Goal: Task Accomplishment & Management: Manage account settings

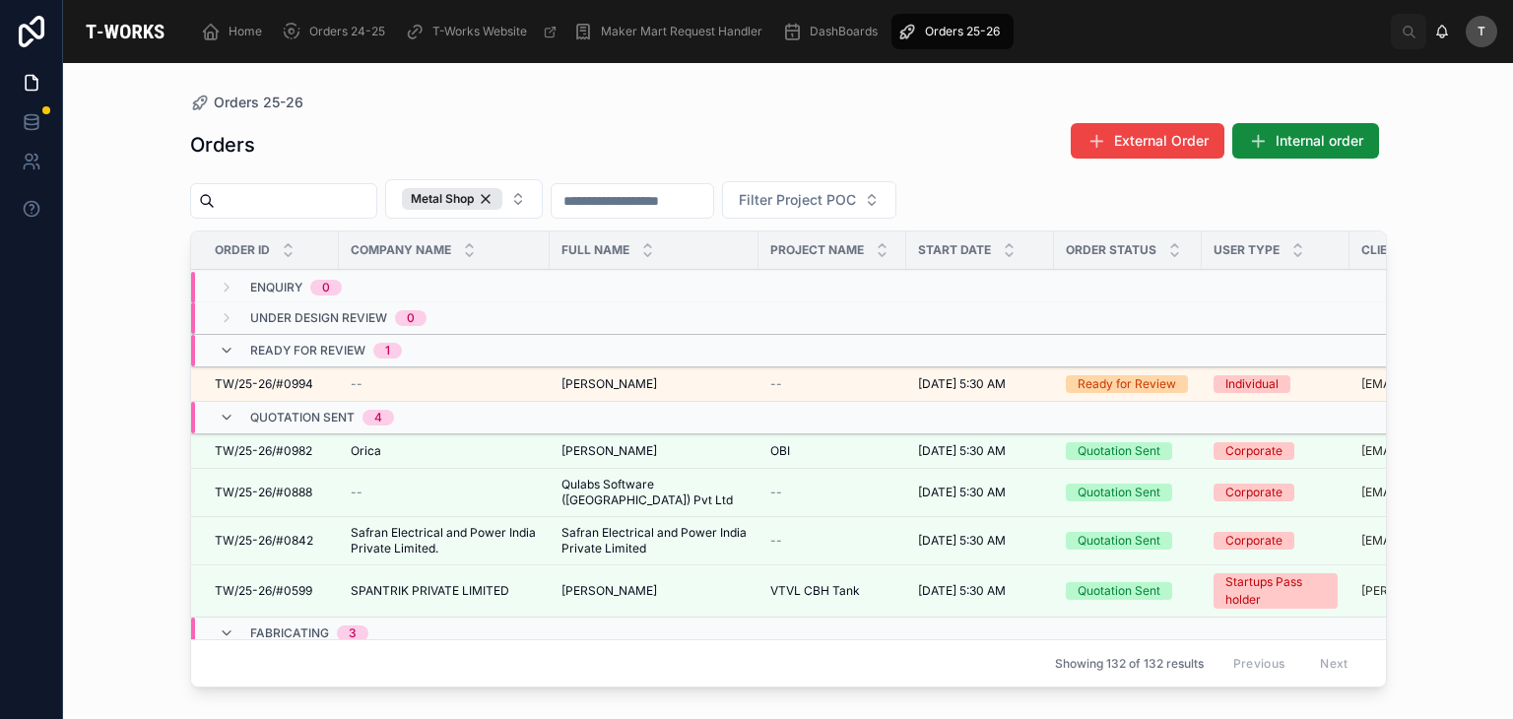
click at [299, 383] on span "TW/25-26/#0994" at bounding box center [264, 384] width 98 height 16
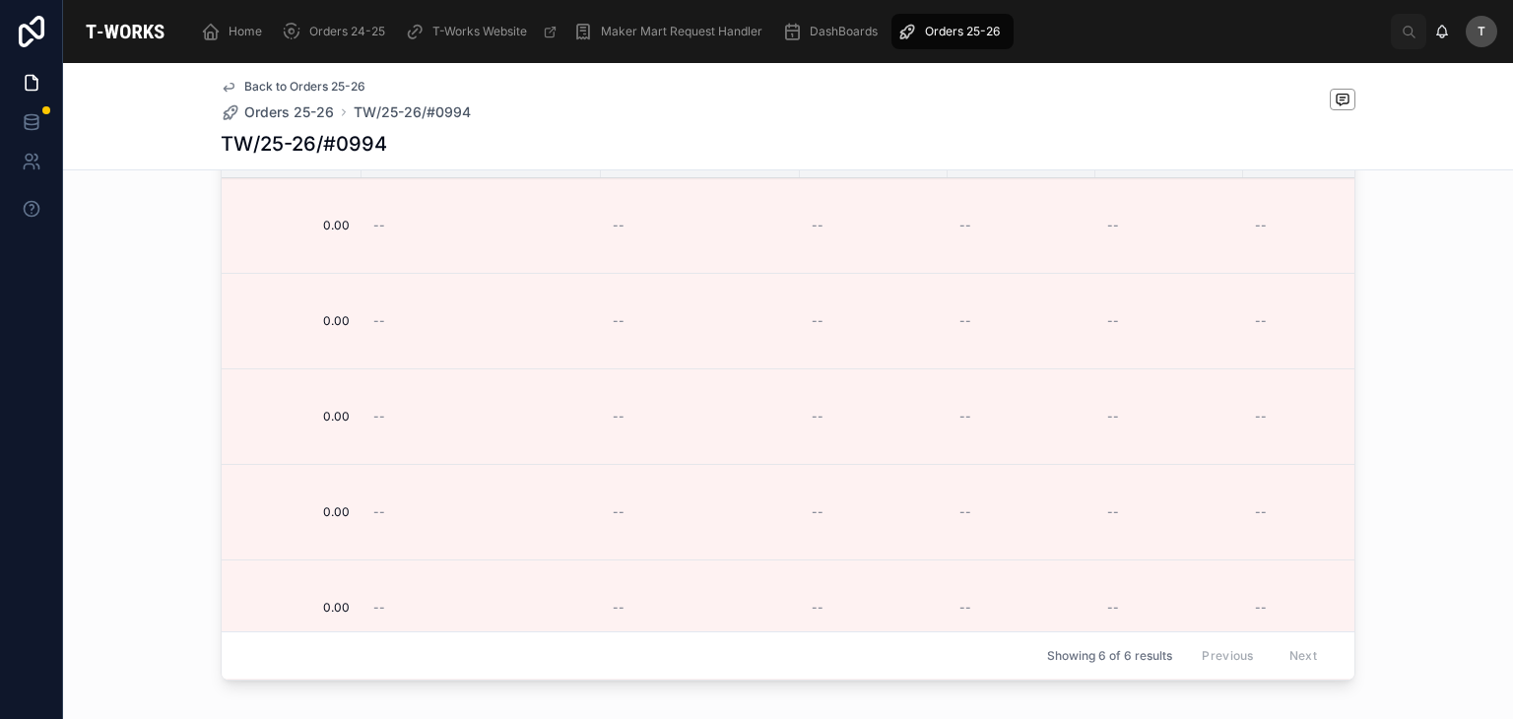
scroll to position [0, 2211]
click at [0, 0] on span "Edit Details" at bounding box center [0, 0] width 0 height 0
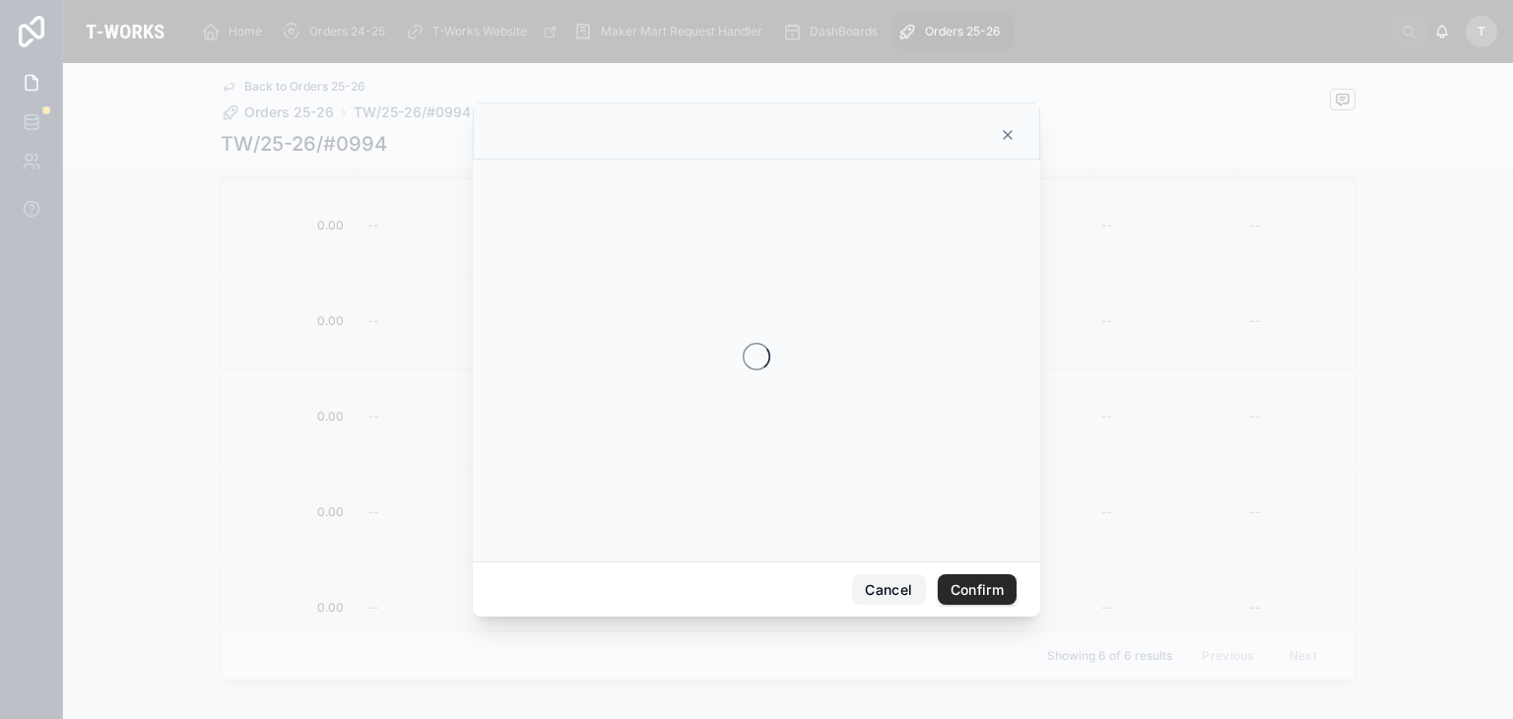
click at [871, 587] on button "Cancel" at bounding box center [888, 590] width 73 height 32
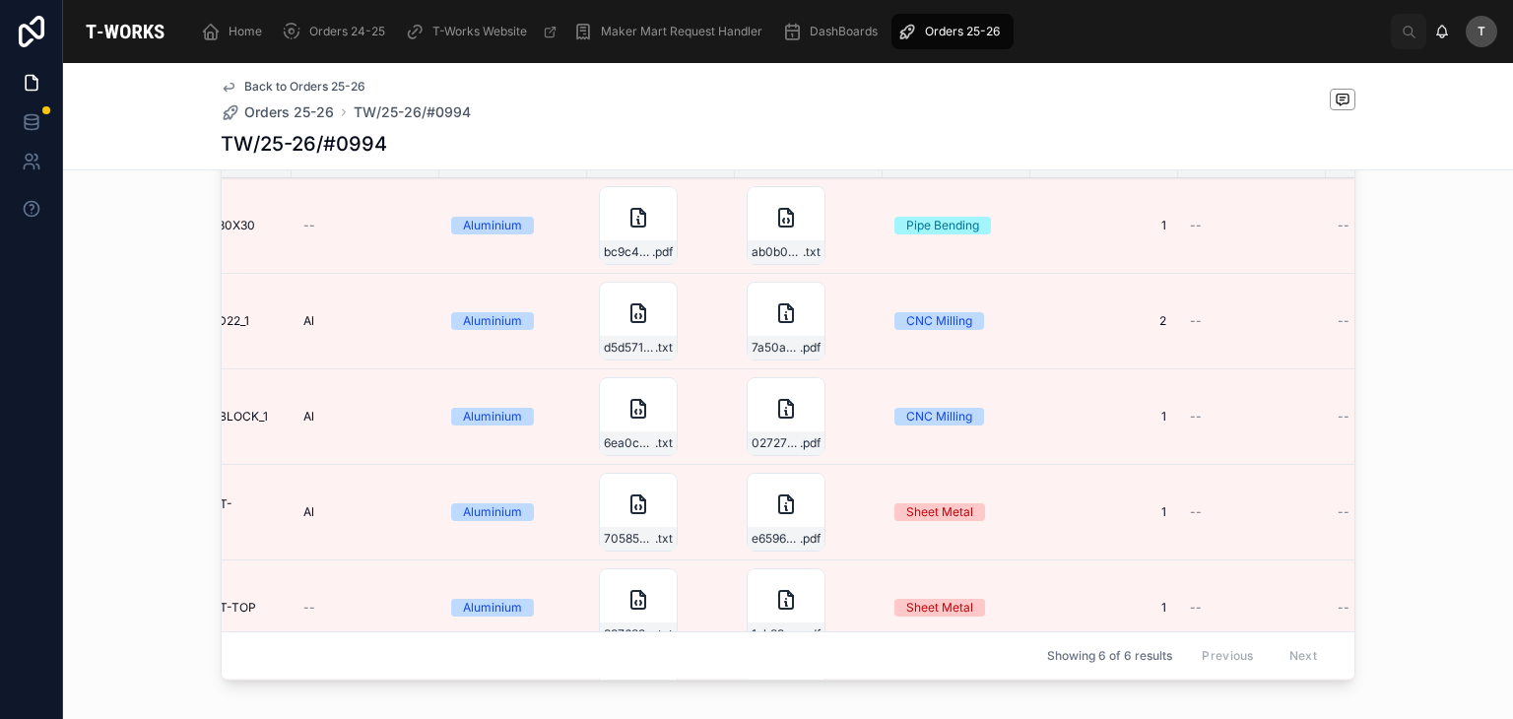
scroll to position [0, 0]
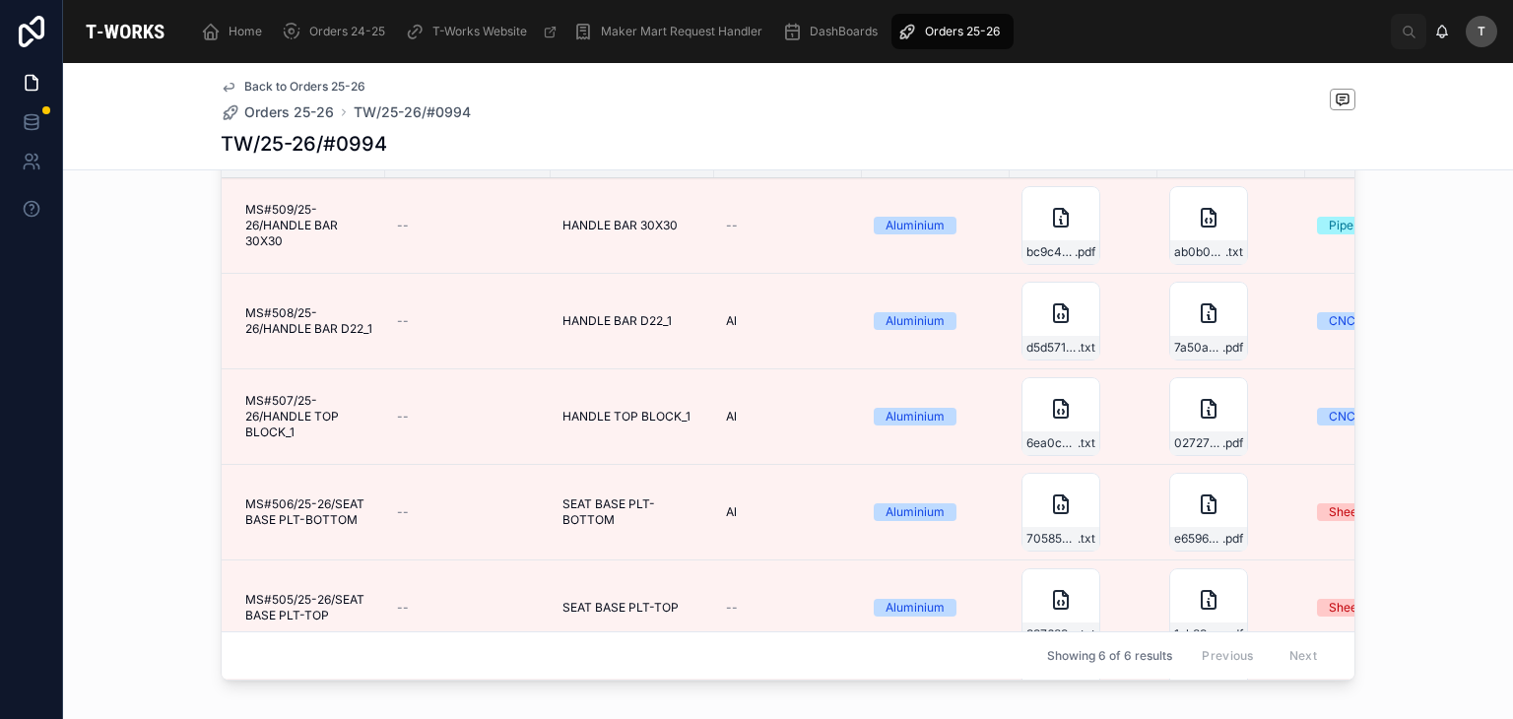
click at [0, 0] on button "Edit Details" at bounding box center [0, 0] width 0 height 0
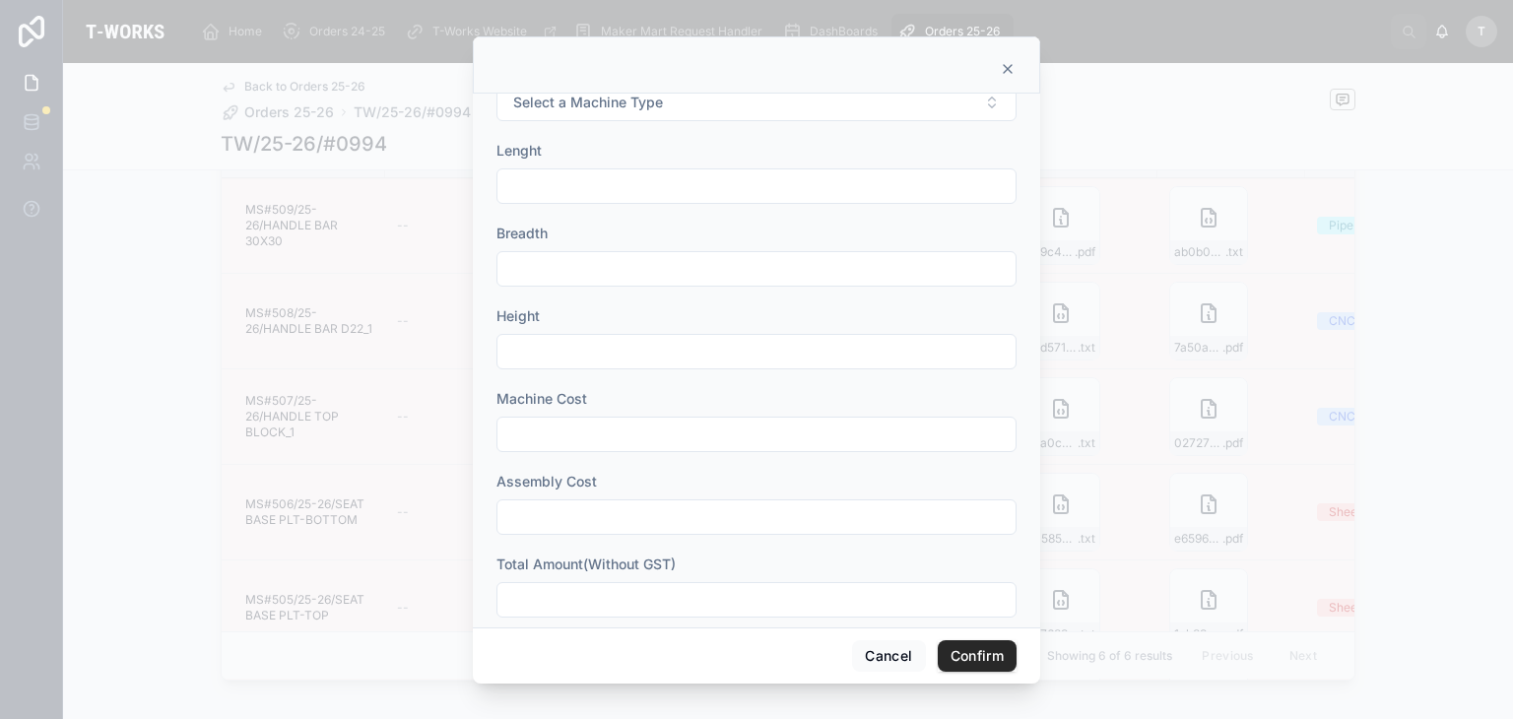
scroll to position [733, 0]
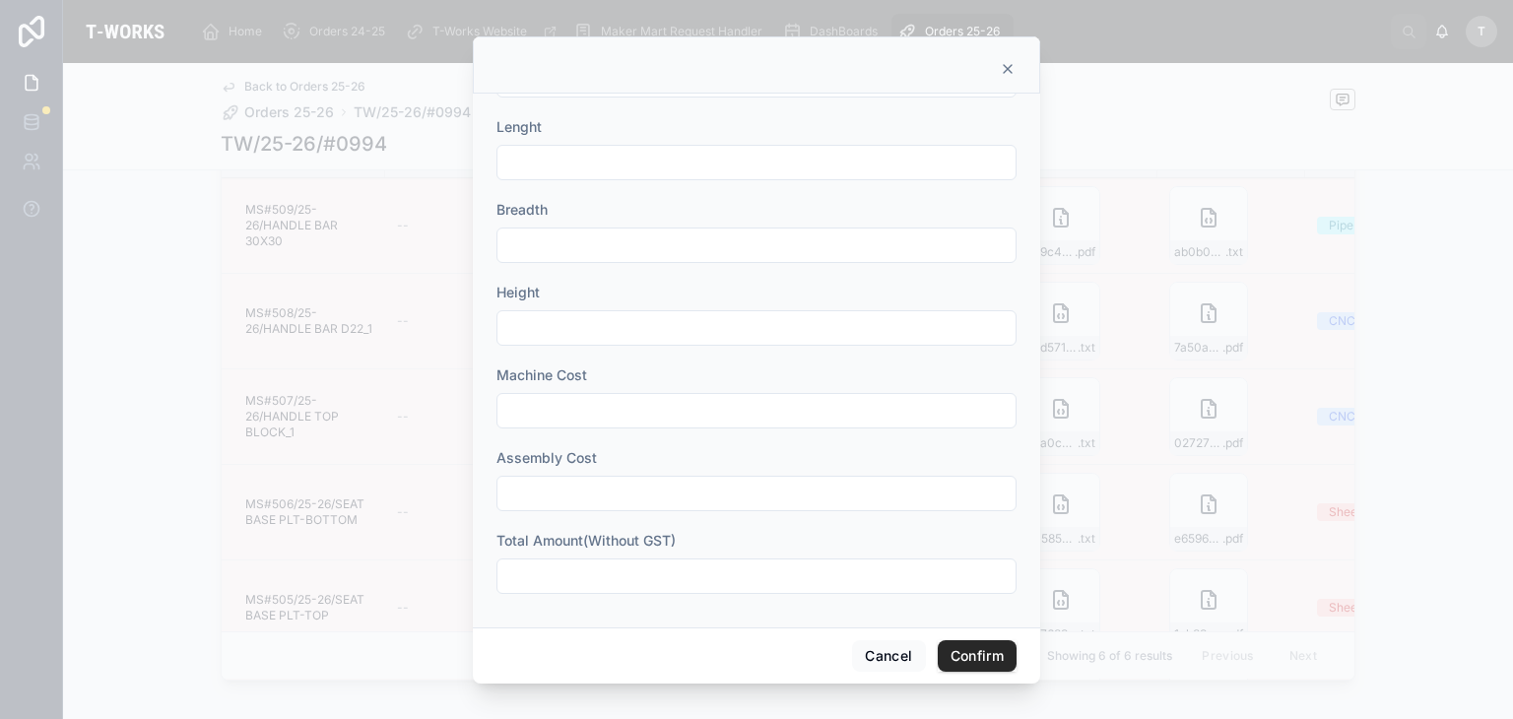
click at [638, 575] on input "text" at bounding box center [756, 576] width 518 height 28
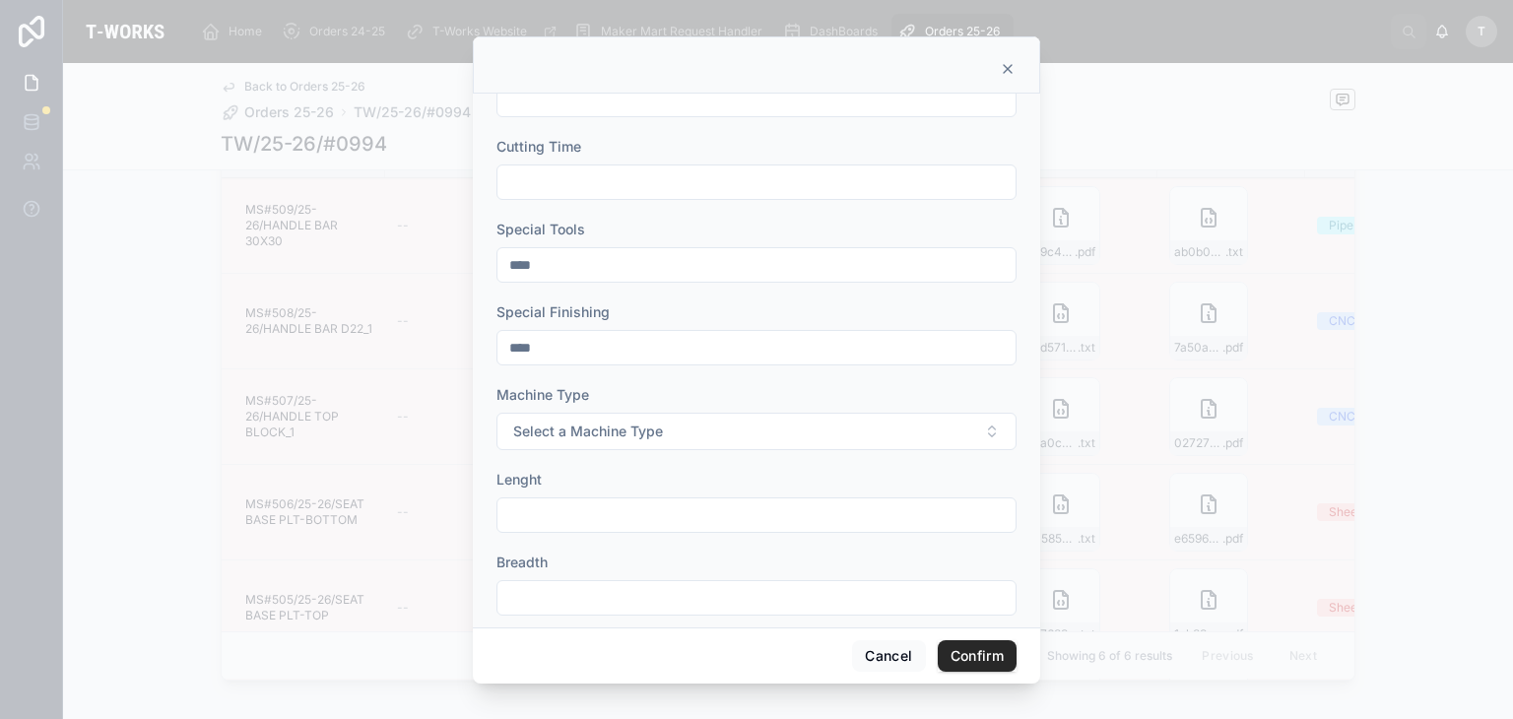
scroll to position [394, 0]
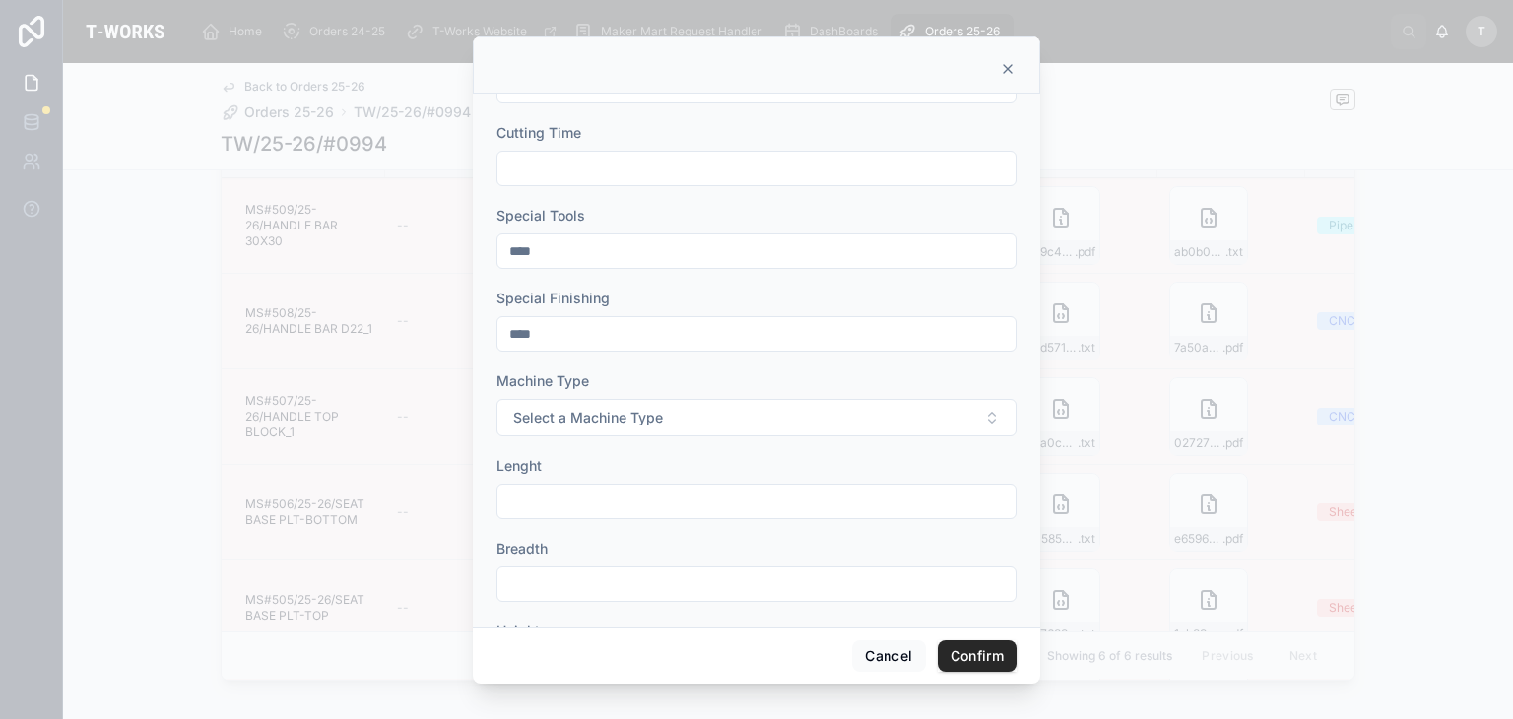
type input "***"
click at [555, 420] on span "Select a Machine Type" at bounding box center [588, 418] width 150 height 20
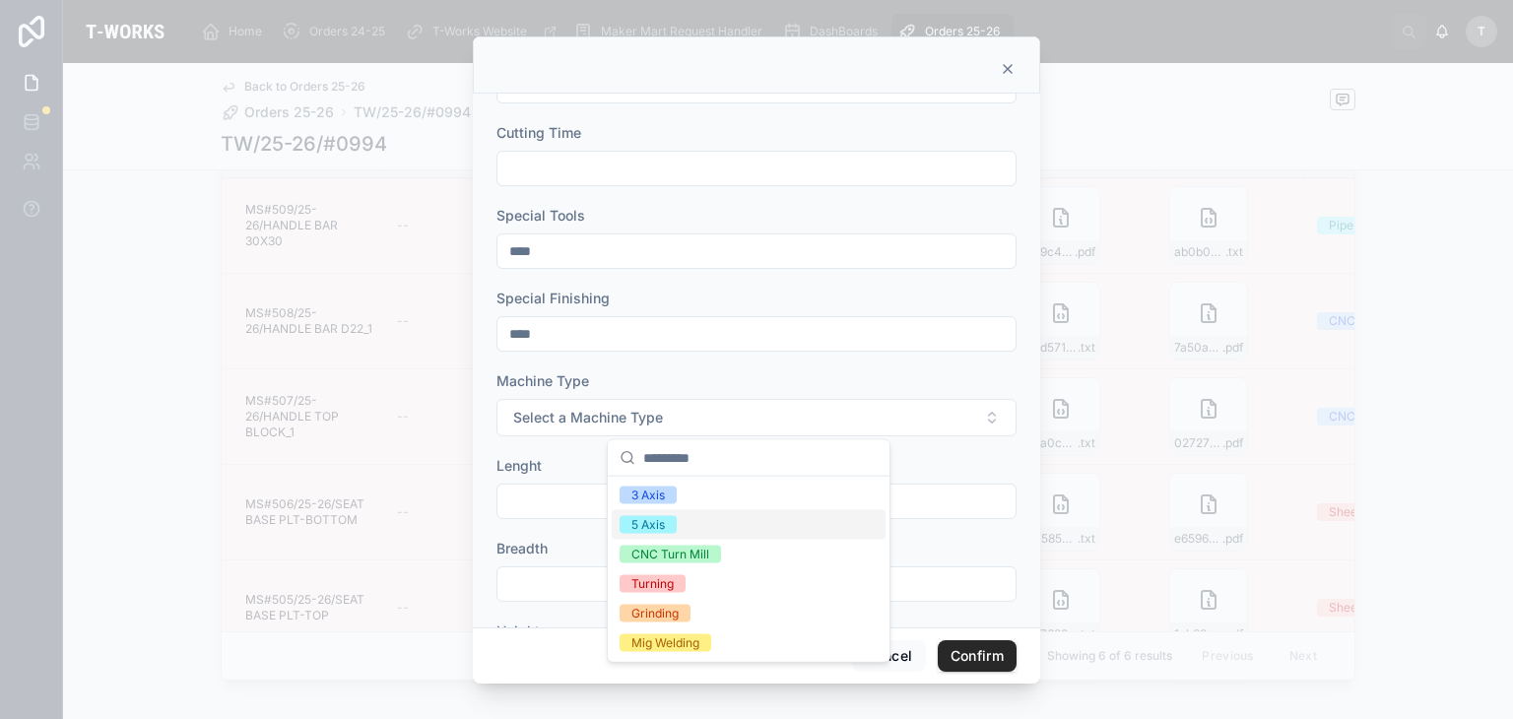
click at [658, 523] on div "5 Axis" at bounding box center [647, 525] width 33 height 18
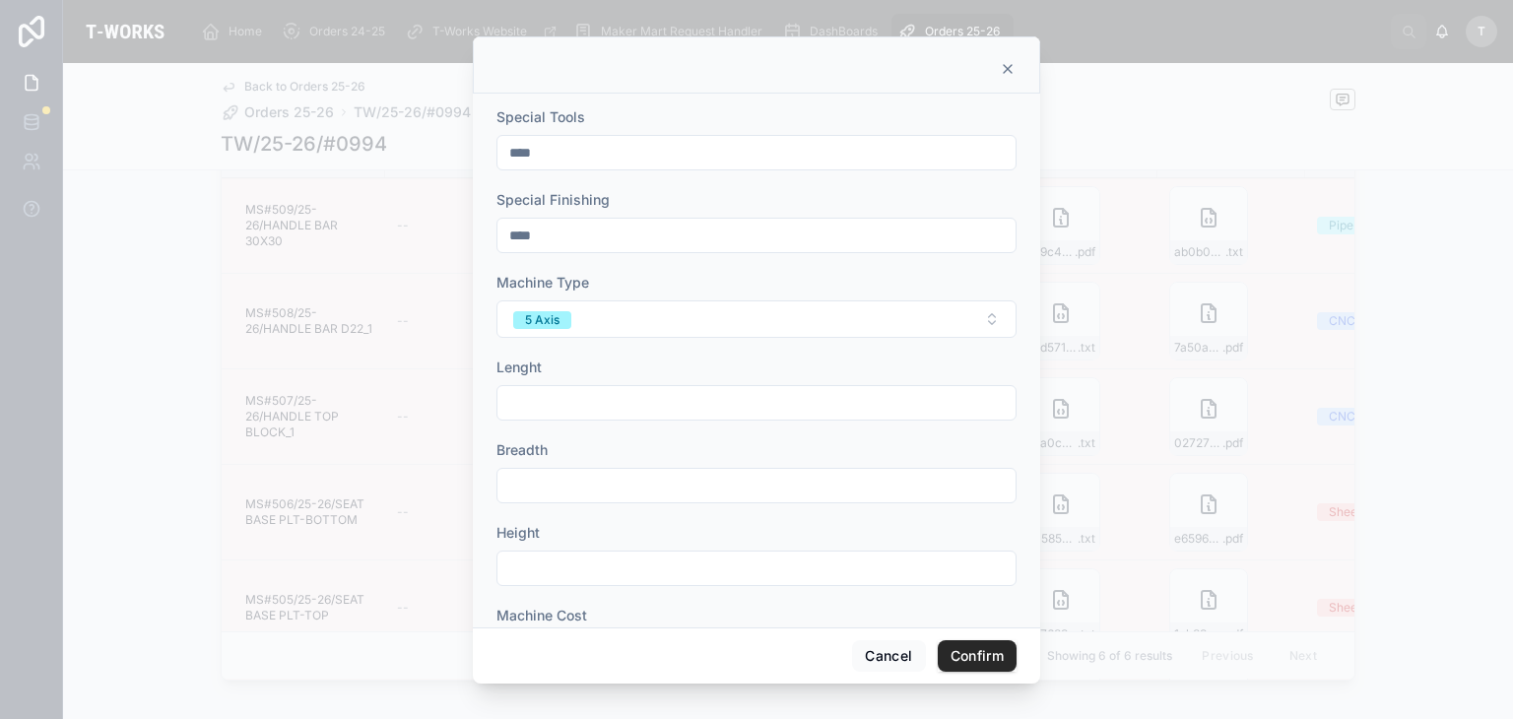
scroll to position [197, 0]
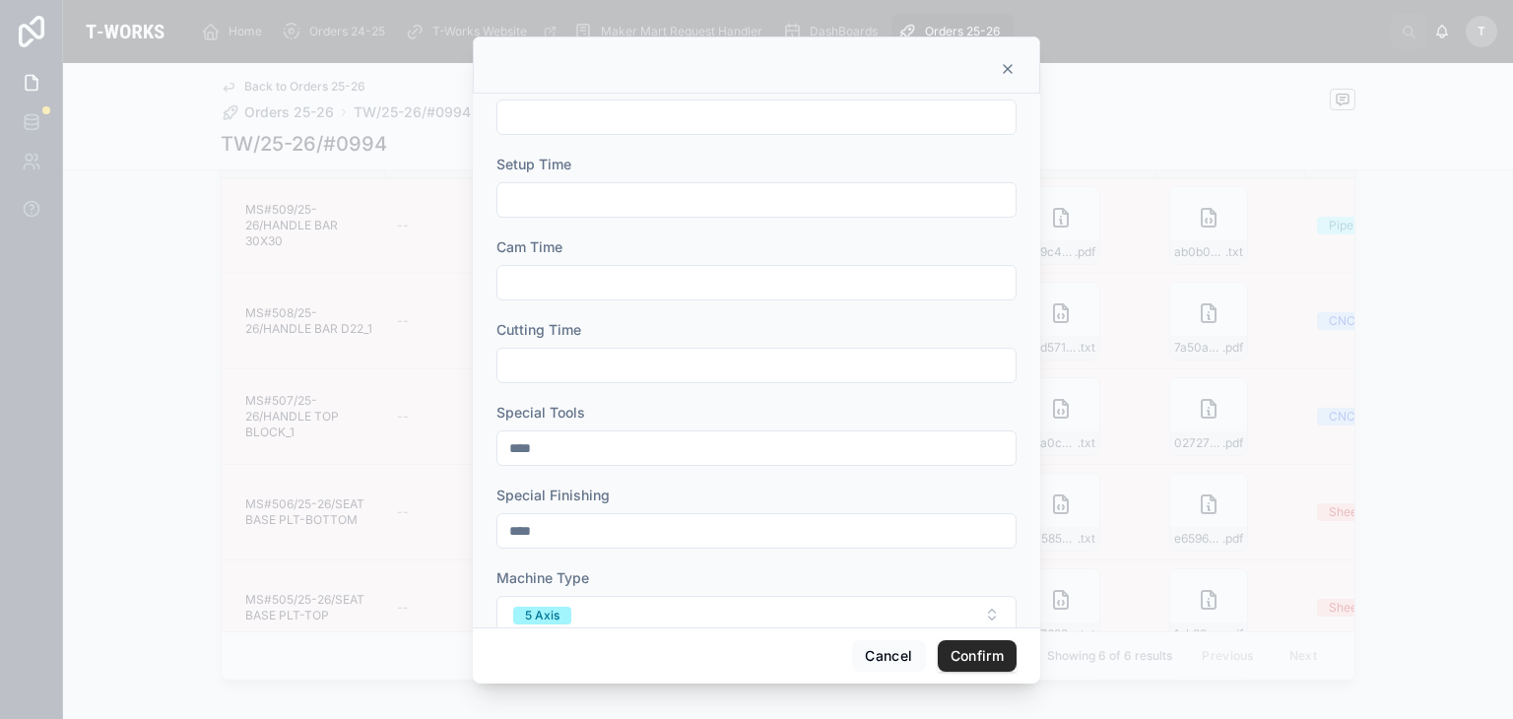
click at [525, 354] on input "text" at bounding box center [756, 366] width 518 height 28
type input "****"
click at [540, 190] on input "text" at bounding box center [756, 200] width 518 height 28
type input "***"
click at [571, 279] on input "text" at bounding box center [756, 283] width 518 height 28
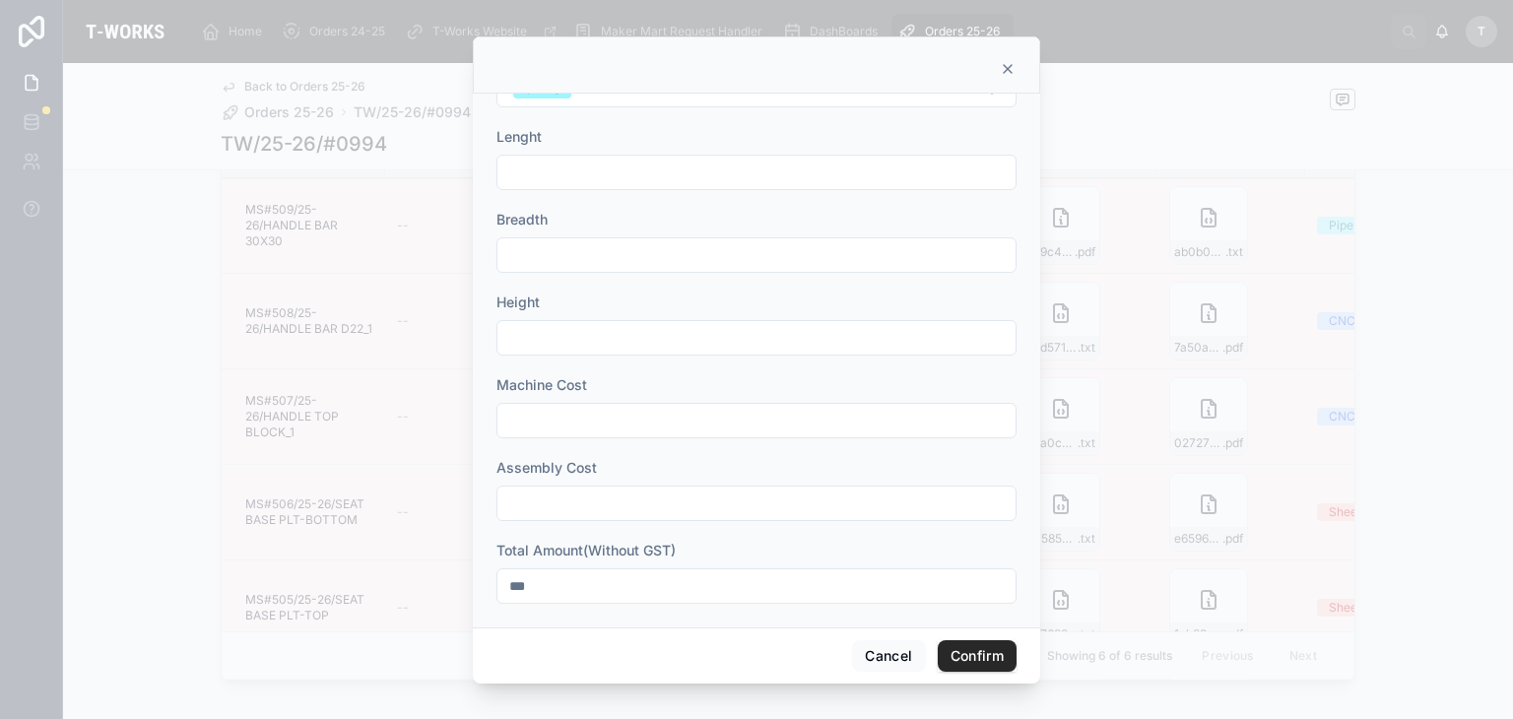
scroll to position [733, 0]
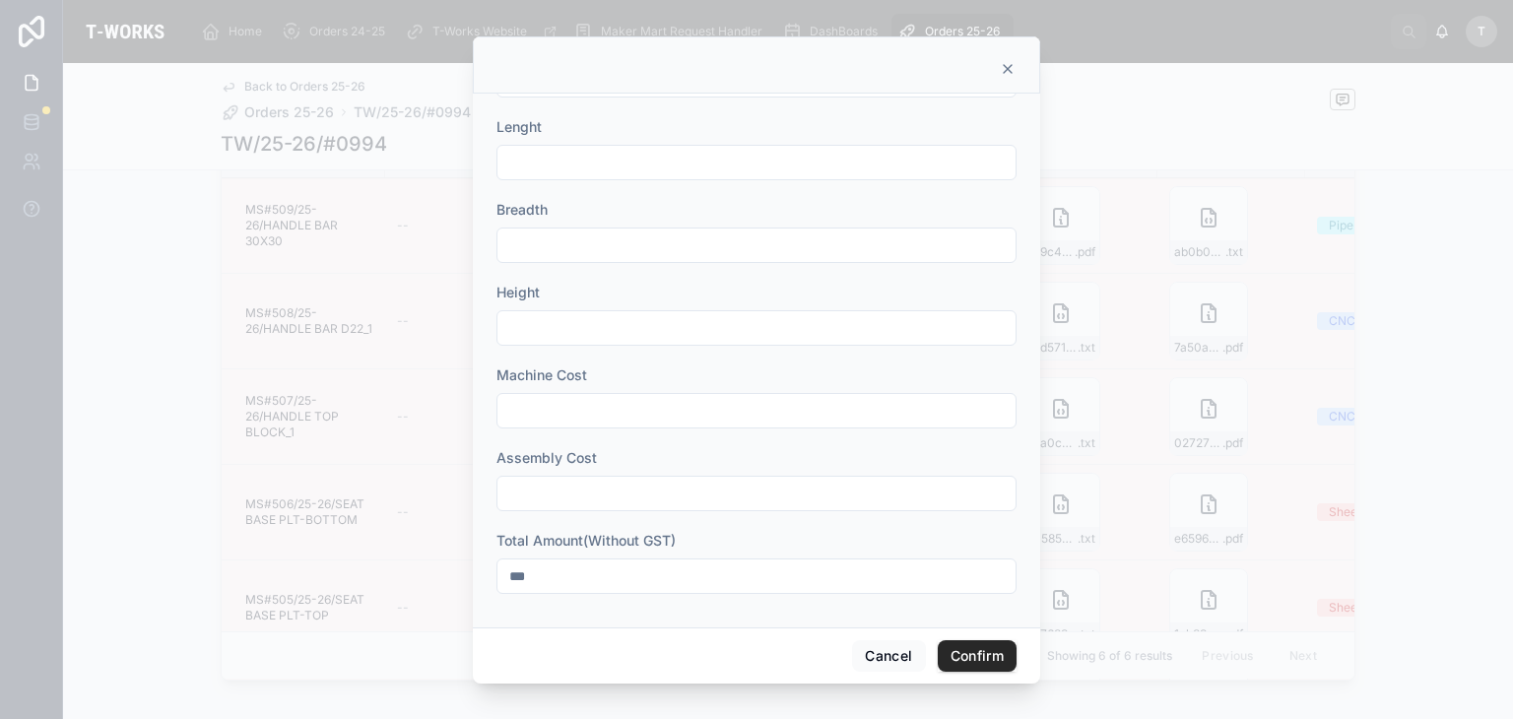
type input "****"
click at [967, 659] on button "Confirm" at bounding box center [977, 656] width 79 height 32
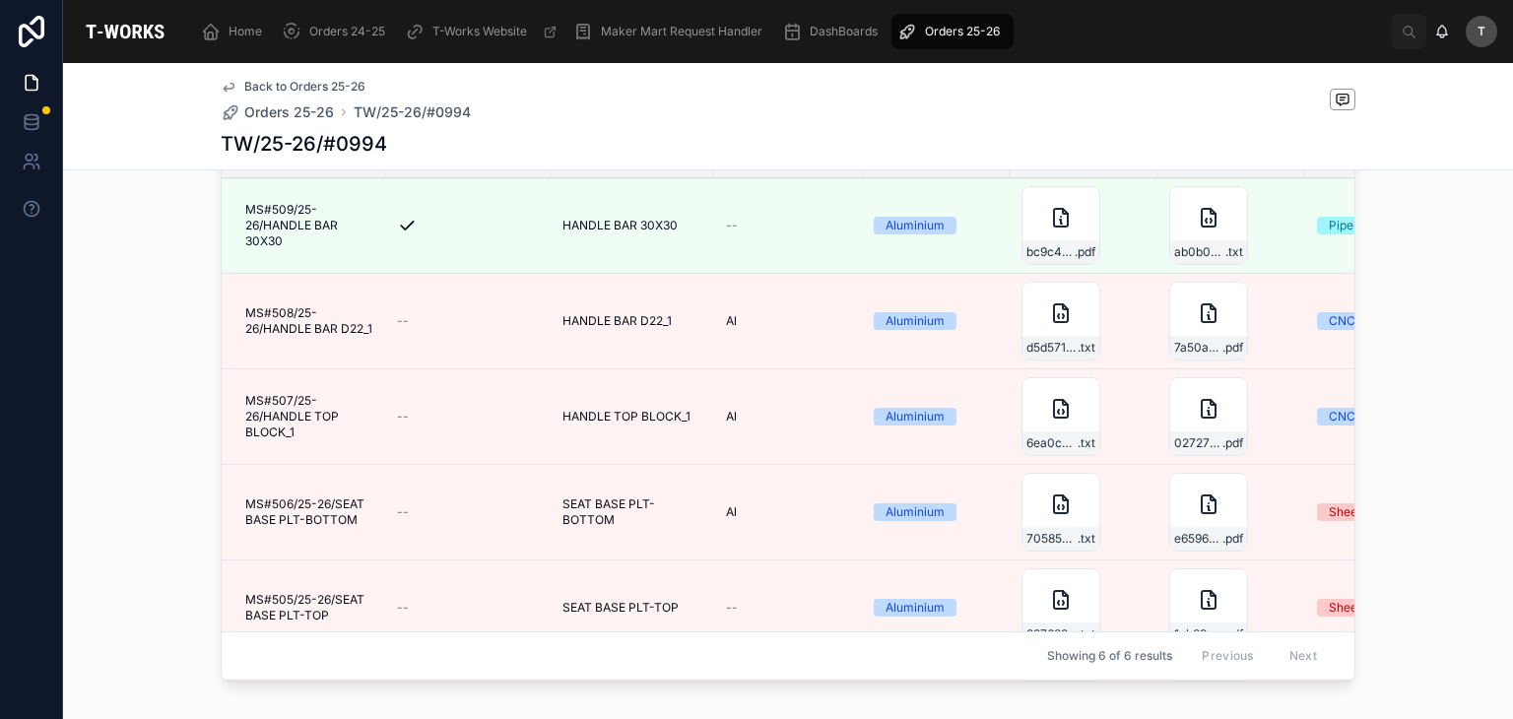
click at [0, 0] on span "Edit Details" at bounding box center [0, 0] width 0 height 0
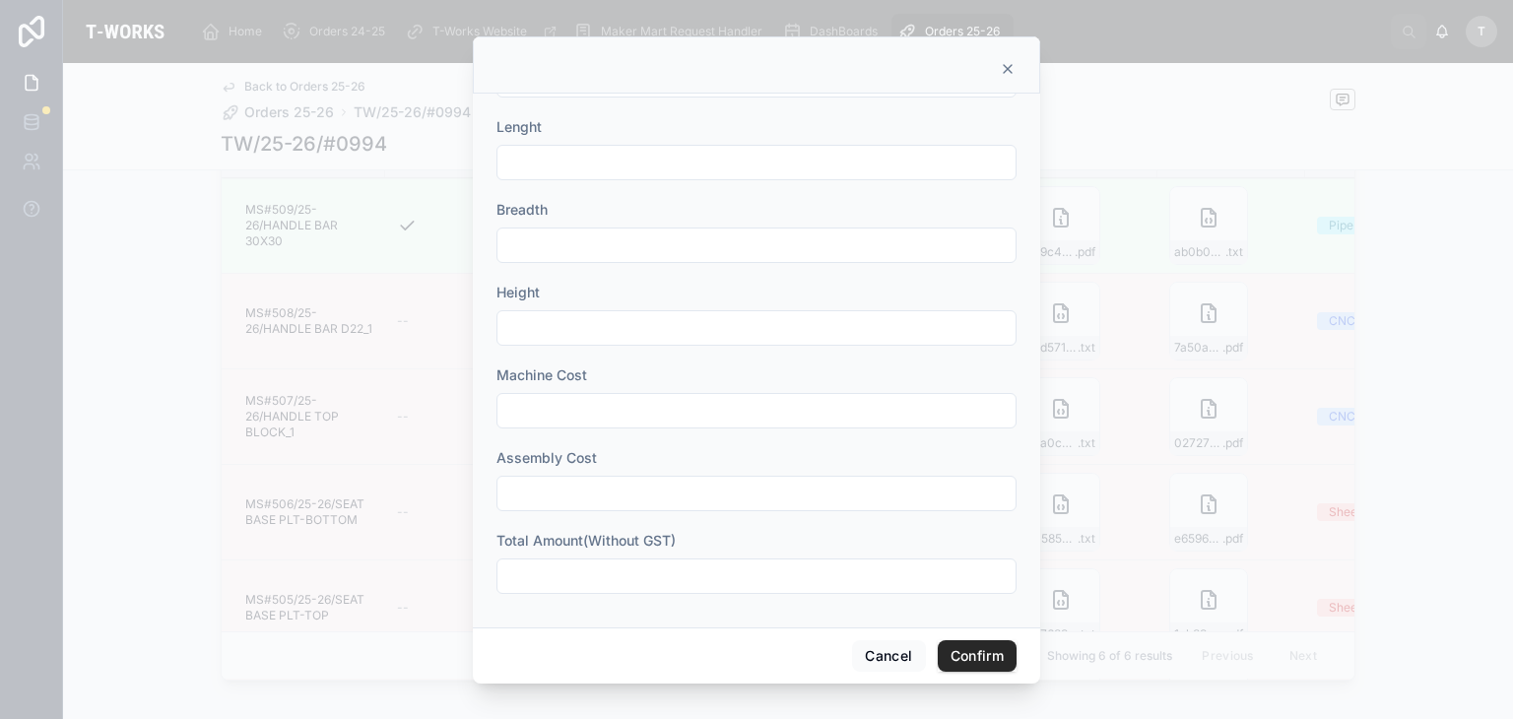
scroll to position [339, 0]
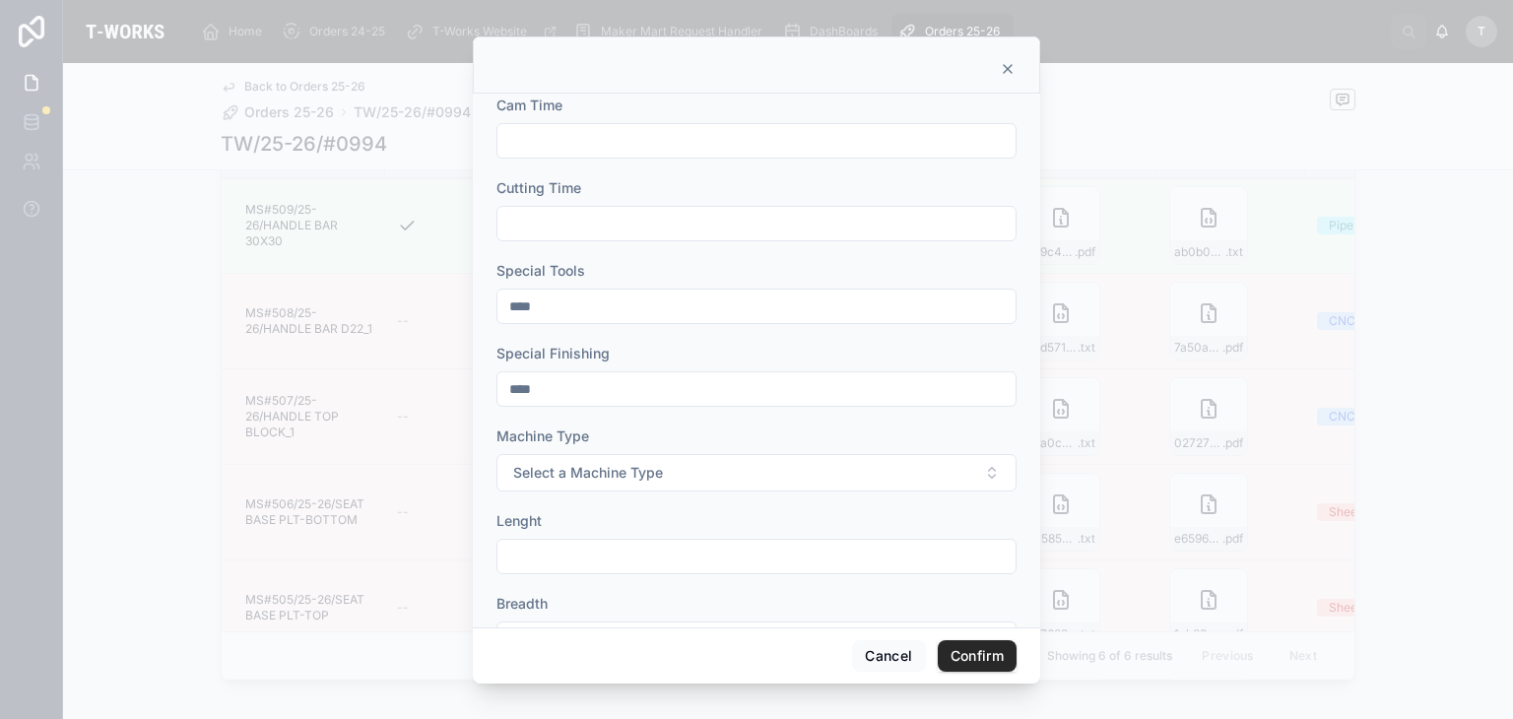
click at [693, 465] on button "Select a Machine Type" at bounding box center [756, 472] width 520 height 37
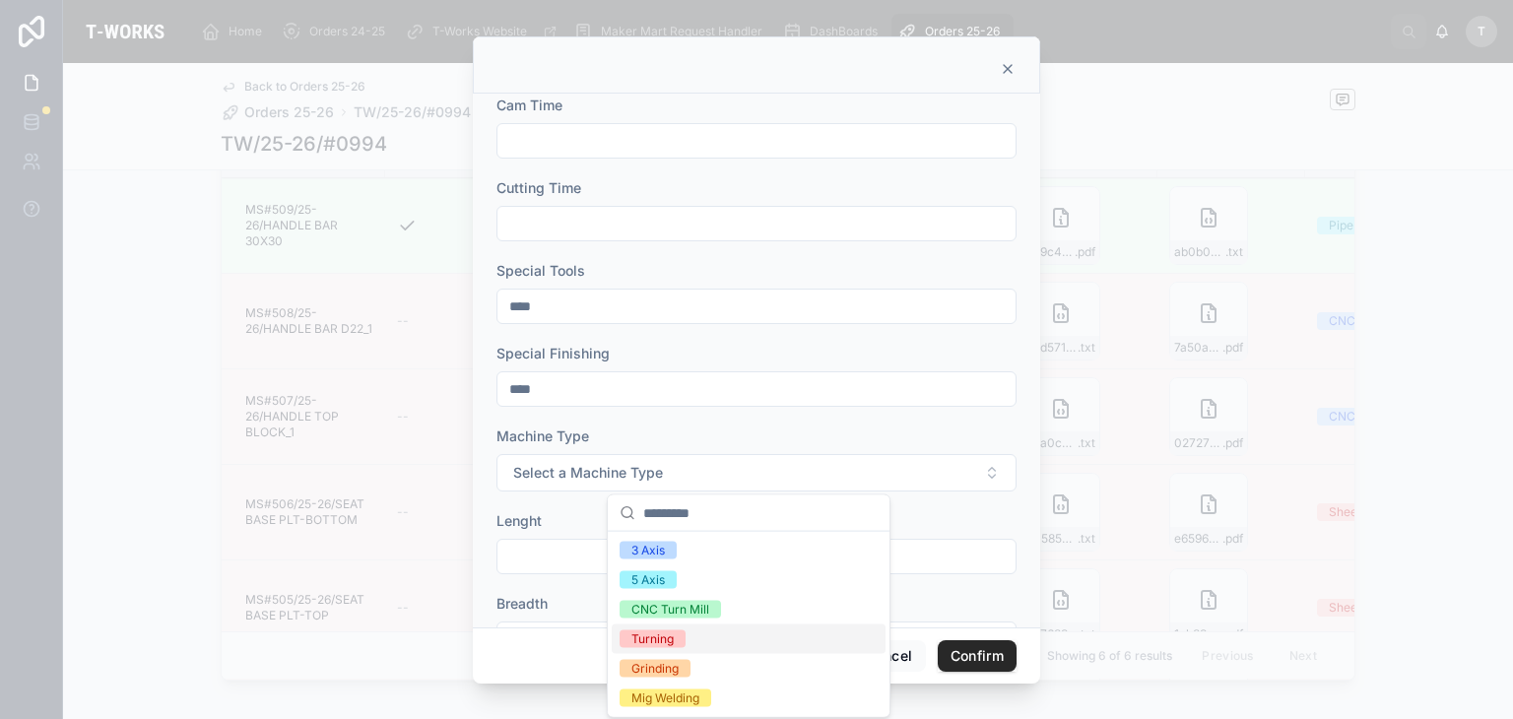
click at [655, 639] on div "Turning" at bounding box center [652, 639] width 42 height 18
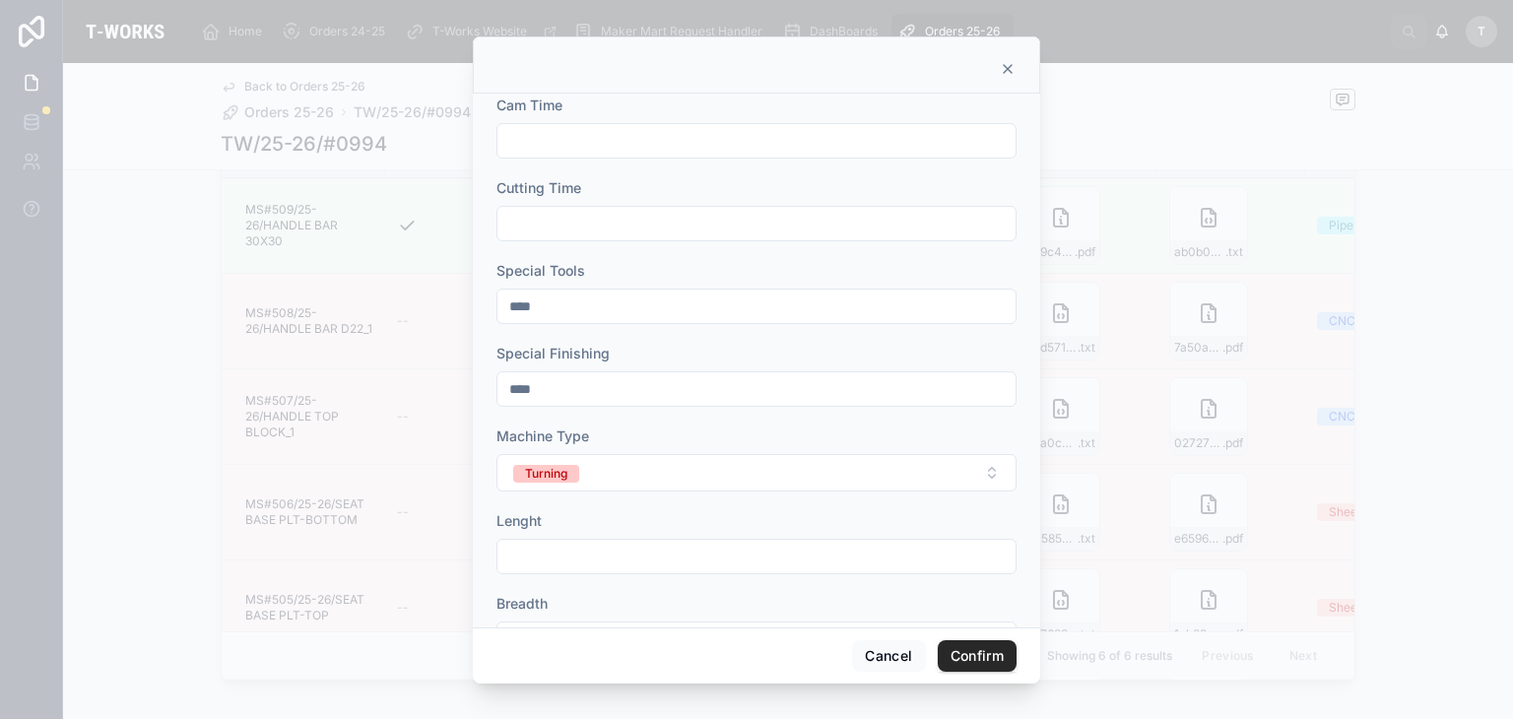
click at [573, 478] on span "Turning" at bounding box center [546, 474] width 66 height 18
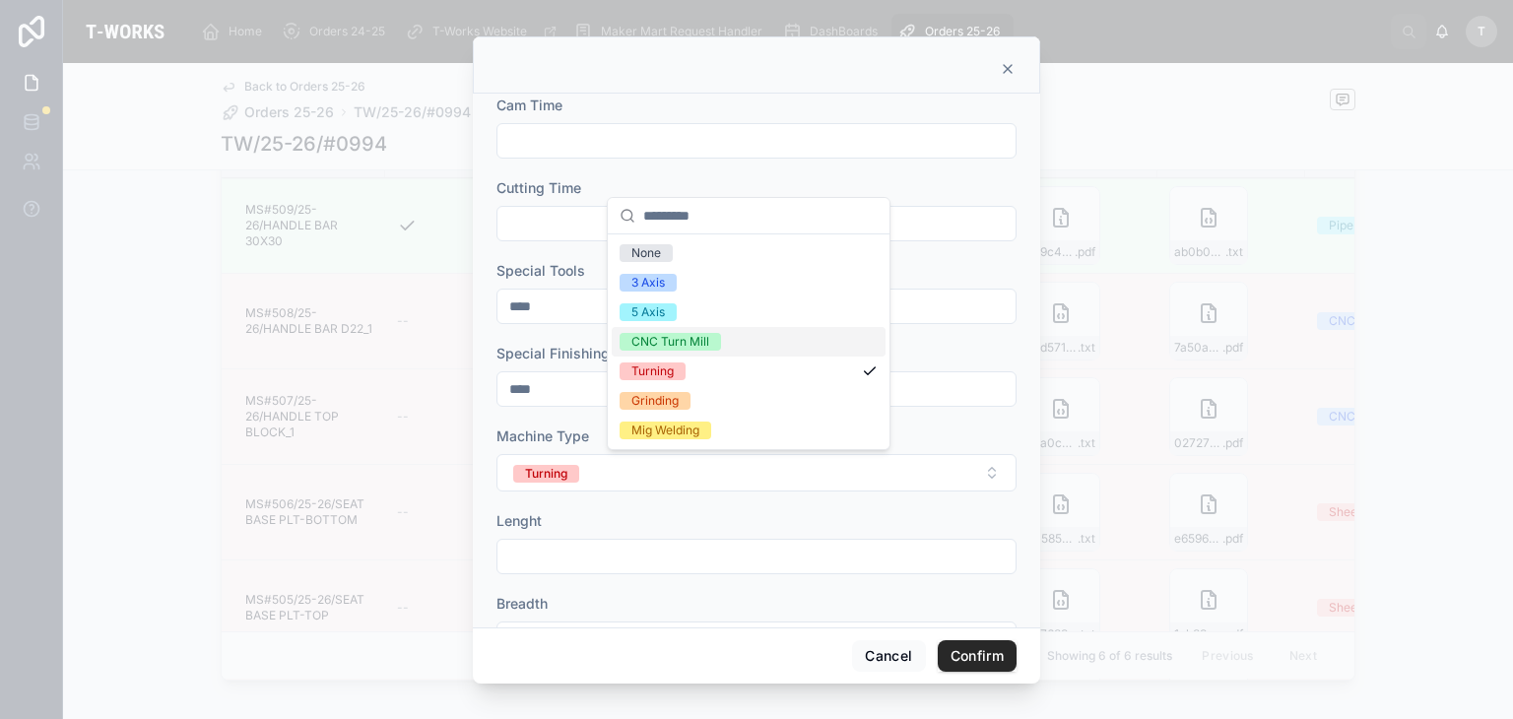
click at [689, 366] on div "None 3 Axis 5 Axis CNC Turn Mill Turning Grinding Mig Welding" at bounding box center [749, 341] width 274 height 207
click at [679, 331] on div "CNC Turn Mill" at bounding box center [749, 342] width 274 height 30
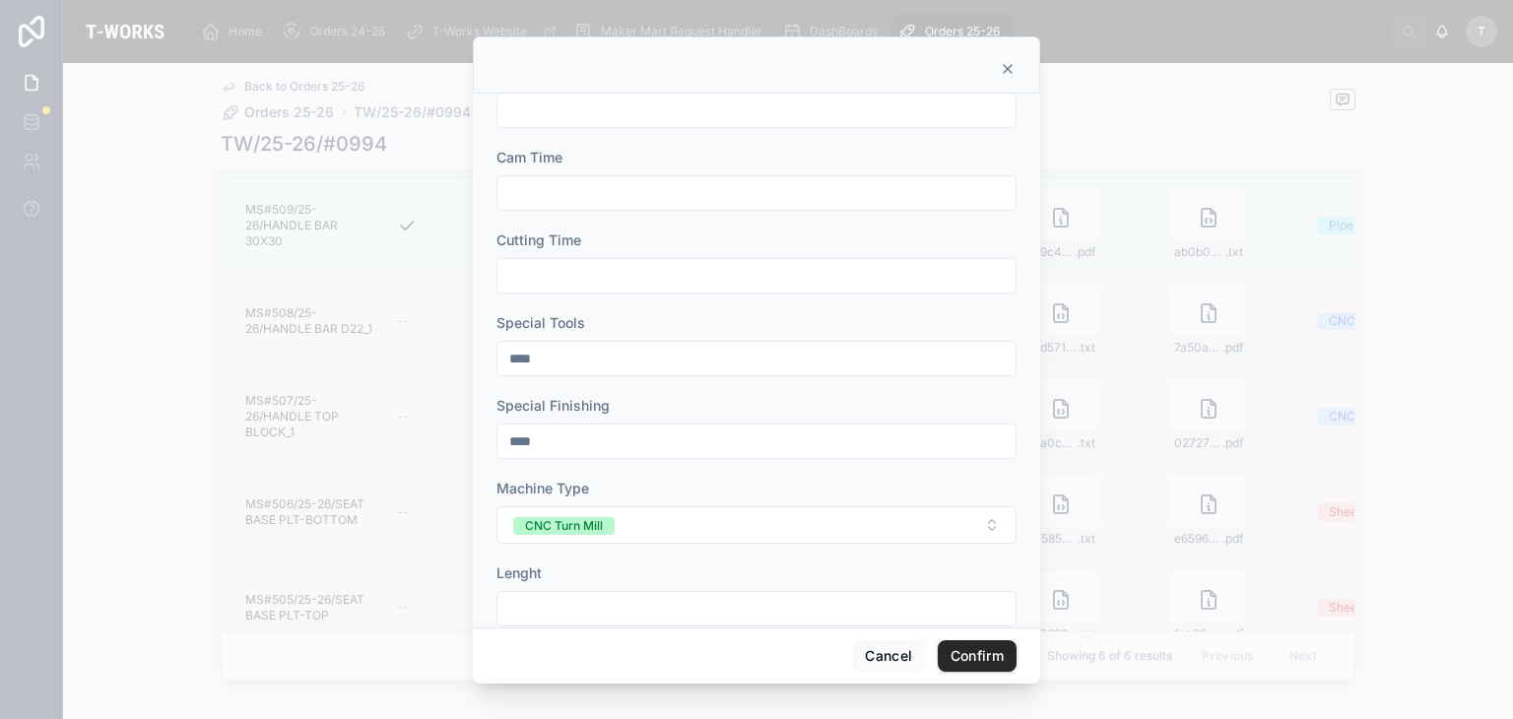
scroll to position [142, 0]
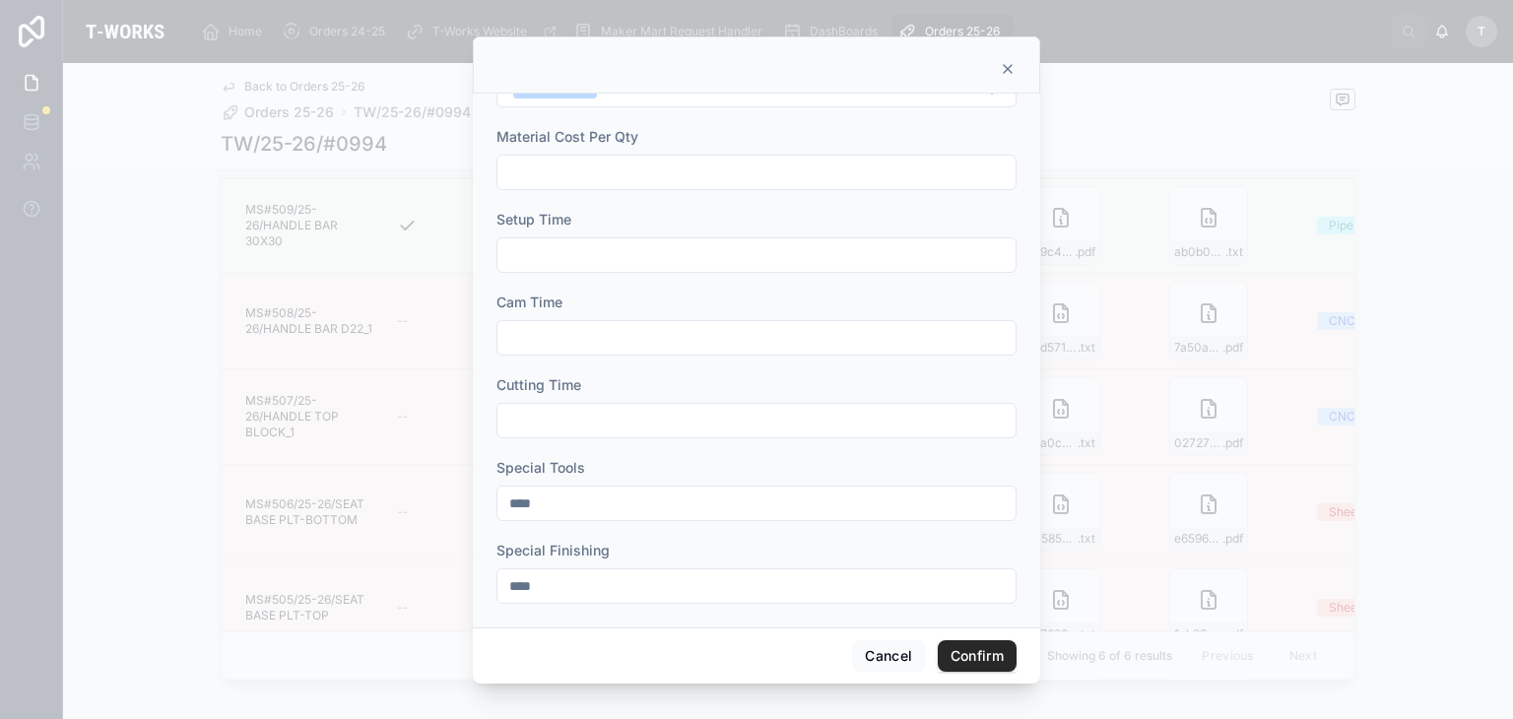
click at [575, 407] on input "text" at bounding box center [756, 421] width 518 height 28
type input "****"
click at [610, 330] on input "text" at bounding box center [756, 338] width 518 height 28
type input "****"
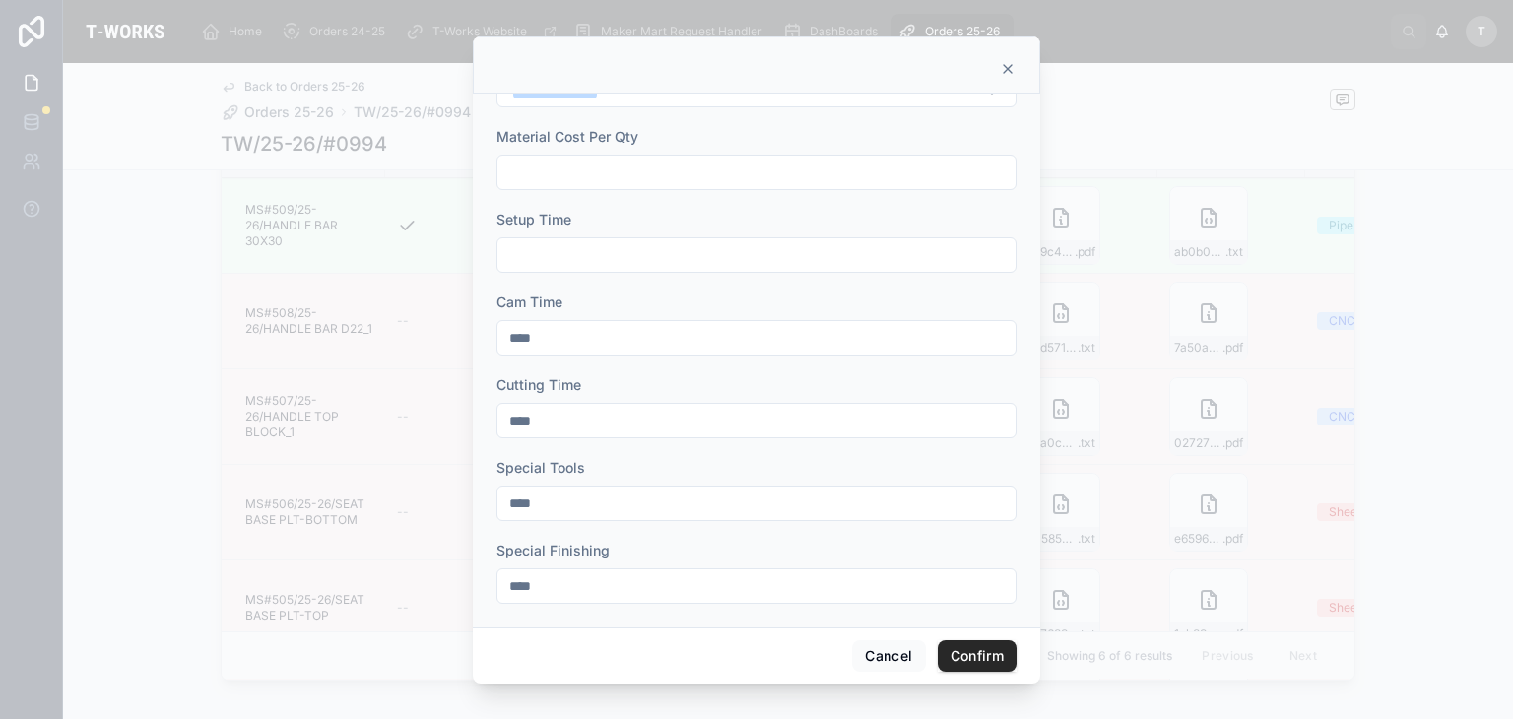
click at [557, 247] on input "text" at bounding box center [756, 255] width 518 height 28
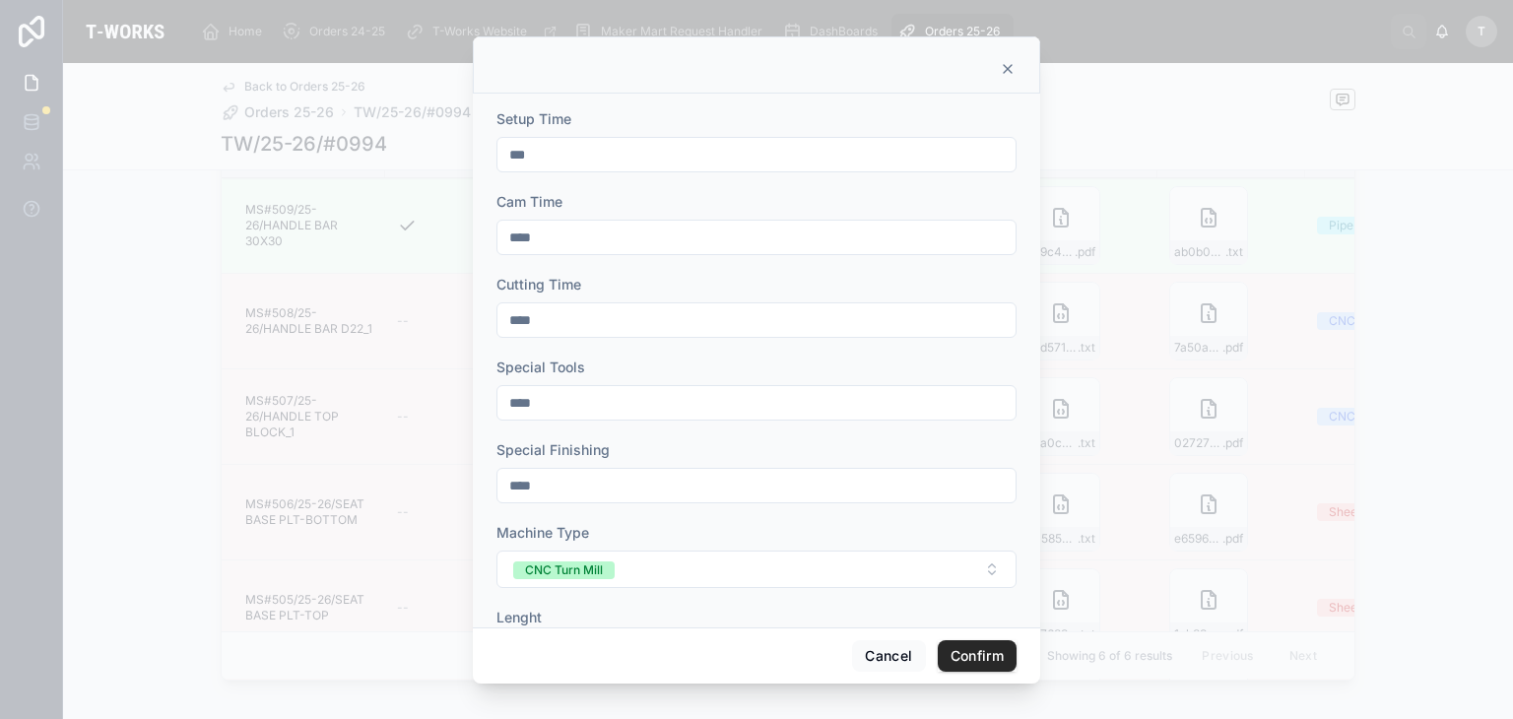
scroll to position [240, 0]
type input "***"
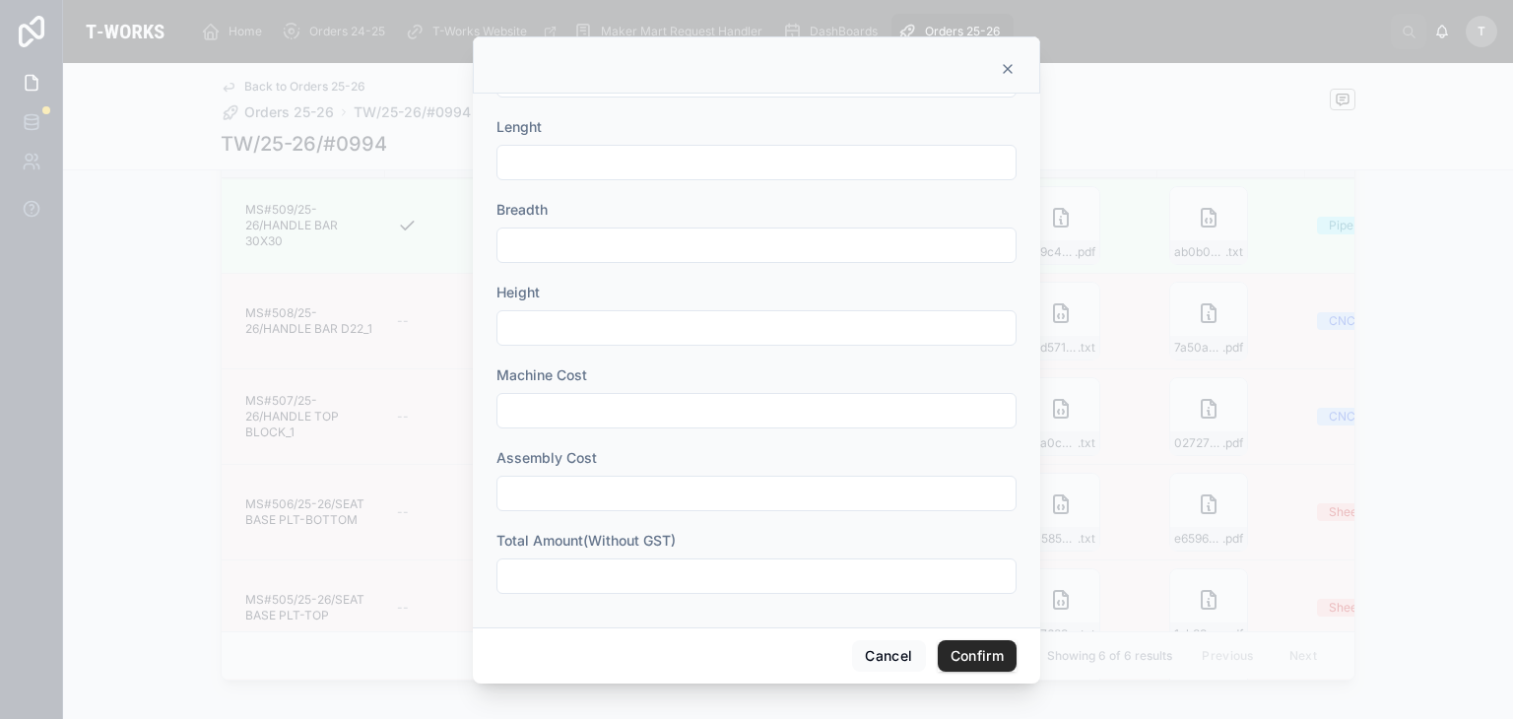
click at [582, 576] on input "text" at bounding box center [756, 576] width 518 height 28
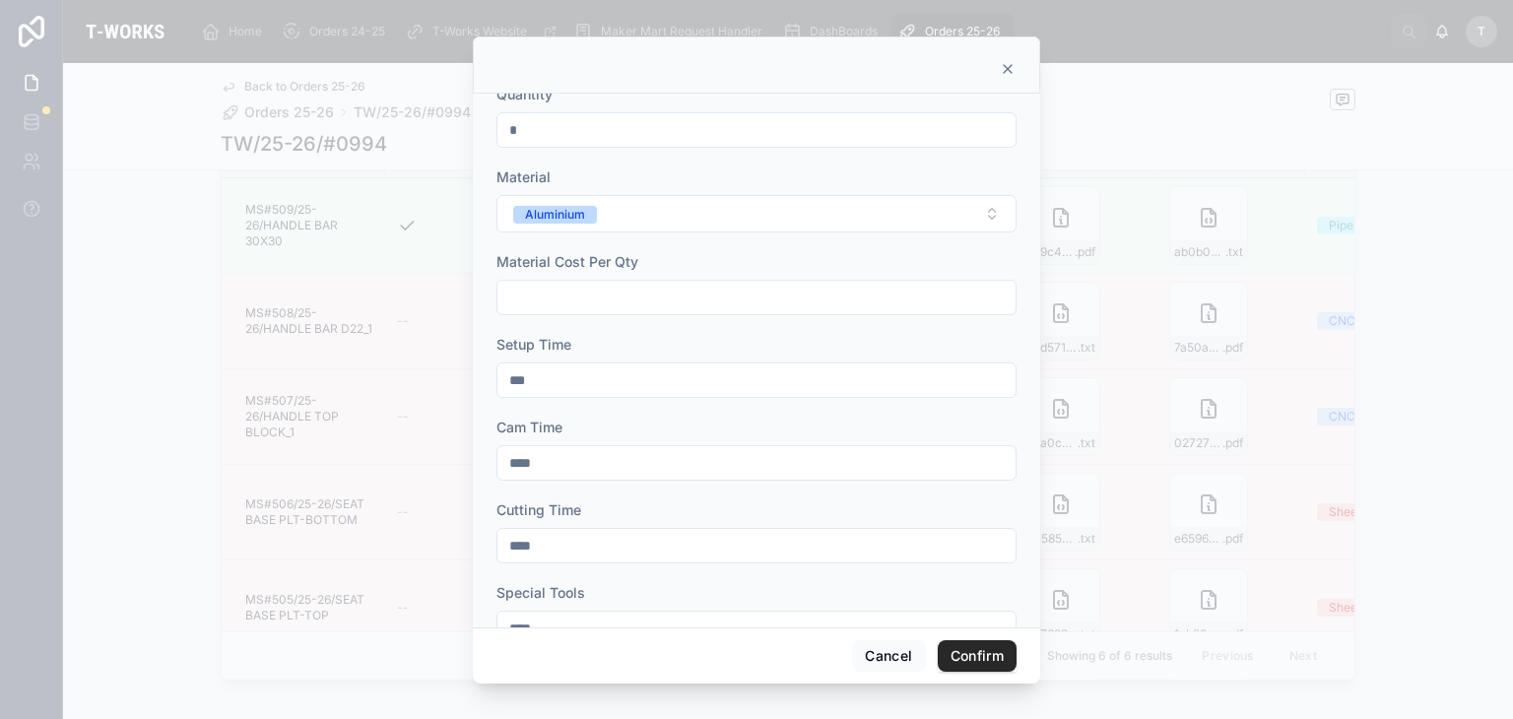
scroll to position [0, 0]
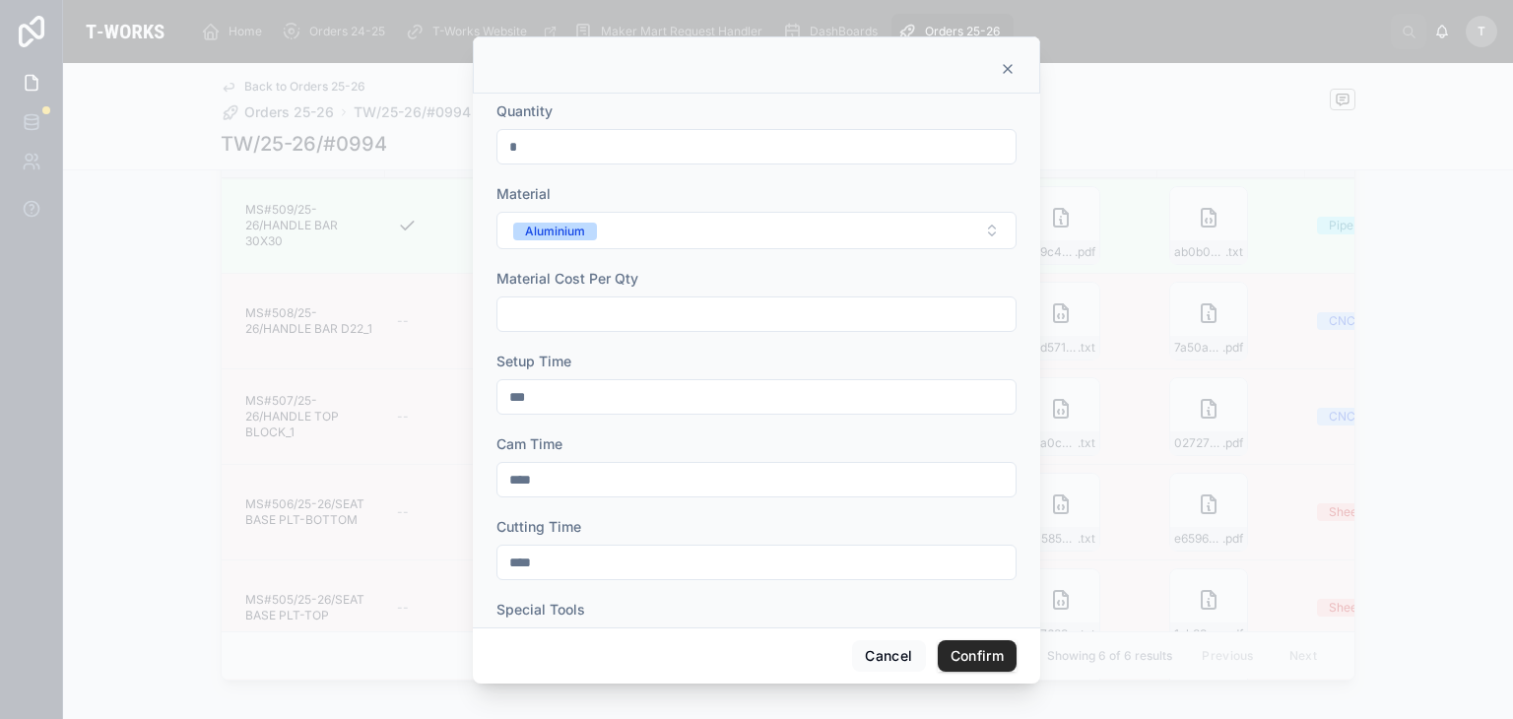
click at [556, 312] on input "text" at bounding box center [756, 314] width 518 height 28
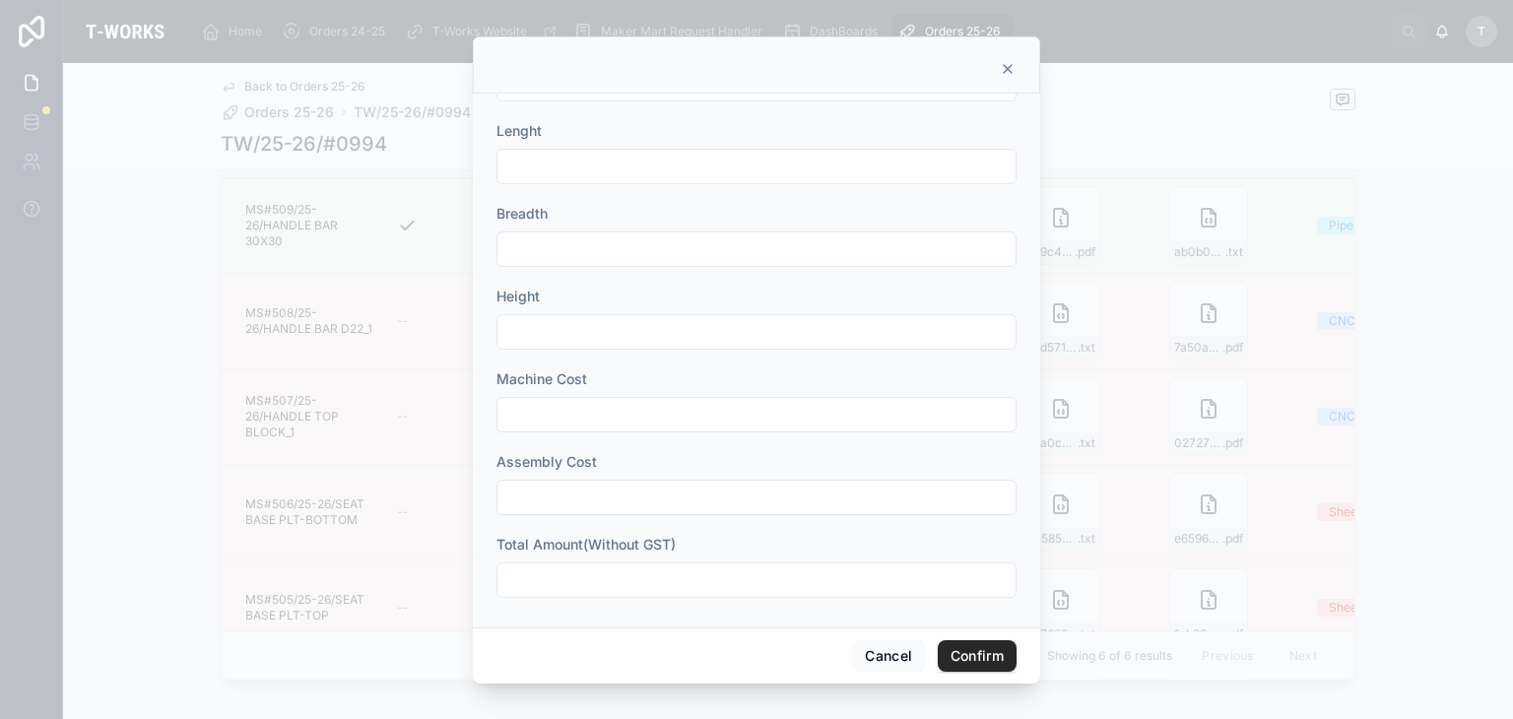
scroll to position [733, 0]
type input "******"
click at [577, 577] on input "text" at bounding box center [756, 576] width 518 height 28
type input "***"
click at [963, 655] on button "Confirm" at bounding box center [977, 656] width 79 height 32
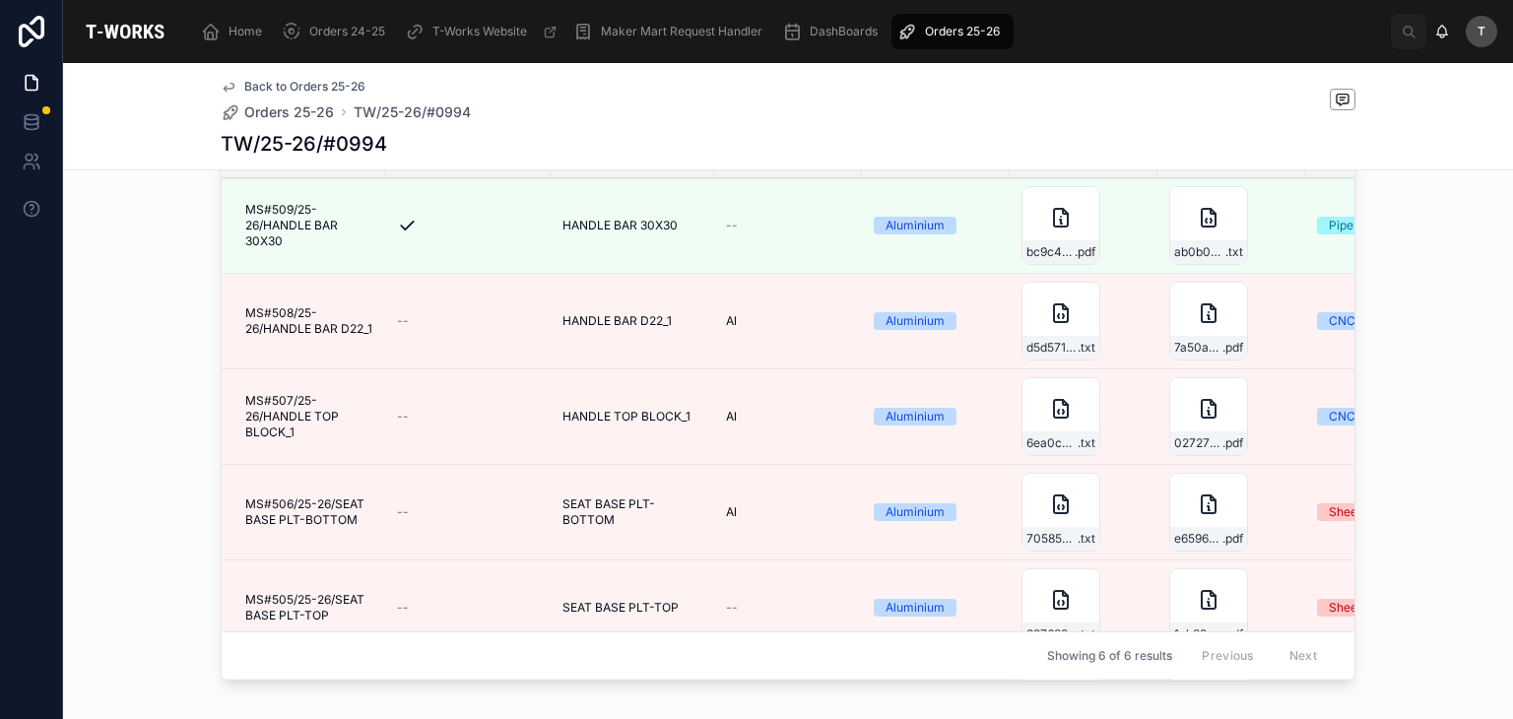
click at [0, 0] on span "Edit Details" at bounding box center [0, 0] width 0 height 0
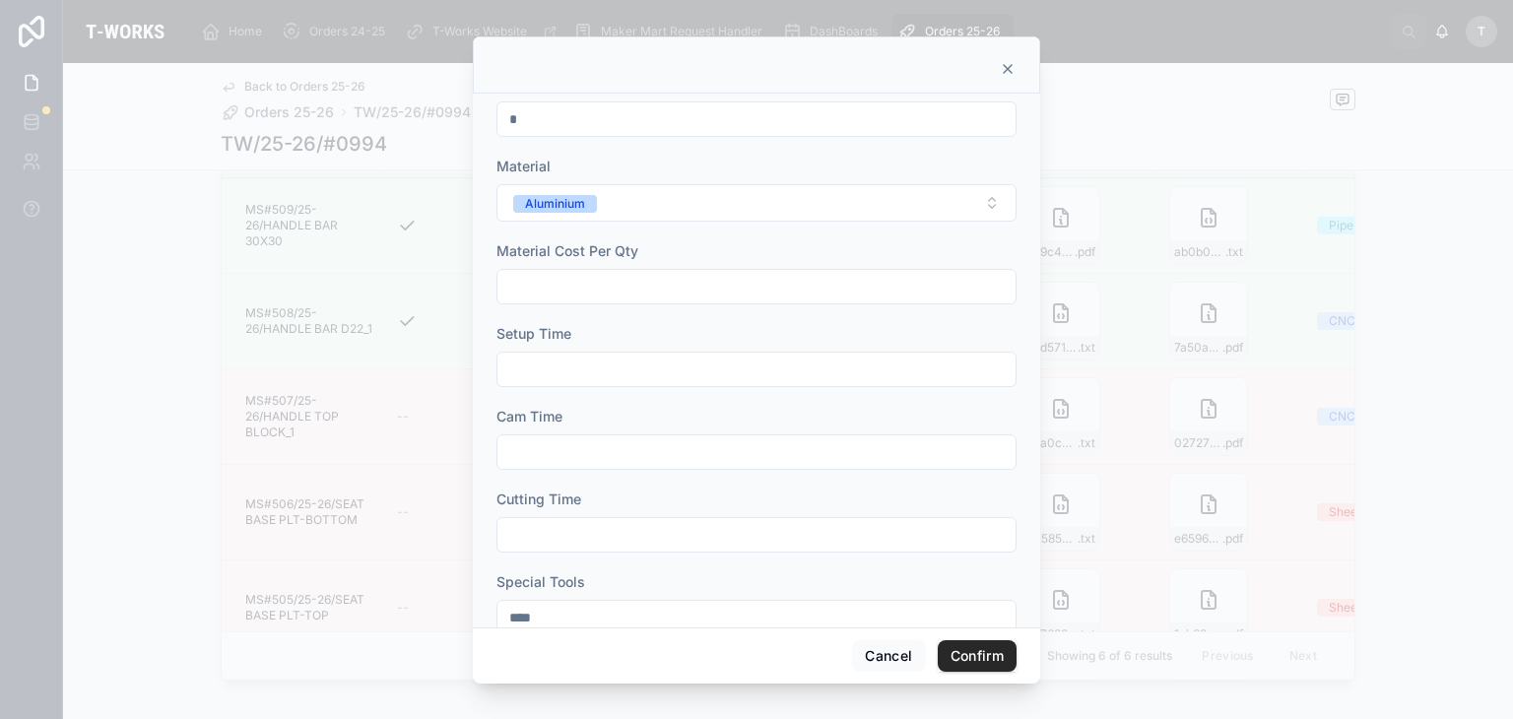
scroll to position [0, 0]
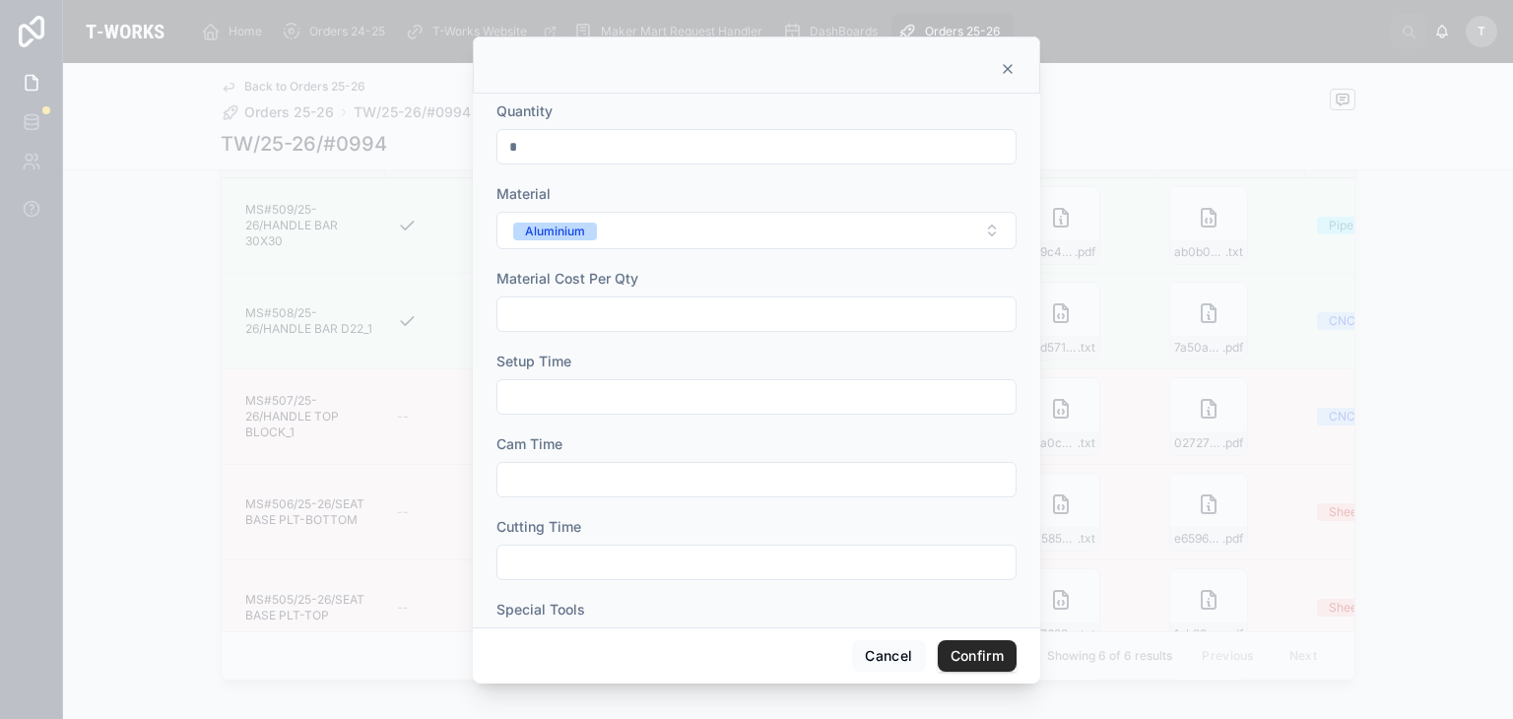
click at [549, 302] on input "text" at bounding box center [756, 314] width 518 height 28
click at [575, 308] on input "text" at bounding box center [756, 314] width 518 height 28
type input "*******"
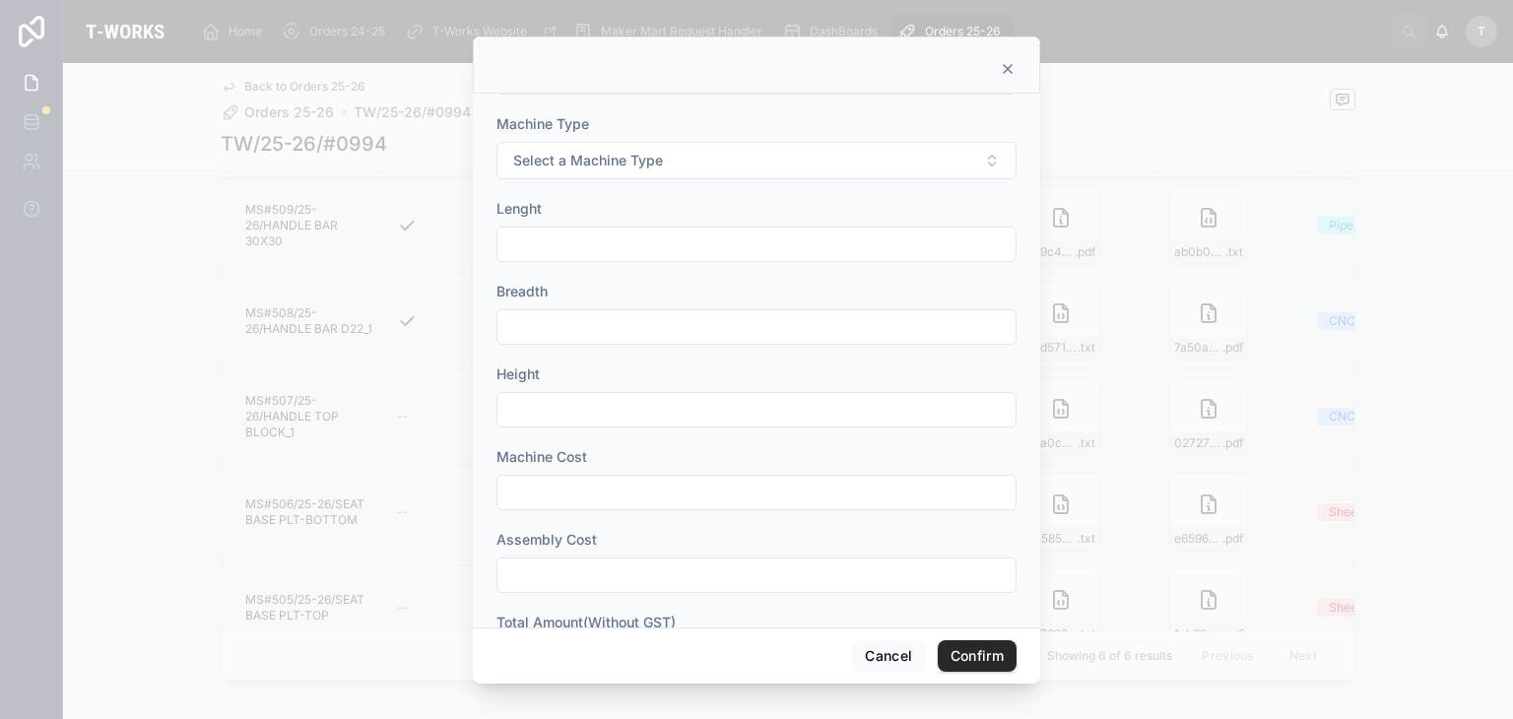
scroll to position [733, 0]
click at [610, 571] on input "text" at bounding box center [756, 576] width 518 height 28
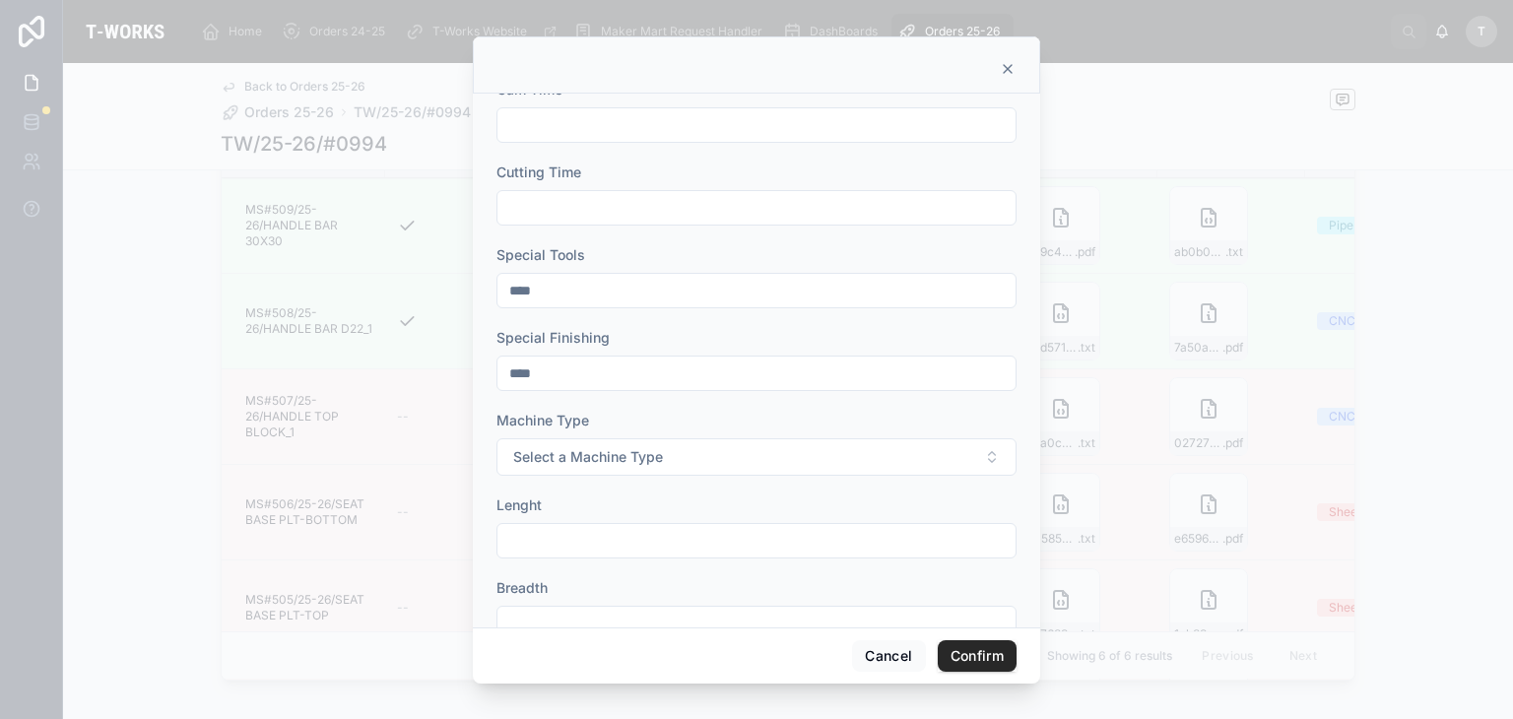
scroll to position [339, 0]
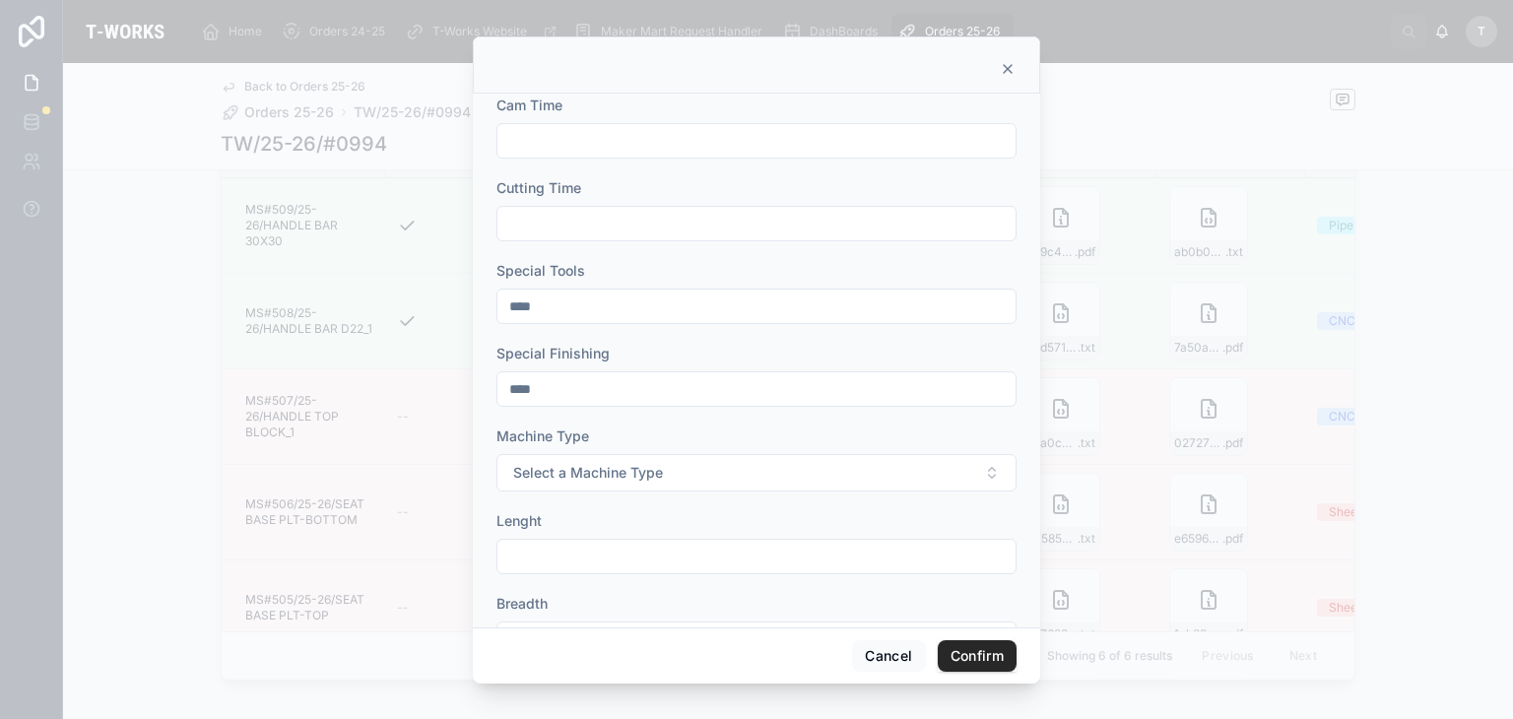
type input "*****"
click at [627, 463] on span "Select a Machine Type" at bounding box center [588, 473] width 150 height 20
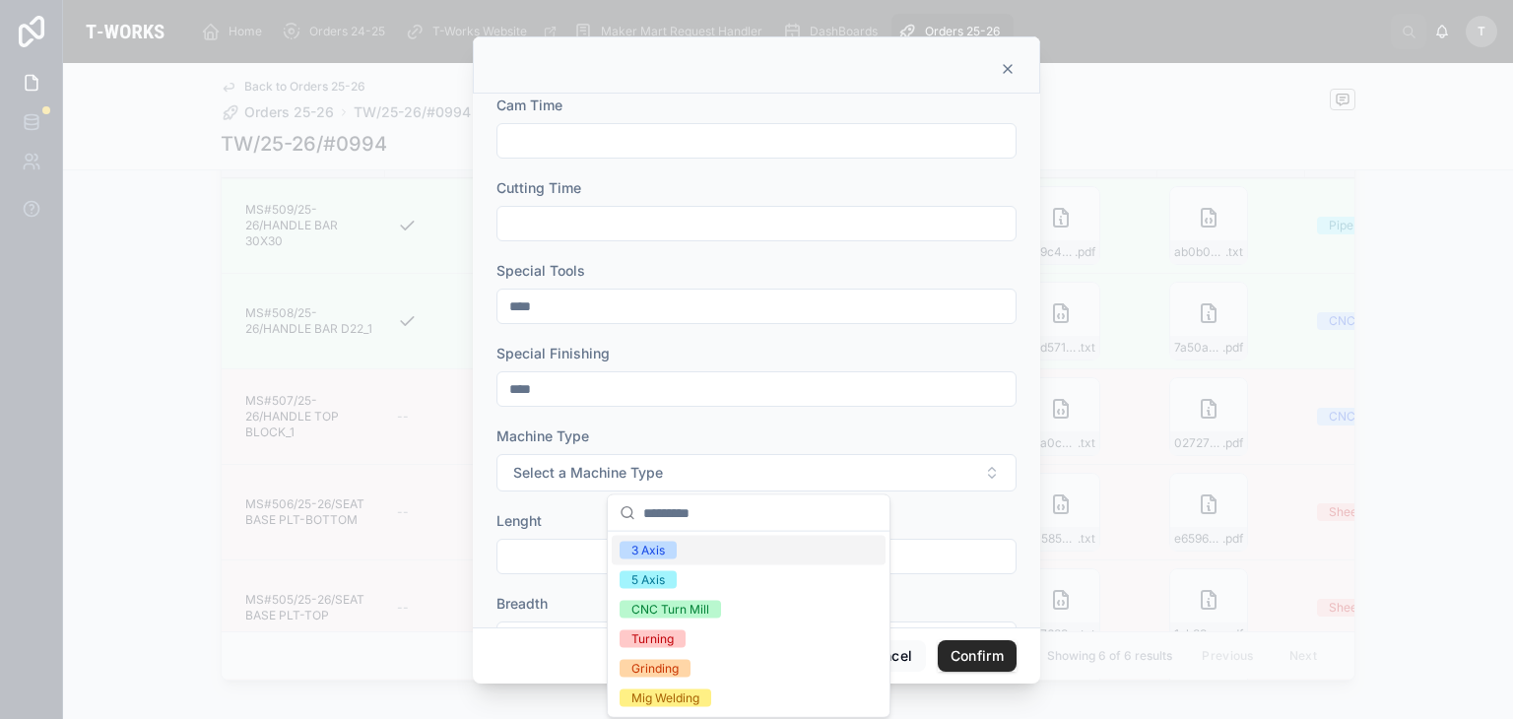
click at [650, 553] on div "3 Axis" at bounding box center [647, 551] width 33 height 18
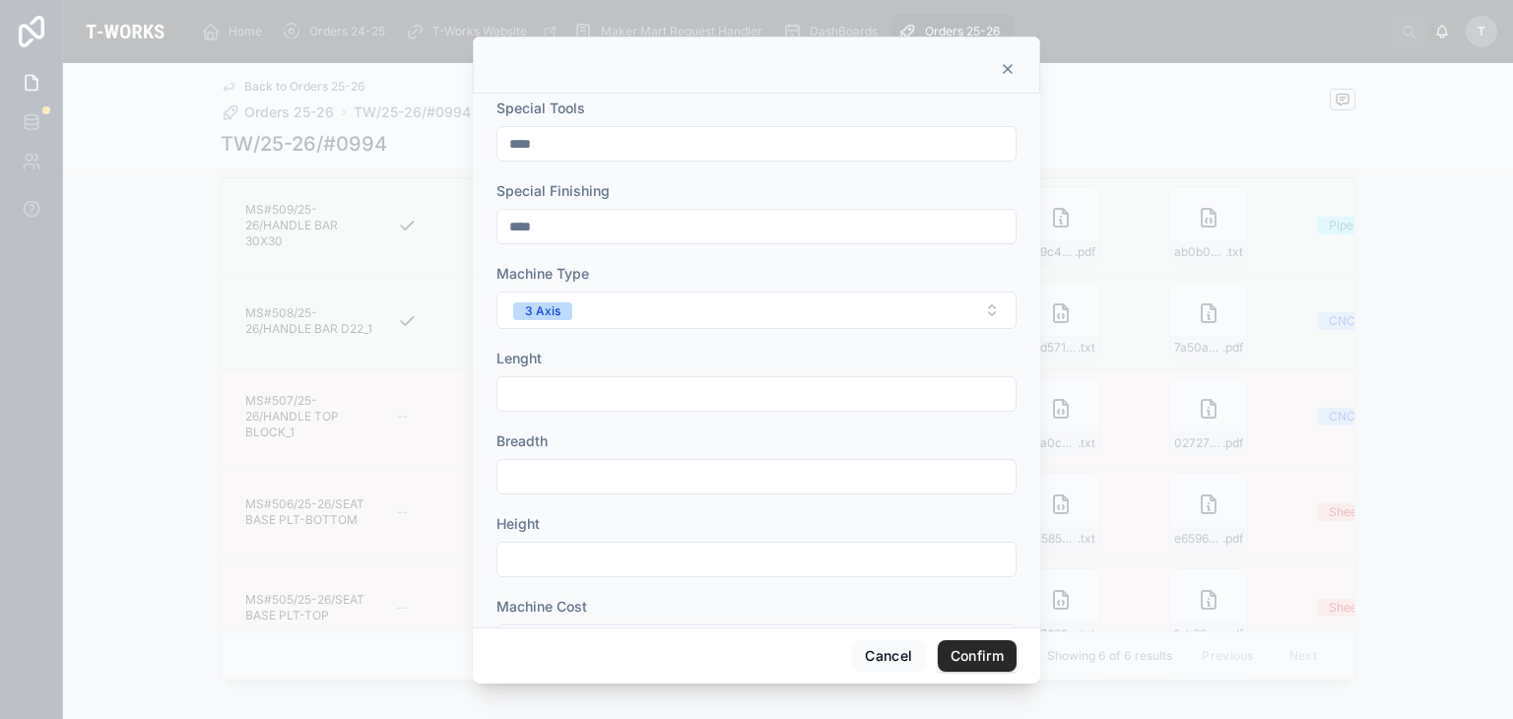
scroll to position [536, 0]
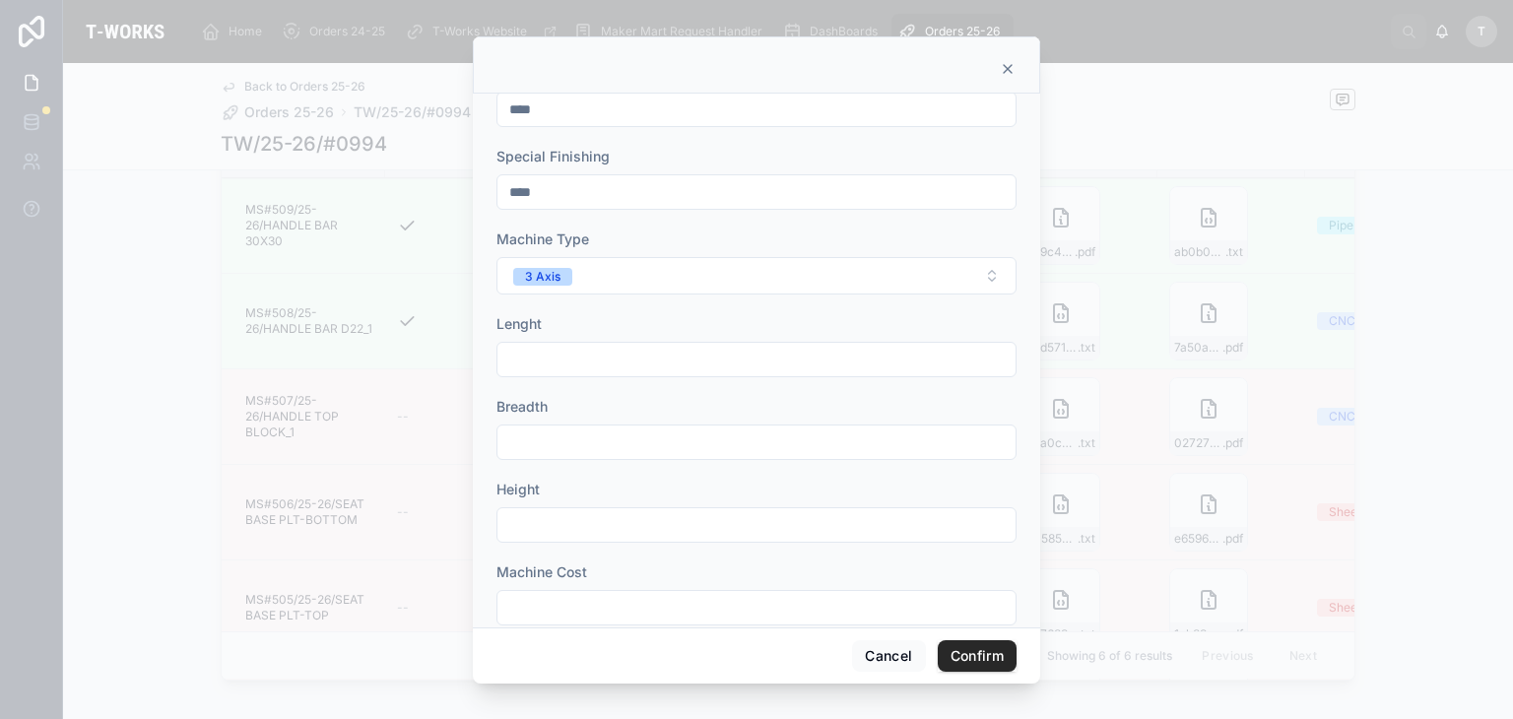
click at [586, 356] on input "text" at bounding box center [756, 360] width 518 height 28
click at [547, 432] on input "text" at bounding box center [756, 442] width 518 height 28
click at [551, 521] on input "text" at bounding box center [756, 525] width 518 height 28
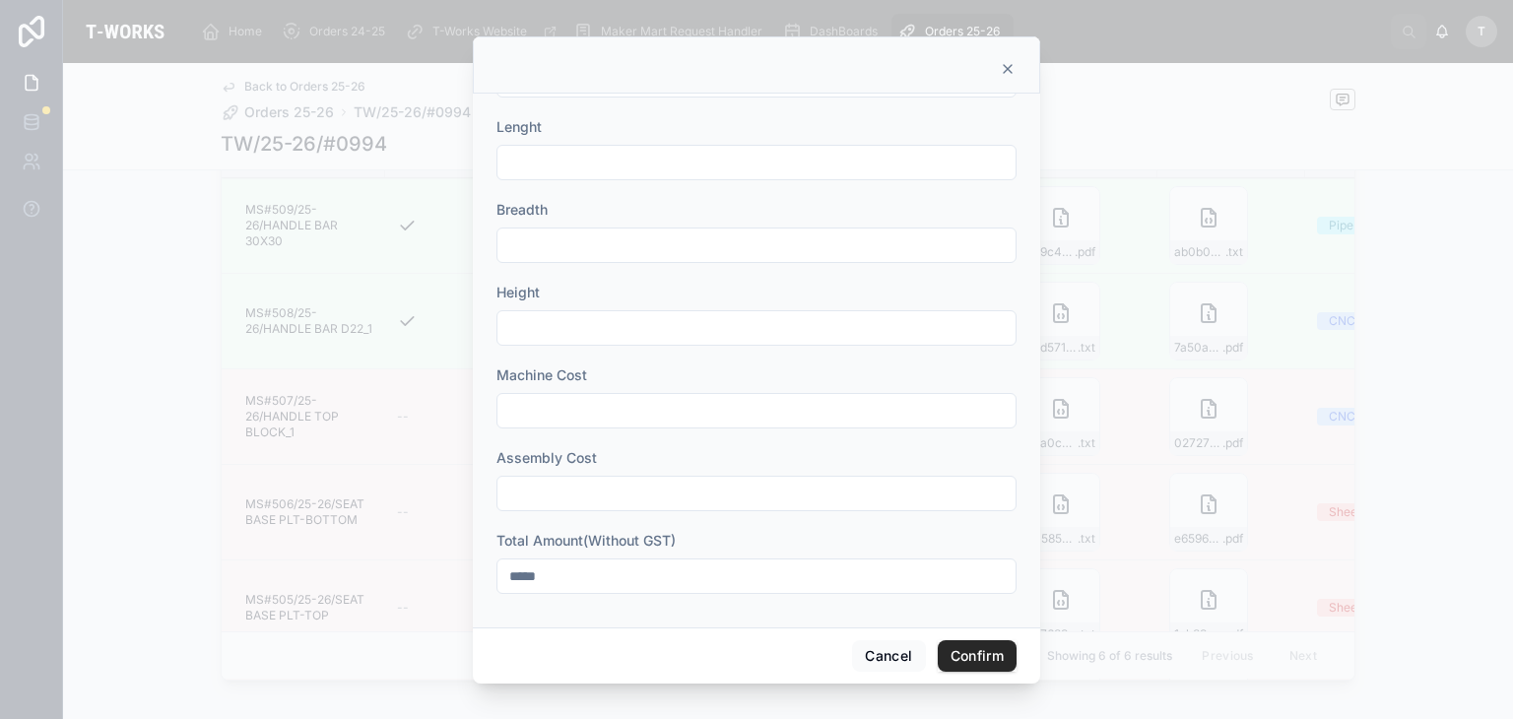
scroll to position [240, 0]
click at [520, 241] on input "text" at bounding box center [756, 240] width 518 height 28
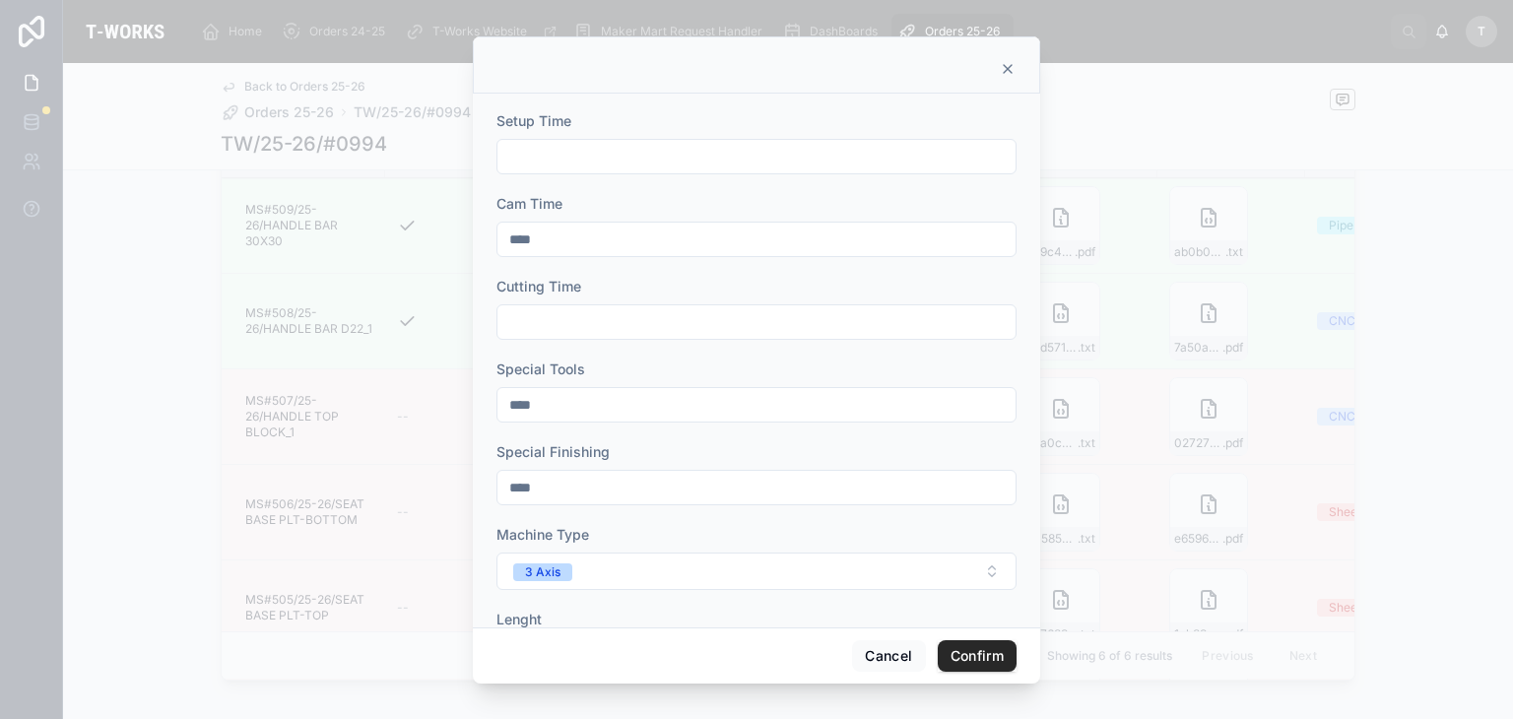
type input "****"
click at [540, 155] on input "text" at bounding box center [756, 157] width 518 height 28
type input "***"
click at [586, 308] on input "text" at bounding box center [756, 322] width 518 height 28
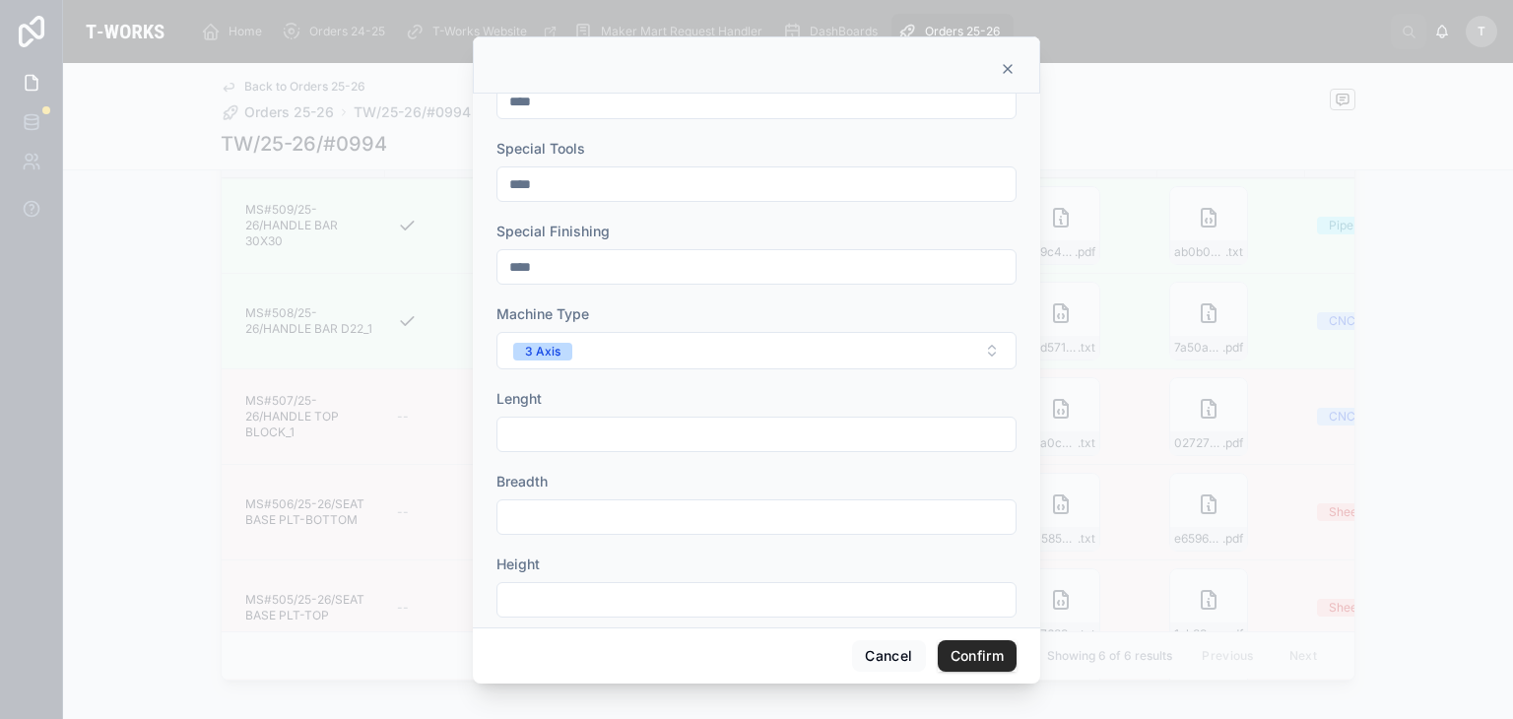
scroll to position [733, 0]
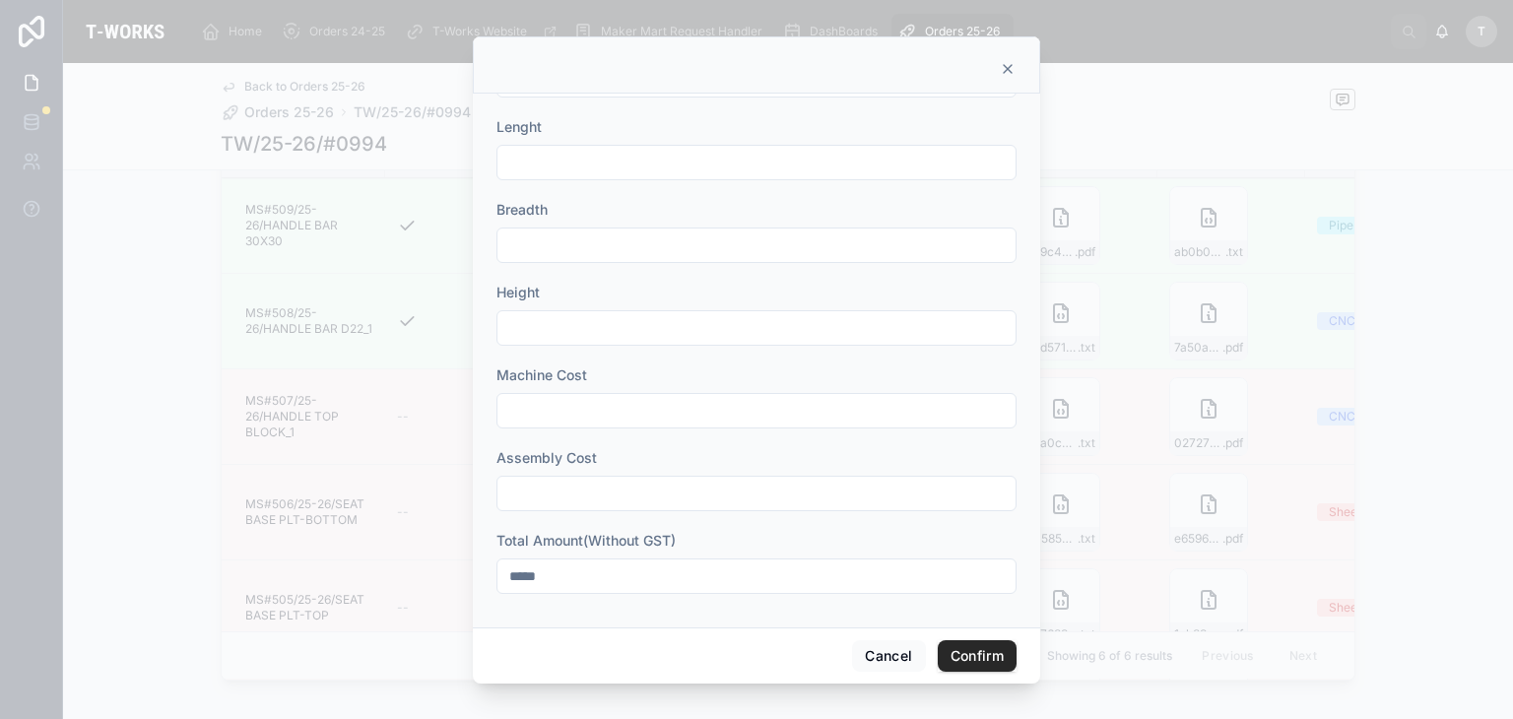
type input "****"
click at [996, 666] on button "Confirm" at bounding box center [977, 656] width 79 height 32
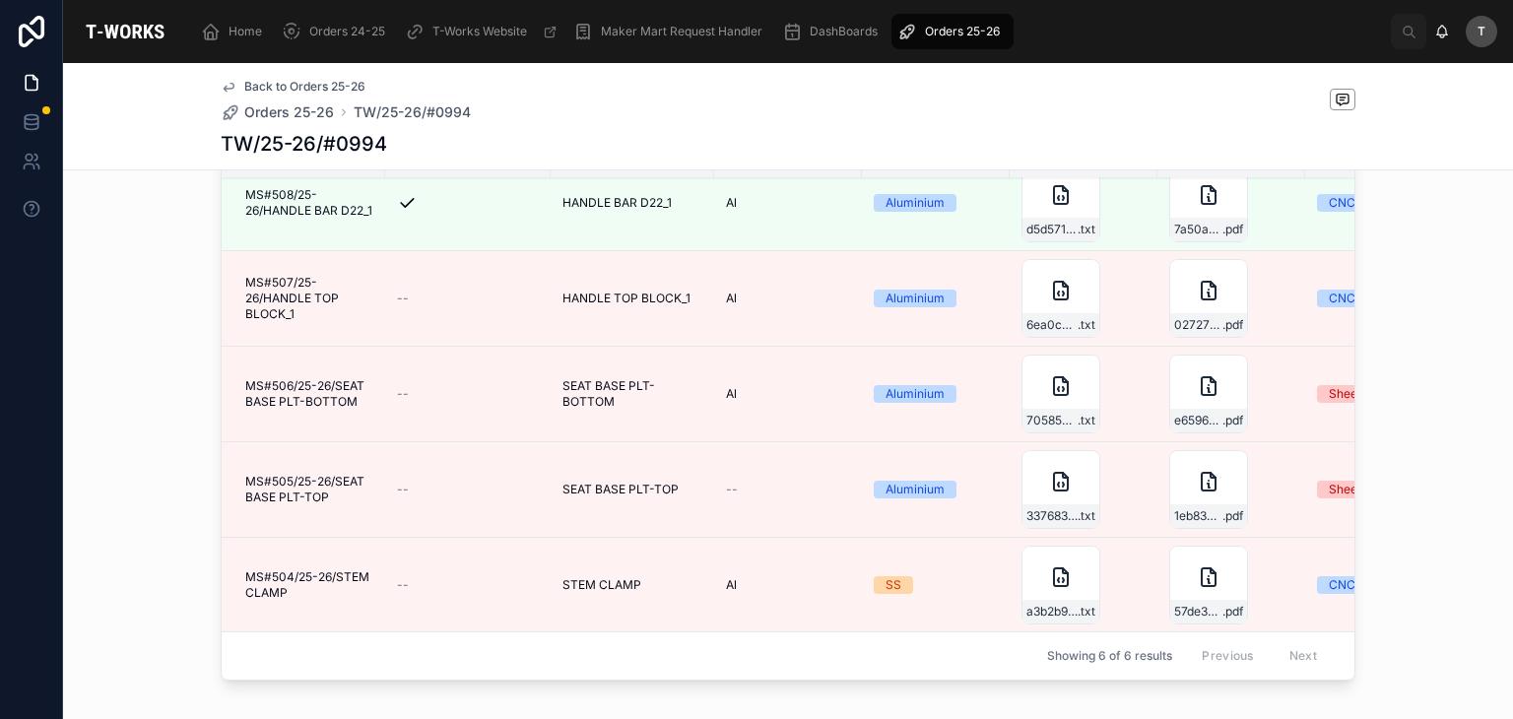
scroll to position [131, 0]
click at [0, 0] on button "Edit Details" at bounding box center [0, 0] width 0 height 0
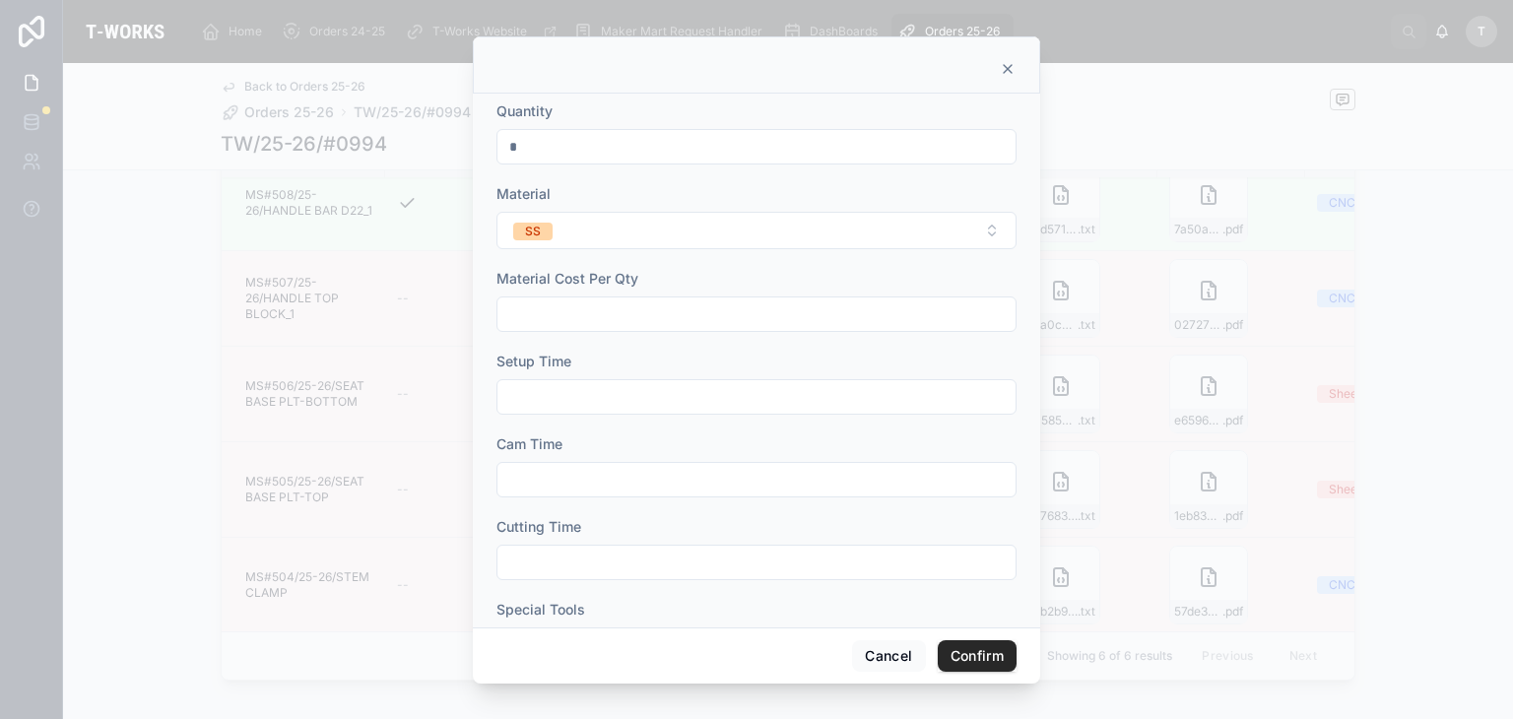
click at [573, 321] on input "text" at bounding box center [756, 314] width 518 height 28
click at [526, 311] on input "text" at bounding box center [756, 314] width 518 height 28
type input "*******"
click at [565, 399] on input "text" at bounding box center [756, 397] width 518 height 28
type input "***"
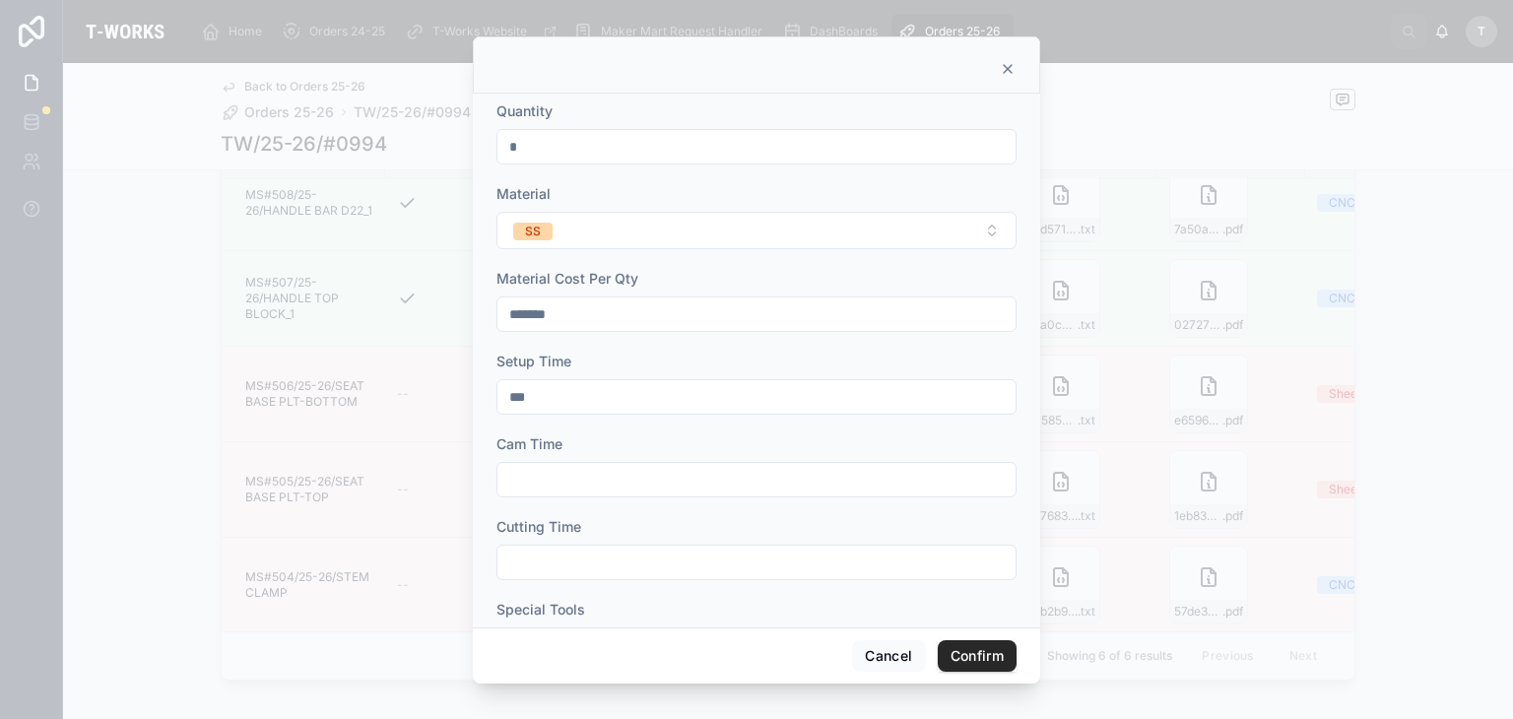
click at [533, 483] on input "text" at bounding box center [756, 480] width 518 height 28
type input "****"
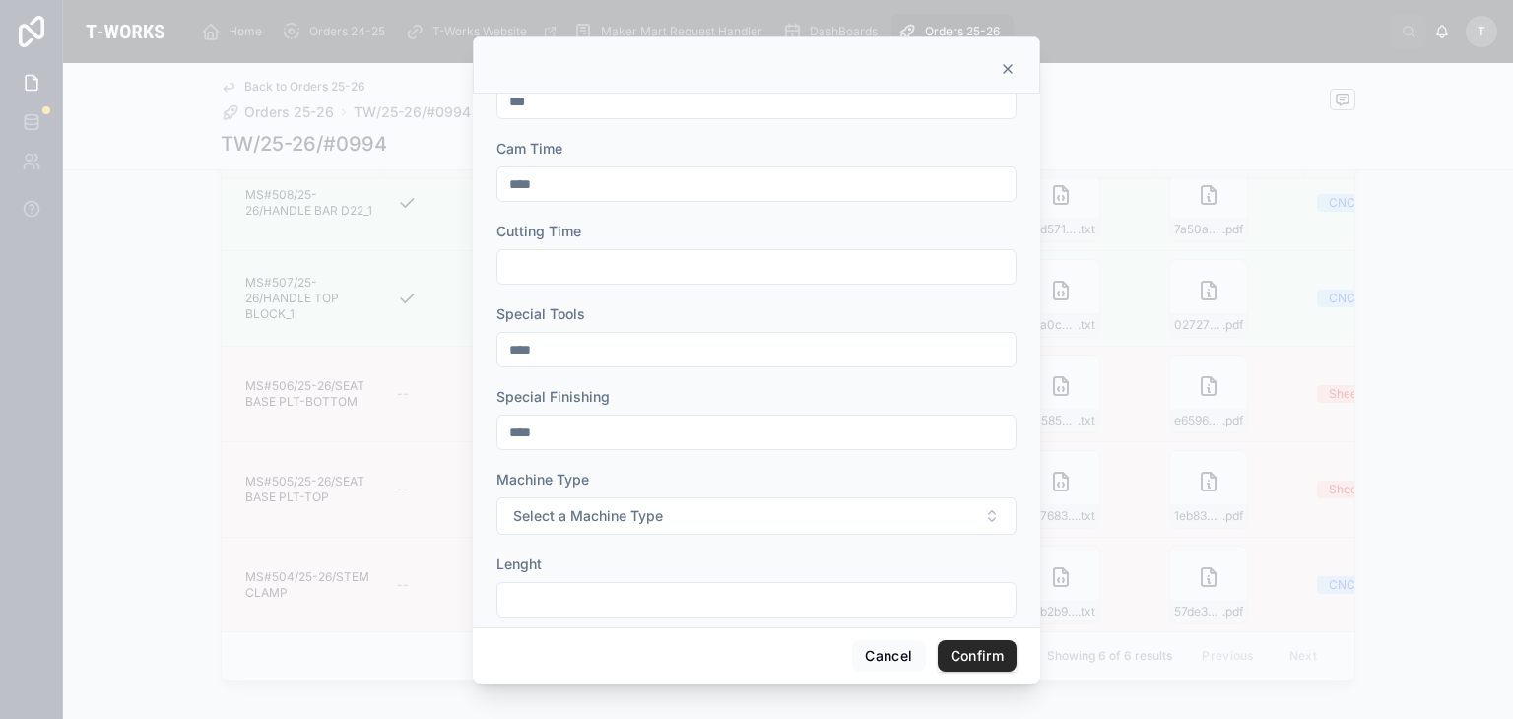
click at [558, 510] on span "Select a Machine Type" at bounding box center [588, 516] width 150 height 20
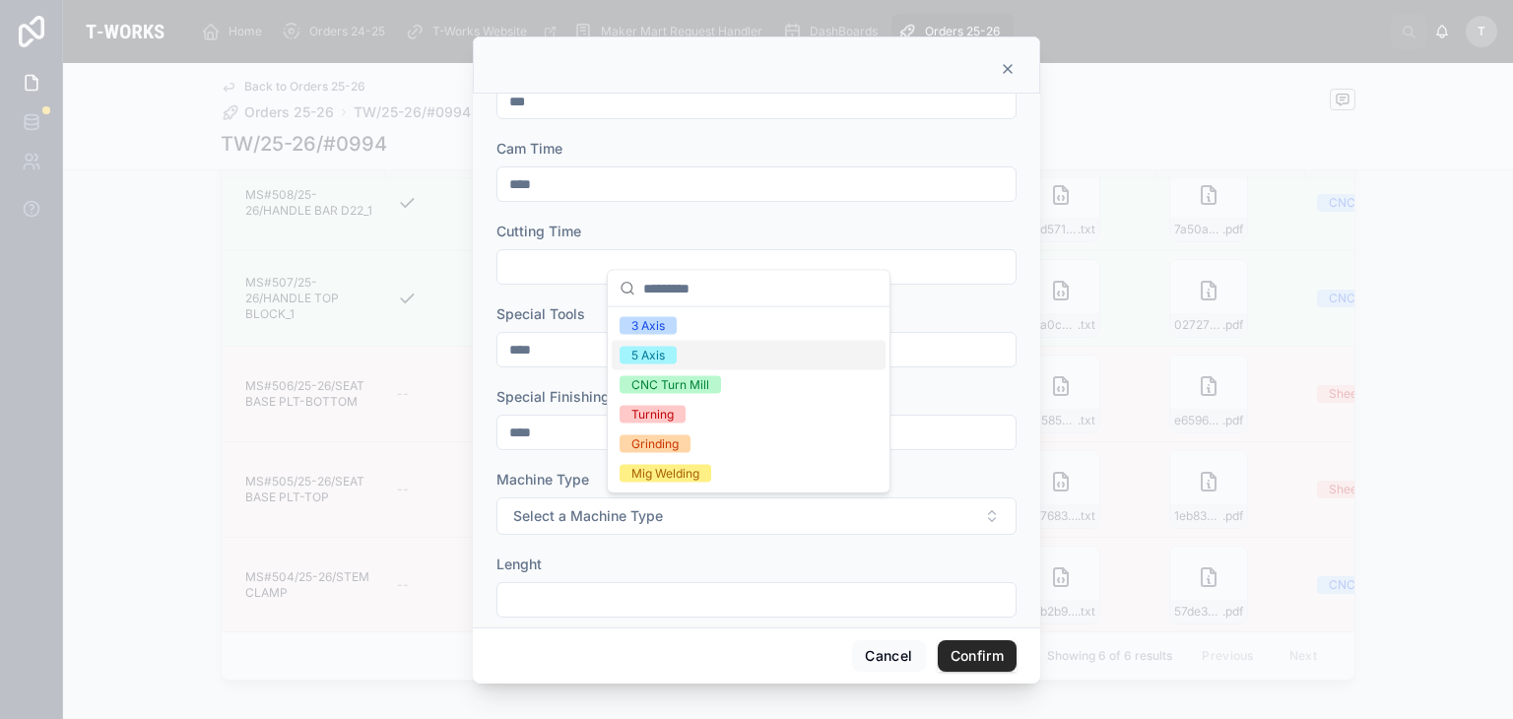
click at [661, 348] on div "5 Axis" at bounding box center [647, 356] width 33 height 18
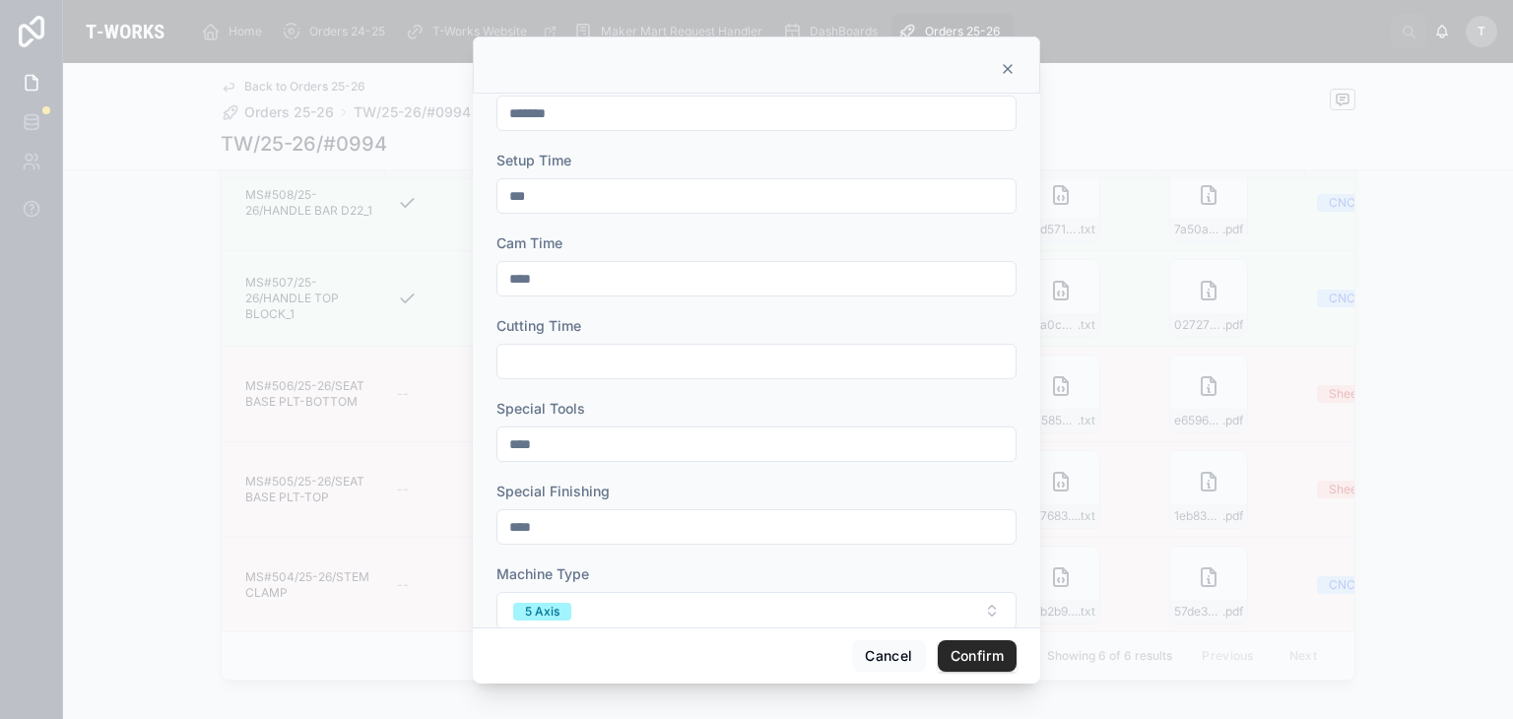
scroll to position [197, 0]
click at [562, 382] on form "Quantity * Material SS Material Cost Per Qty ******* Setup Time *** Cam Time **…" at bounding box center [756, 526] width 520 height 1245
click at [580, 361] on input "text" at bounding box center [756, 366] width 518 height 28
type input "****"
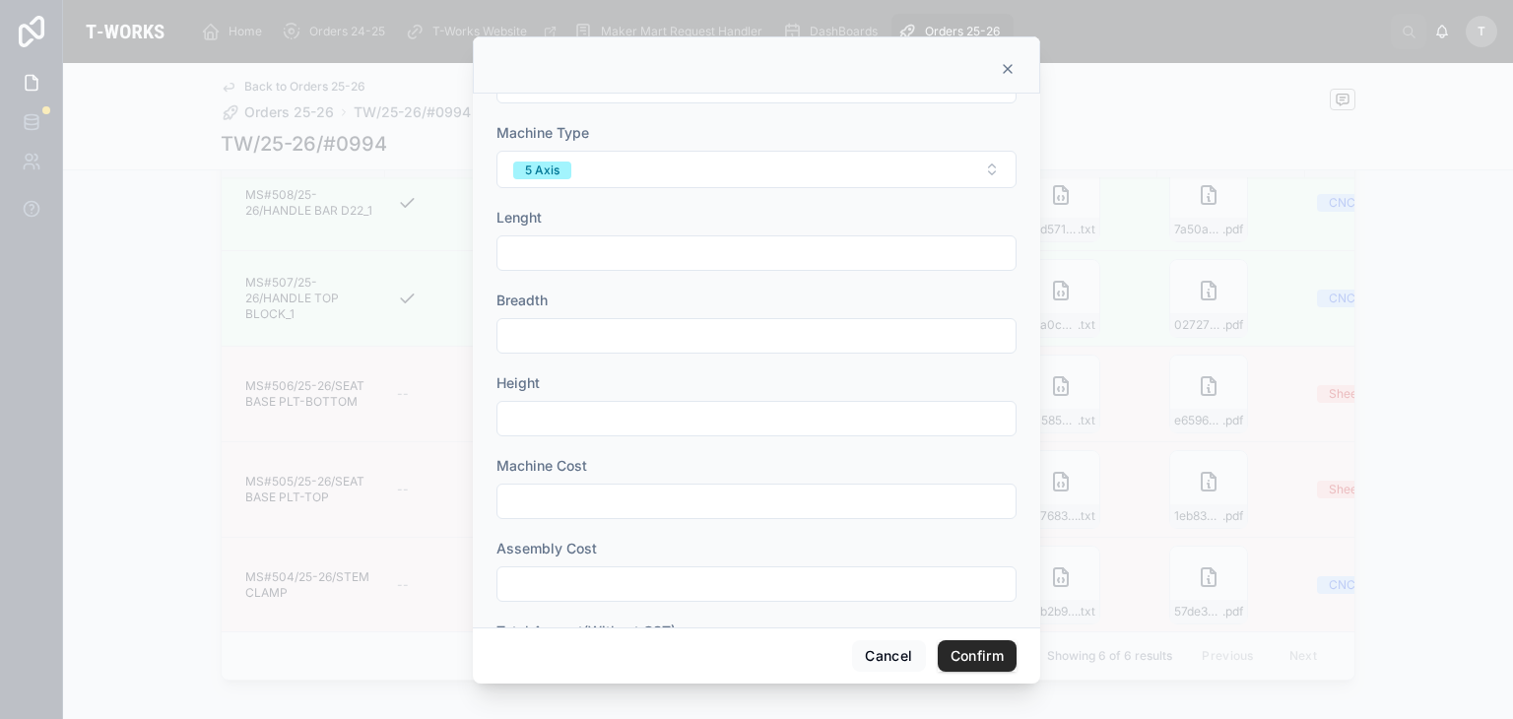
scroll to position [733, 0]
click at [598, 569] on input "text" at bounding box center [756, 576] width 518 height 28
type input "*****"
click at [975, 642] on button "Confirm" at bounding box center [977, 656] width 79 height 32
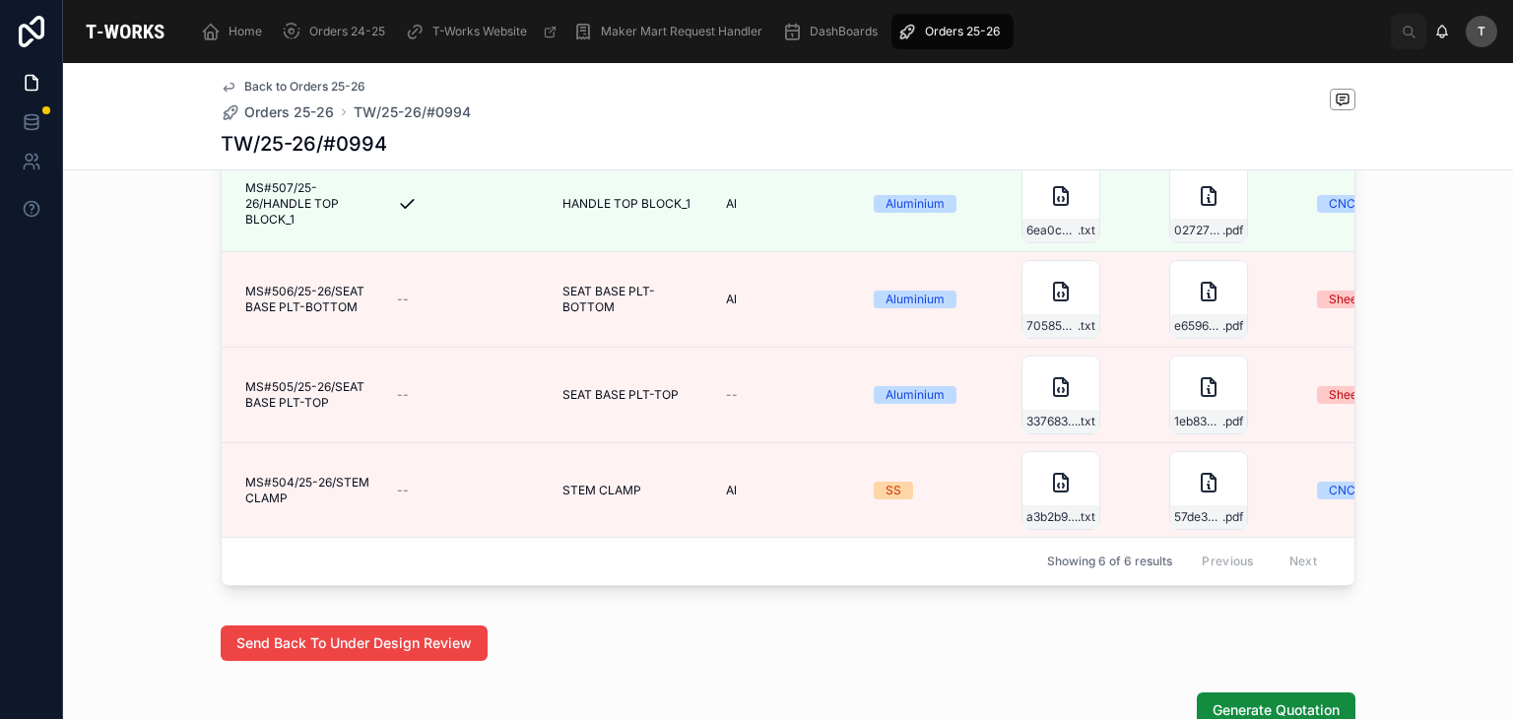
scroll to position [1182, 0]
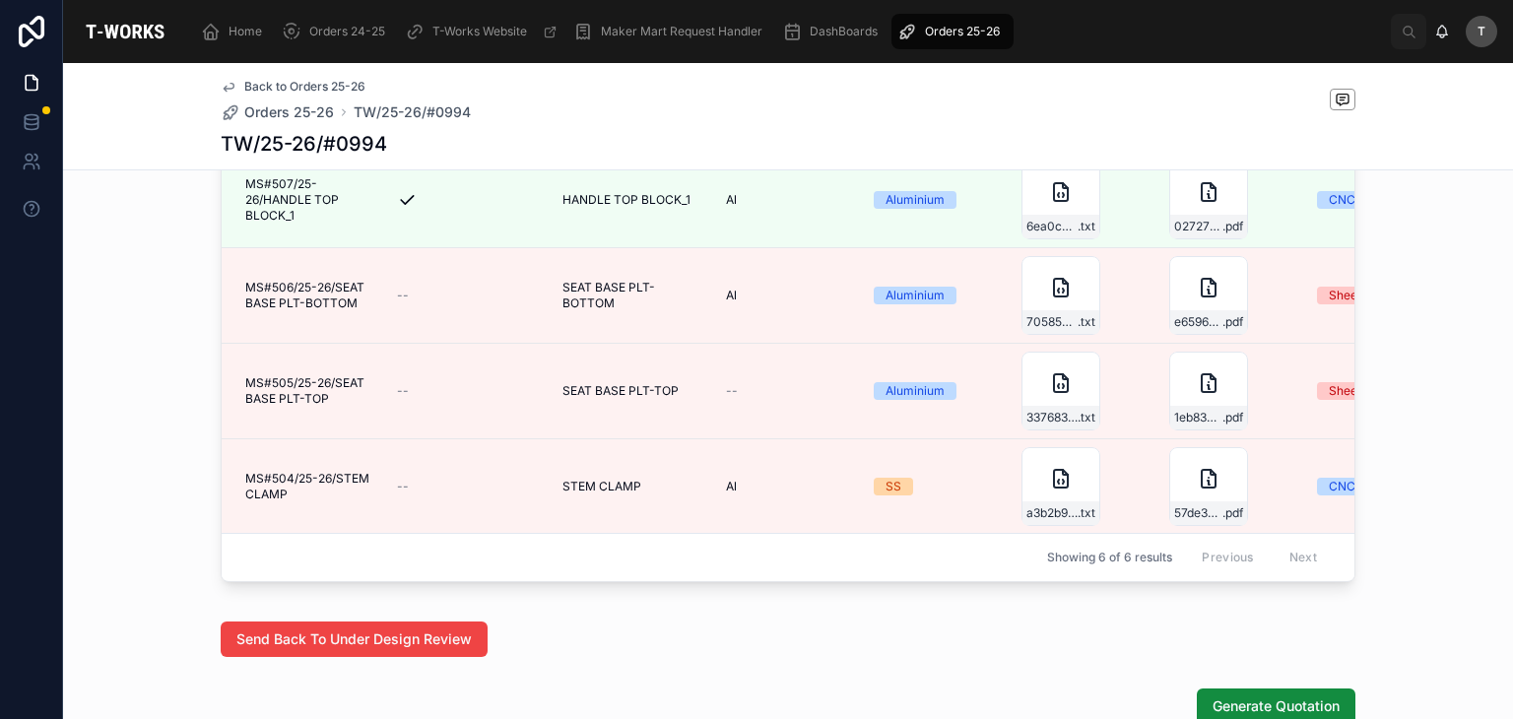
click at [0, 0] on button "Edit Details" at bounding box center [0, 0] width 0 height 0
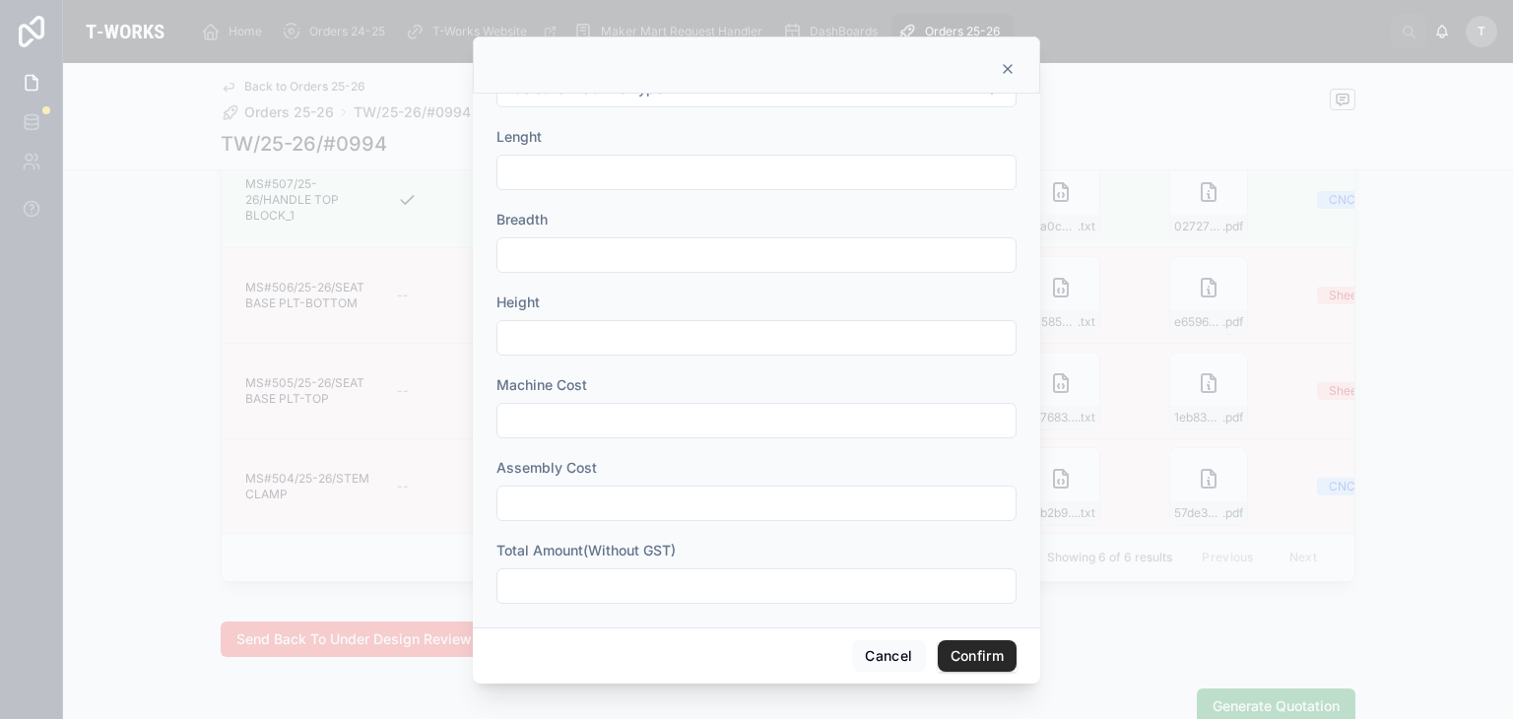
scroll to position [733, 0]
click at [571, 573] on input "text" at bounding box center [756, 576] width 518 height 28
click at [886, 660] on button "Cancel" at bounding box center [888, 656] width 73 height 32
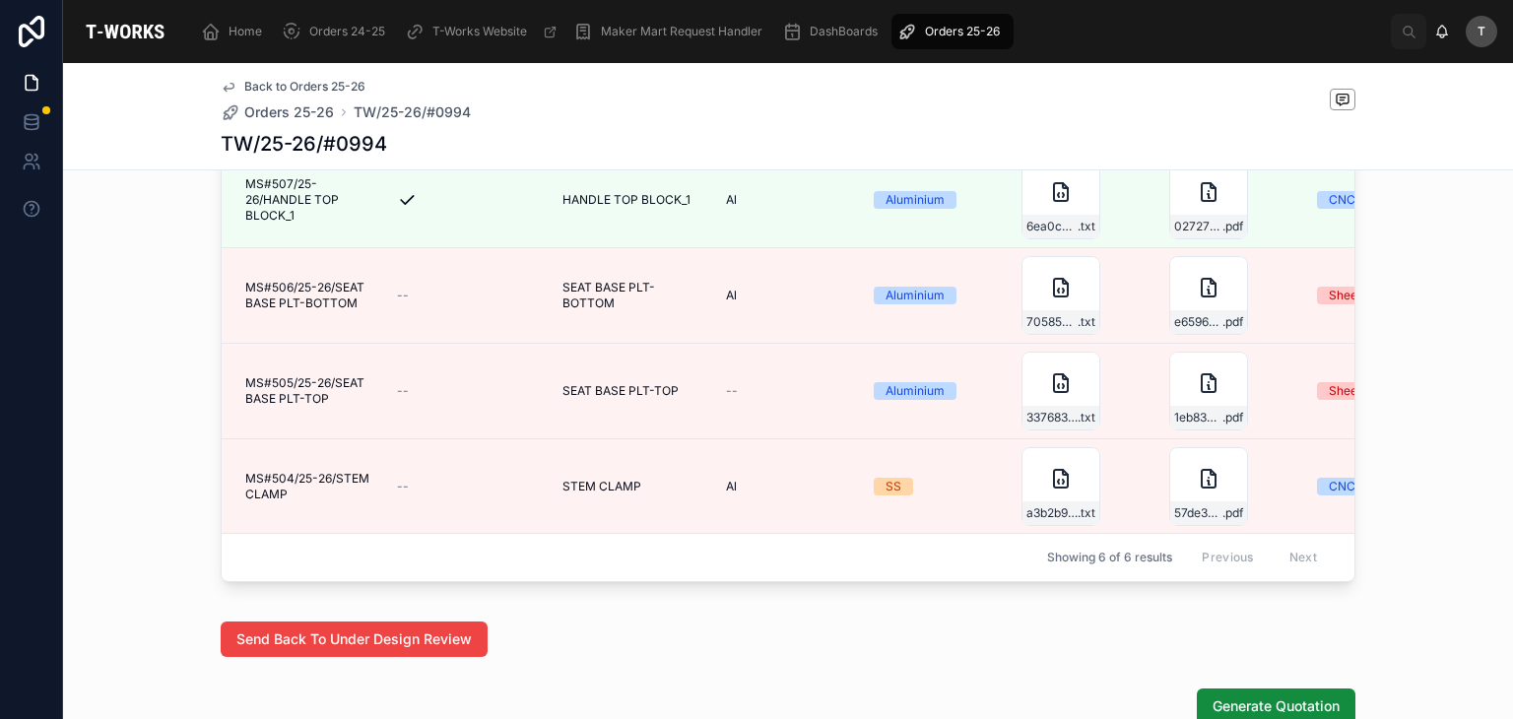
click at [0, 0] on icon at bounding box center [0, 0] width 0 height 0
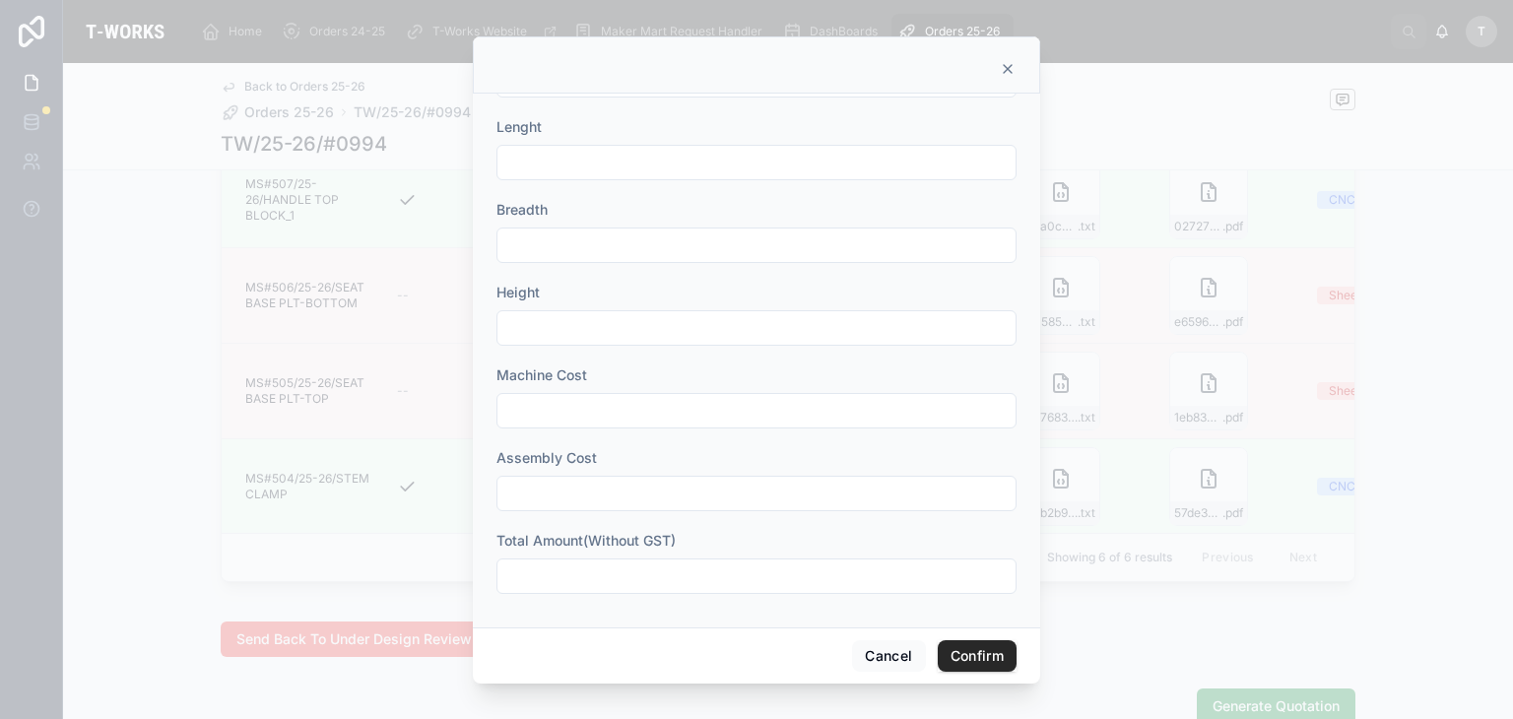
click at [571, 574] on input "text" at bounding box center [756, 576] width 518 height 28
type input "***"
click at [976, 658] on button "Confirm" at bounding box center [977, 656] width 79 height 32
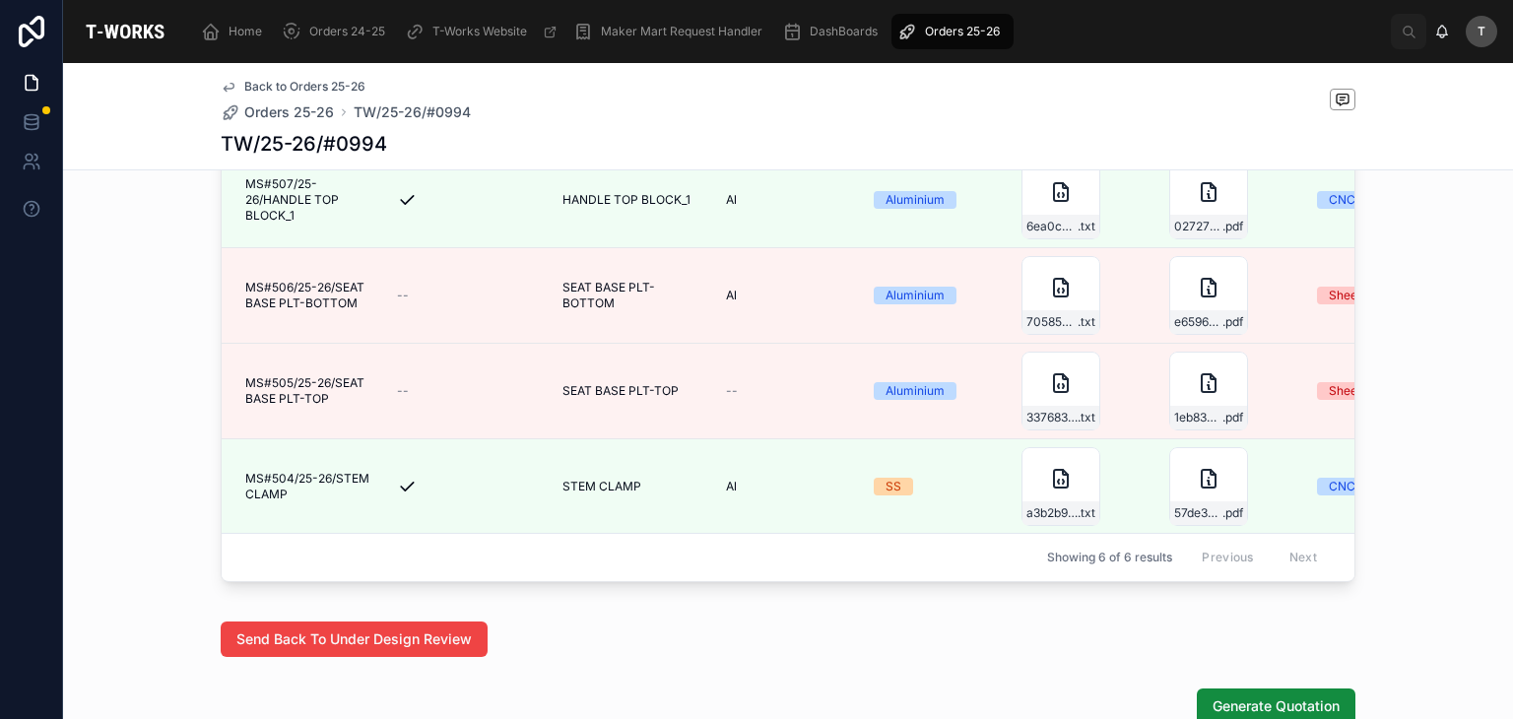
click at [0, 0] on span "Edit Details" at bounding box center [0, 0] width 0 height 0
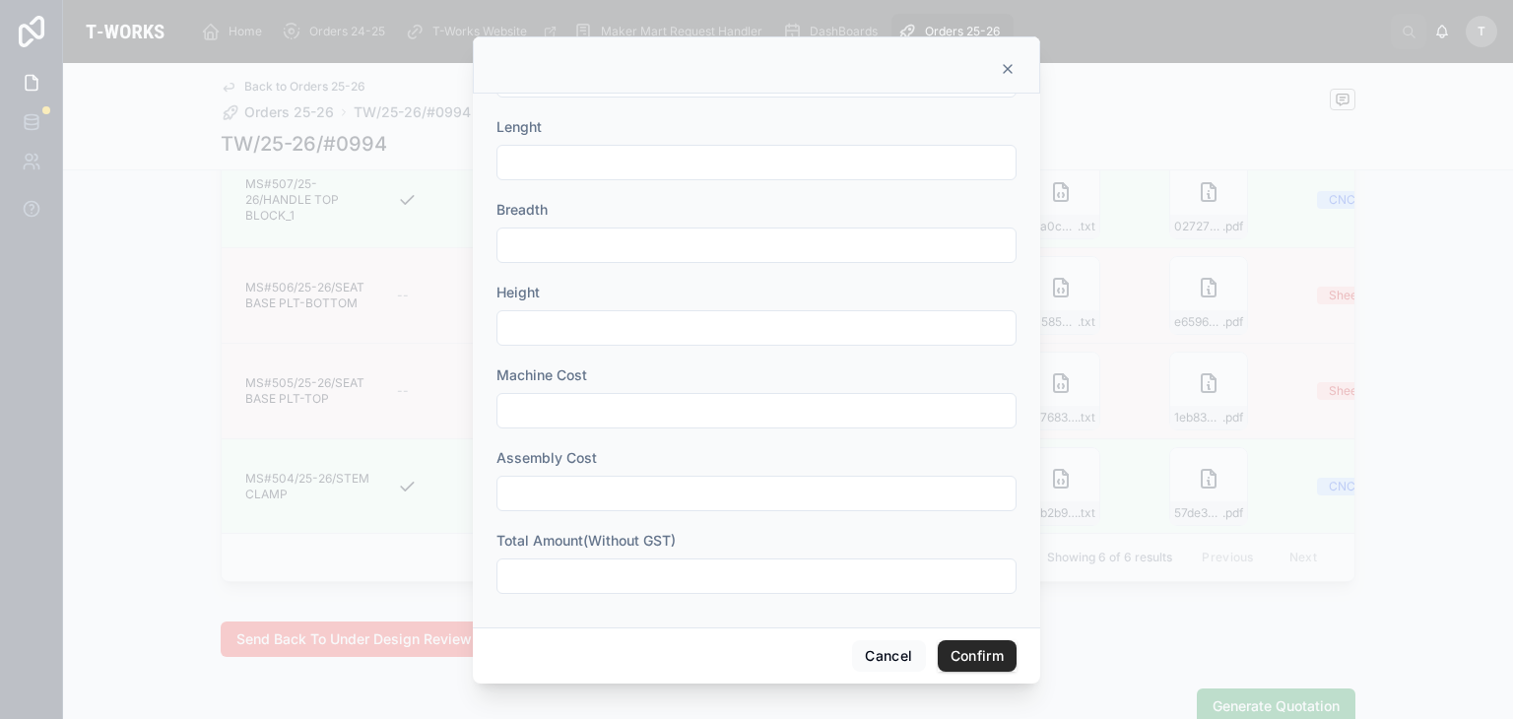
click at [619, 550] on div "Total Amount(Without GST)" at bounding box center [756, 562] width 520 height 63
click at [623, 565] on input "text" at bounding box center [756, 576] width 518 height 28
type input "***"
click at [987, 659] on button "Confirm" at bounding box center [977, 656] width 79 height 32
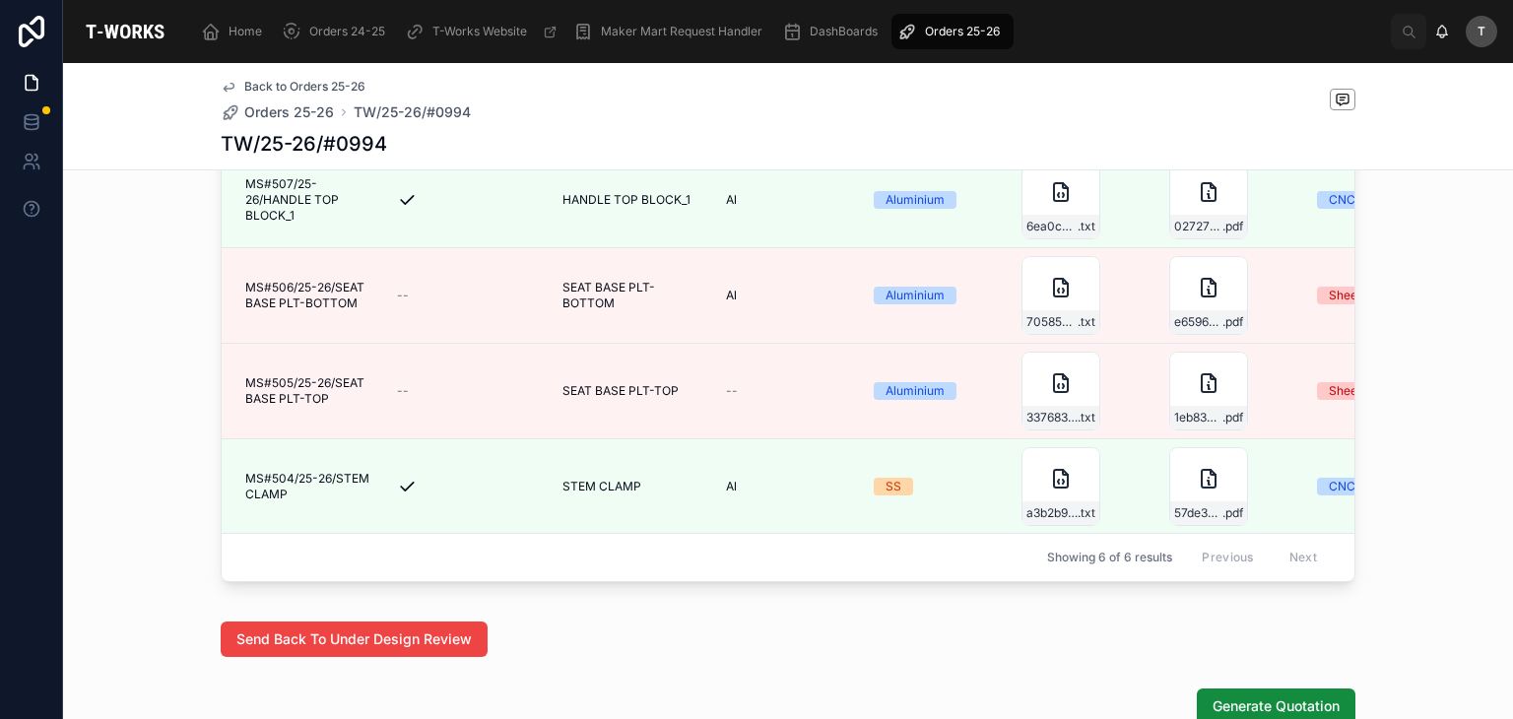
click at [512, 581] on div "Part ID All Details Filled Part Name Description Material Project Files Project…" at bounding box center [788, 311] width 1132 height 540
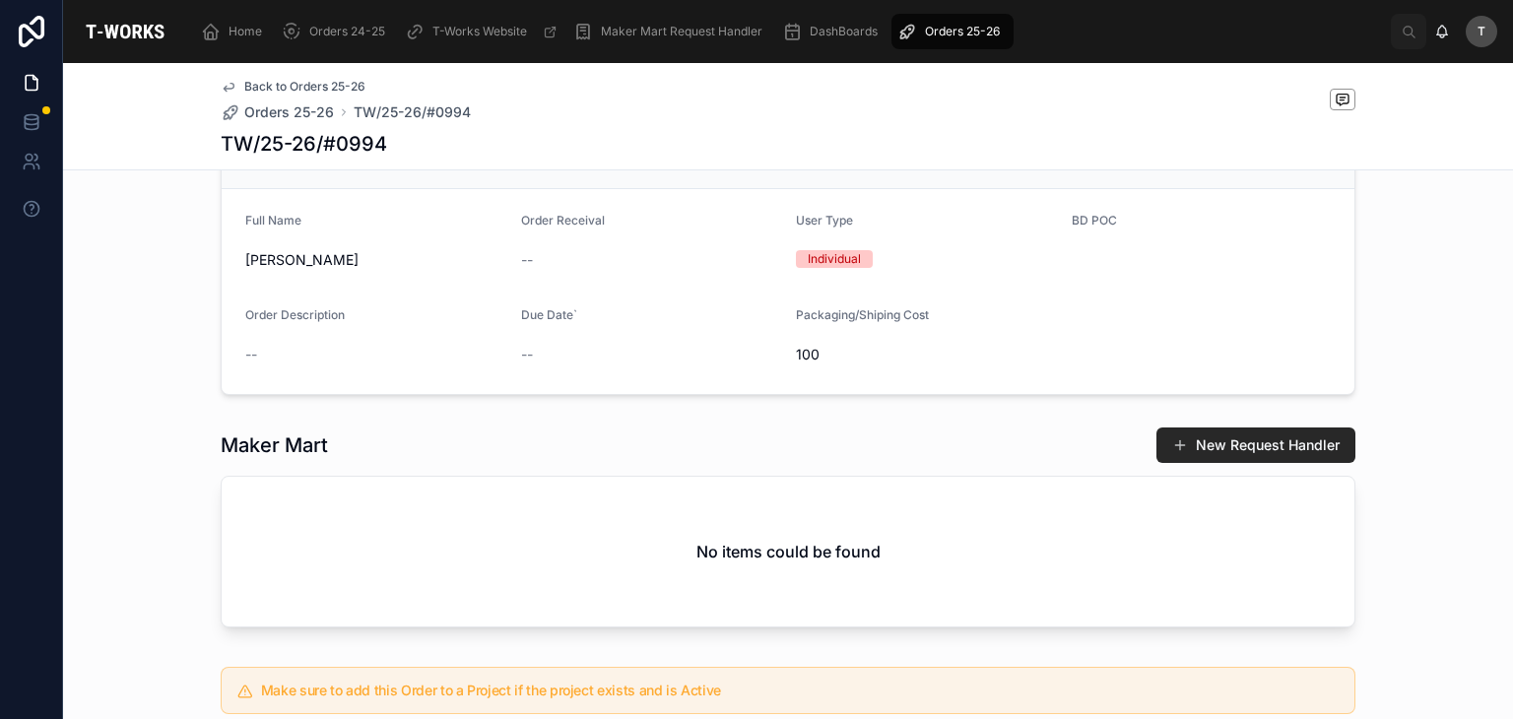
scroll to position [394, 0]
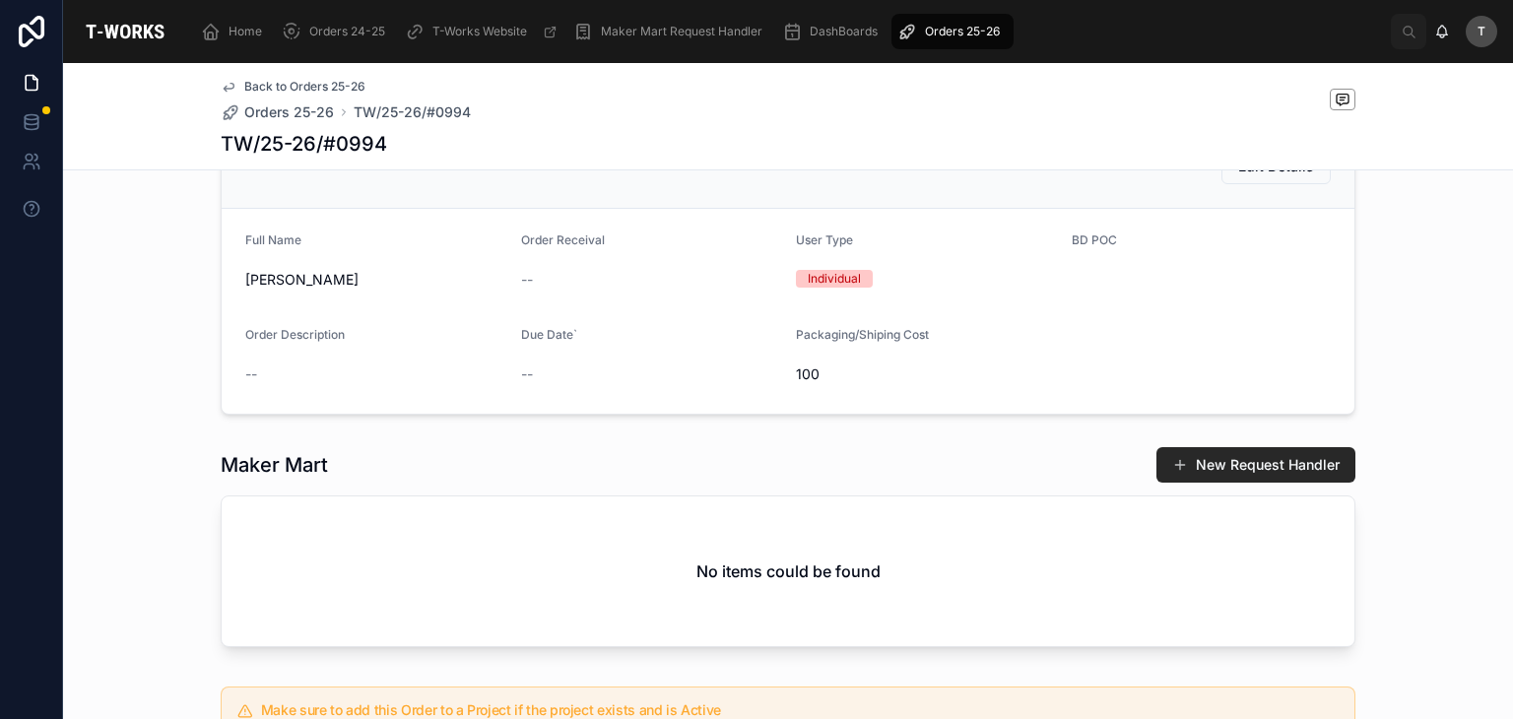
click at [1301, 176] on span "Edit Details" at bounding box center [1276, 167] width 76 height 20
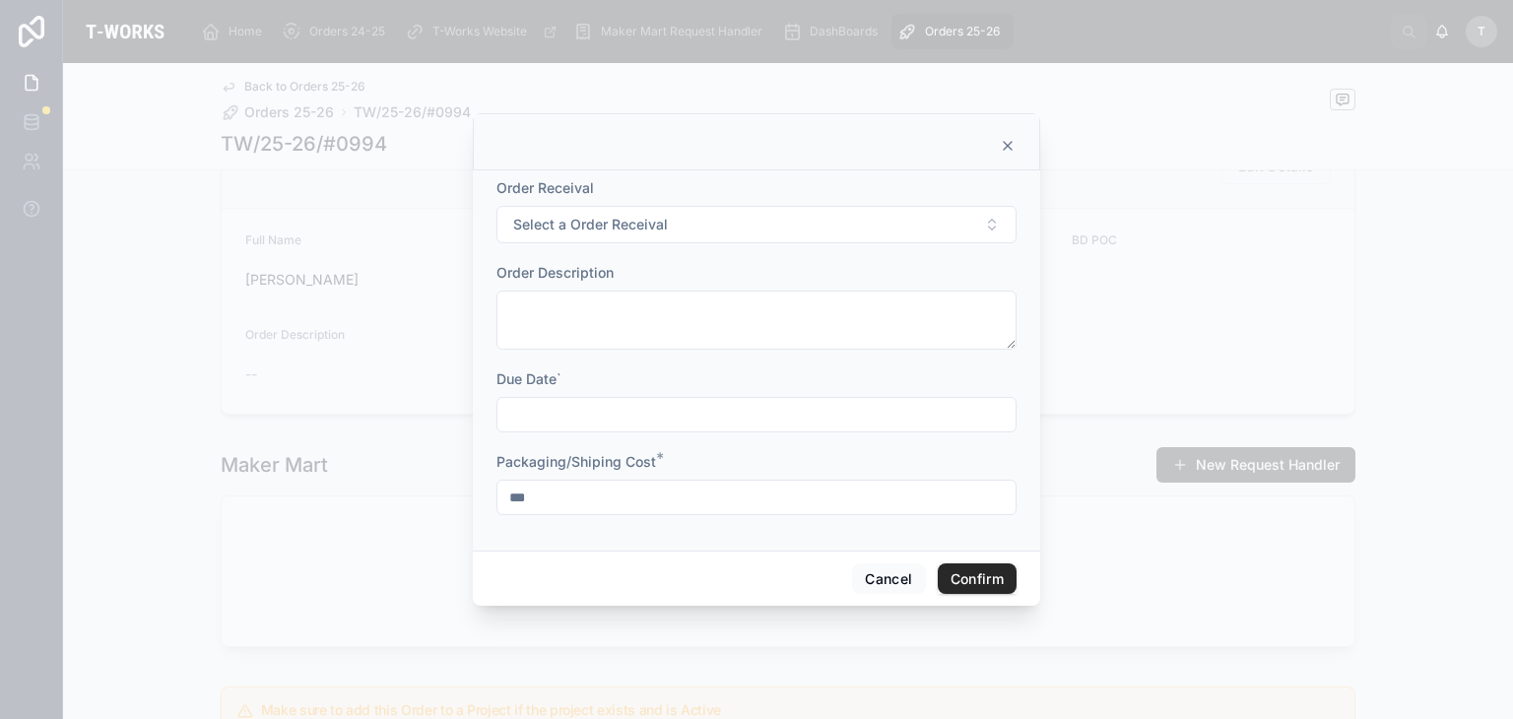
click at [599, 477] on div "Packaging/Shiping Cost * ***" at bounding box center [756, 483] width 520 height 63
click at [614, 485] on input "***" at bounding box center [756, 498] width 518 height 28
type input "*"
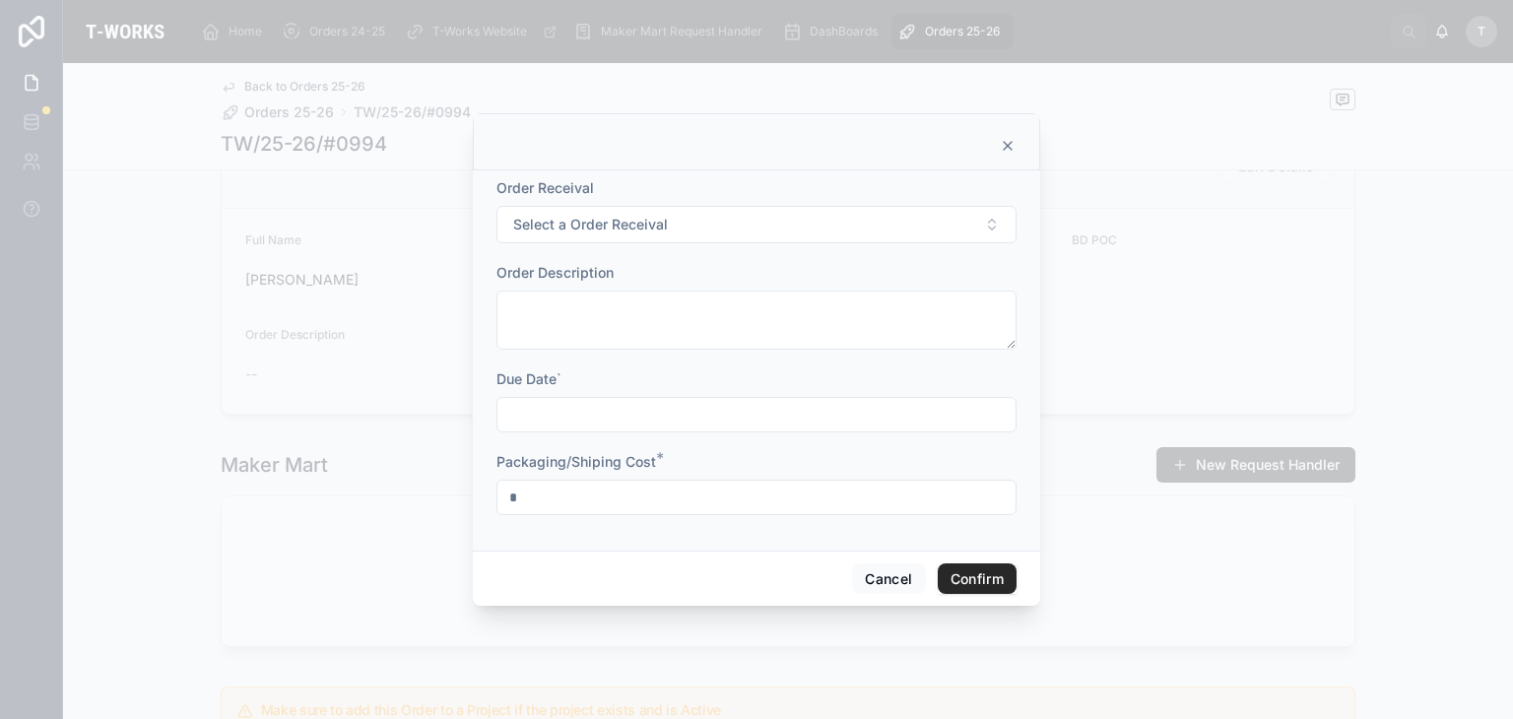
click at [966, 572] on button "Confirm" at bounding box center [977, 579] width 79 height 32
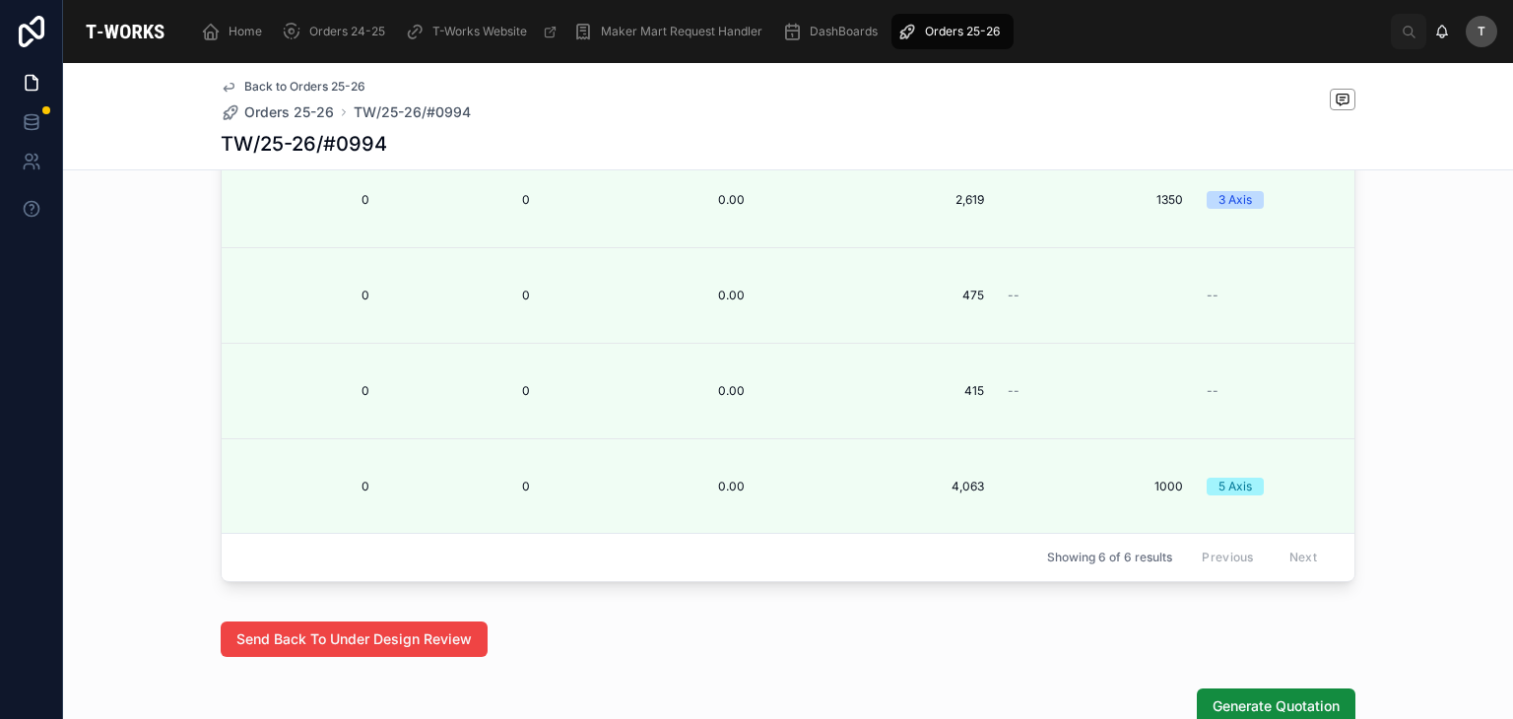
scroll to position [1560, 0]
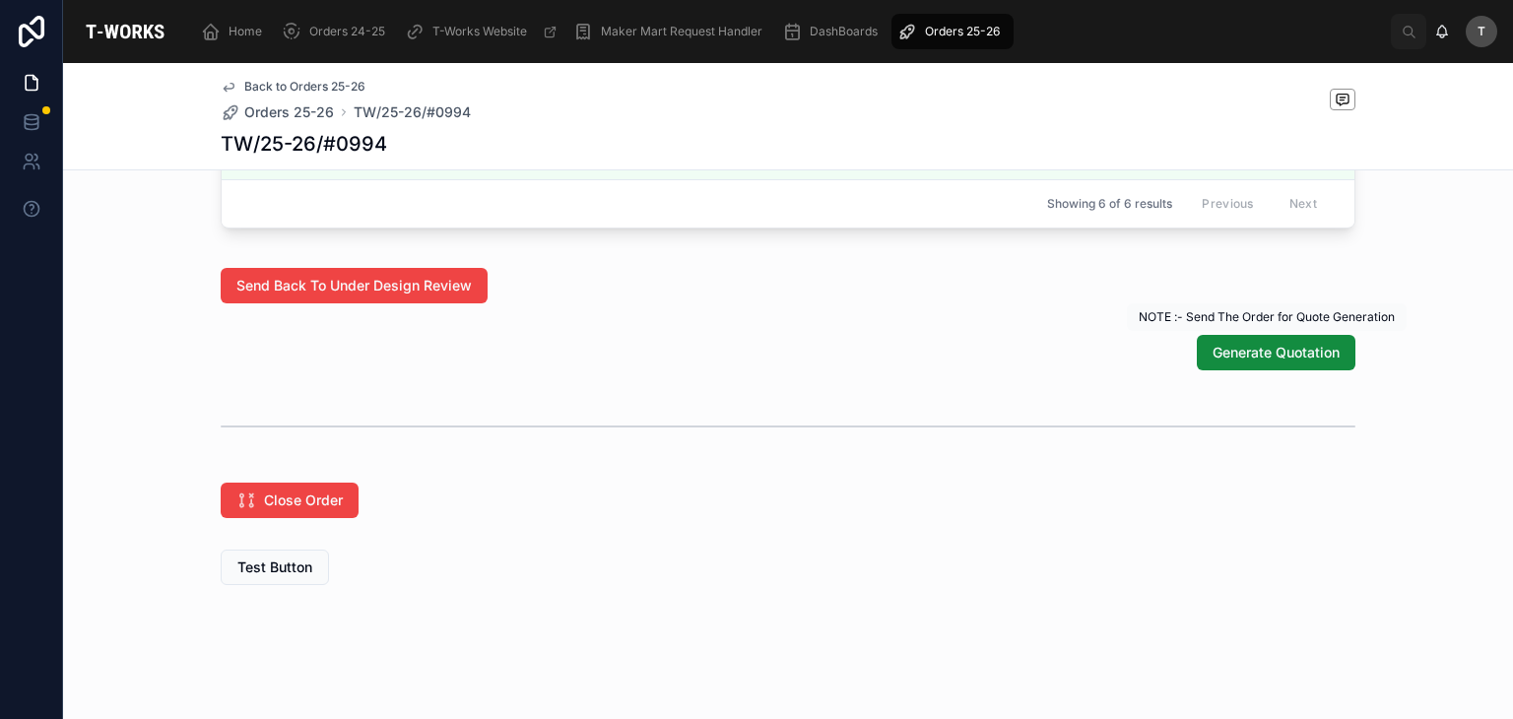
click at [1225, 359] on span "Generate Quotation" at bounding box center [1275, 353] width 127 height 20
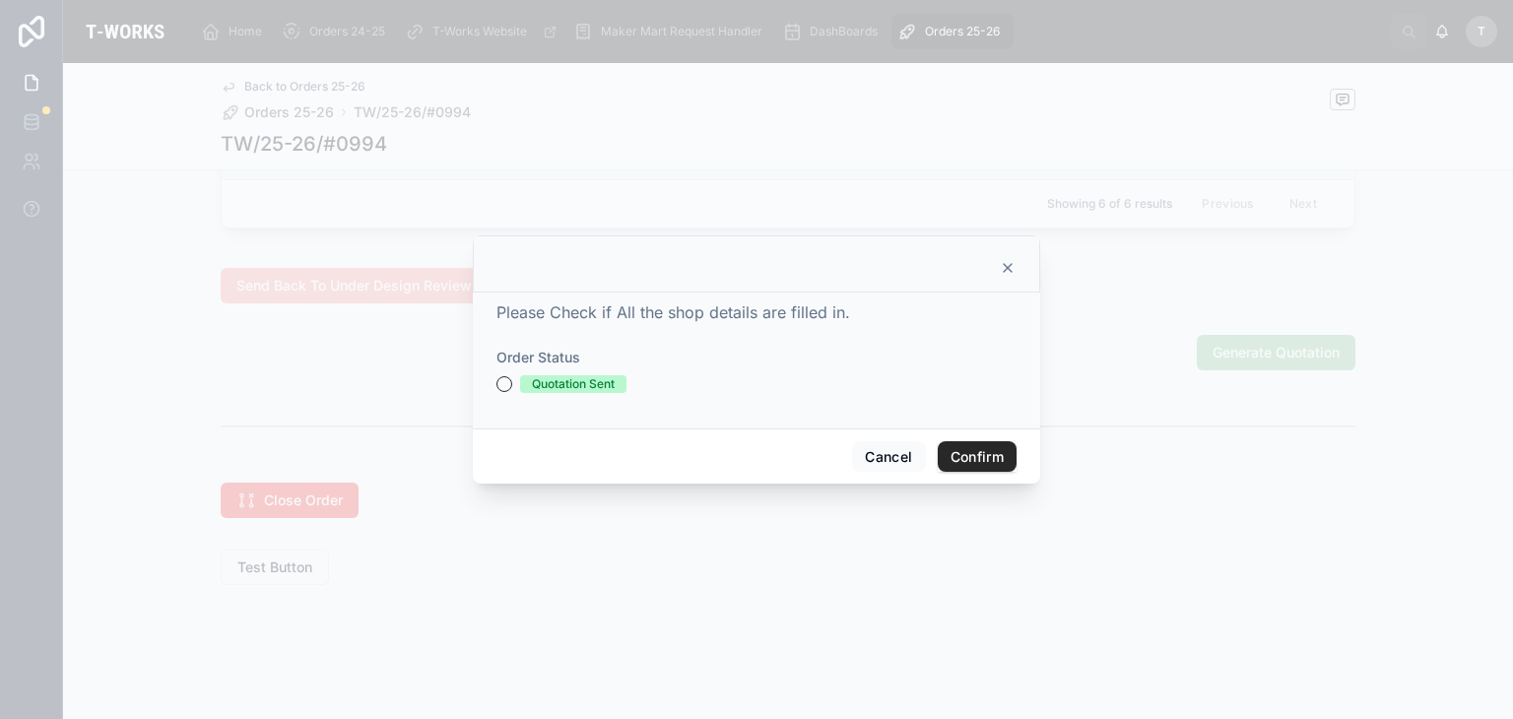
click at [580, 384] on div "Quotation Sent" at bounding box center [573, 384] width 83 height 18
click at [512, 384] on button "Quotation Sent" at bounding box center [504, 384] width 16 height 16
click at [997, 462] on button "Confirm" at bounding box center [977, 457] width 79 height 32
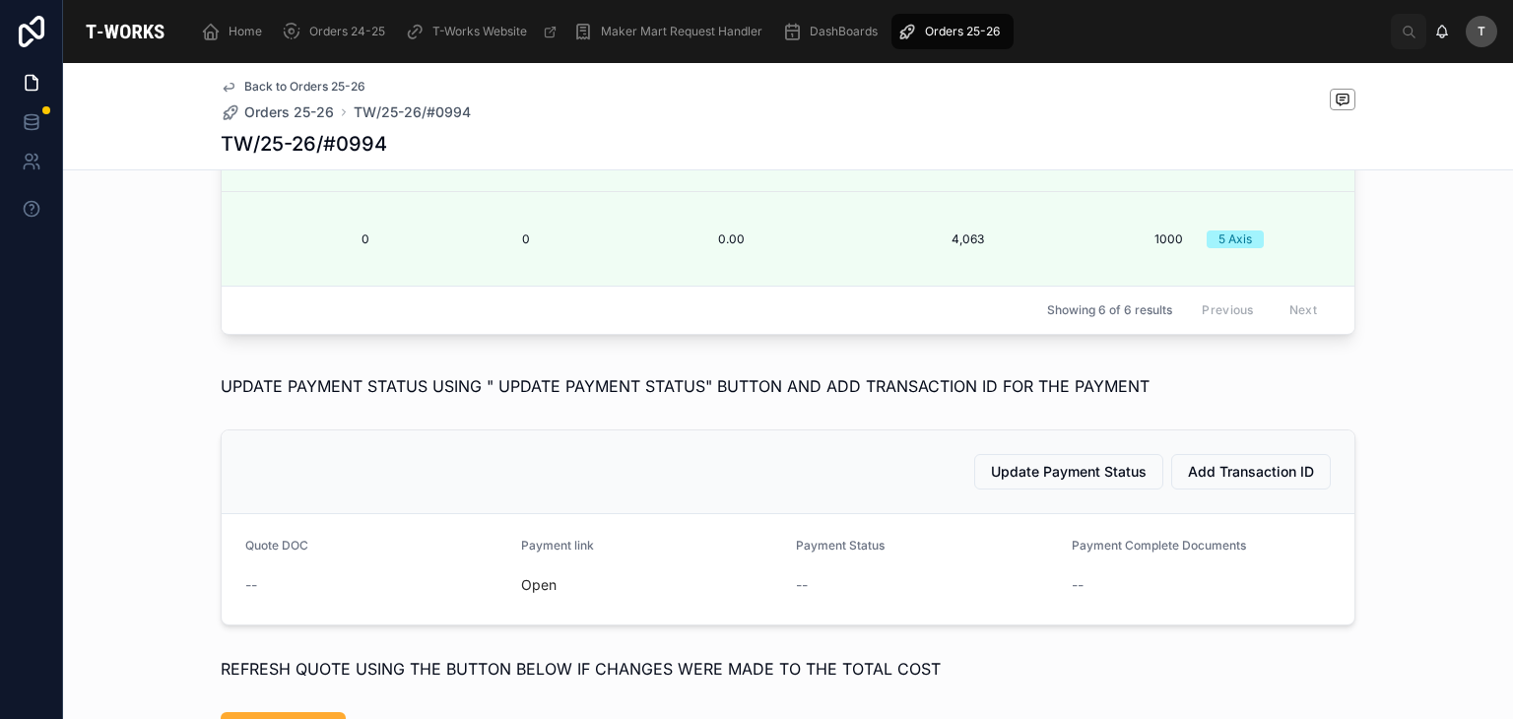
scroll to position [1131, 0]
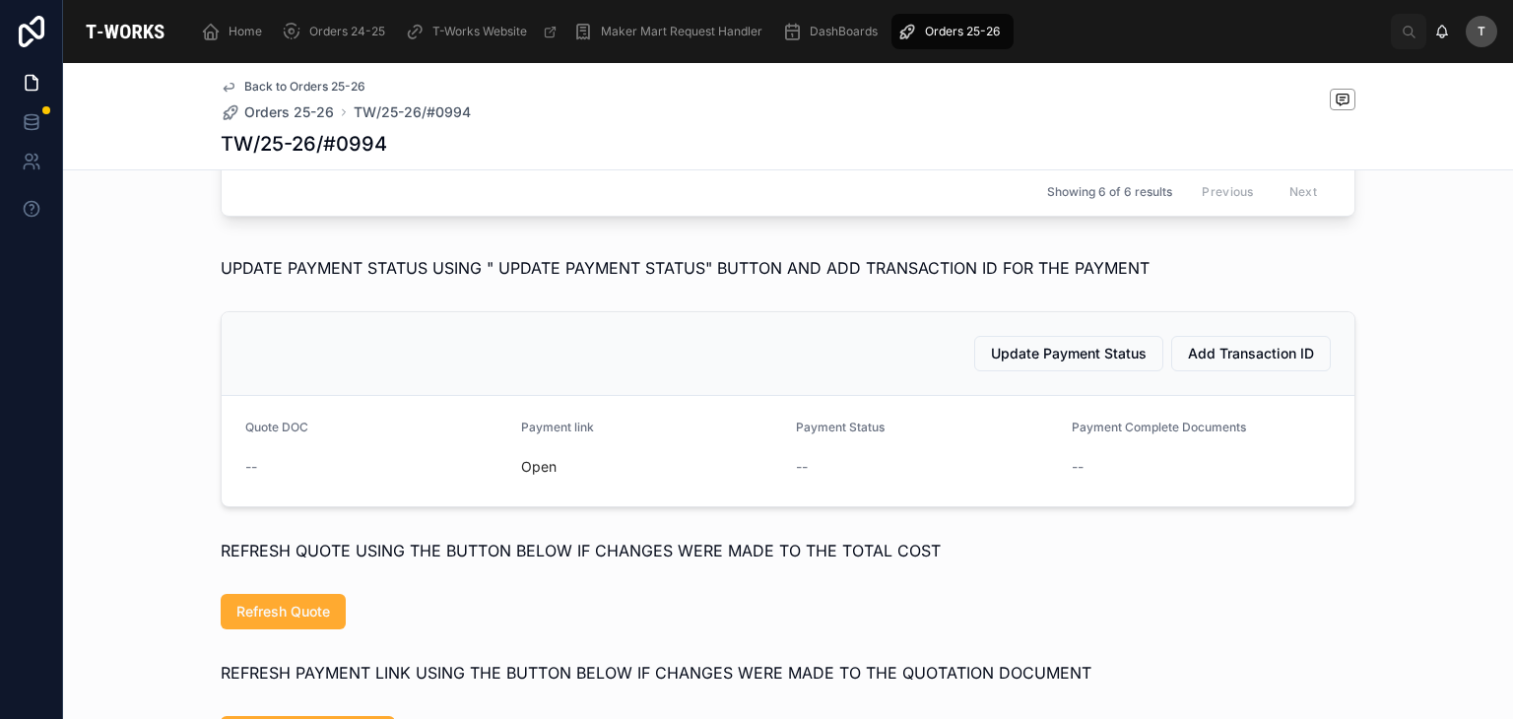
click at [528, 475] on link "Open" at bounding box center [538, 466] width 35 height 17
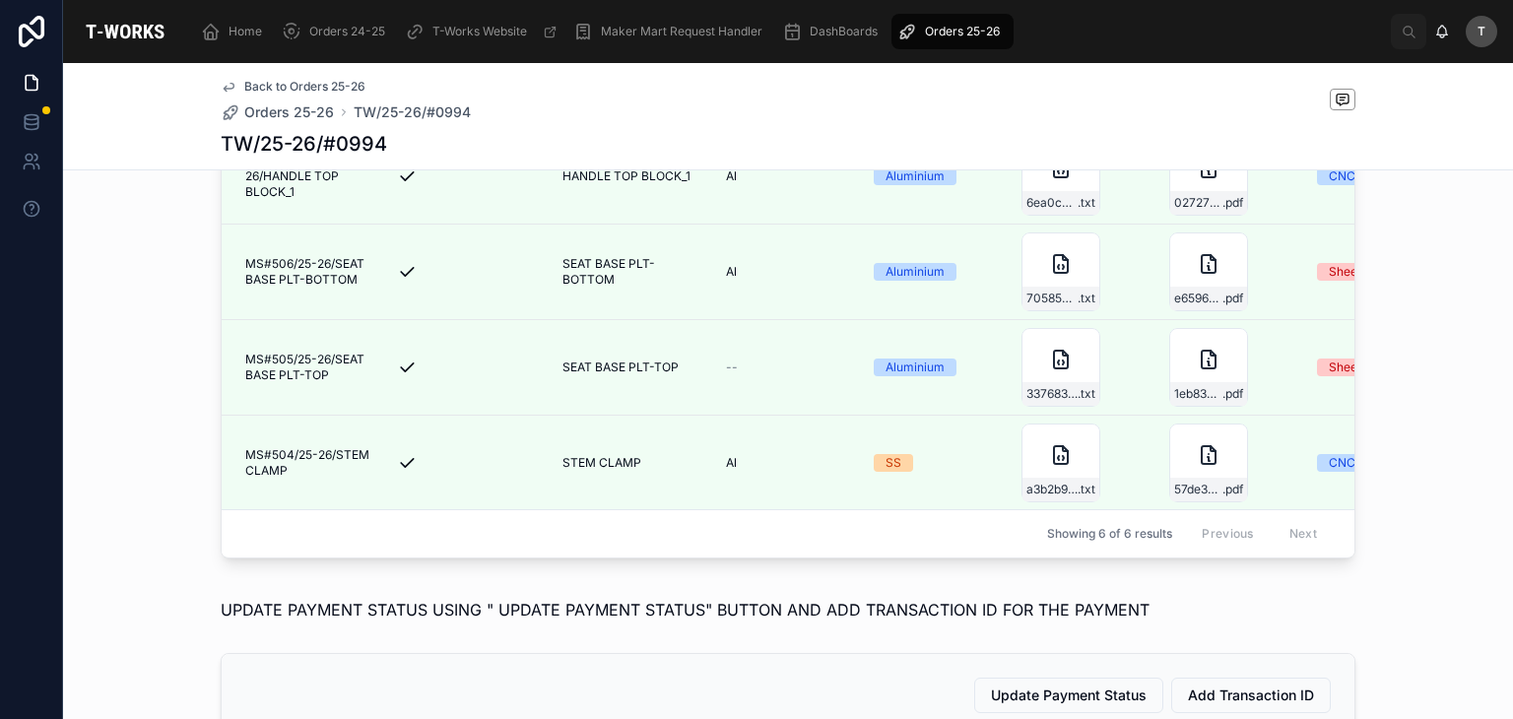
scroll to position [1280, 0]
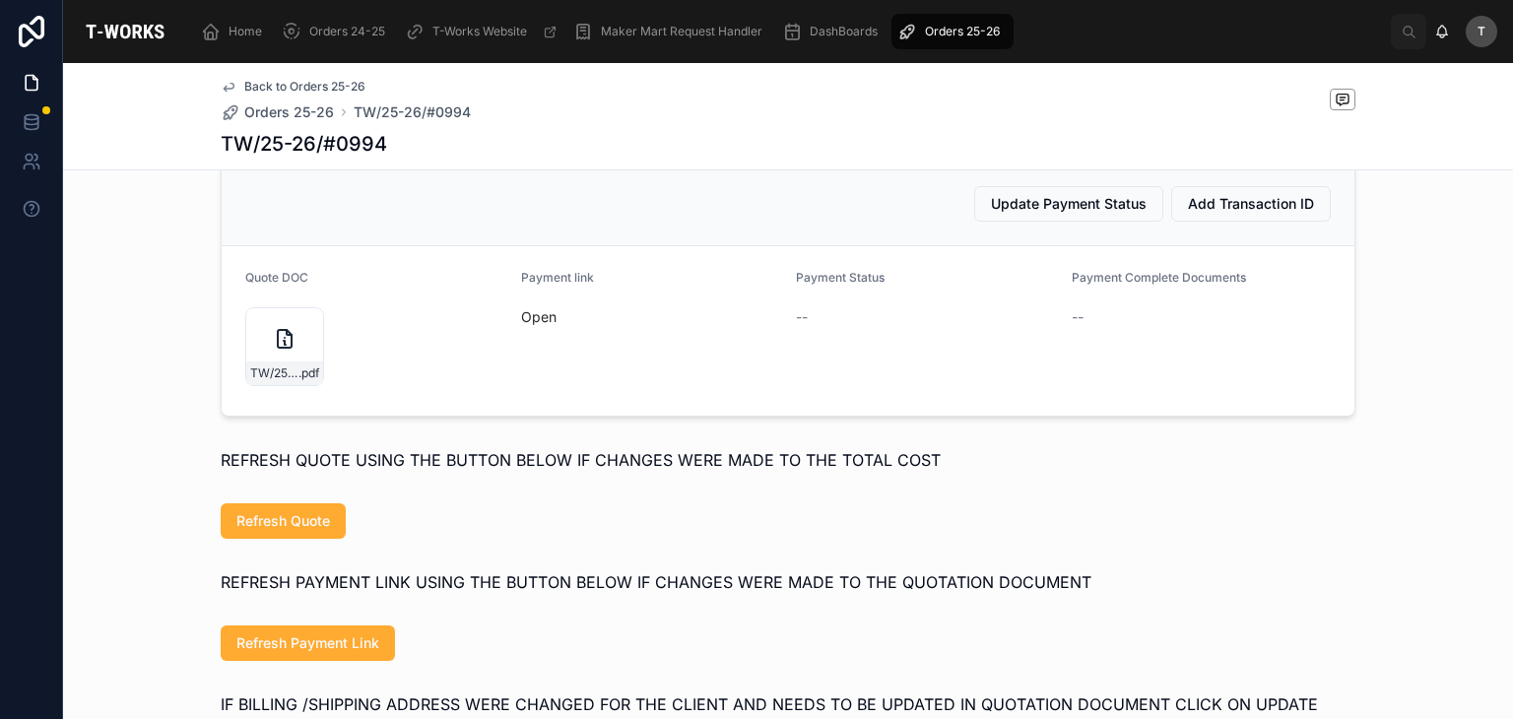
click at [254, 375] on div "TW/25-26/#0994 .pdf" at bounding box center [284, 373] width 77 height 24
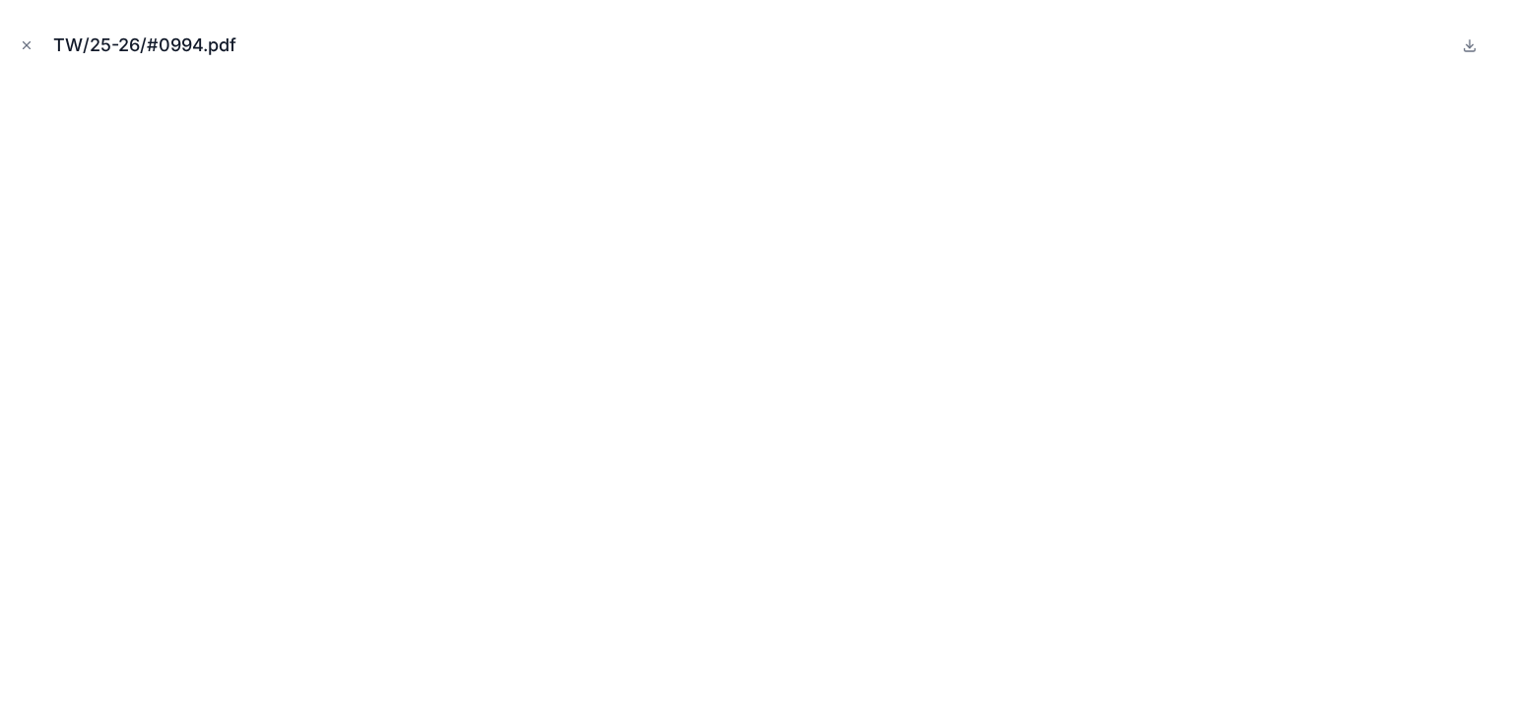
click at [22, 39] on icon "Close modal" at bounding box center [27, 45] width 14 height 14
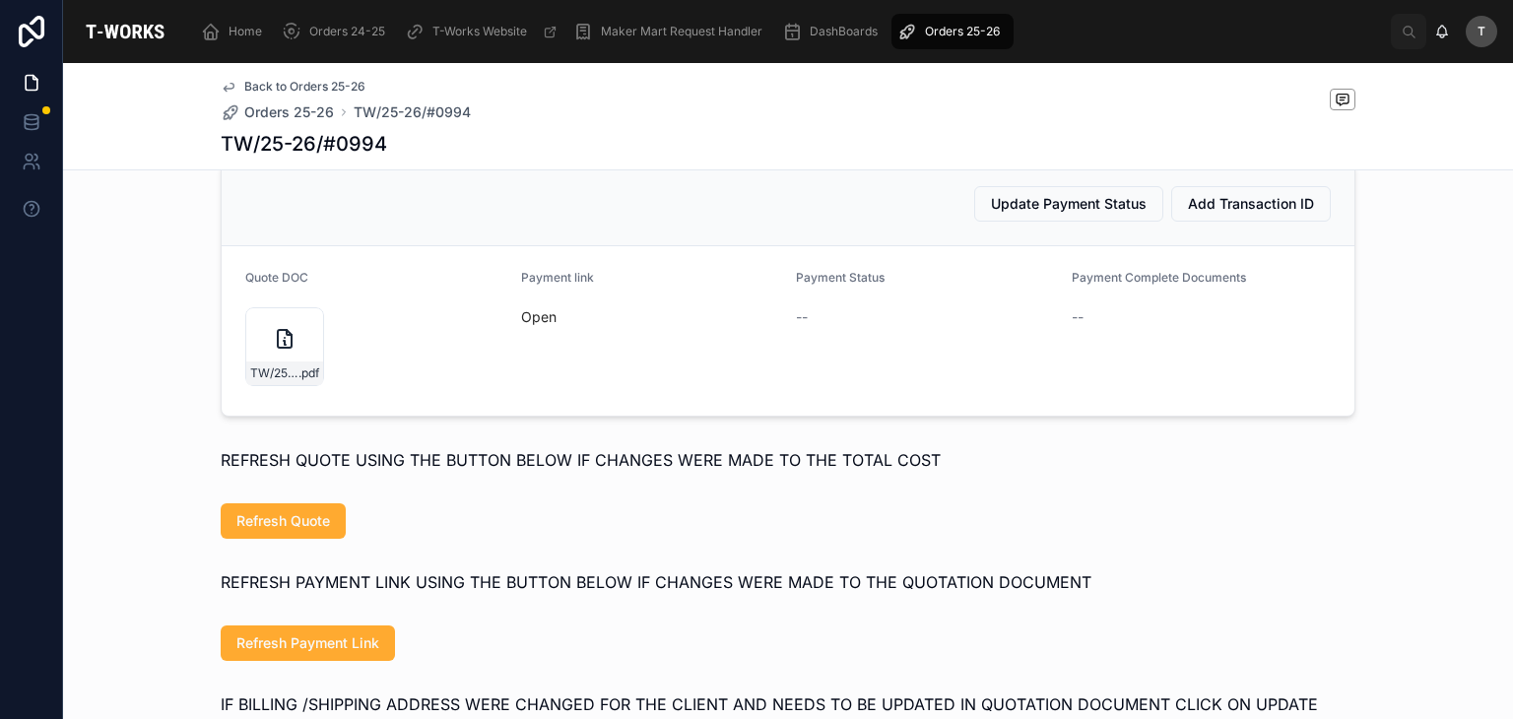
click at [0, 0] on icon at bounding box center [0, 0] width 0 height 0
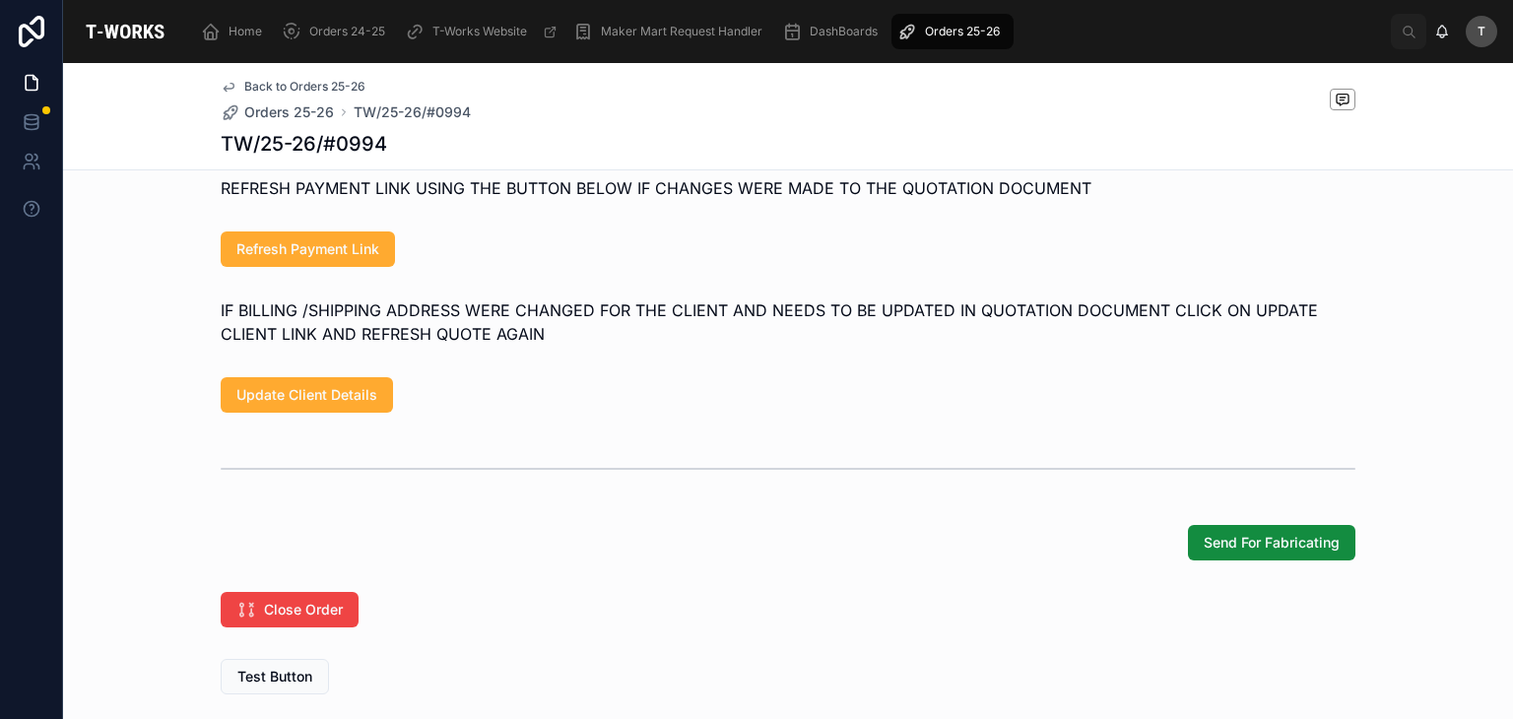
scroll to position [1379, 0]
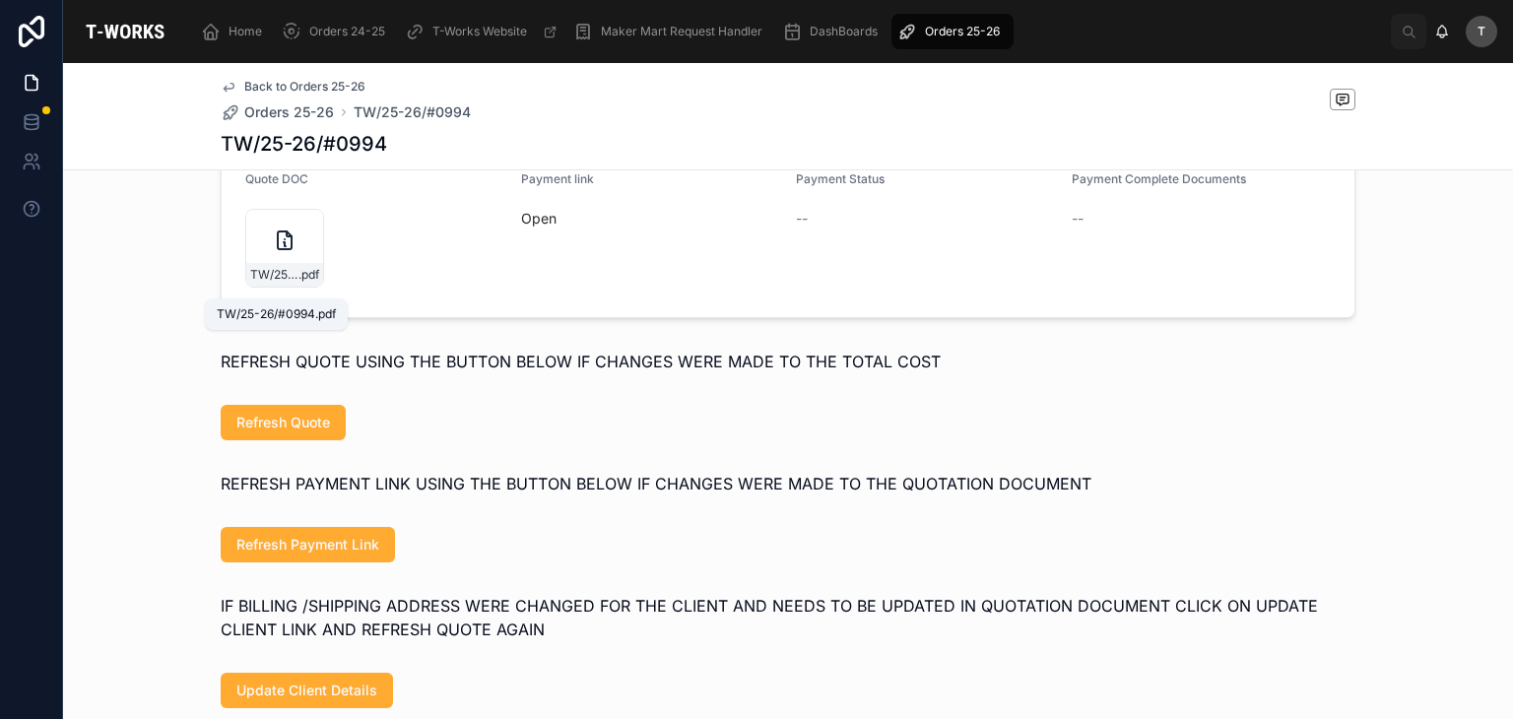
click at [266, 280] on span "TW/25-26/#0994" at bounding box center [274, 275] width 48 height 16
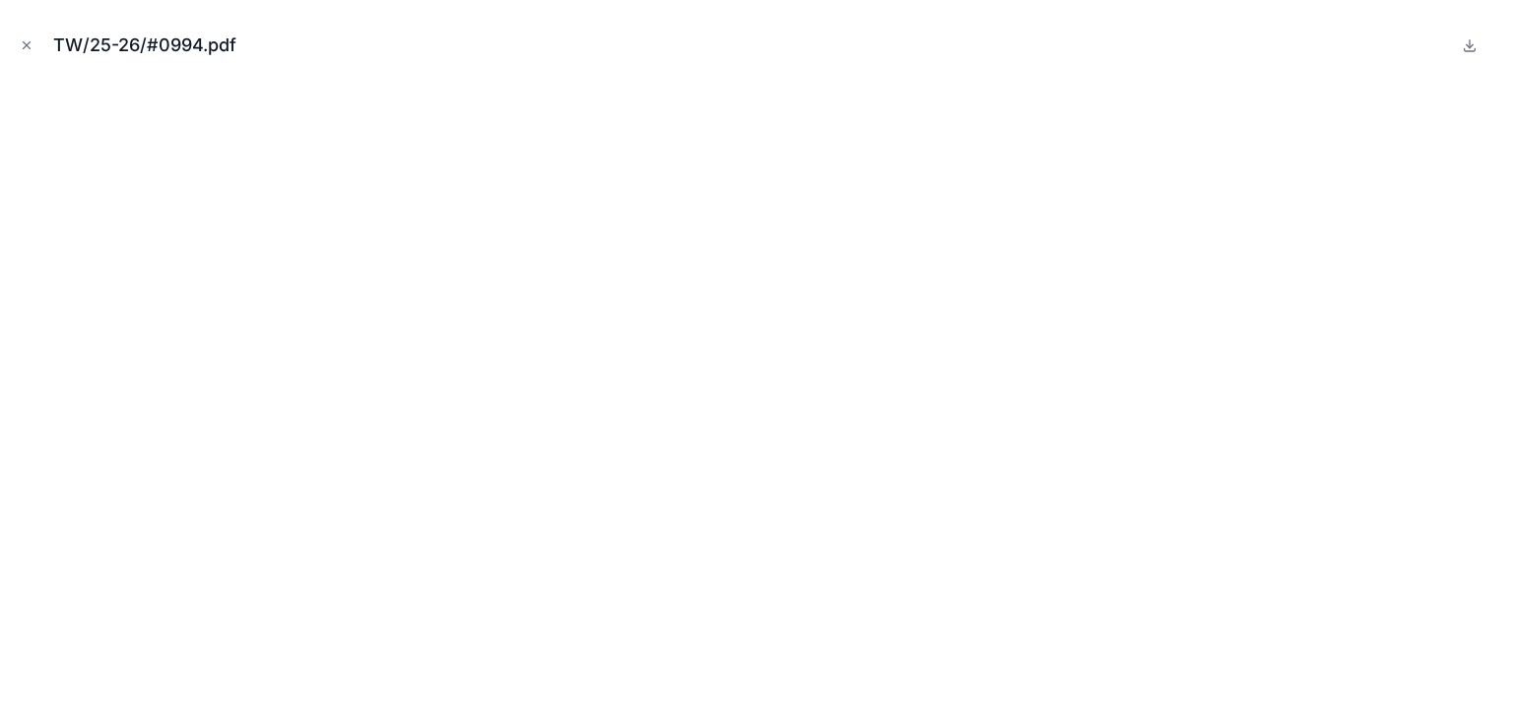
click at [27, 52] on button "Close modal" at bounding box center [27, 45] width 22 height 22
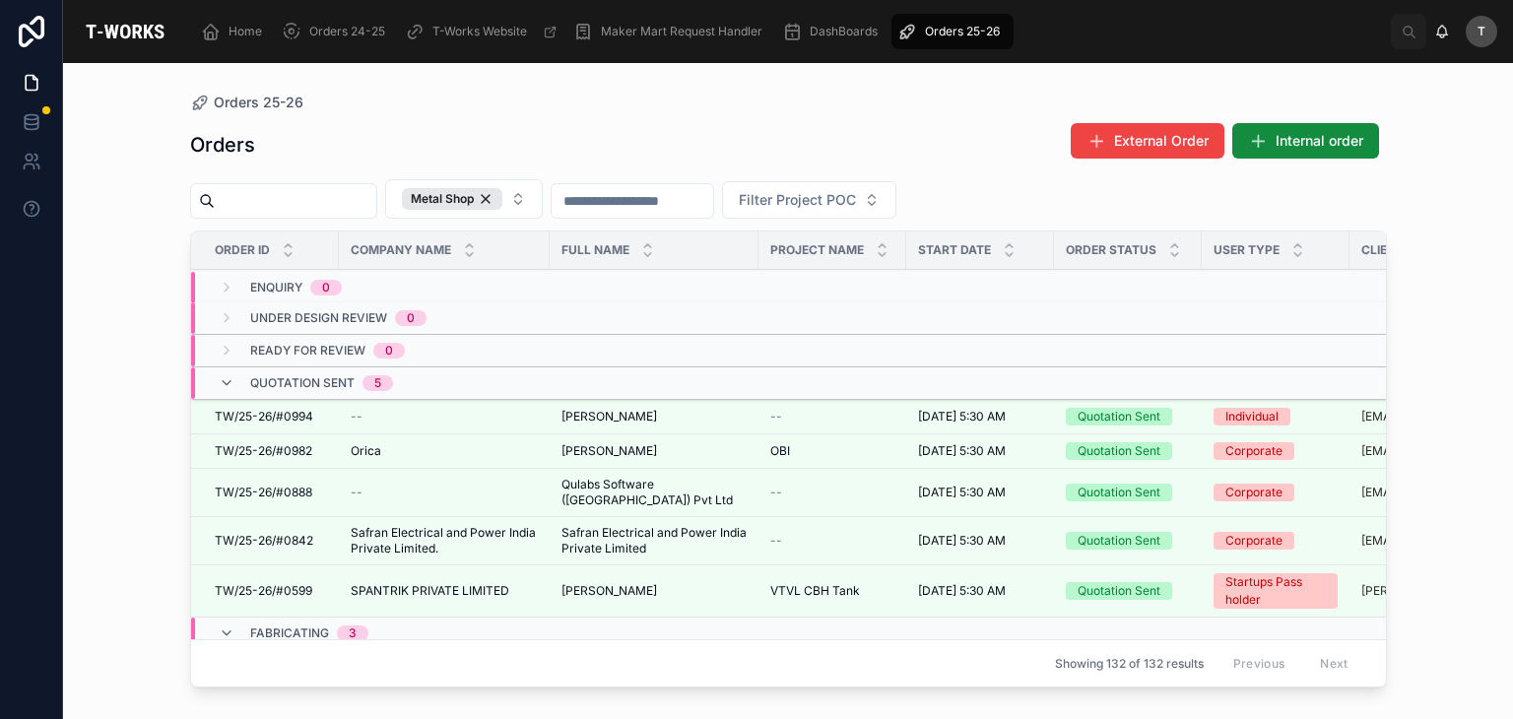
click at [292, 415] on span "TW/25-26/#0994" at bounding box center [264, 417] width 98 height 16
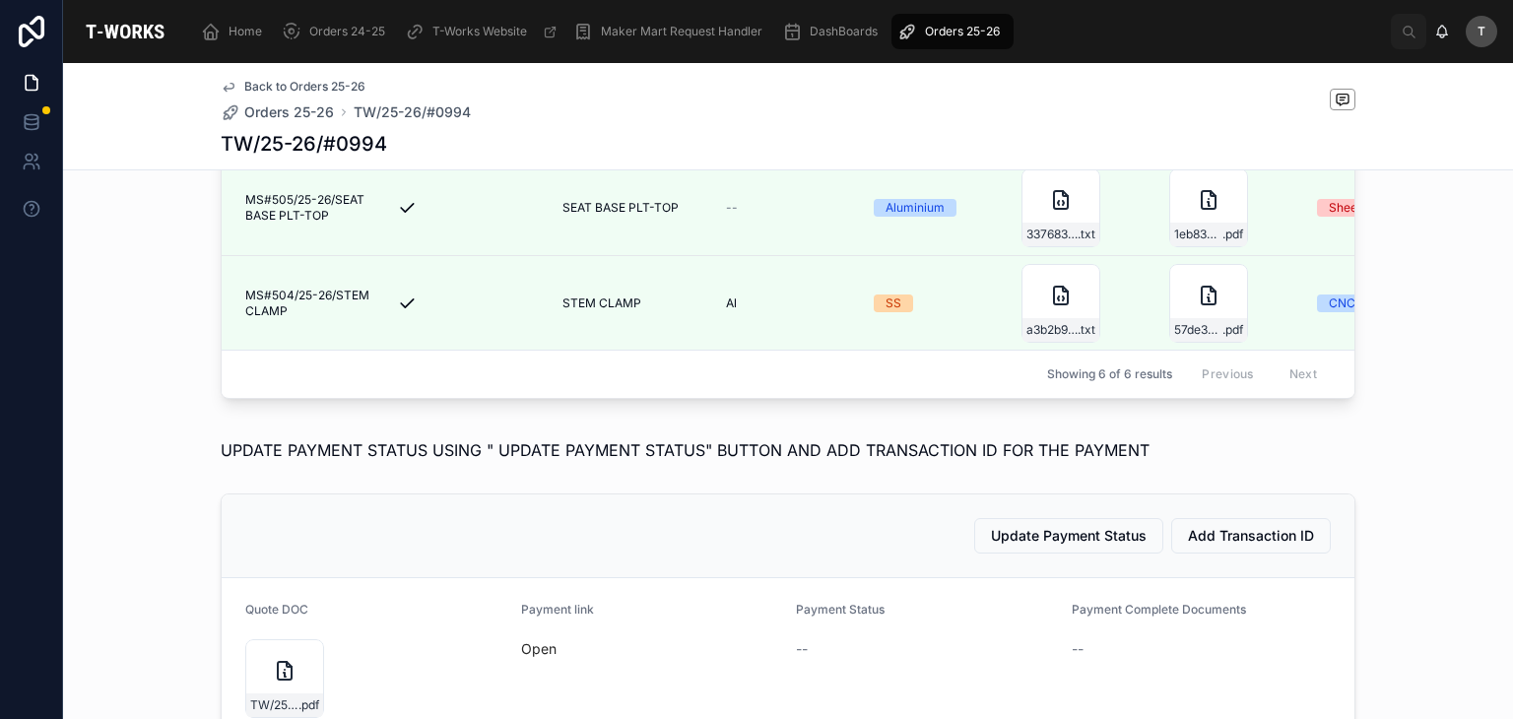
scroll to position [1083, 0]
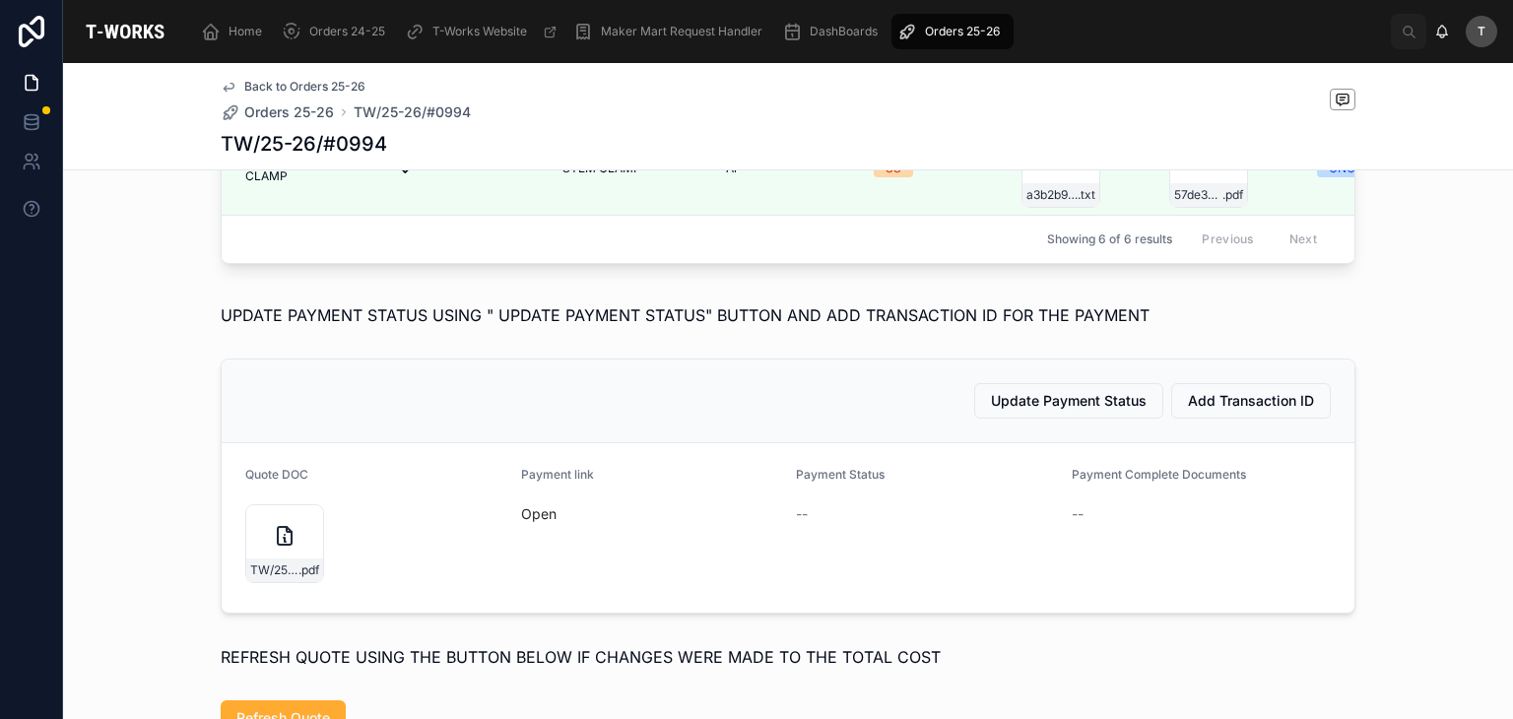
click at [540, 522] on link "Open" at bounding box center [538, 513] width 35 height 17
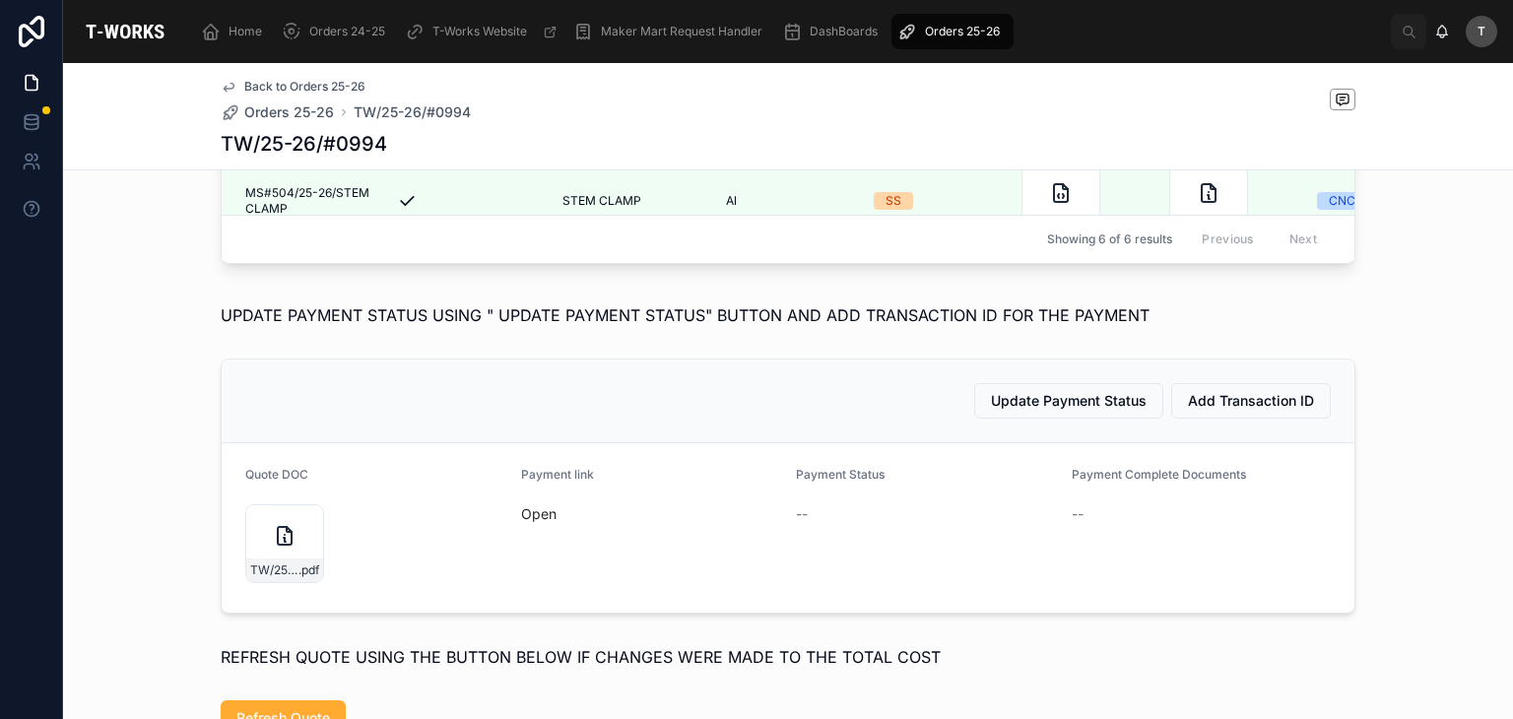
scroll to position [0, 0]
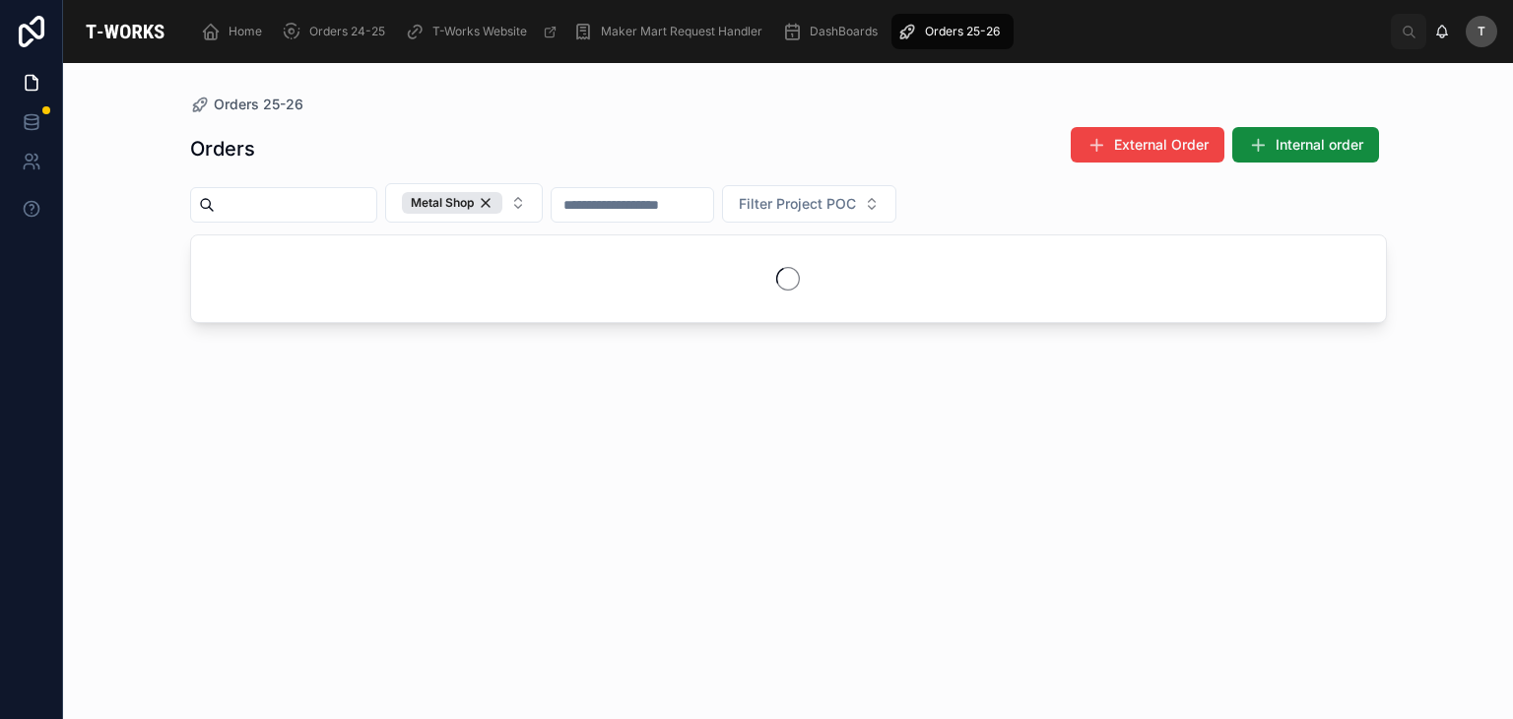
click at [450, 132] on div "Orders External Order Internal order" at bounding box center [788, 148] width 1196 height 45
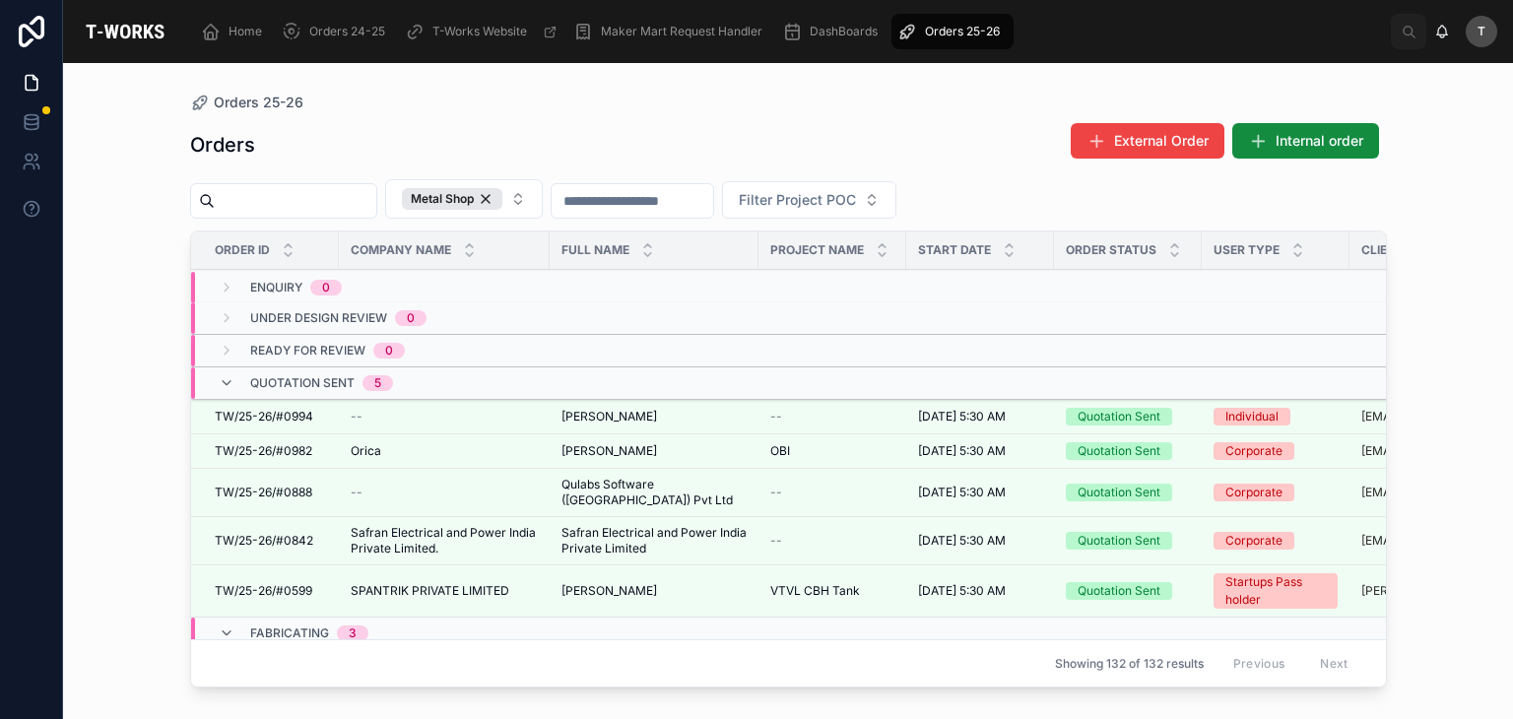
click at [305, 418] on span "TW/25-26/#0994" at bounding box center [264, 417] width 98 height 16
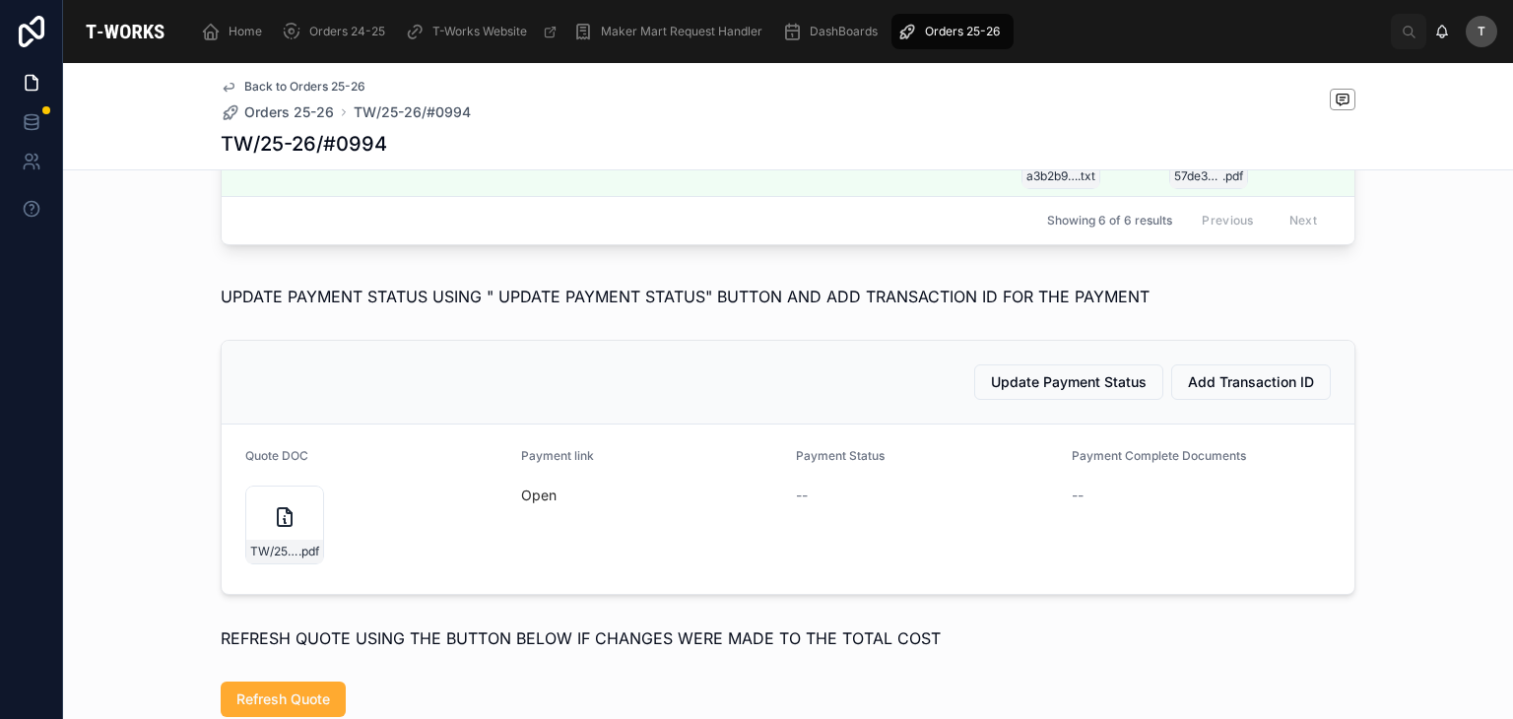
scroll to position [1083, 0]
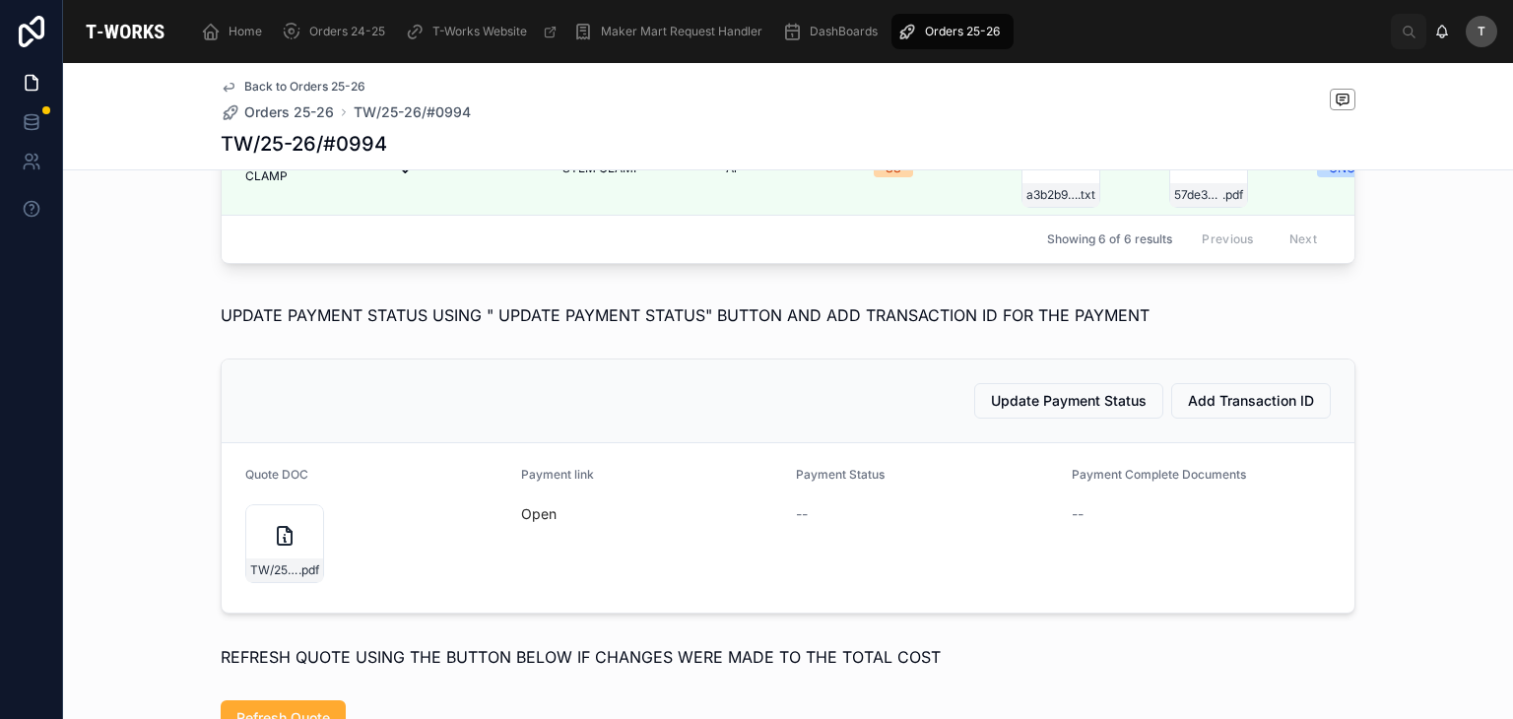
click at [1074, 411] on span "Update Payment Status" at bounding box center [1069, 401] width 156 height 20
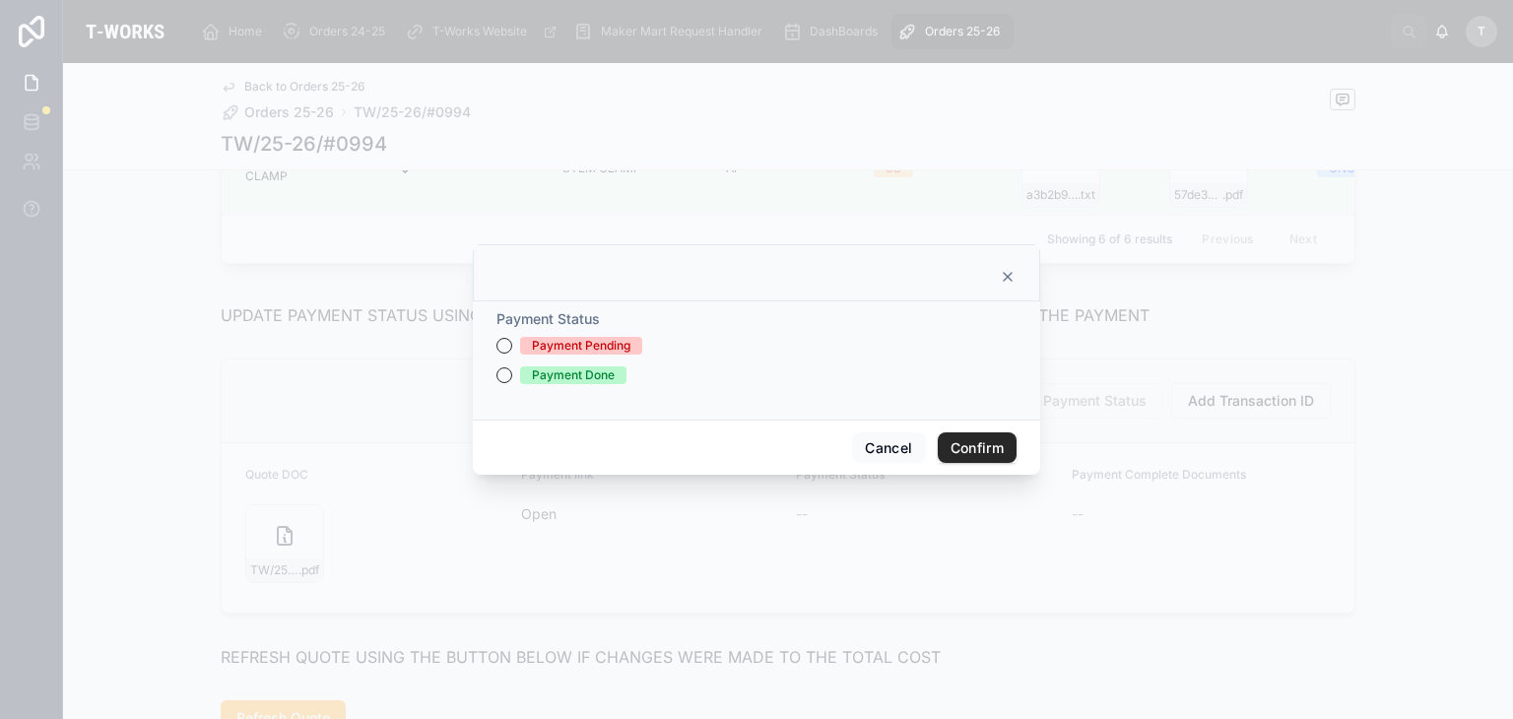
click at [605, 375] on div "Payment Done" at bounding box center [573, 375] width 83 height 18
click at [512, 375] on button "Payment Done" at bounding box center [504, 375] width 16 height 16
click at [945, 446] on button "Confirm" at bounding box center [977, 448] width 79 height 32
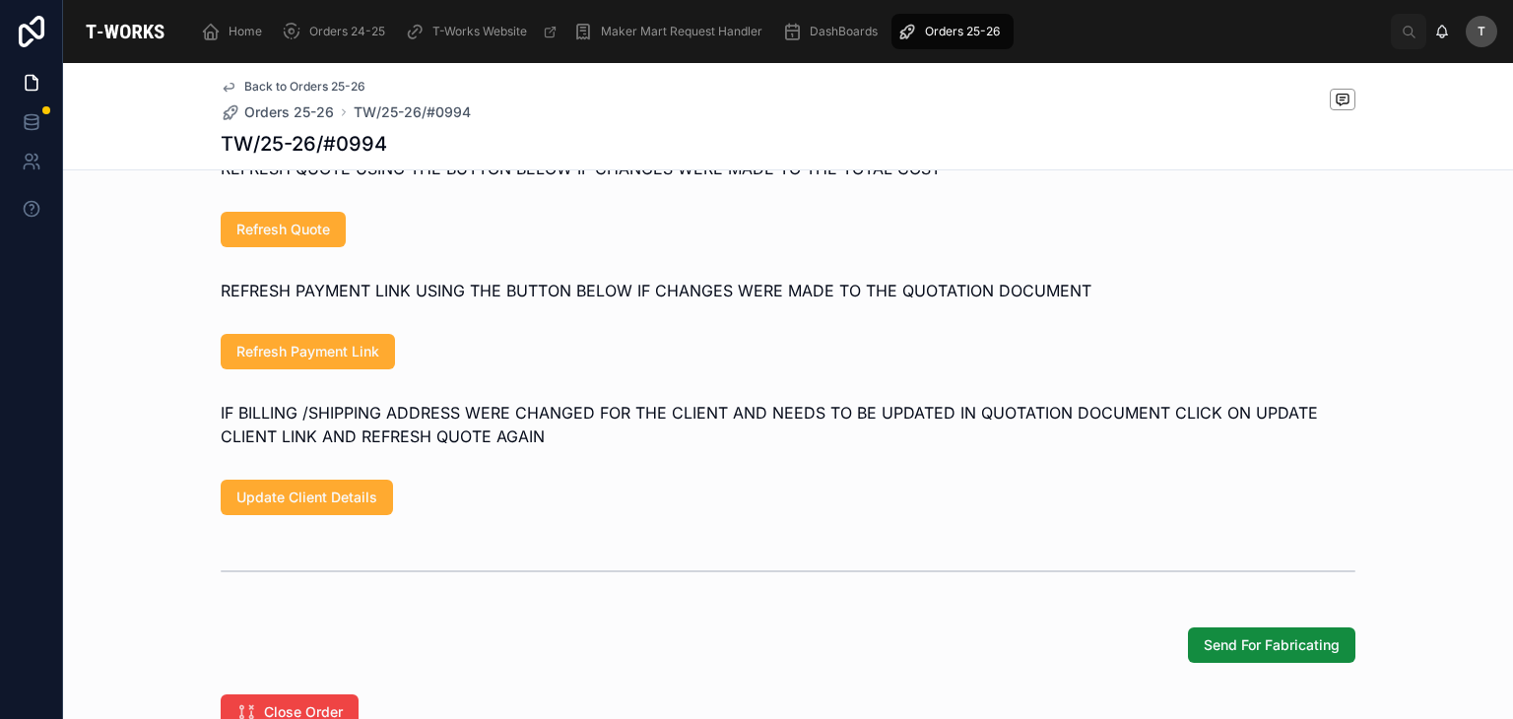
scroll to position [1794, 0]
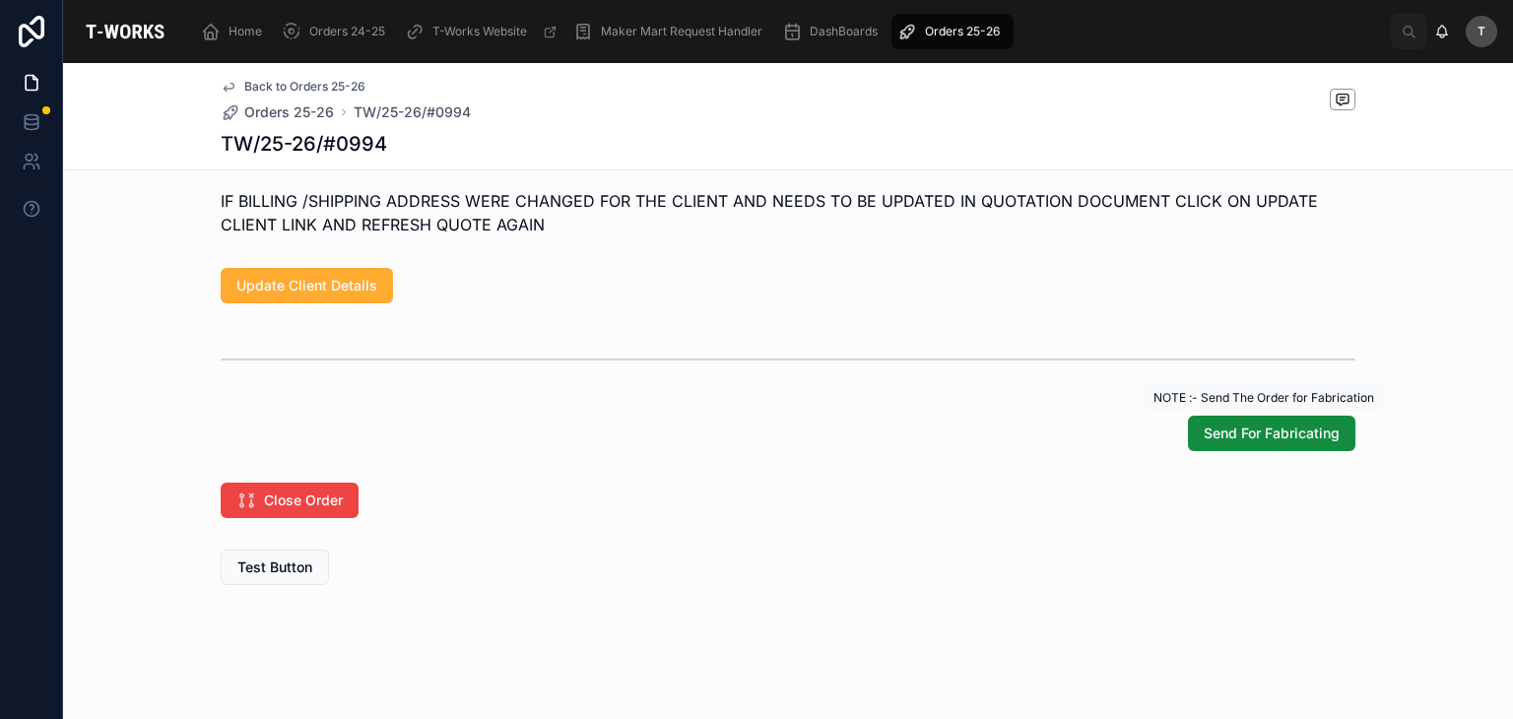
click at [1296, 434] on span "Send For Fabricating" at bounding box center [1271, 433] width 136 height 20
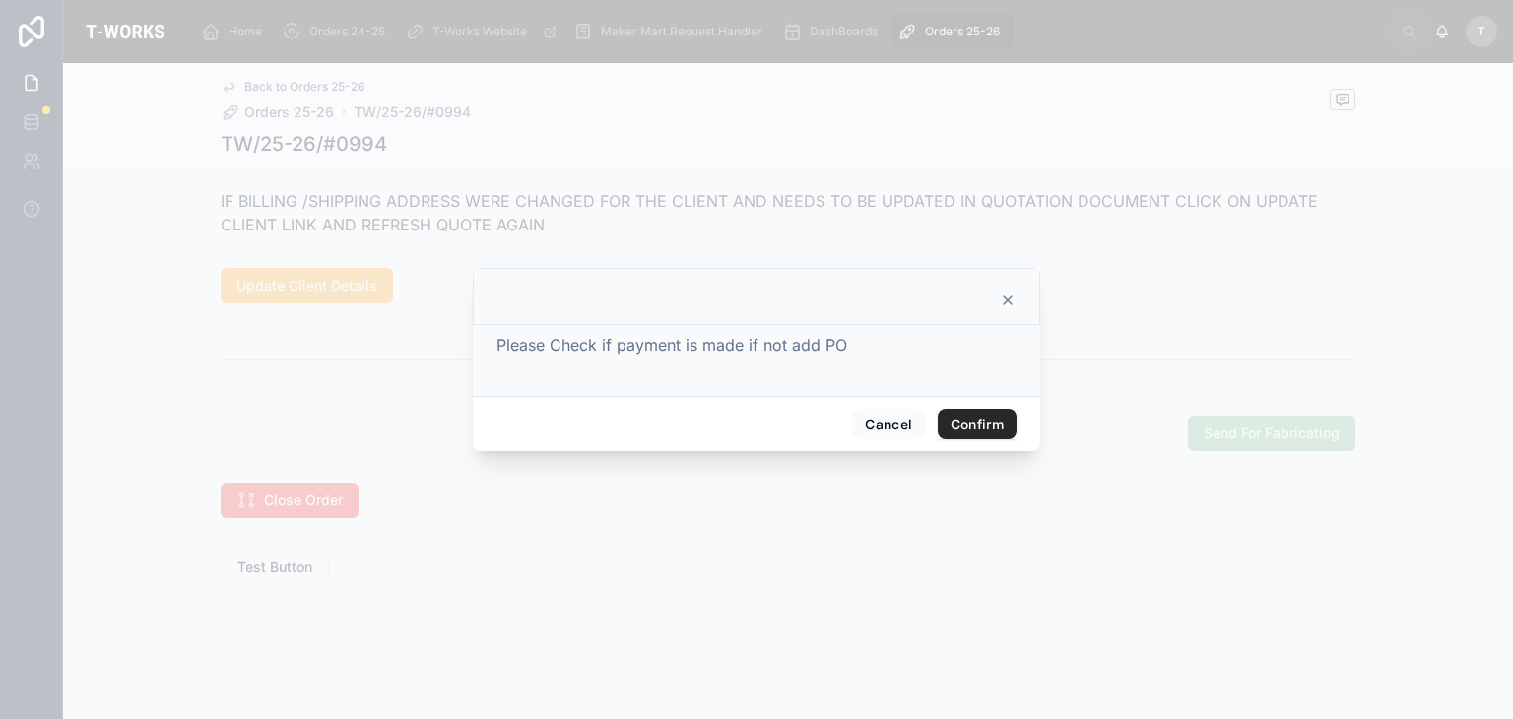
click at [961, 421] on button "Confirm" at bounding box center [977, 425] width 79 height 32
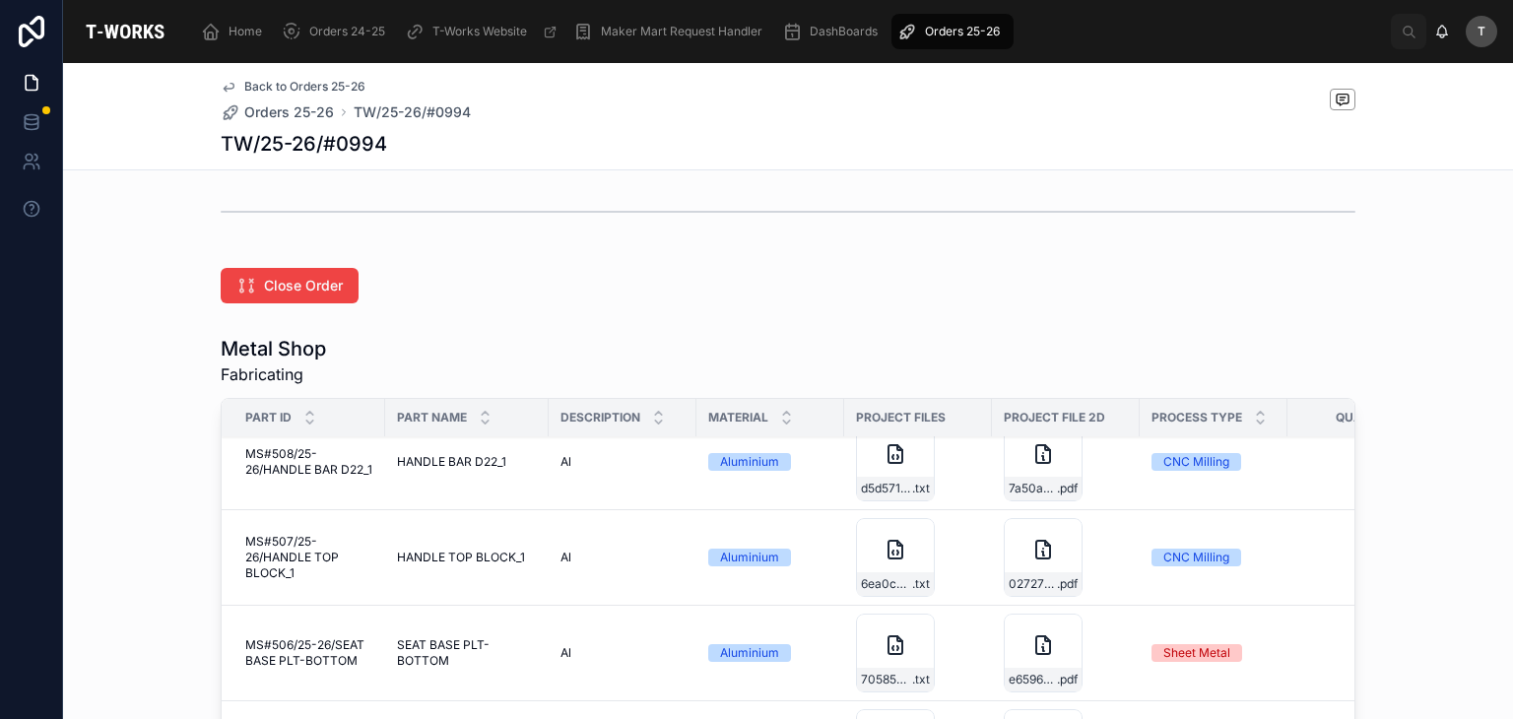
scroll to position [981, 0]
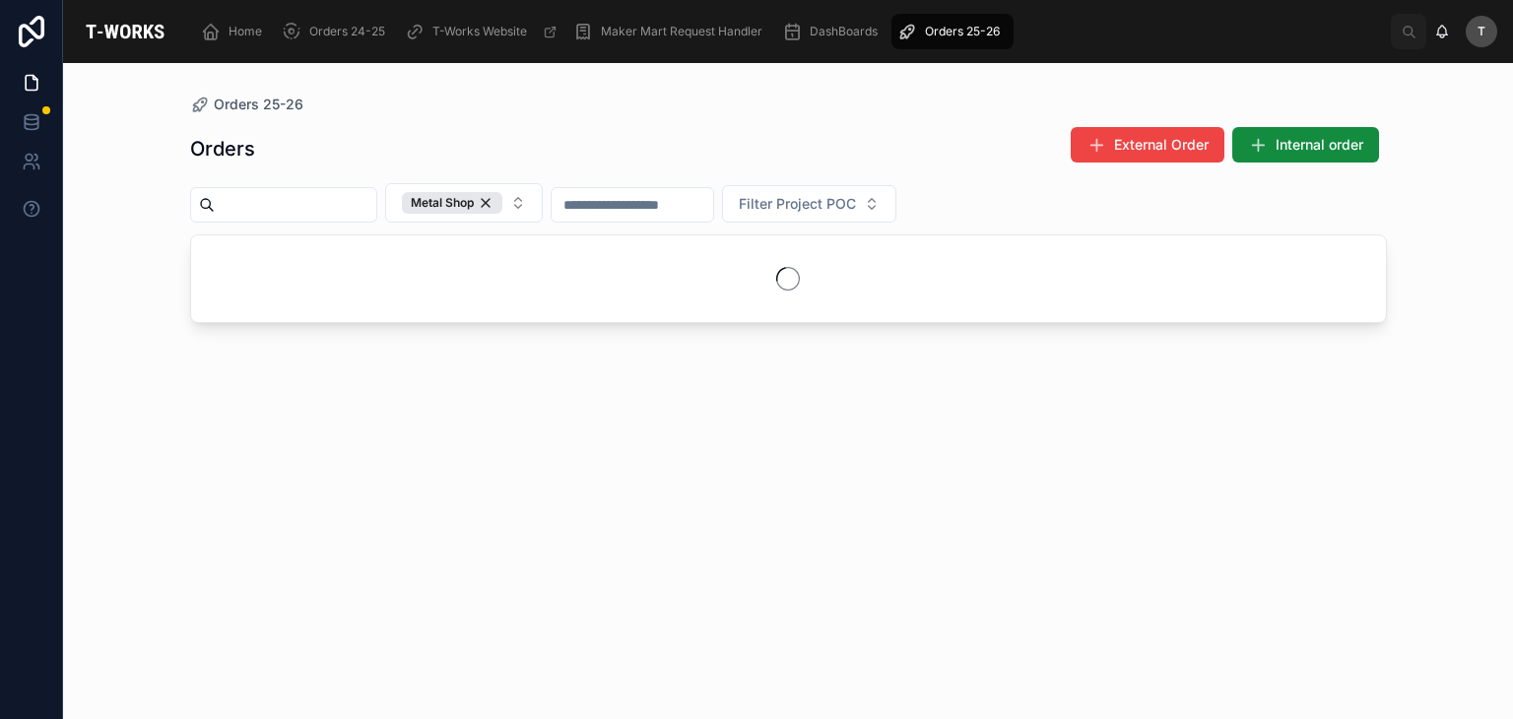
click at [528, 120] on div "Orders External Order Internal order Metal Shop Filter Project POC" at bounding box center [788, 404] width 1196 height 581
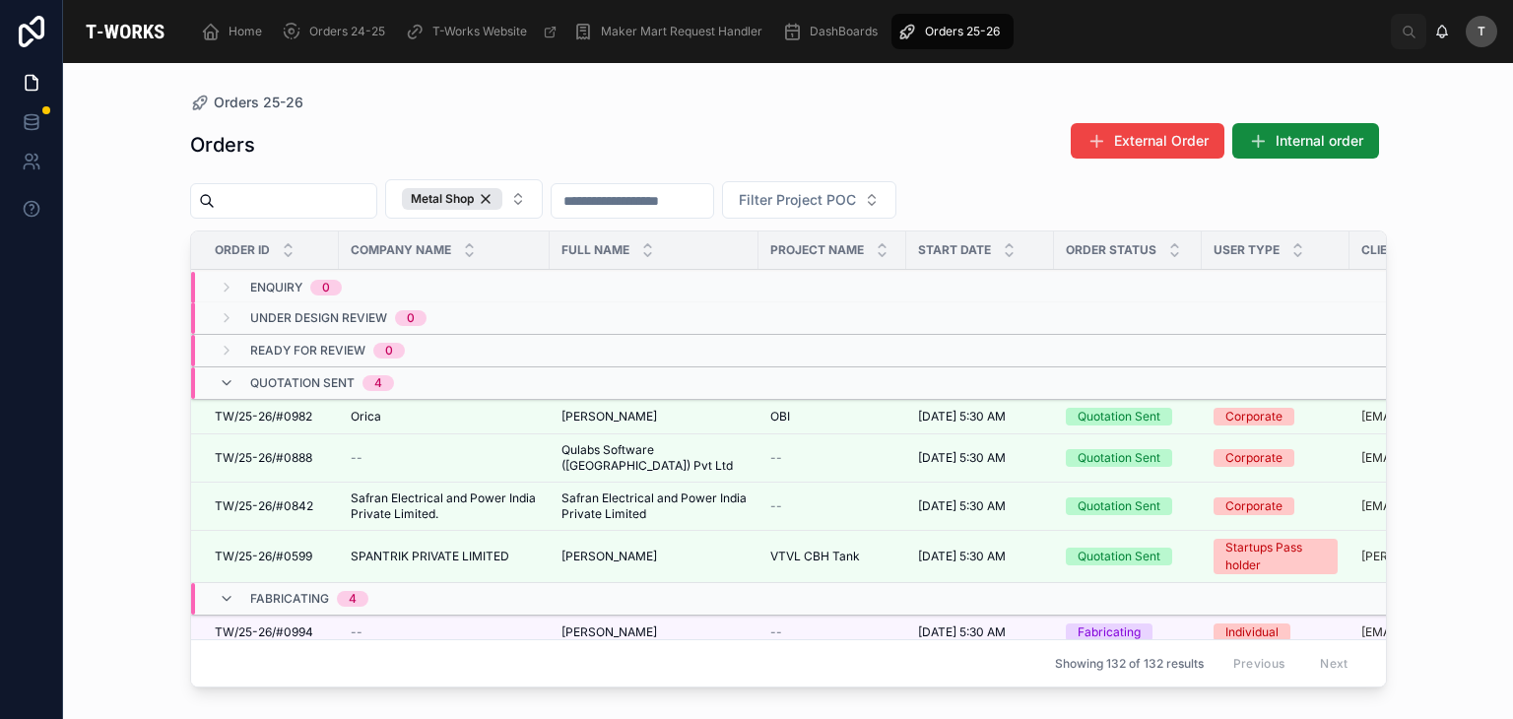
click at [502, 196] on div "Metal Shop" at bounding box center [452, 199] width 100 height 22
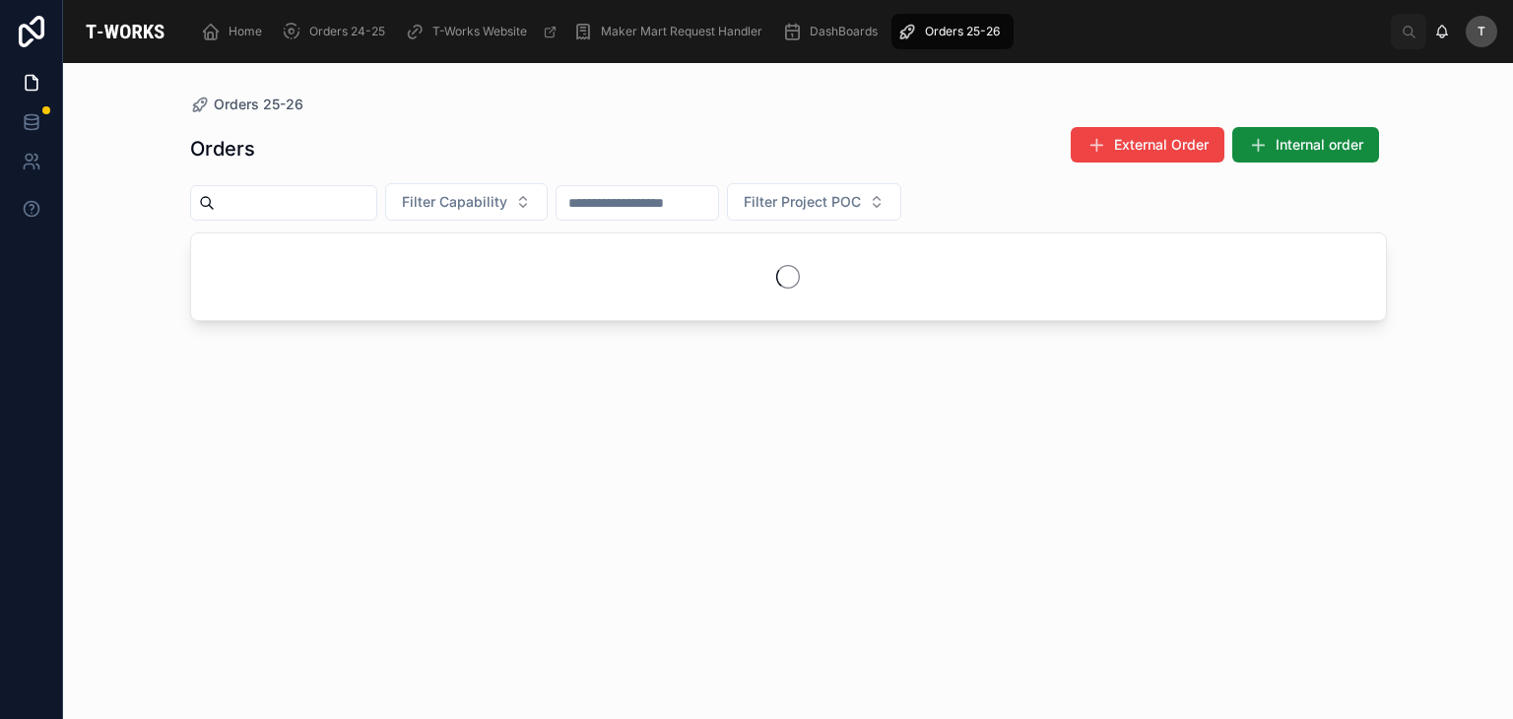
click at [351, 204] on input "text" at bounding box center [296, 203] width 162 height 28
type input "****"
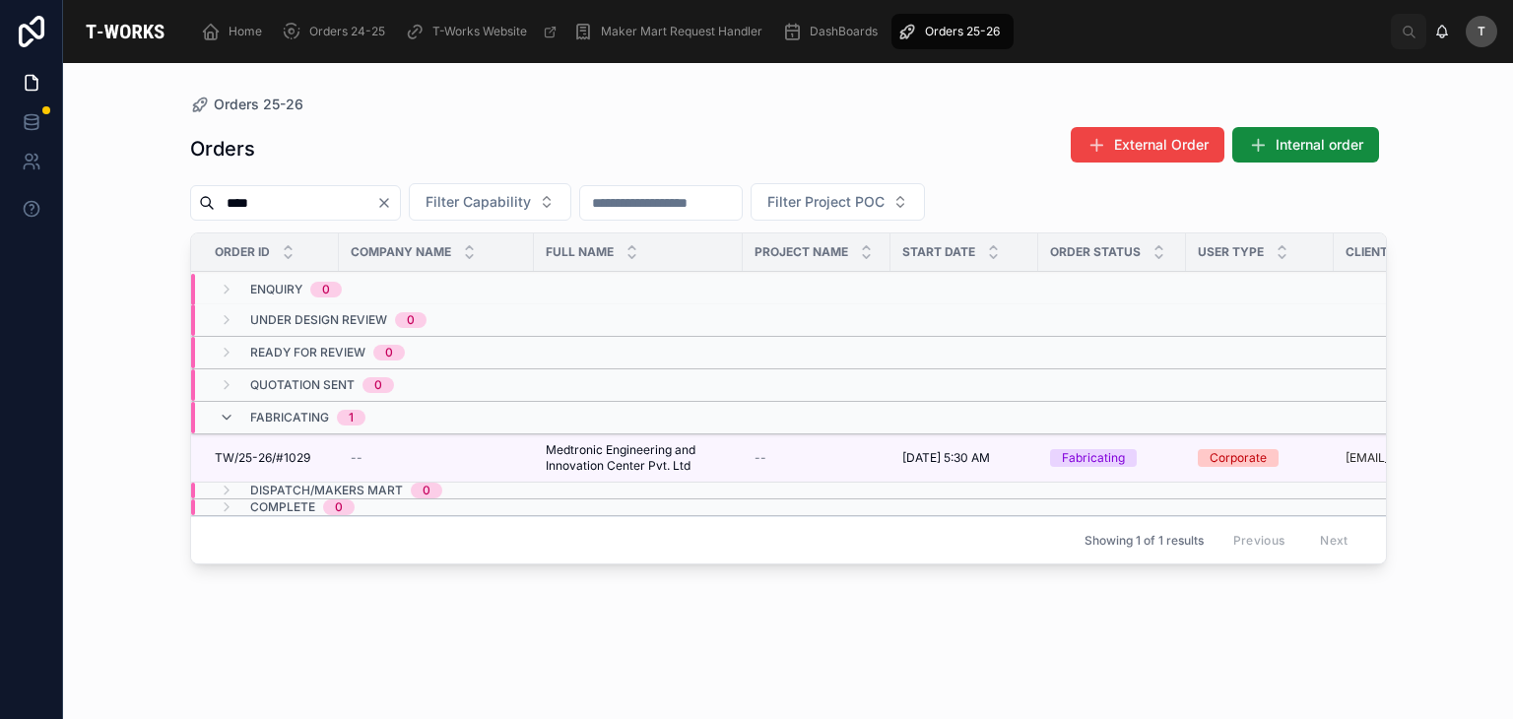
click at [286, 453] on span "TW/25-26/#1029" at bounding box center [263, 458] width 96 height 16
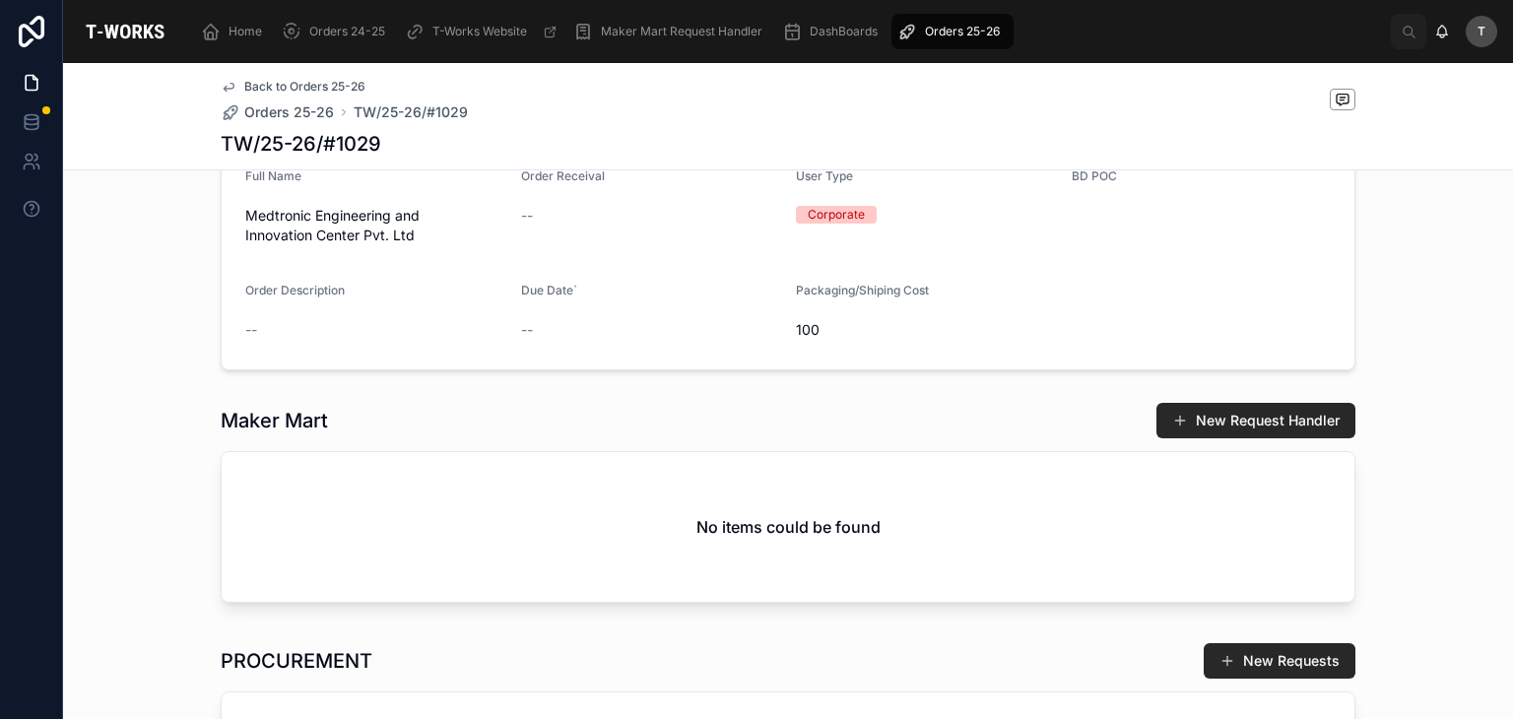
scroll to position [213, 0]
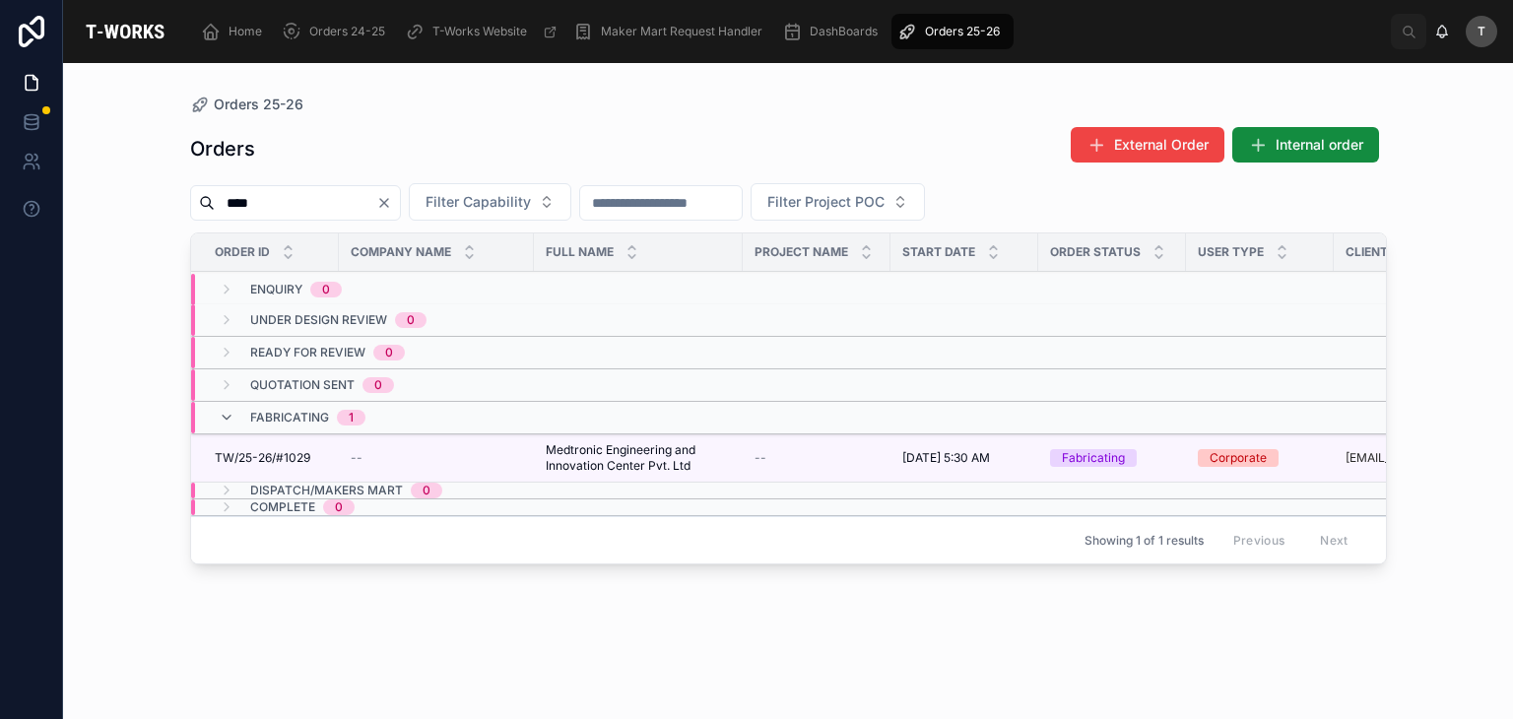
click at [265, 454] on span "TW/25-26/#1029" at bounding box center [263, 458] width 96 height 16
click at [392, 207] on icon "Clear" at bounding box center [384, 203] width 16 height 16
click at [526, 190] on button "Filter Capability" at bounding box center [466, 201] width 162 height 37
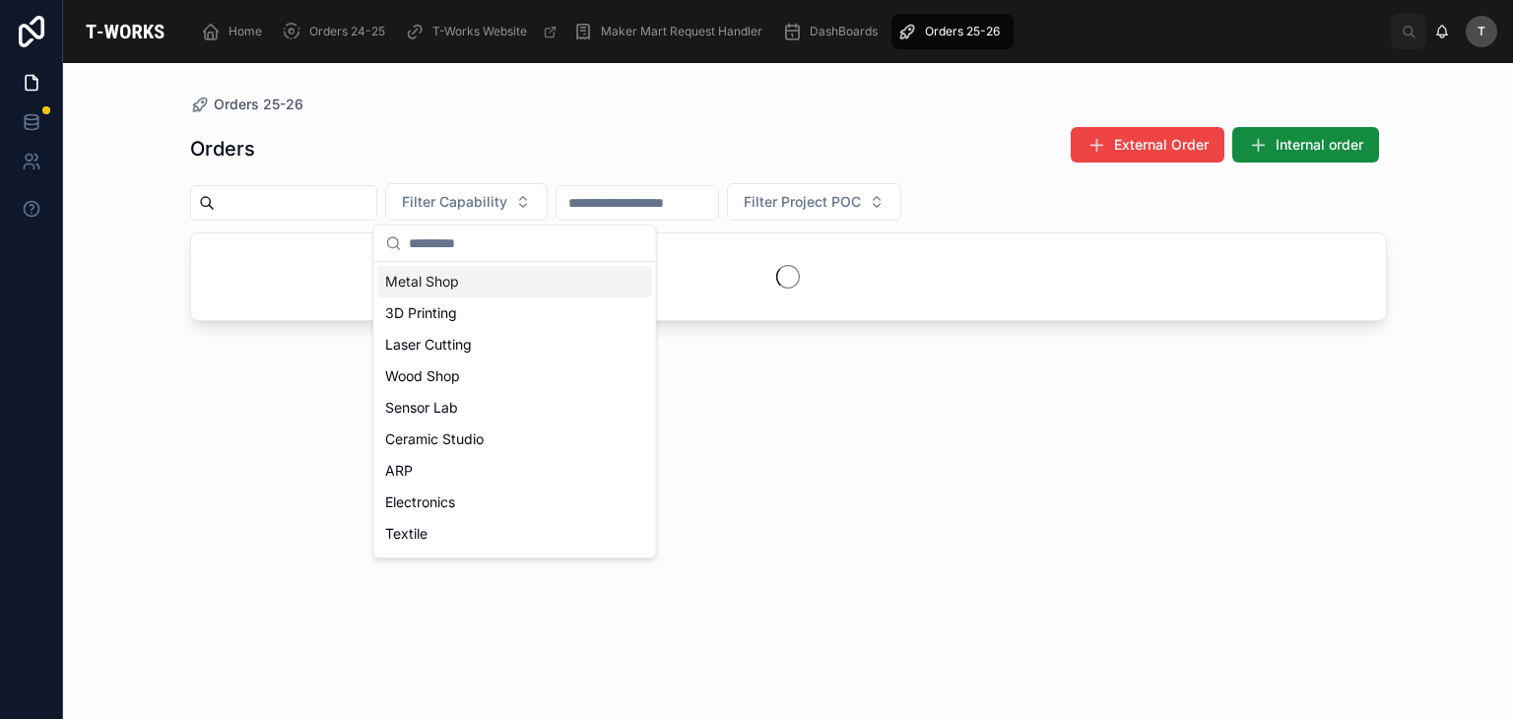
click at [454, 285] on div "Metal Shop" at bounding box center [514, 282] width 274 height 32
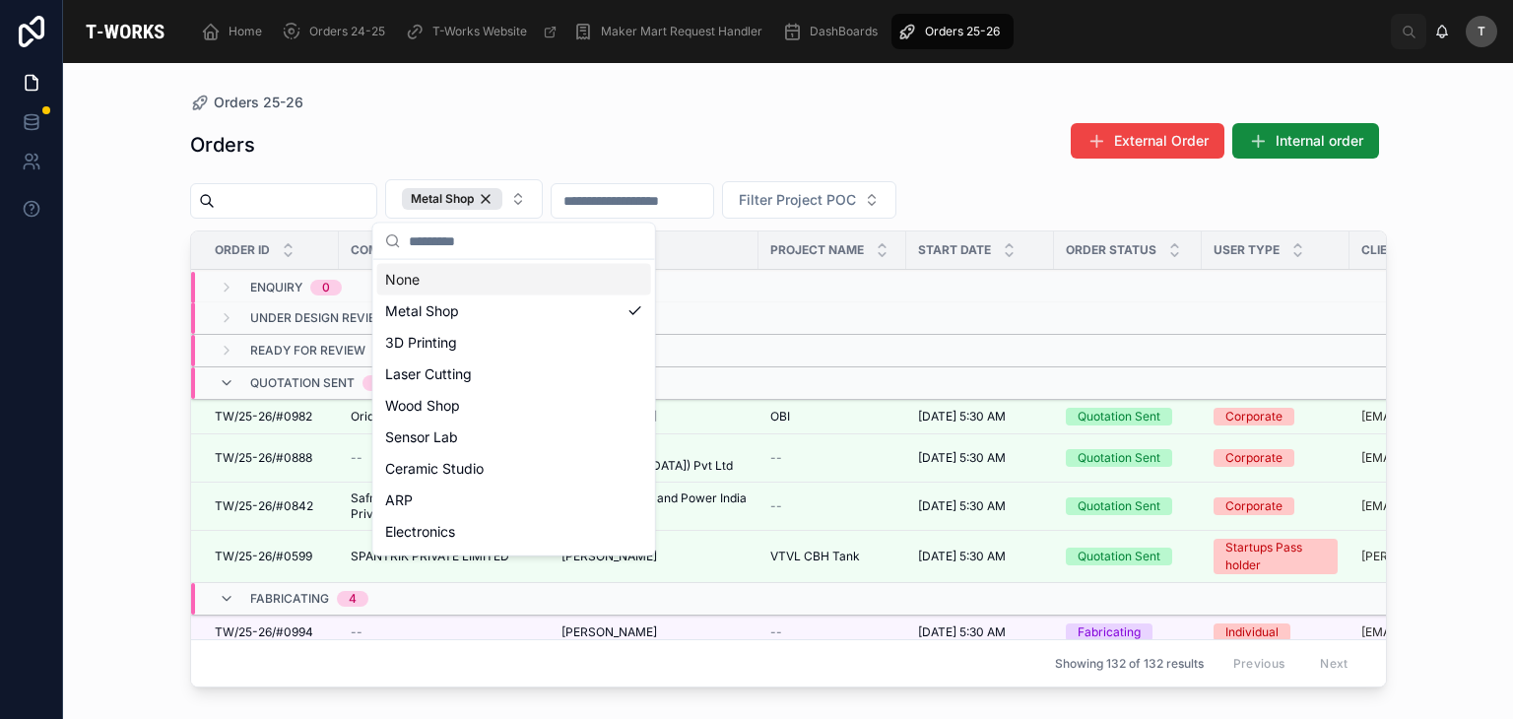
click at [497, 66] on div "Orders 25-26 Orders External Order Internal order Metal Shop Filter Project POC…" at bounding box center [789, 379] width 1260 height 632
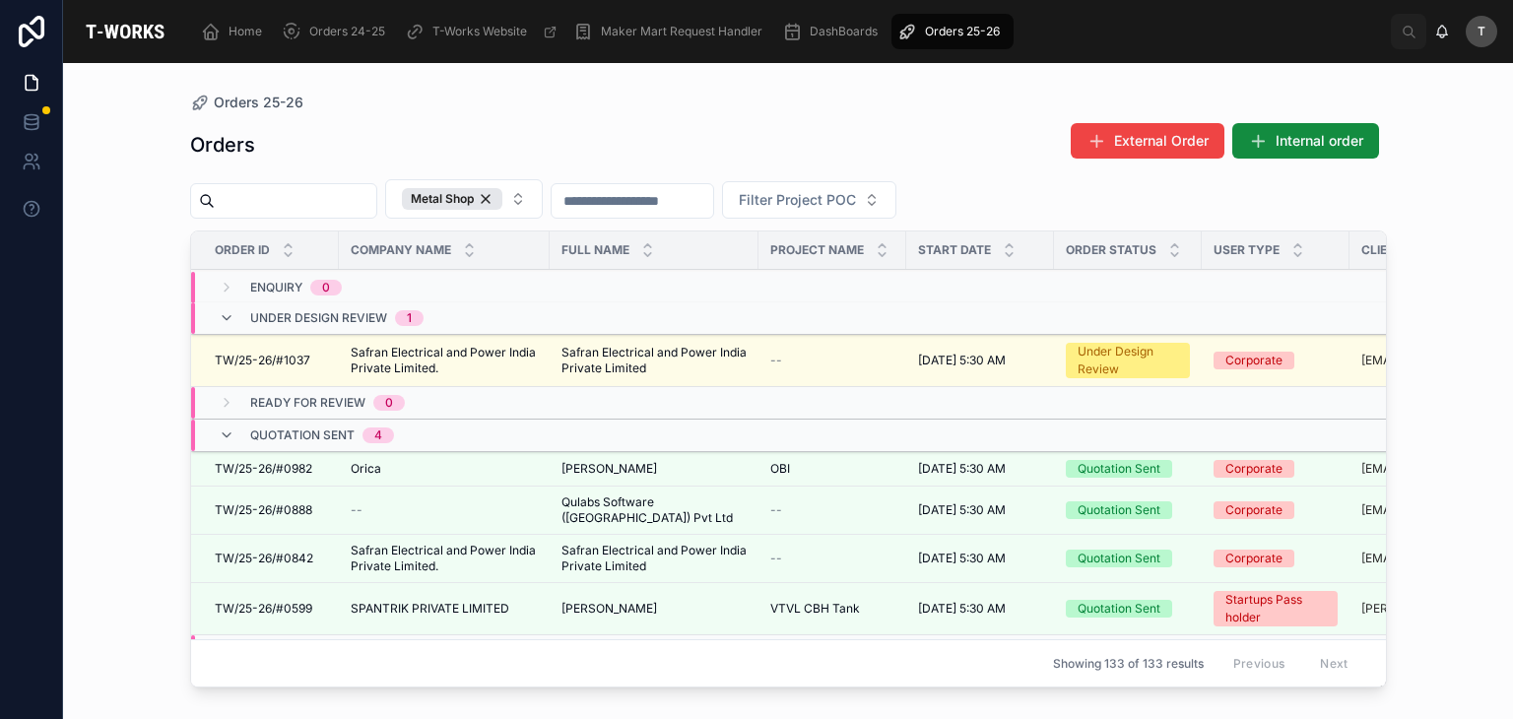
click at [373, 359] on span "Safran Electrical and Power India Private Limited." at bounding box center [444, 361] width 187 height 32
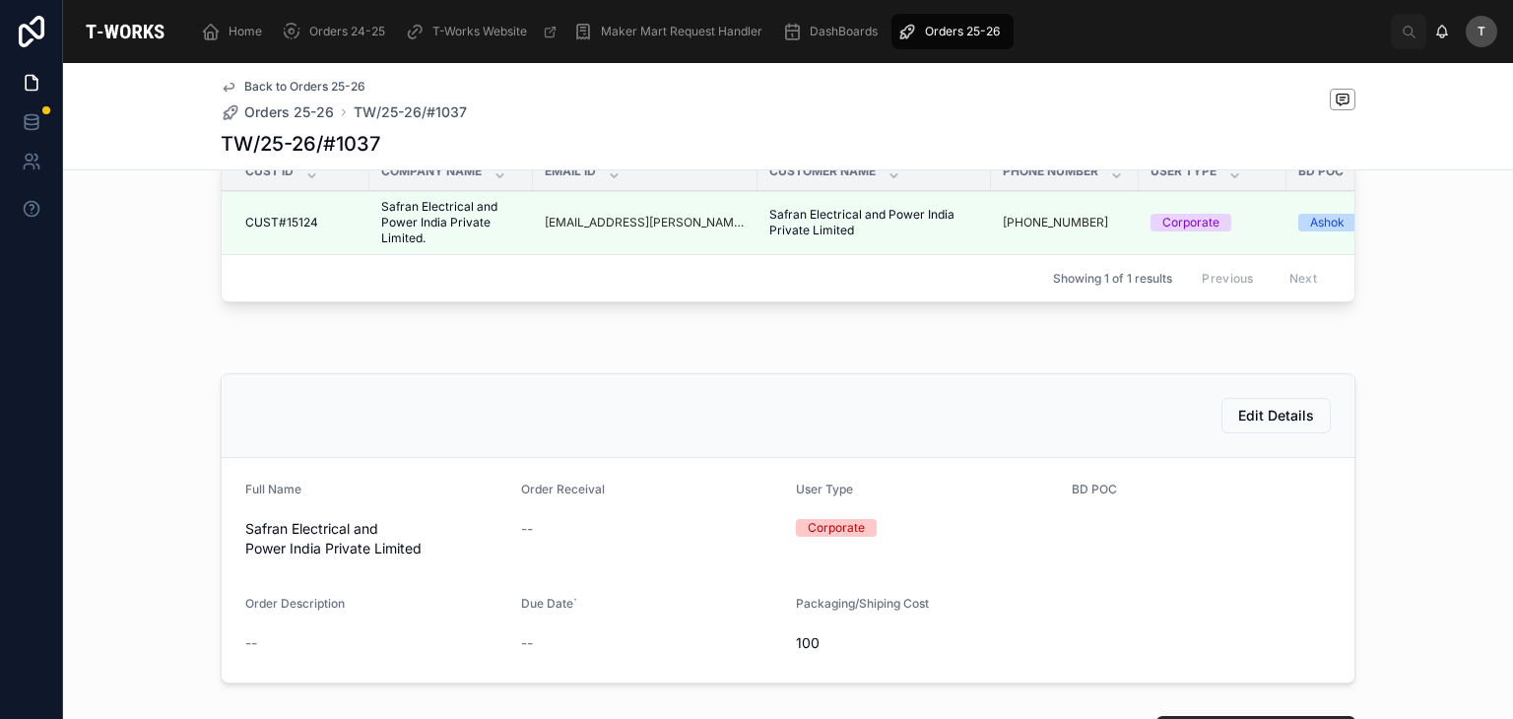
scroll to position [173, 0]
click at [1265, 430] on button "Edit Details" at bounding box center [1275, 416] width 109 height 35
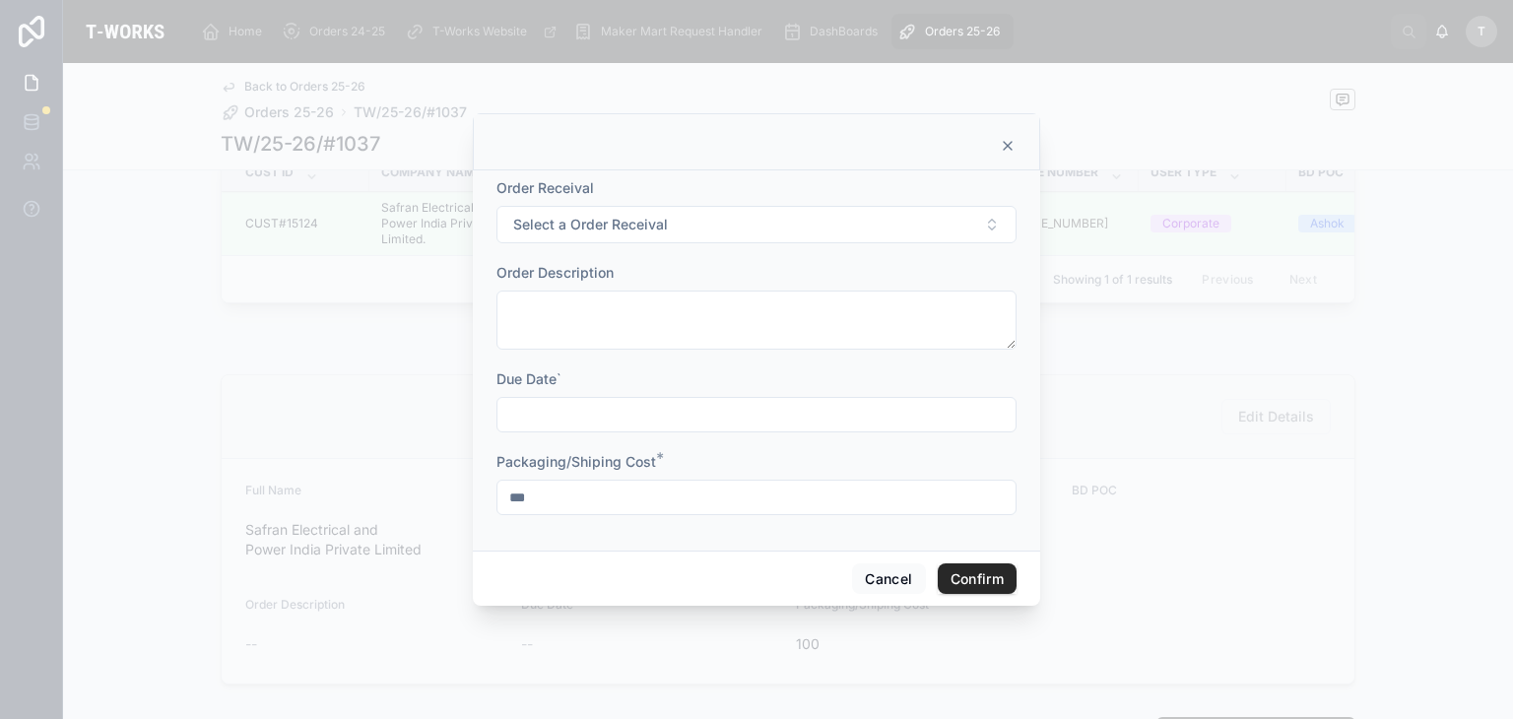
click at [614, 501] on input "***" at bounding box center [756, 498] width 518 height 28
click at [614, 500] on input "***" at bounding box center [756, 498] width 518 height 28
type input "*"
click at [1004, 574] on button "Confirm" at bounding box center [977, 579] width 79 height 32
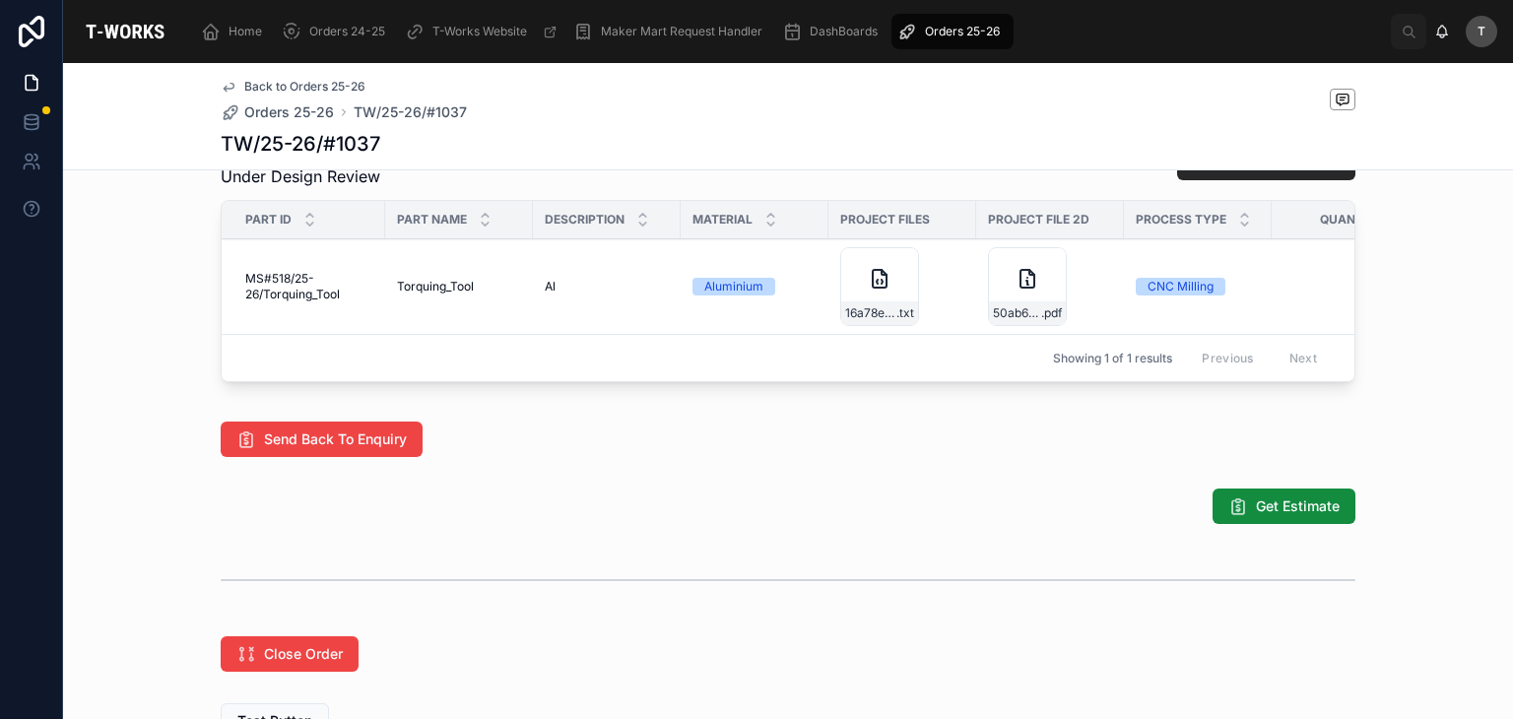
scroll to position [1257, 0]
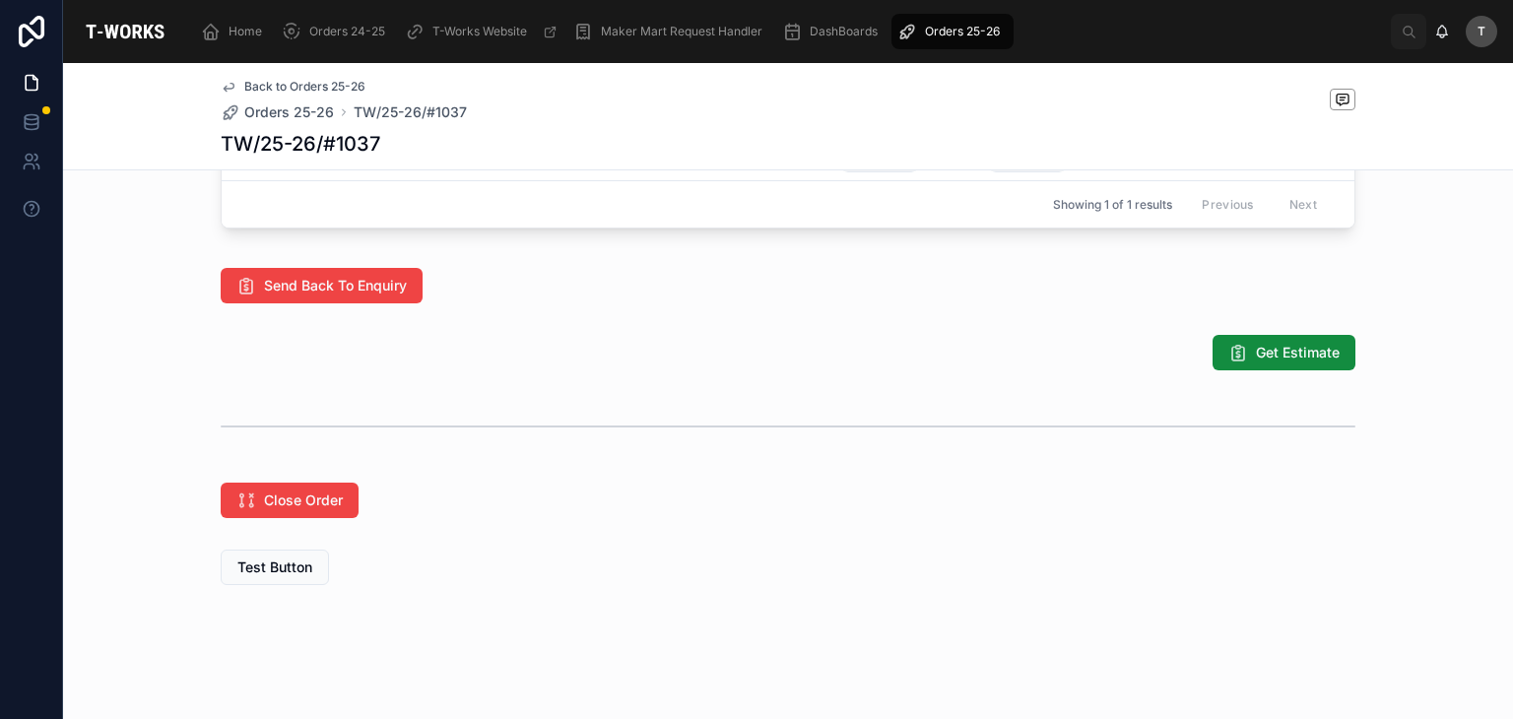
click at [1284, 339] on div "Get Estimate" at bounding box center [788, 352] width 1450 height 51
click at [1285, 351] on span "Get Estimate" at bounding box center [1298, 353] width 84 height 20
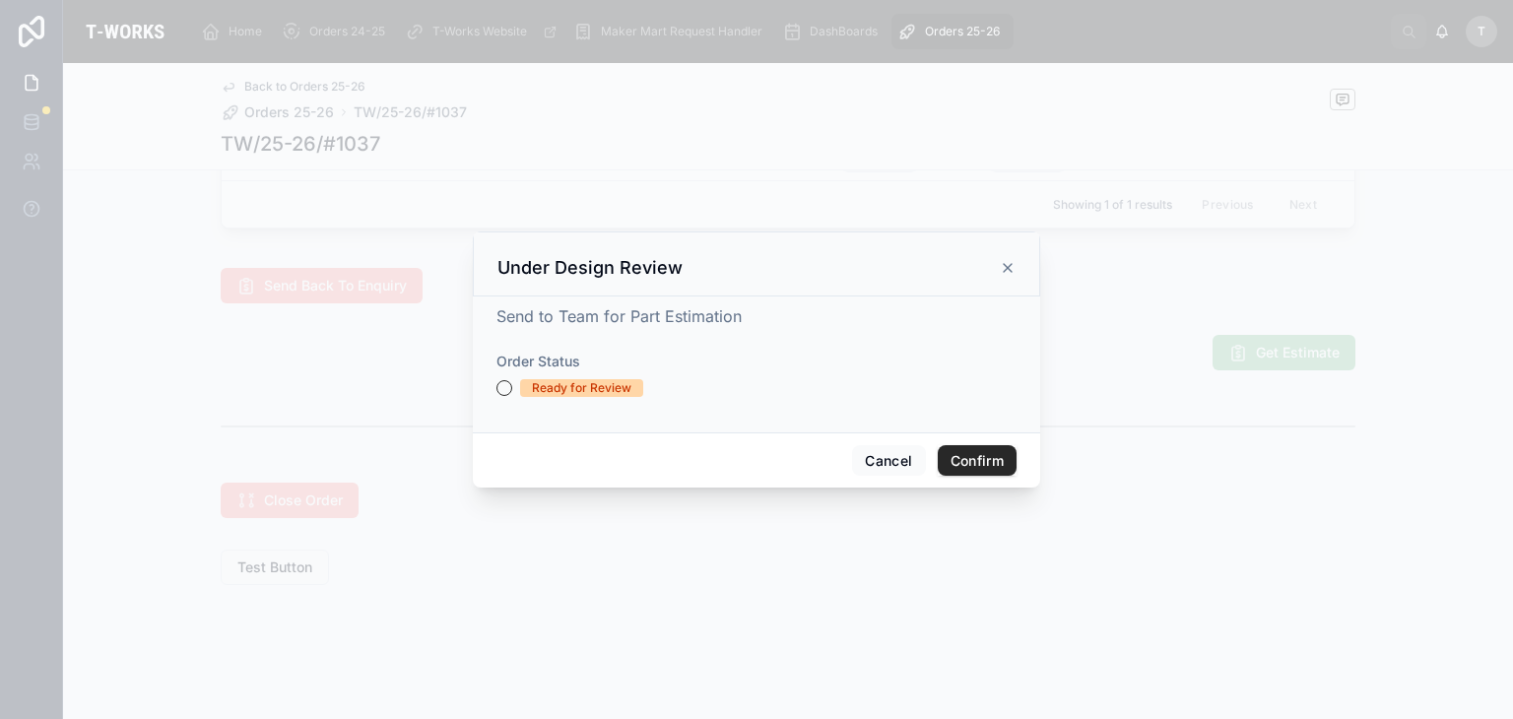
click at [607, 387] on div "Ready for Review" at bounding box center [581, 388] width 99 height 18
click at [512, 387] on button "Ready for Review" at bounding box center [504, 388] width 16 height 16
click at [975, 471] on button "Confirm" at bounding box center [977, 461] width 79 height 32
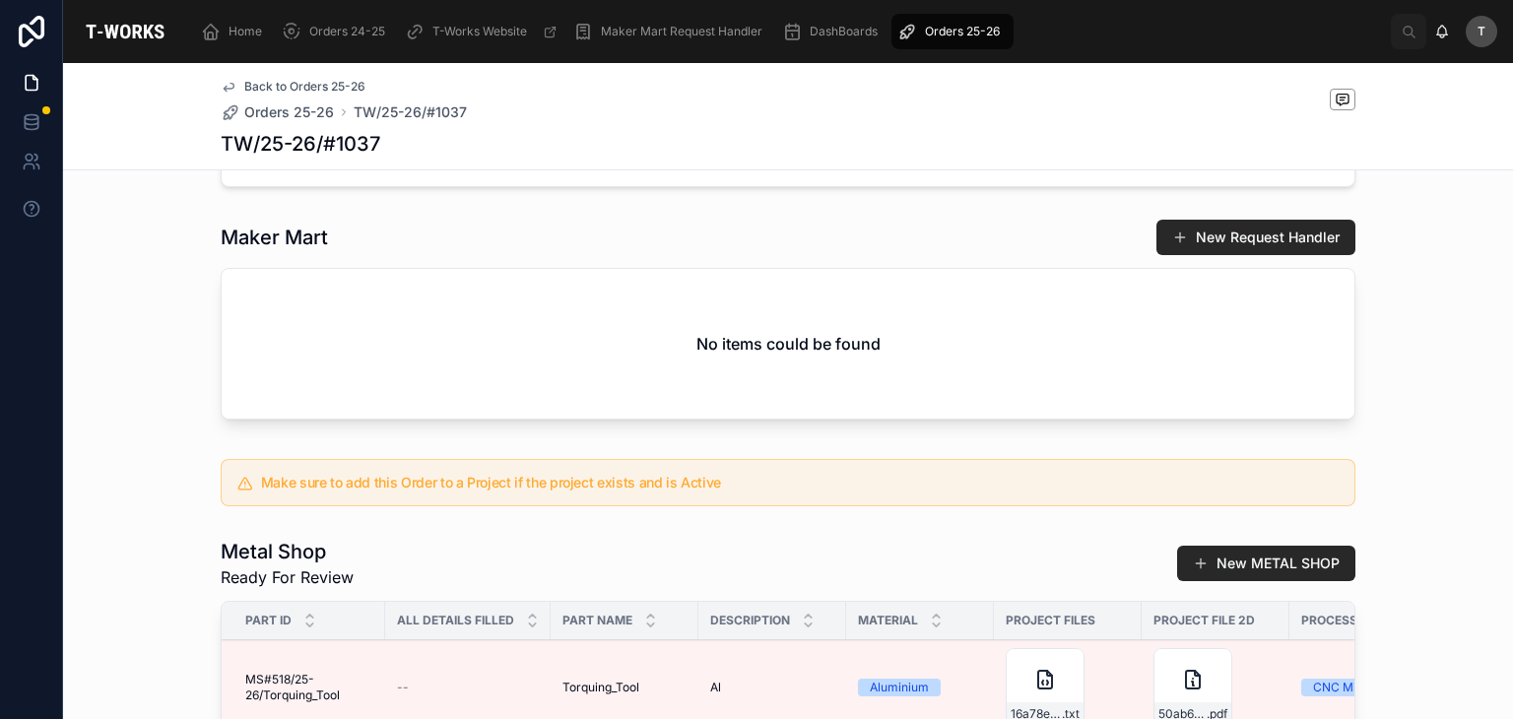
scroll to position [666, 0]
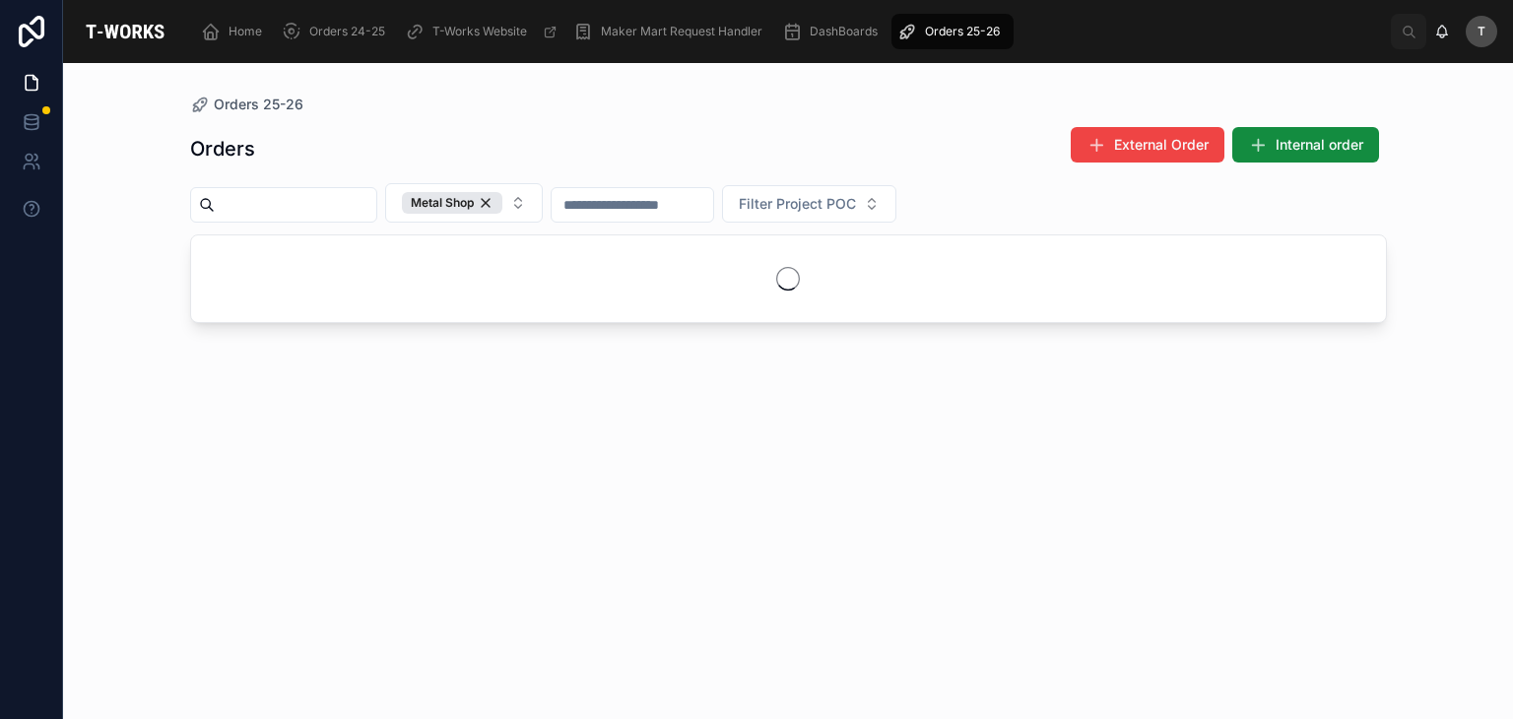
click at [406, 121] on div "Orders External Order Internal order Metal Shop Filter Project POC" at bounding box center [788, 404] width 1196 height 581
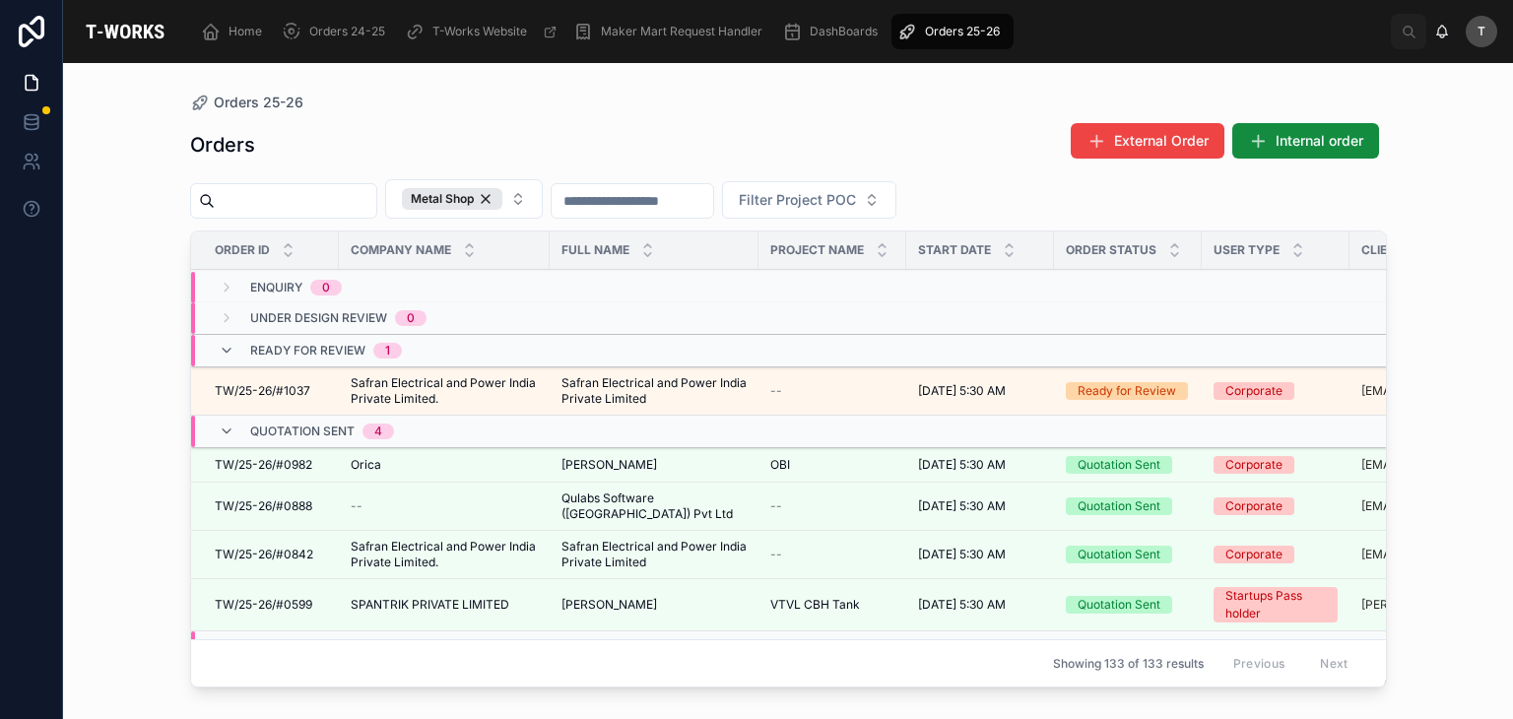
click at [424, 383] on span "Safran Electrical and Power India Private Limited." at bounding box center [444, 391] width 187 height 32
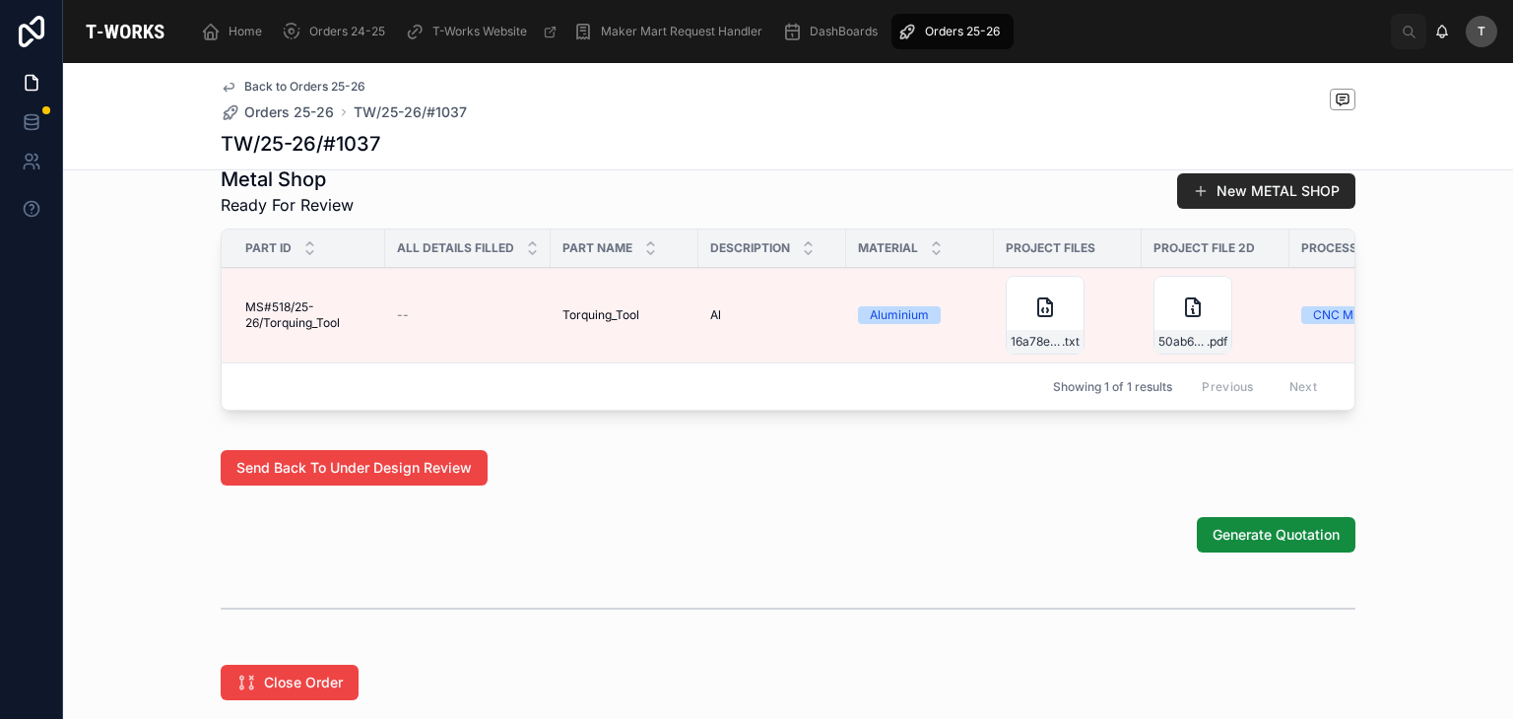
scroll to position [1083, 0]
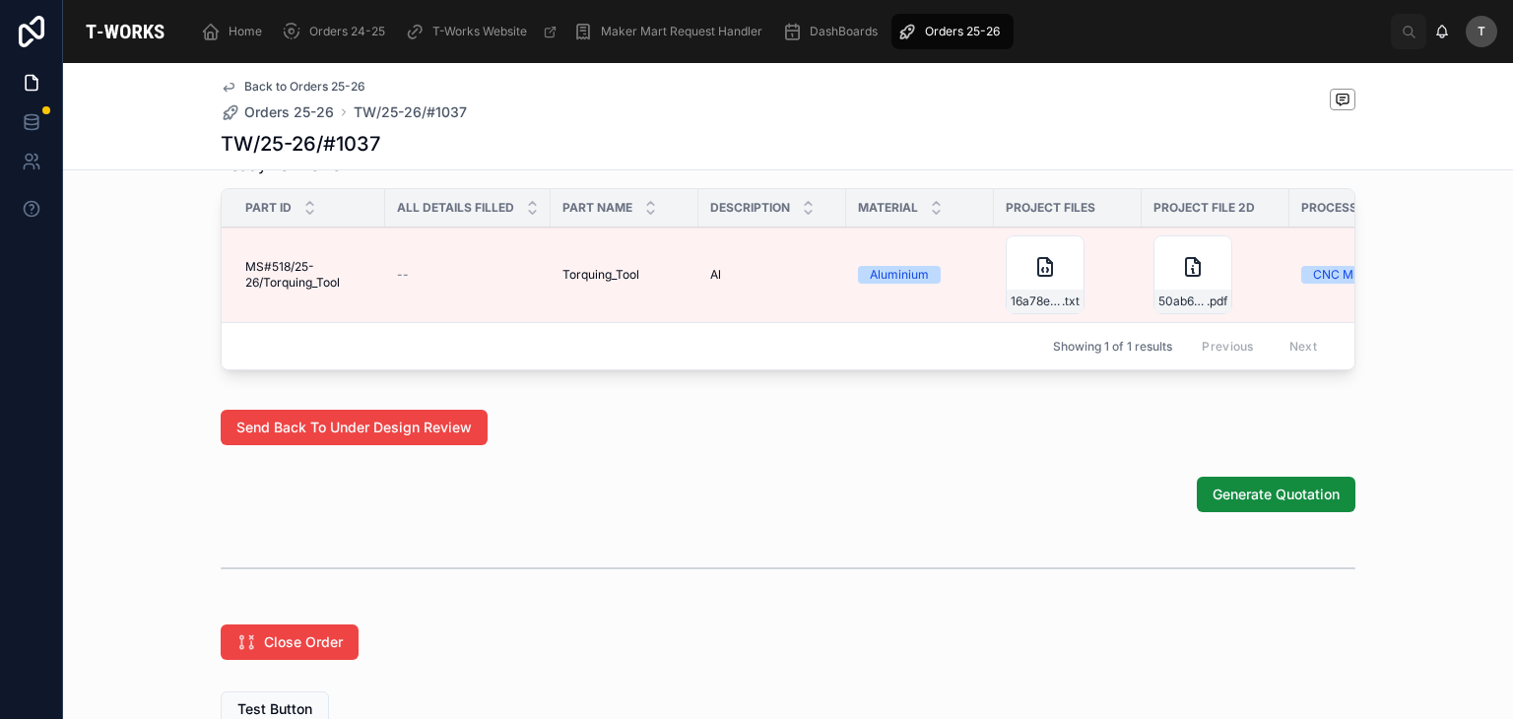
click at [0, 0] on span "Edit Details" at bounding box center [0, 0] width 0 height 0
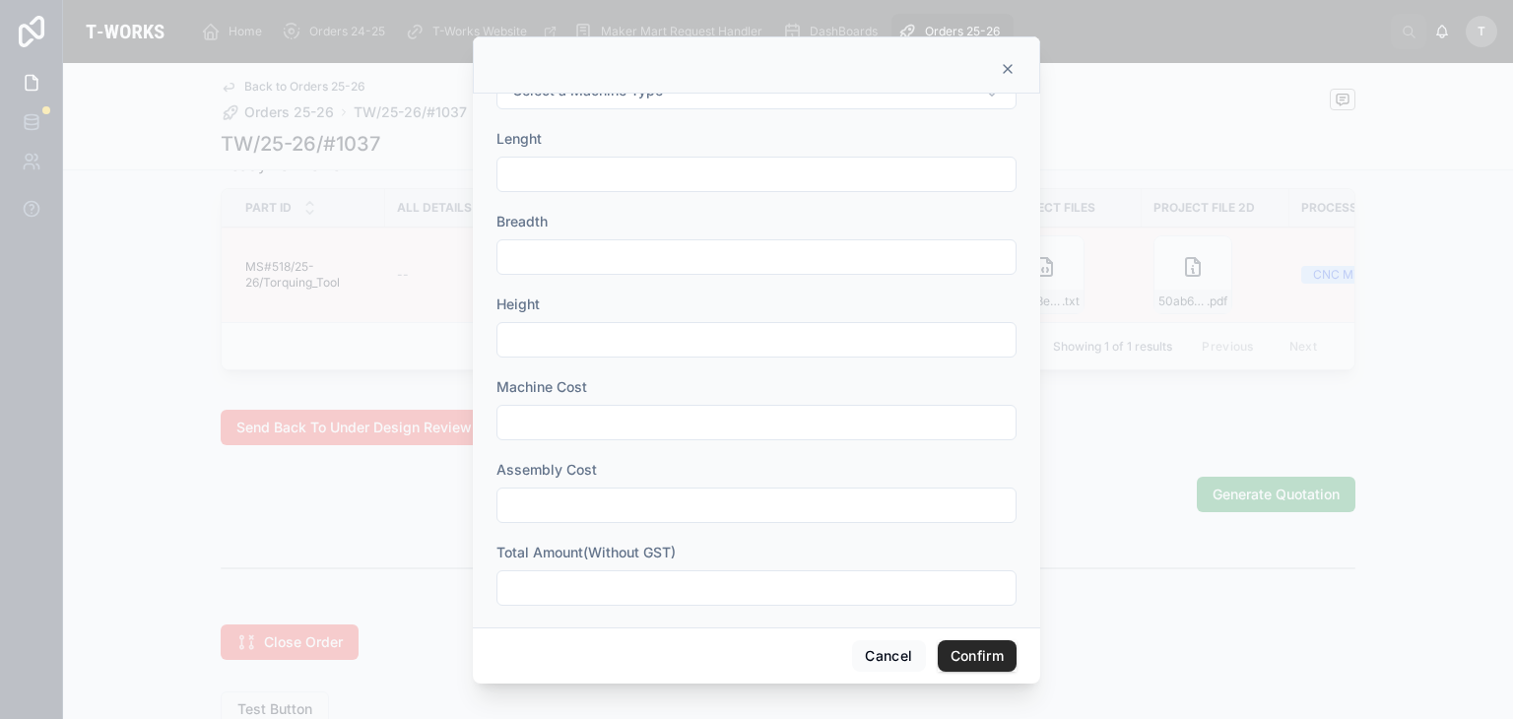
scroll to position [733, 0]
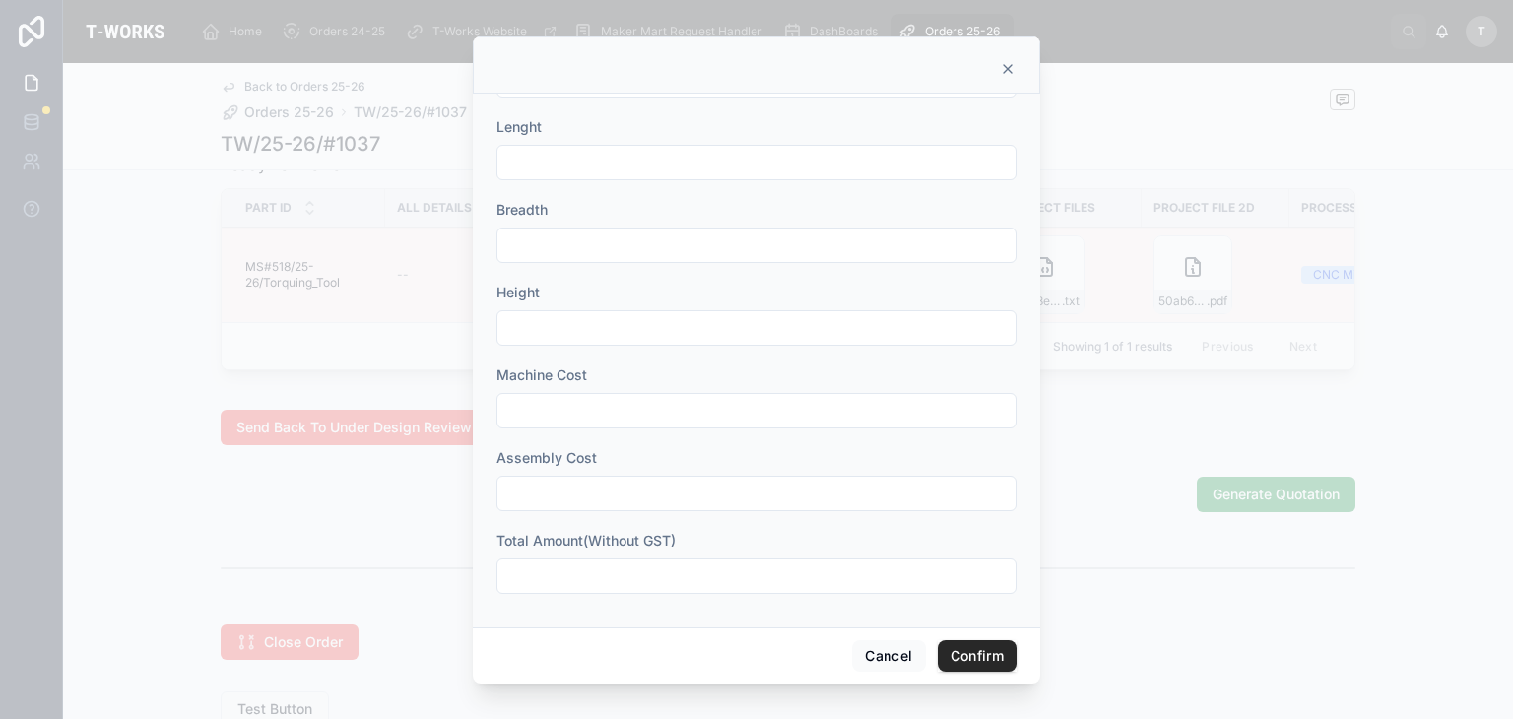
click at [597, 563] on input "text" at bounding box center [756, 576] width 518 height 28
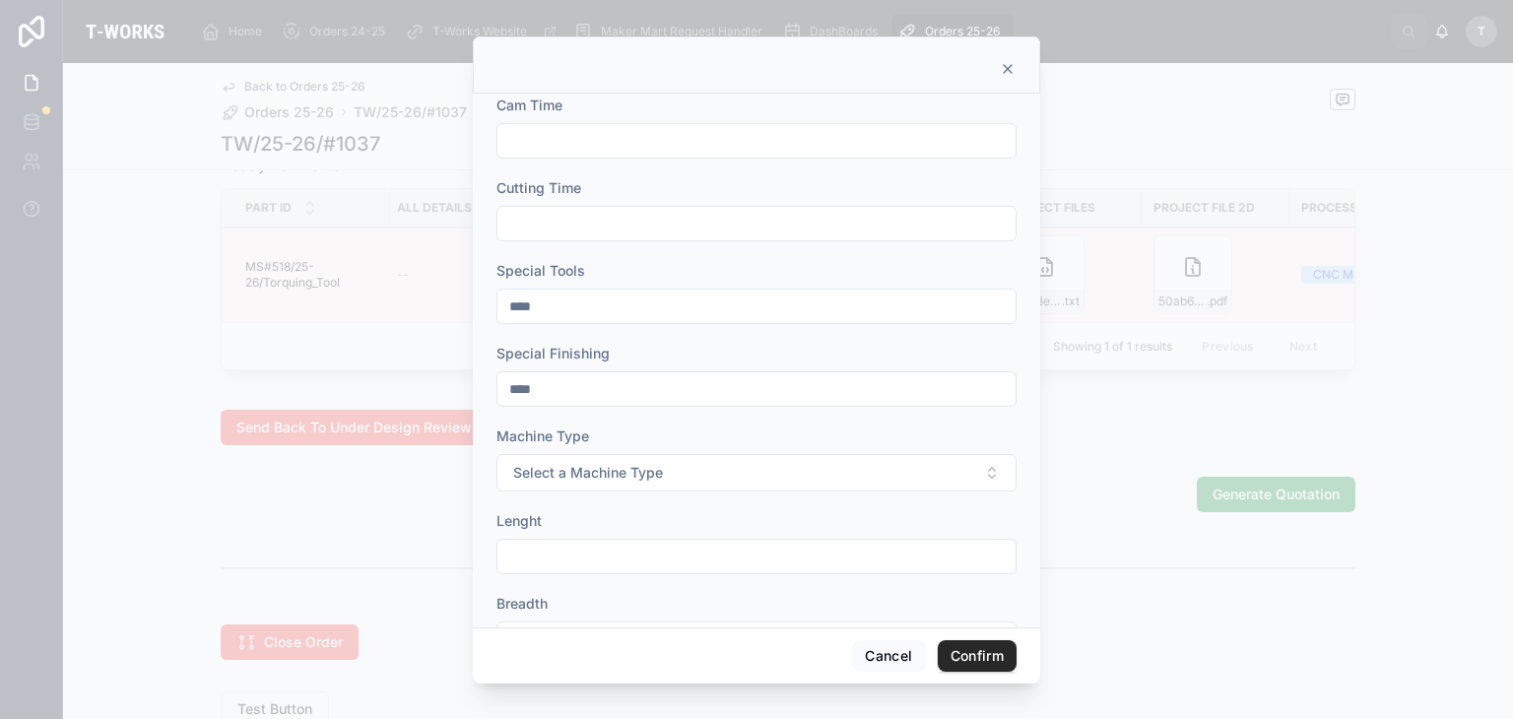
scroll to position [0, 0]
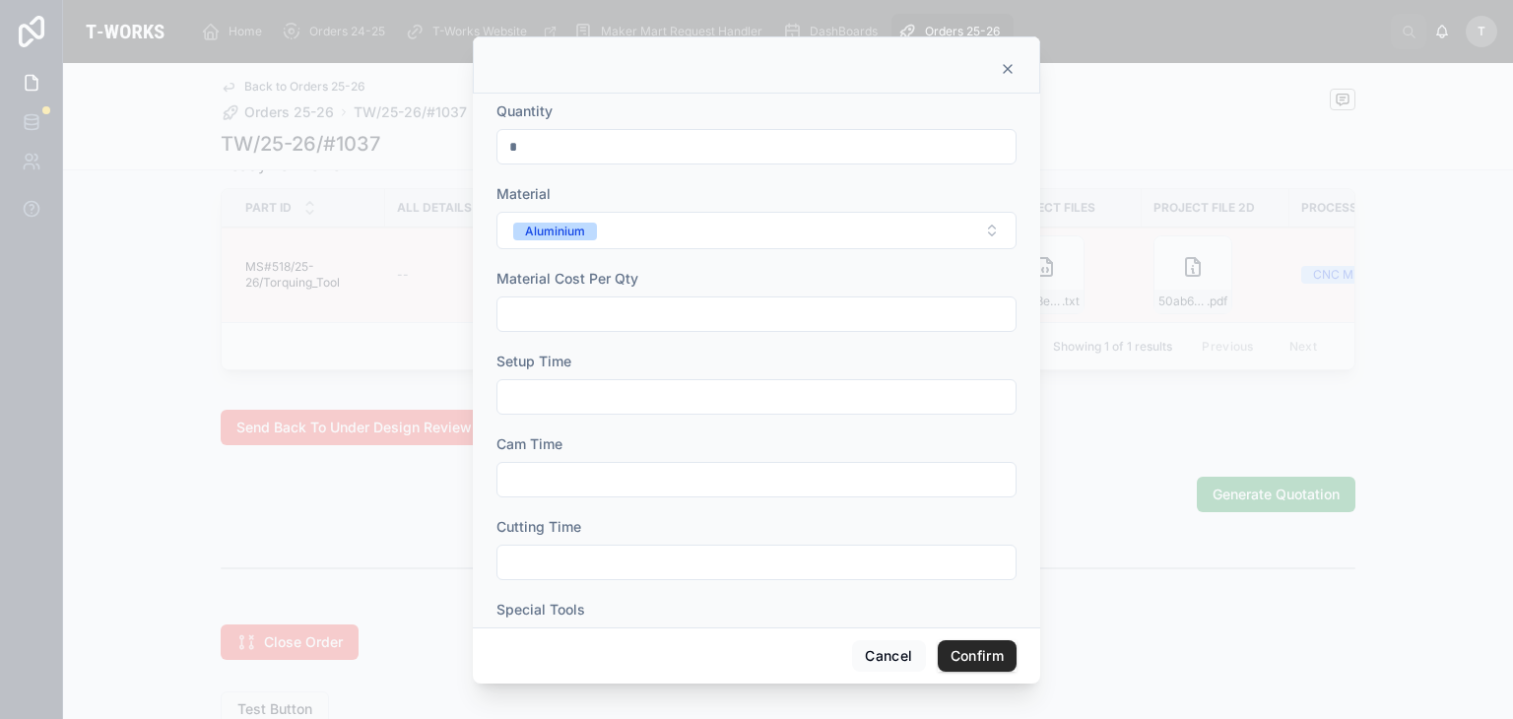
type input "******"
click at [942, 644] on button "Confirm" at bounding box center [977, 656] width 79 height 32
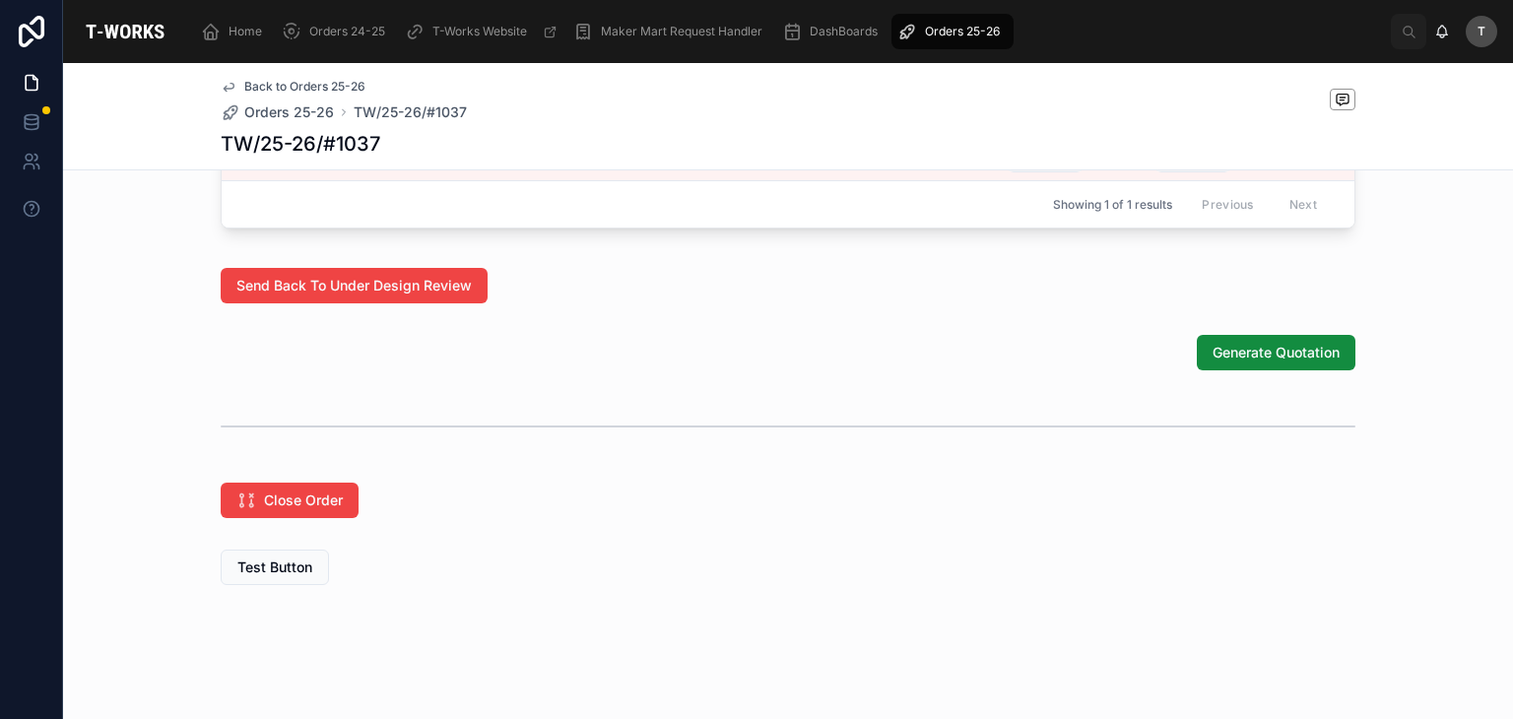
scroll to position [1264, 0]
click at [1212, 361] on span "Generate Quotation" at bounding box center [1275, 353] width 127 height 20
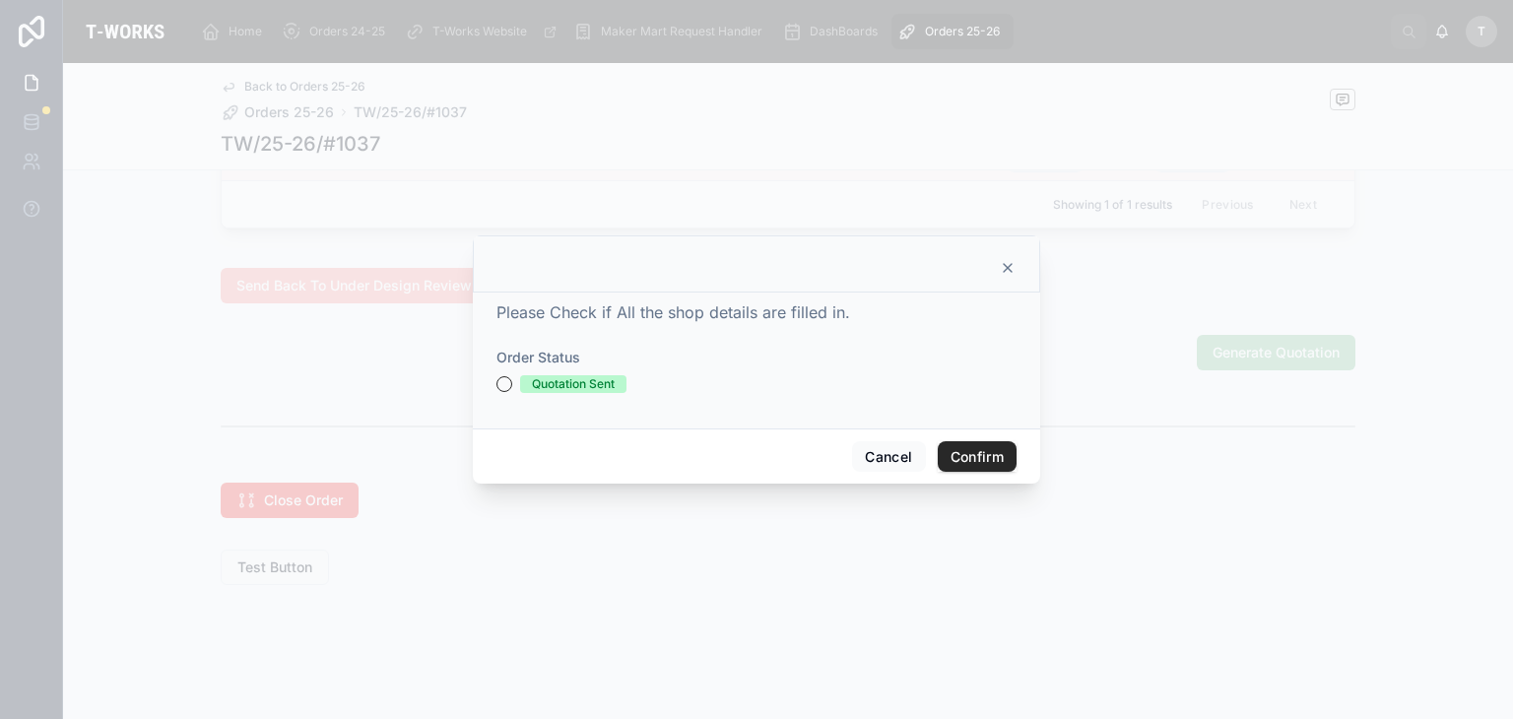
click at [561, 382] on div "Quotation Sent" at bounding box center [573, 384] width 83 height 18
click at [512, 382] on button "Quotation Sent" at bounding box center [504, 384] width 16 height 16
click at [967, 462] on button "Confirm" at bounding box center [977, 457] width 79 height 32
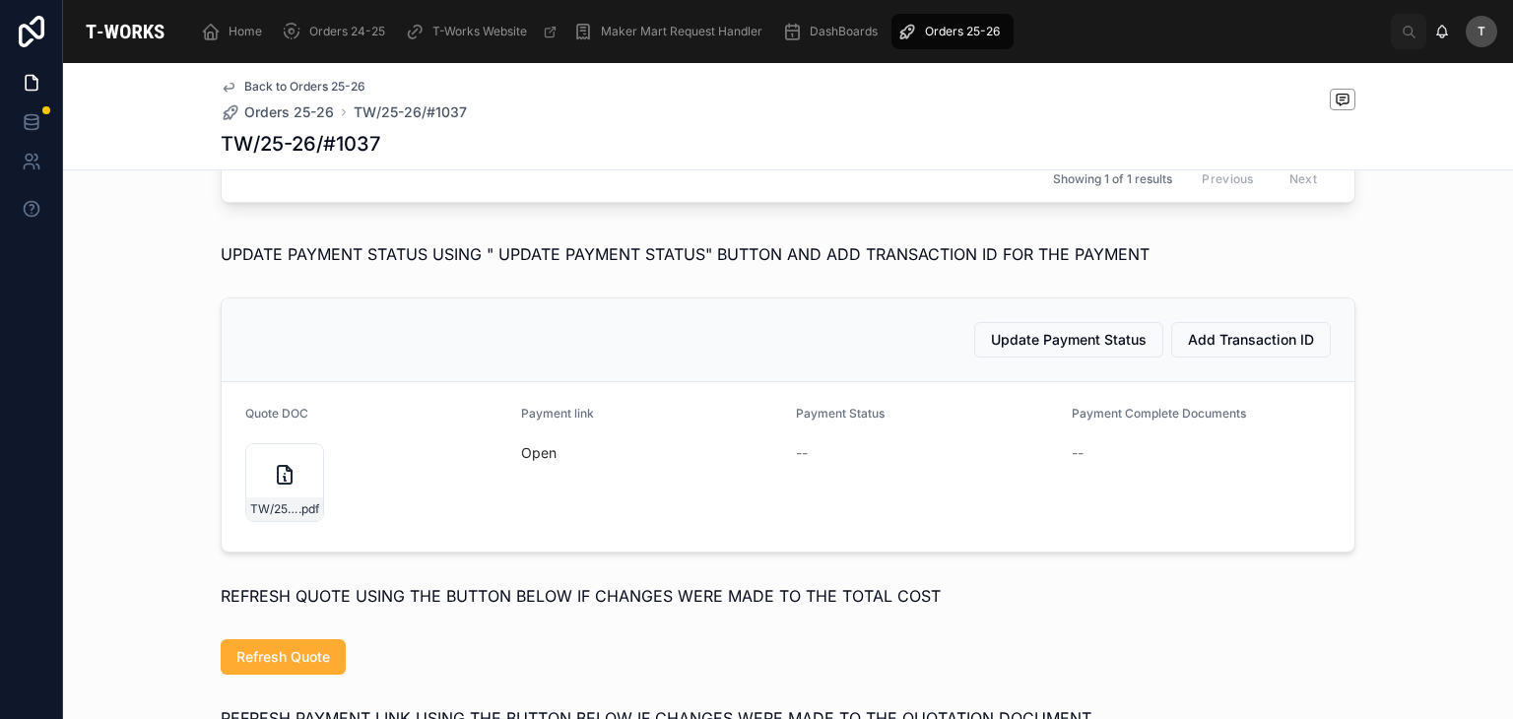
click at [467, 357] on div "Update Payment Status Add Transaction ID" at bounding box center [787, 339] width 1085 height 35
click at [278, 484] on icon at bounding box center [285, 475] width 14 height 18
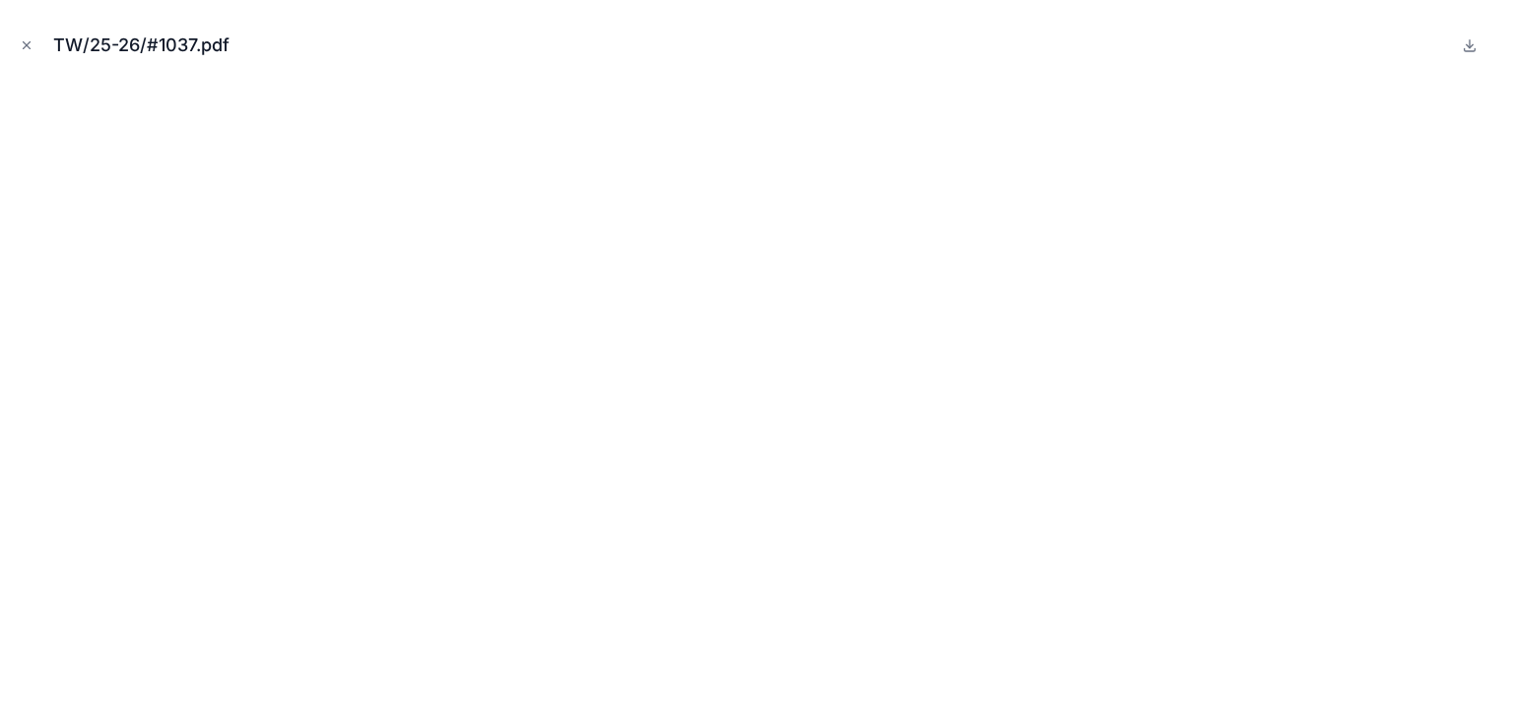
click at [32, 43] on icon "Close modal" at bounding box center [27, 45] width 14 height 14
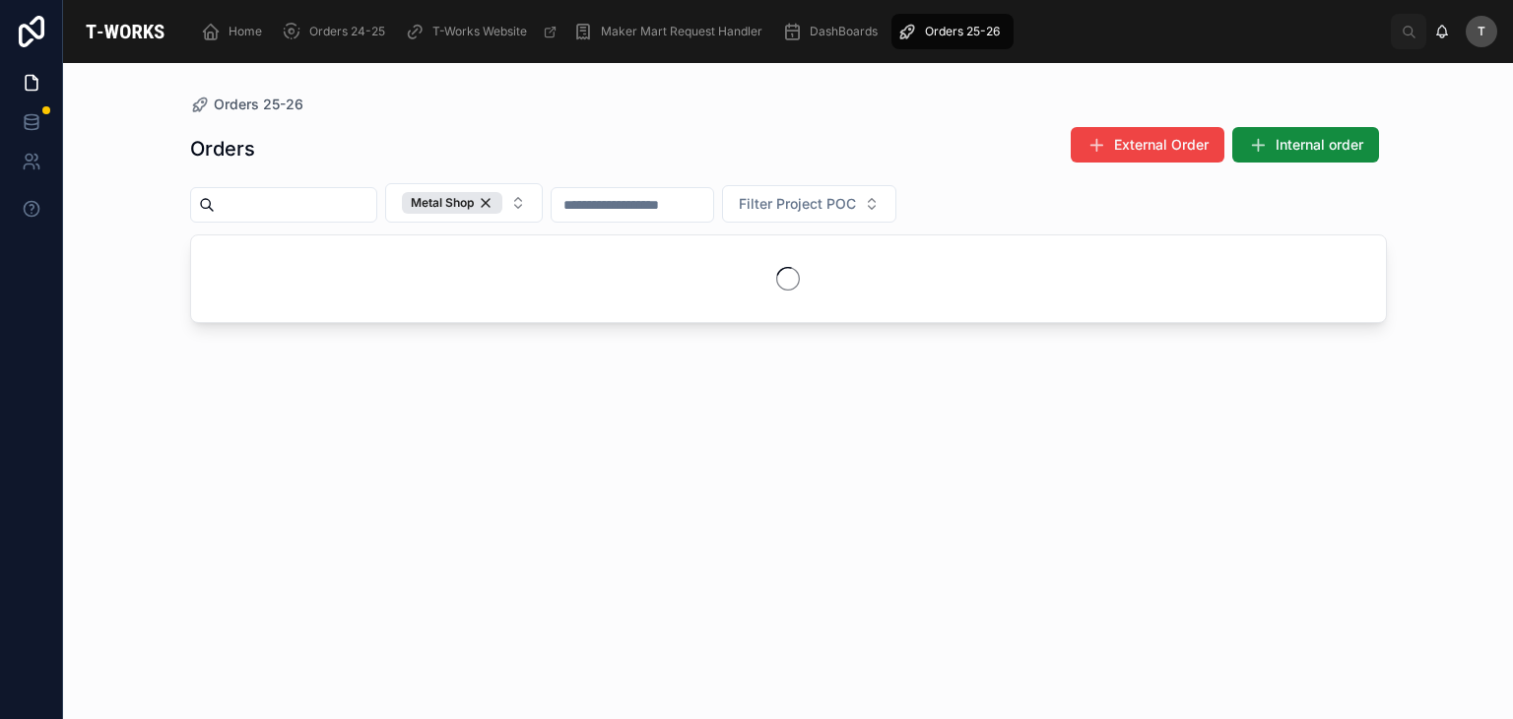
click at [379, 130] on div "Orders External Order Internal order" at bounding box center [788, 148] width 1196 height 45
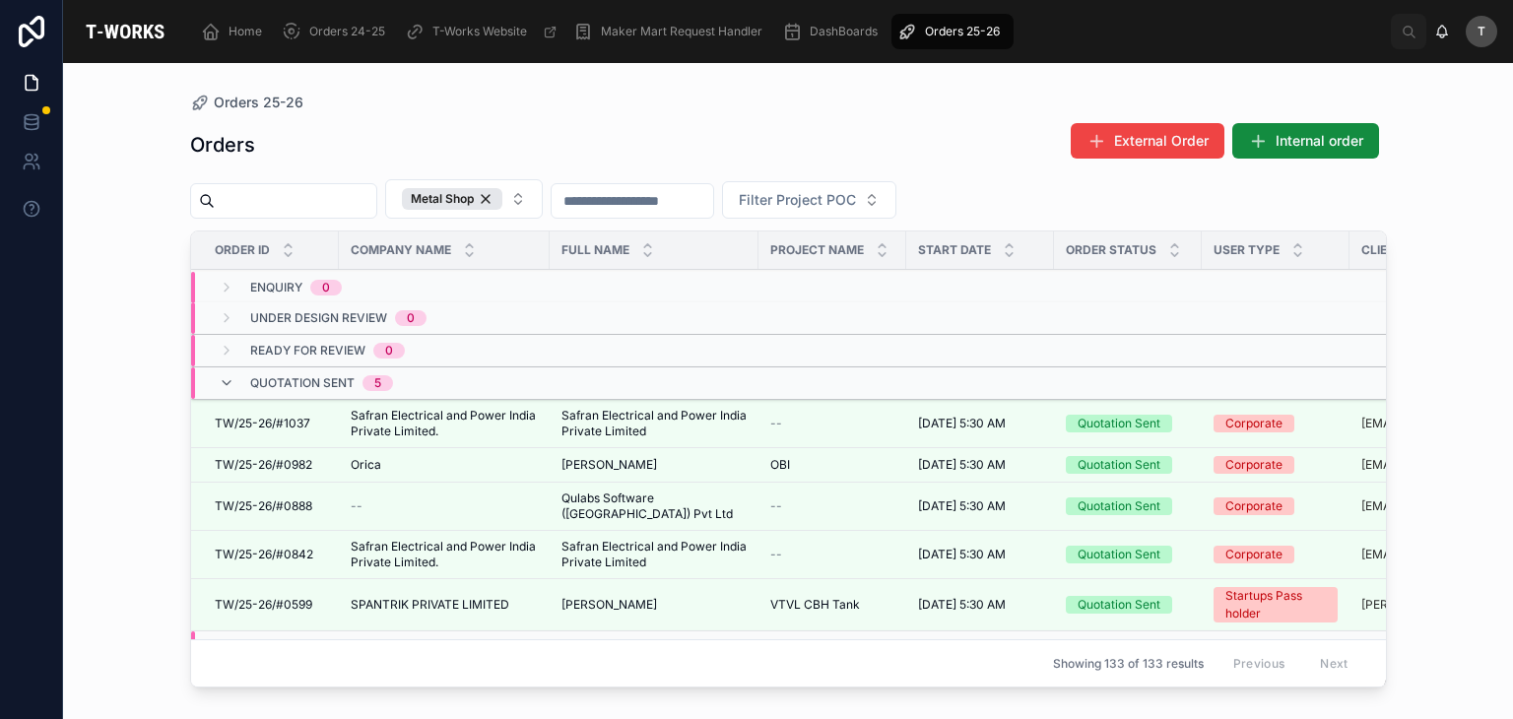
click at [421, 425] on span "Safran Electrical and Power India Private Limited." at bounding box center [444, 424] width 187 height 32
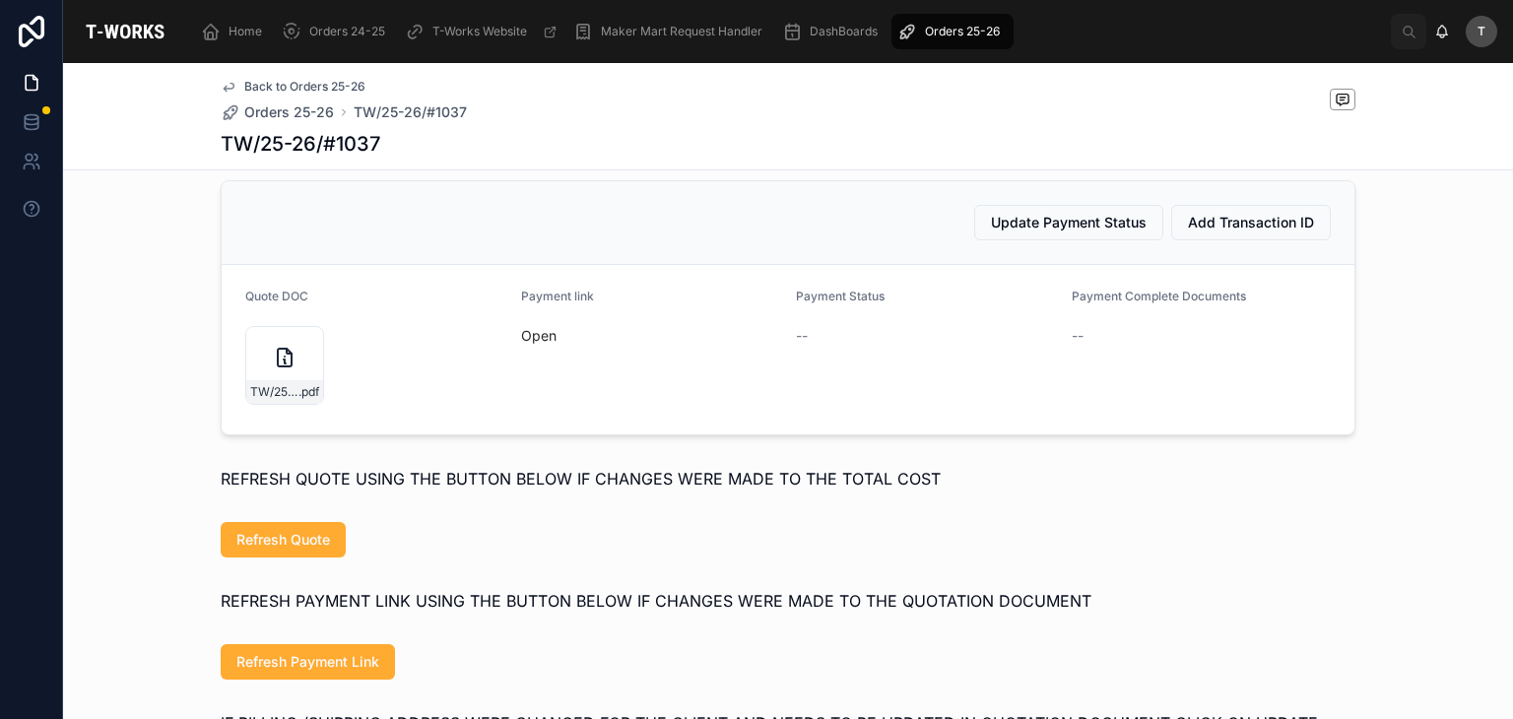
scroll to position [985, 0]
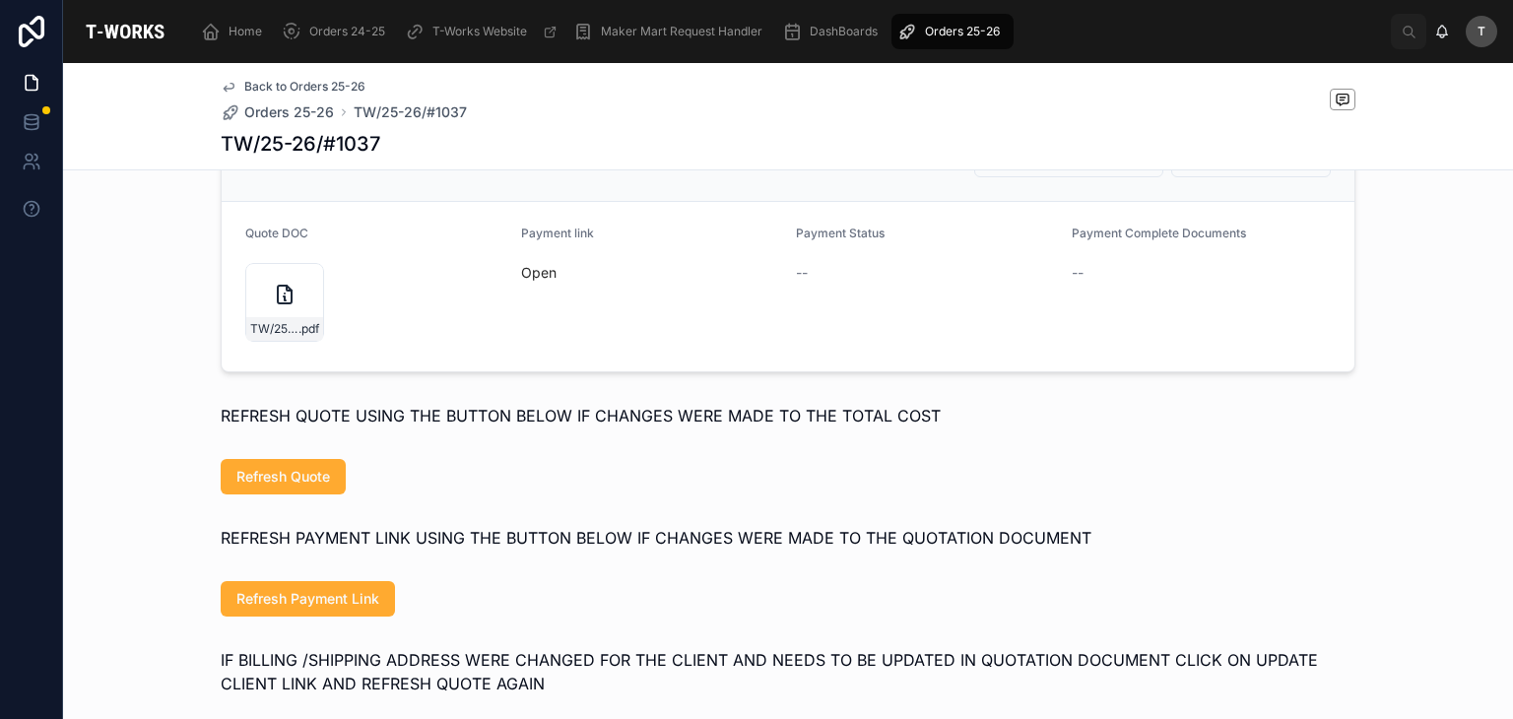
click at [299, 340] on div "TW/25-26/#1037 .pdf" at bounding box center [284, 302] width 79 height 79
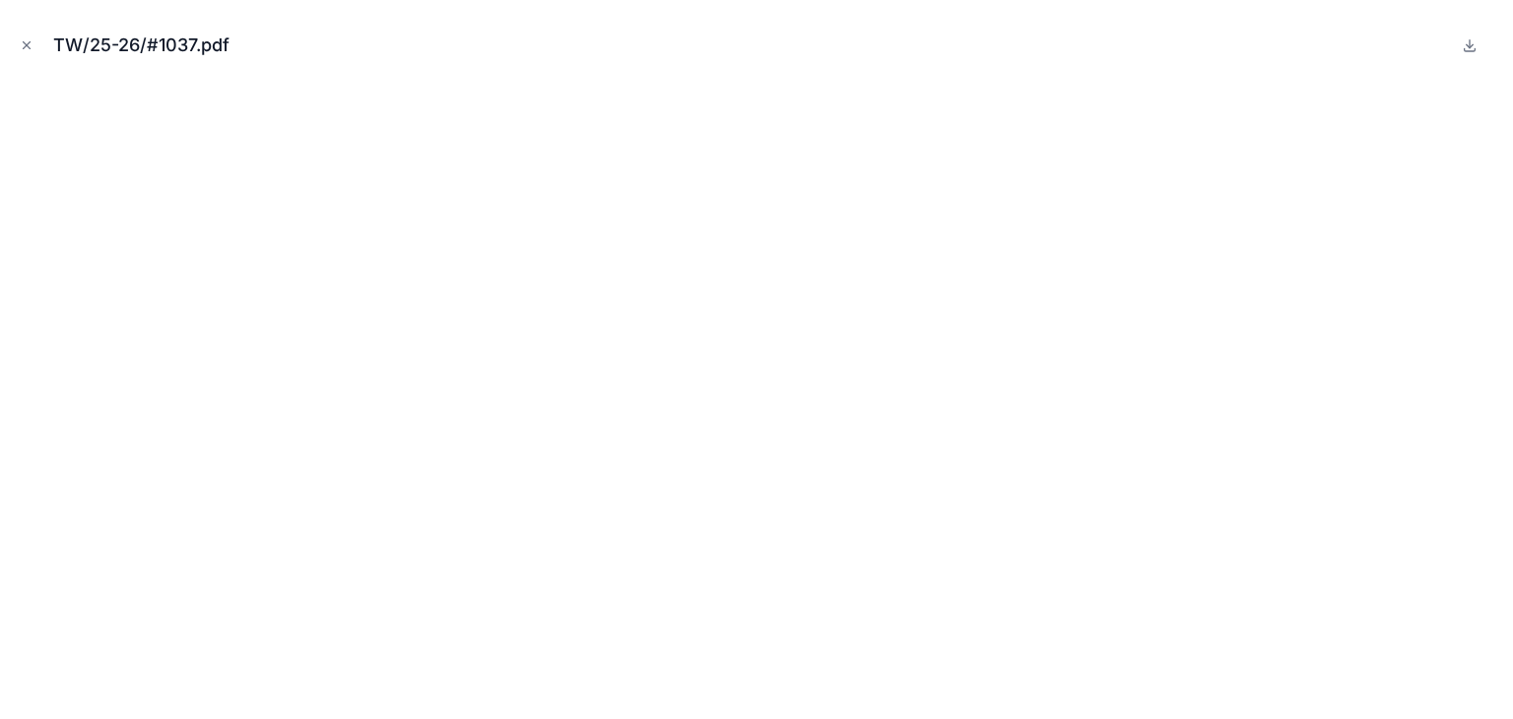
click at [12, 44] on div "TW/25-26/#1037.pdf" at bounding box center [756, 359] width 1513 height 719
click at [36, 50] on button "Close modal" at bounding box center [27, 45] width 22 height 22
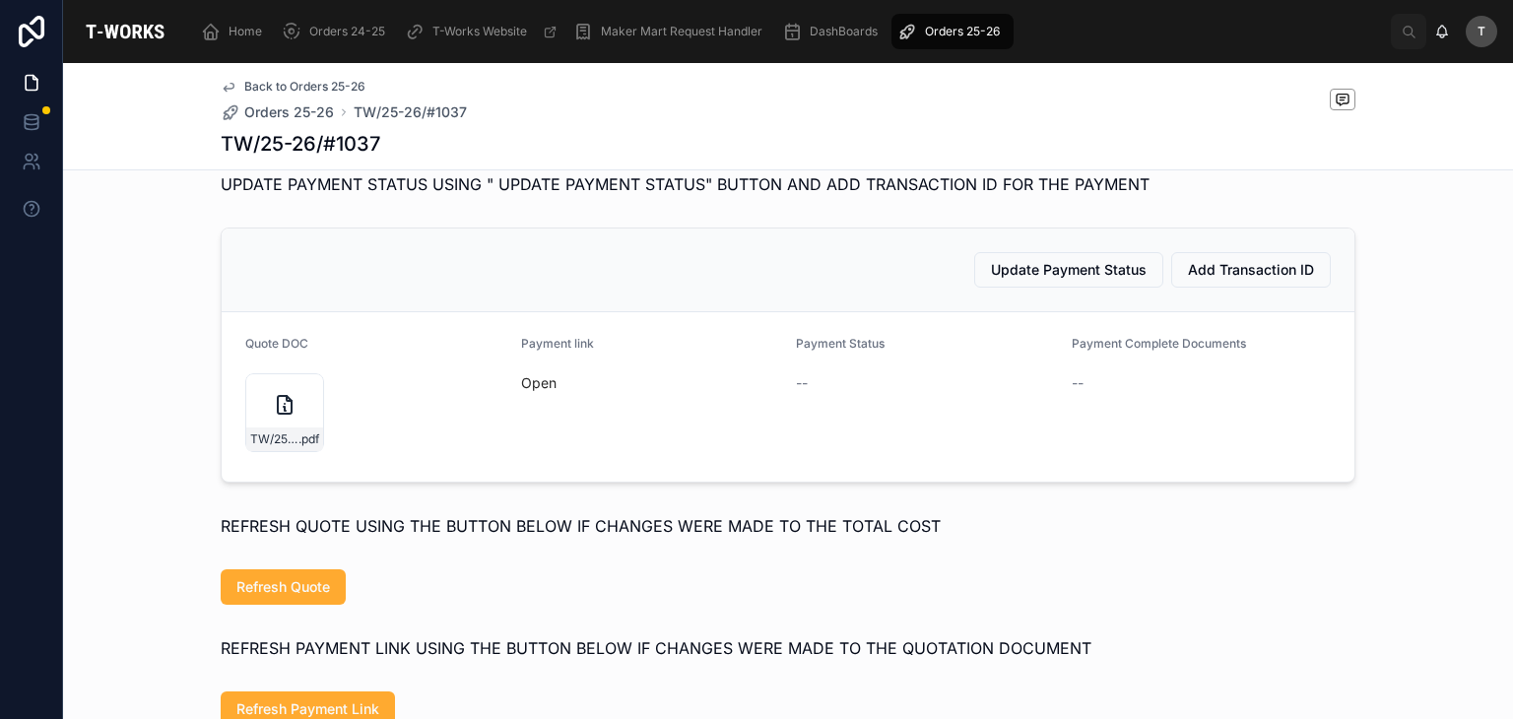
scroll to position [886, 0]
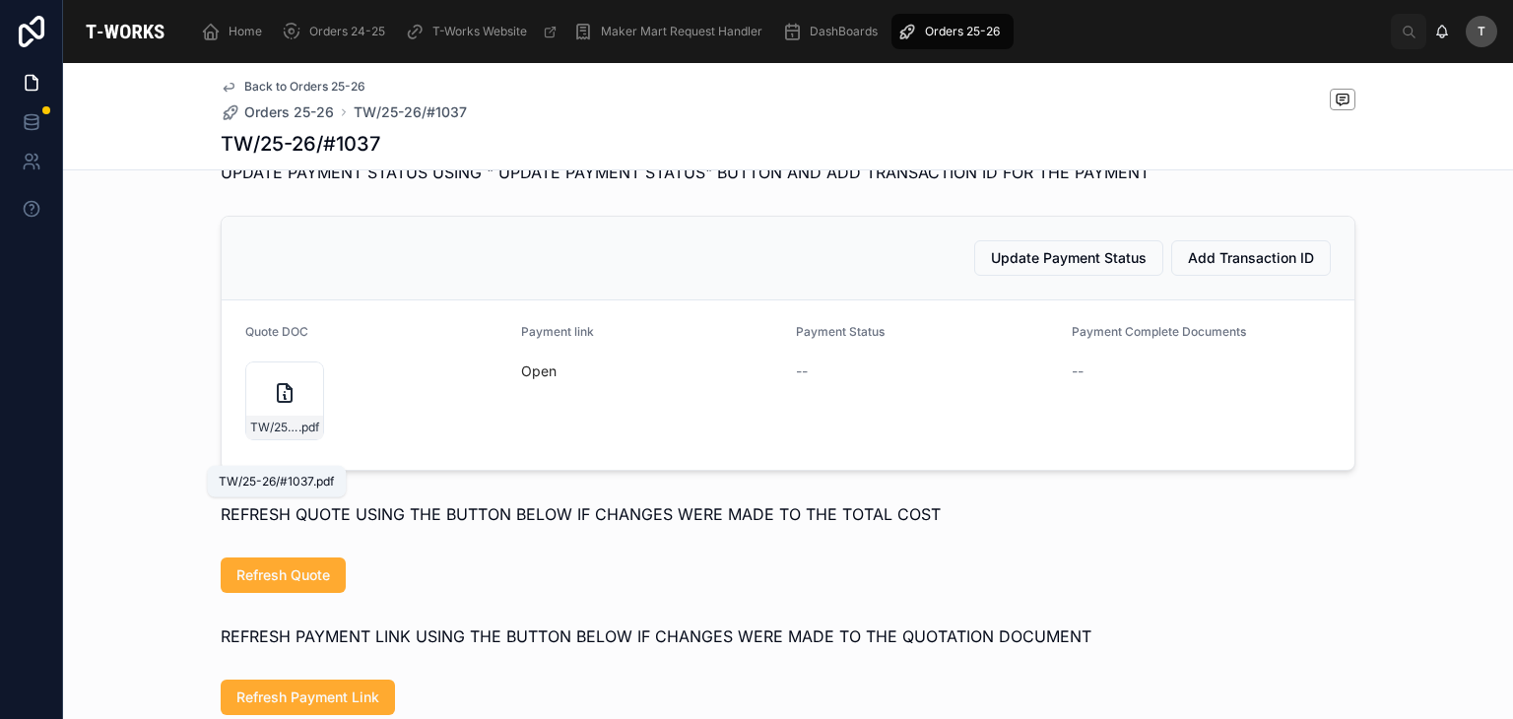
click at [250, 435] on span "TW/25-26/#1037" at bounding box center [274, 428] width 48 height 16
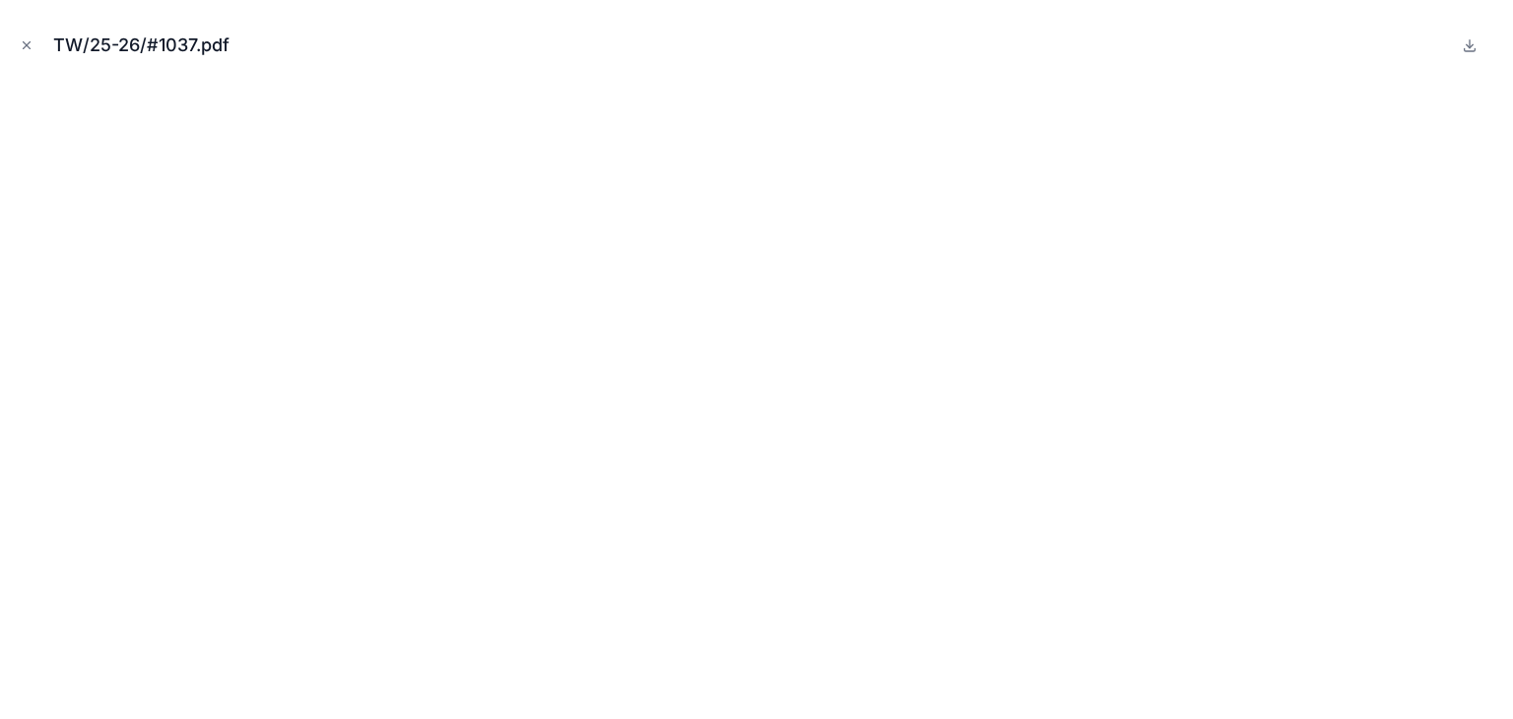
click at [28, 46] on icon "Close modal" at bounding box center [27, 45] width 7 height 7
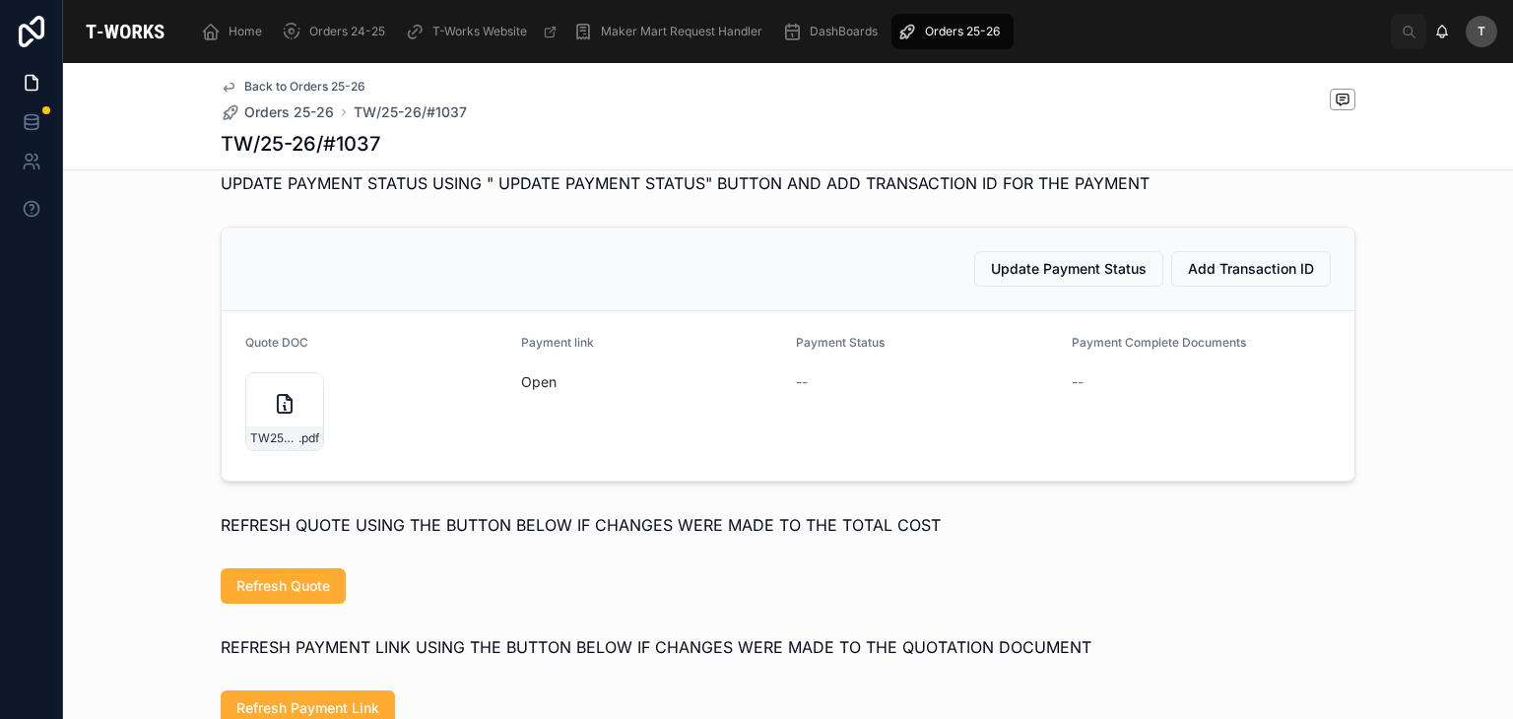
scroll to position [886, 0]
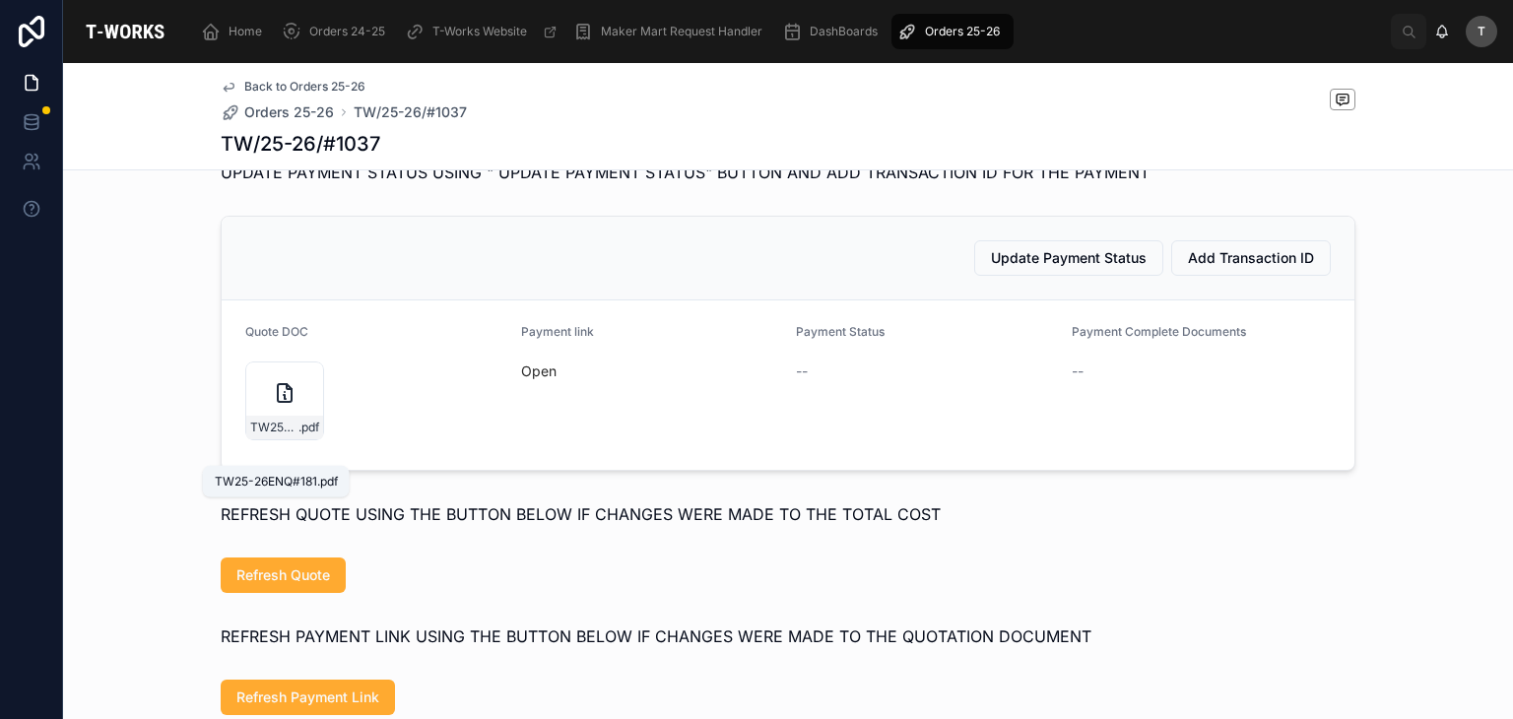
click at [299, 435] on span ".pdf" at bounding box center [308, 428] width 21 height 16
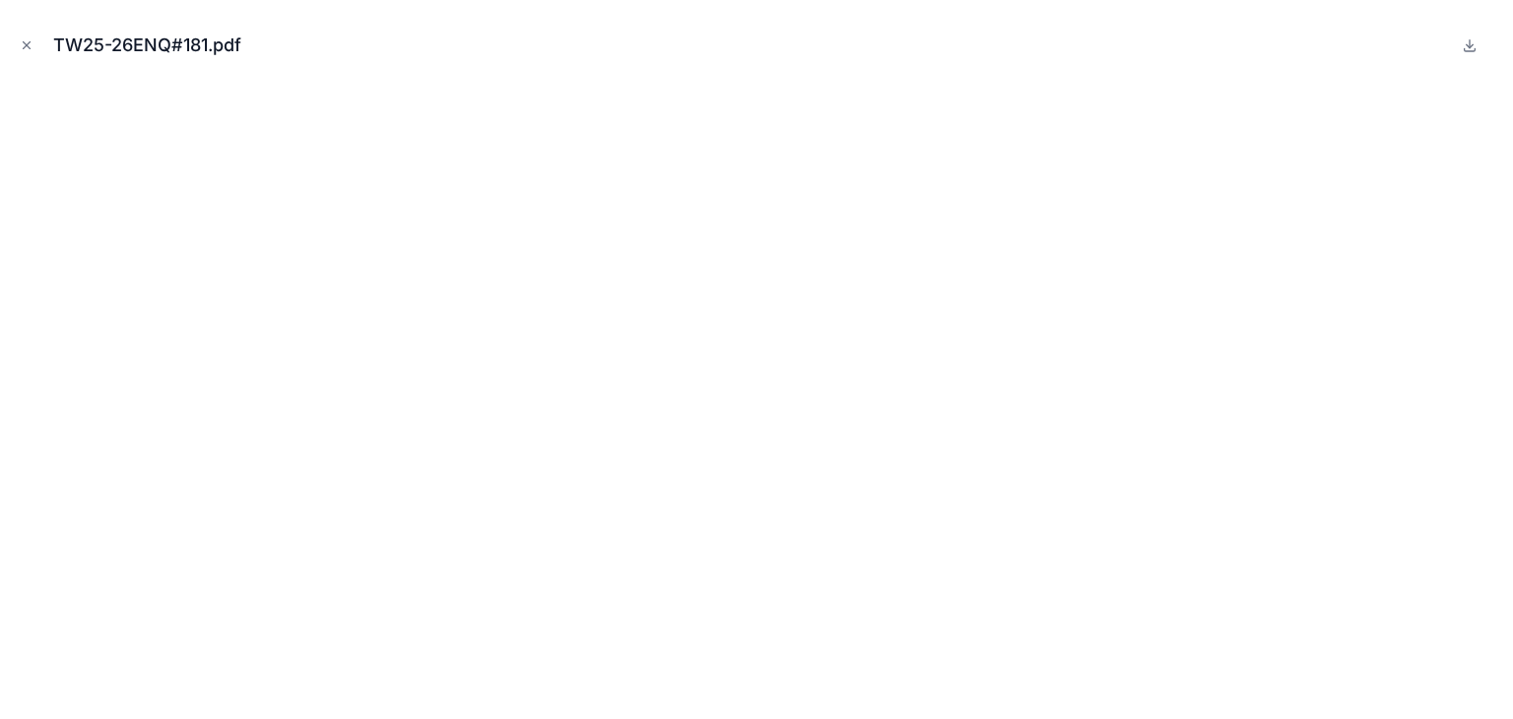
click at [34, 40] on button "Close modal" at bounding box center [27, 45] width 22 height 22
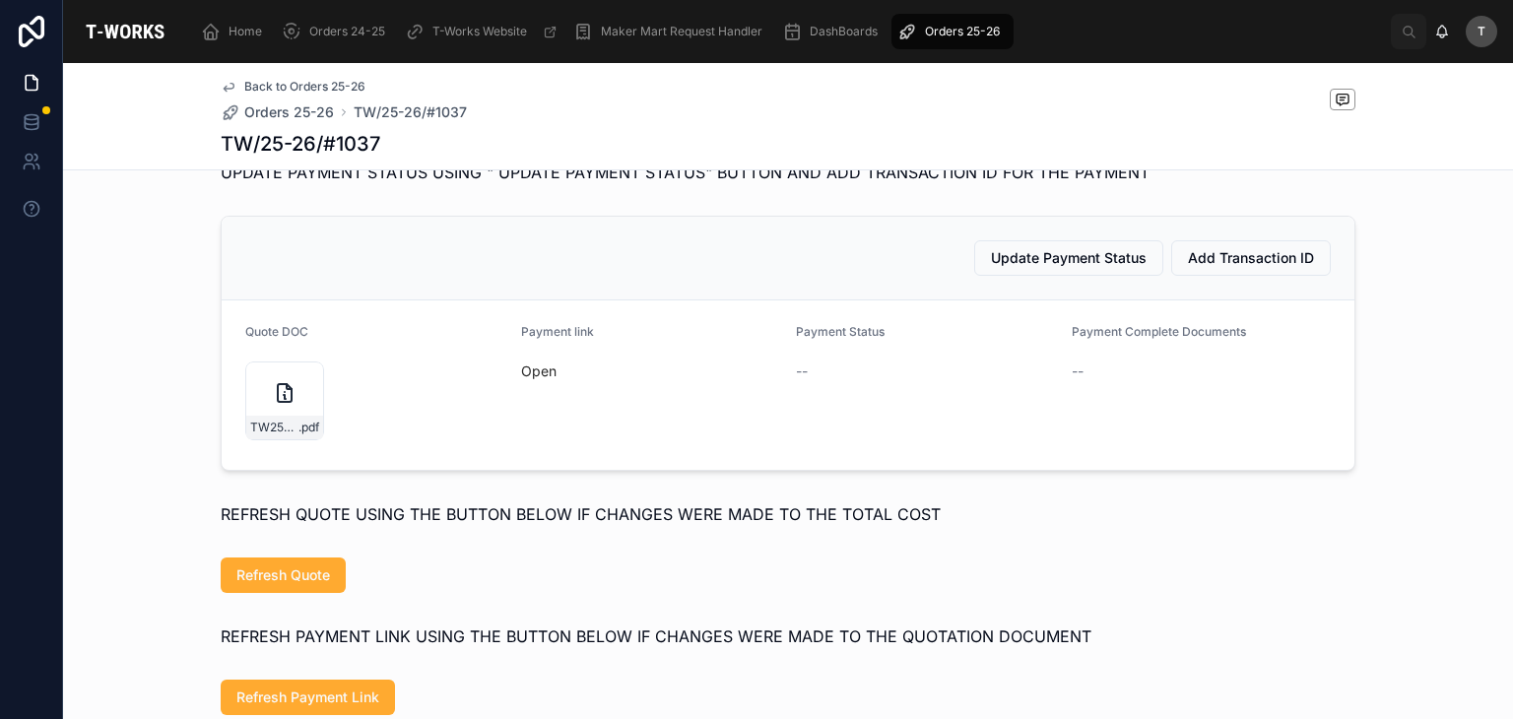
click at [524, 379] on link "Open" at bounding box center [538, 370] width 35 height 17
click at [1109, 268] on span "Update Payment Status" at bounding box center [1069, 258] width 156 height 20
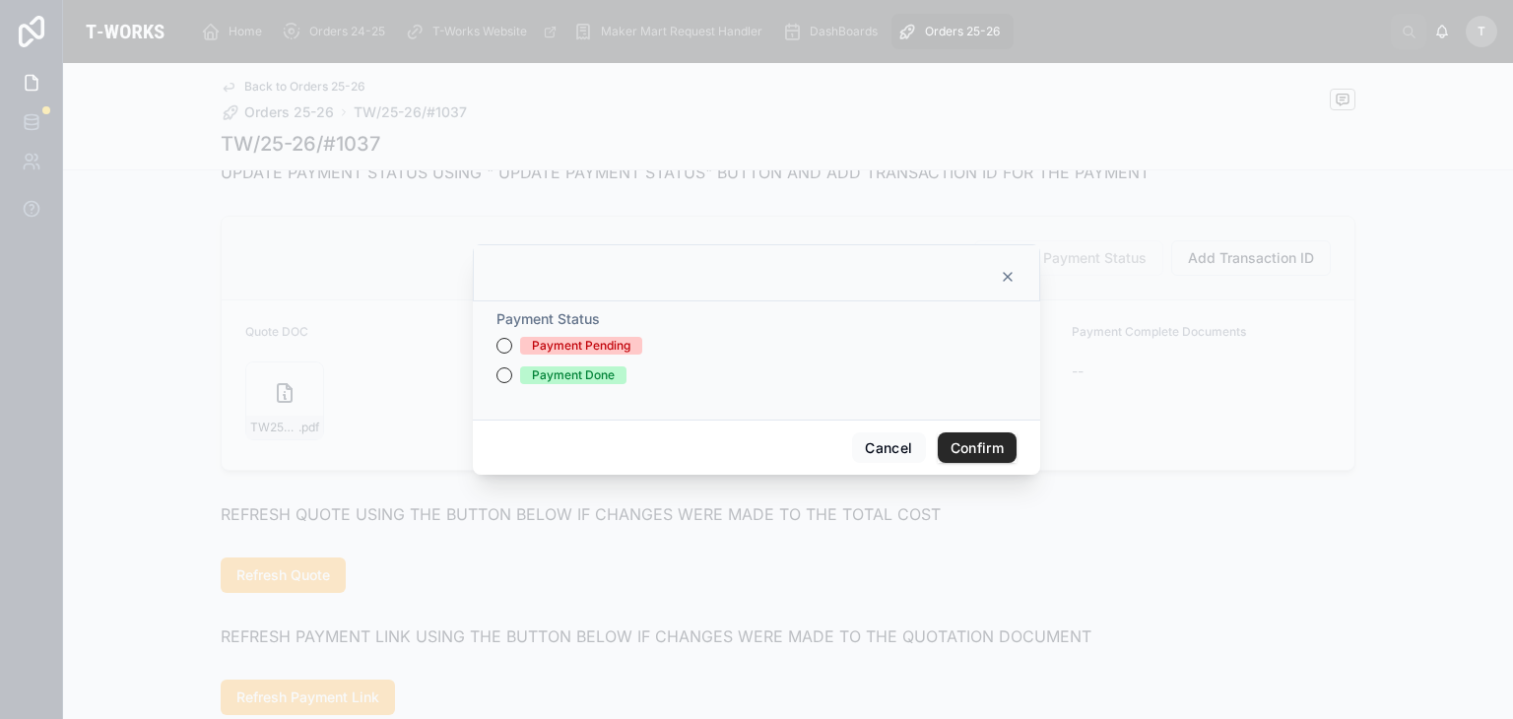
click at [872, 463] on div "Cancel Confirm" at bounding box center [756, 448] width 567 height 56
click at [874, 450] on button "Cancel" at bounding box center [888, 448] width 73 height 32
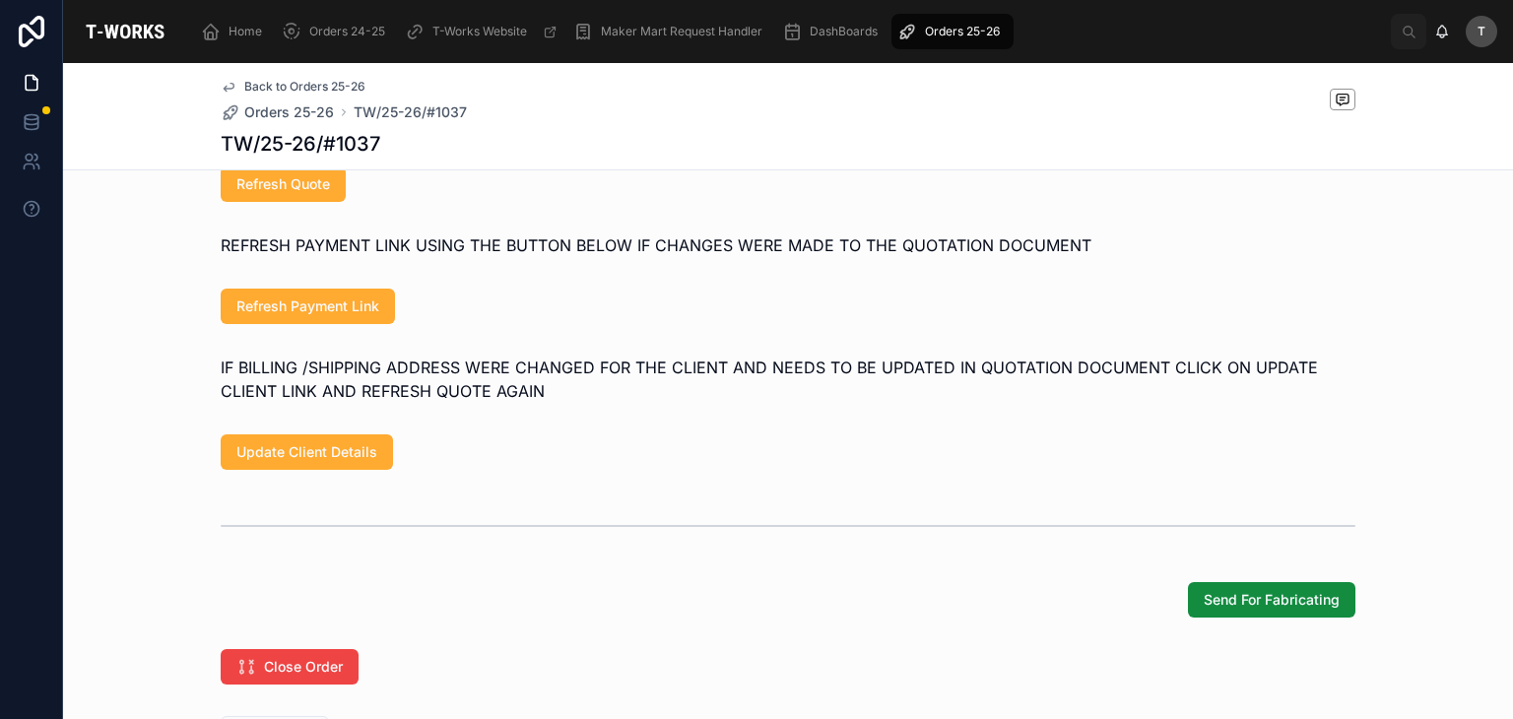
scroll to position [1280, 0]
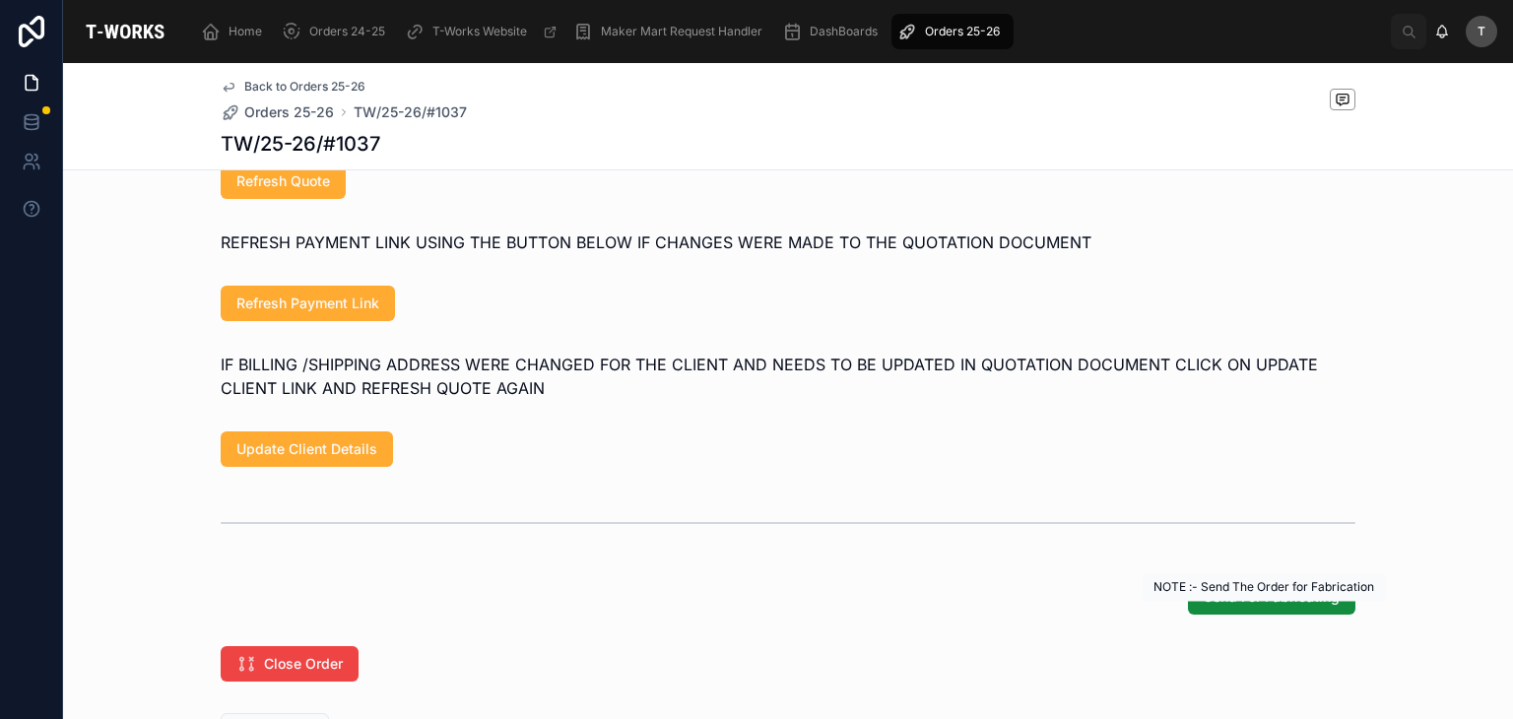
click at [1282, 609] on button "Send For Fabricating" at bounding box center [1271, 596] width 167 height 35
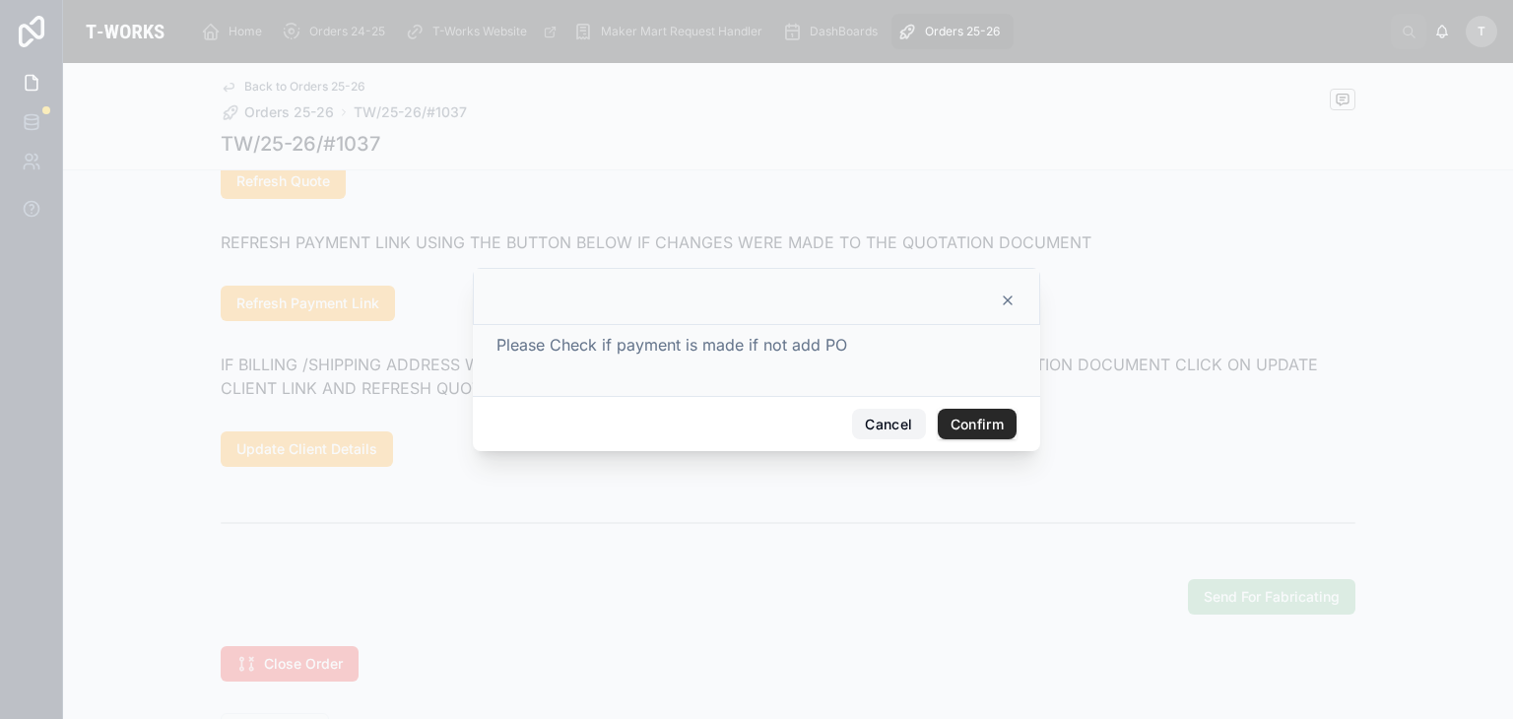
drag, startPoint x: 881, startPoint y: 417, endPoint x: 910, endPoint y: 428, distance: 30.9
click at [882, 417] on button "Cancel" at bounding box center [888, 425] width 73 height 32
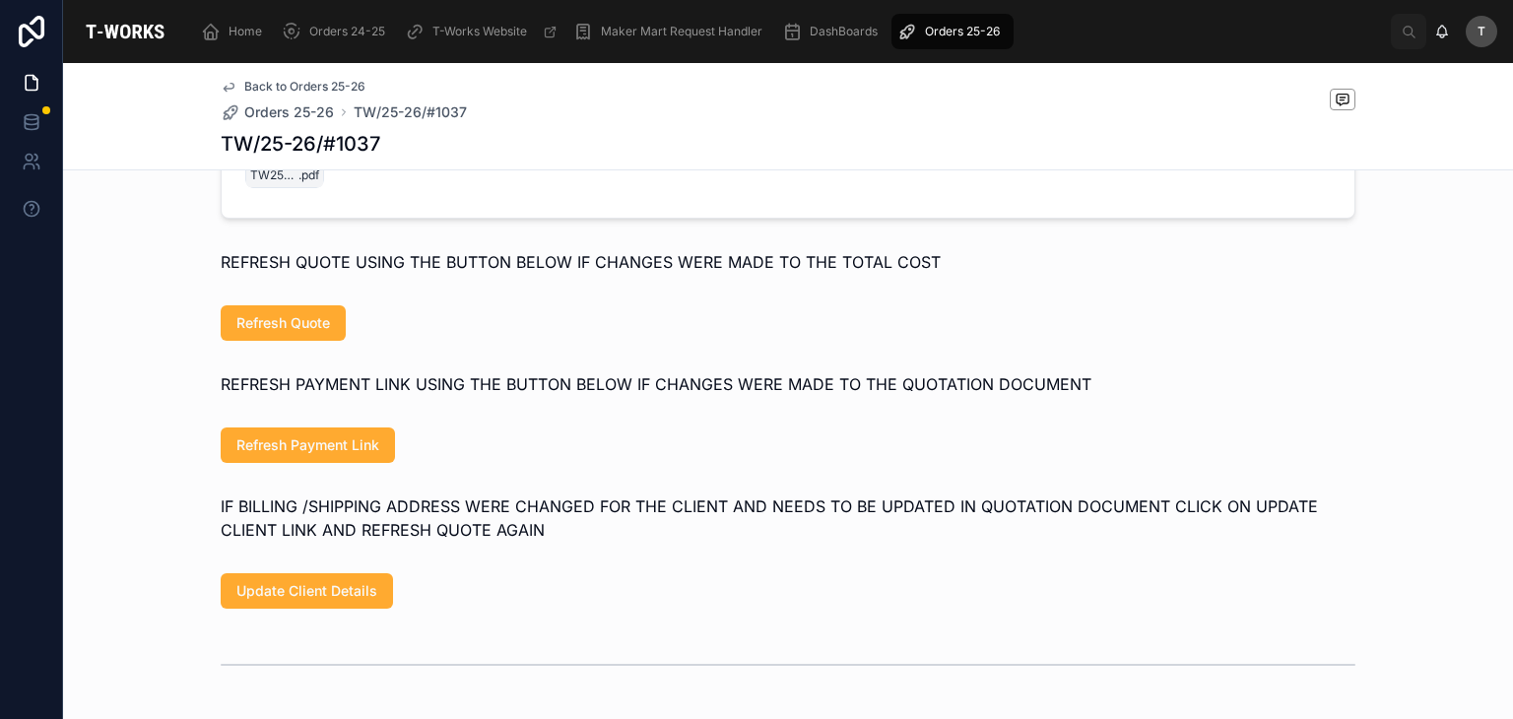
scroll to position [886, 0]
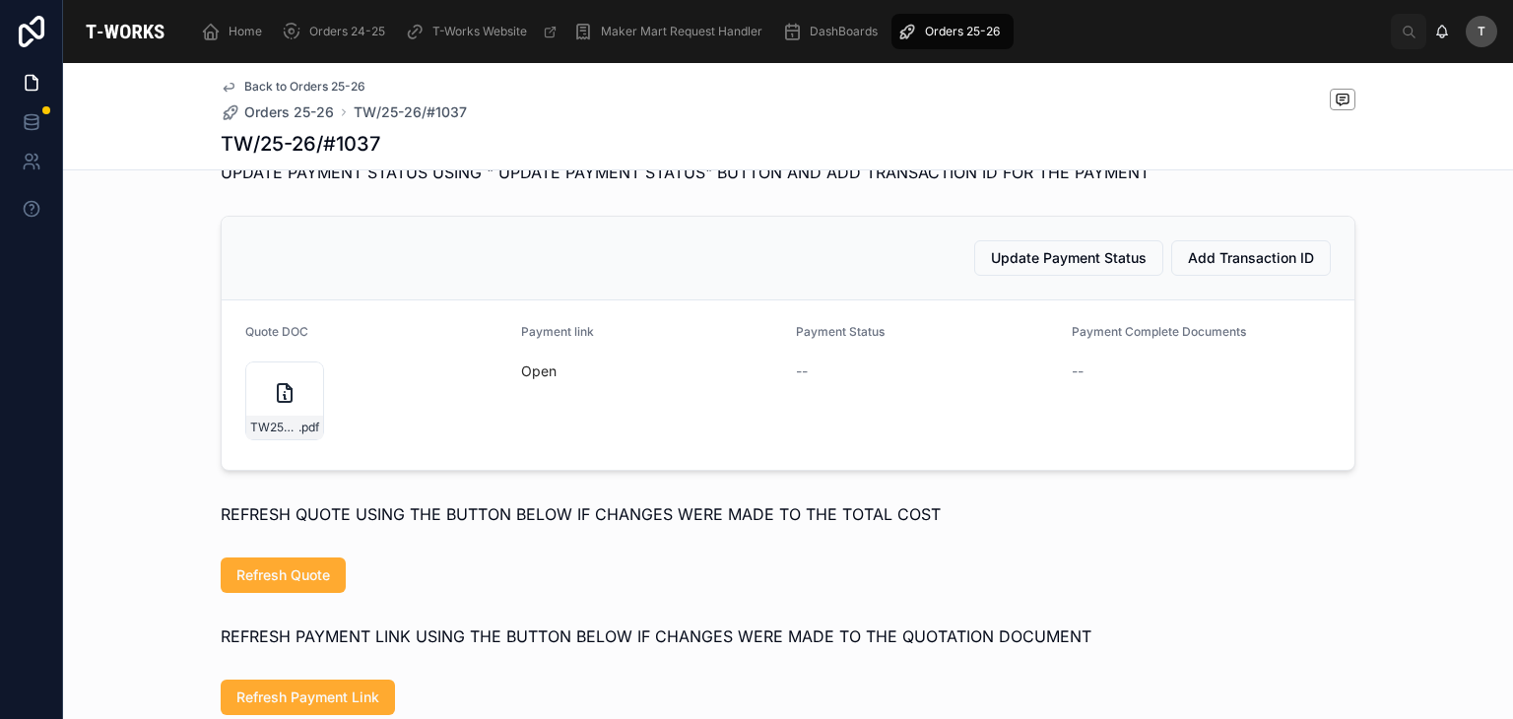
click at [1256, 268] on span "Add Transaction ID" at bounding box center [1251, 258] width 126 height 20
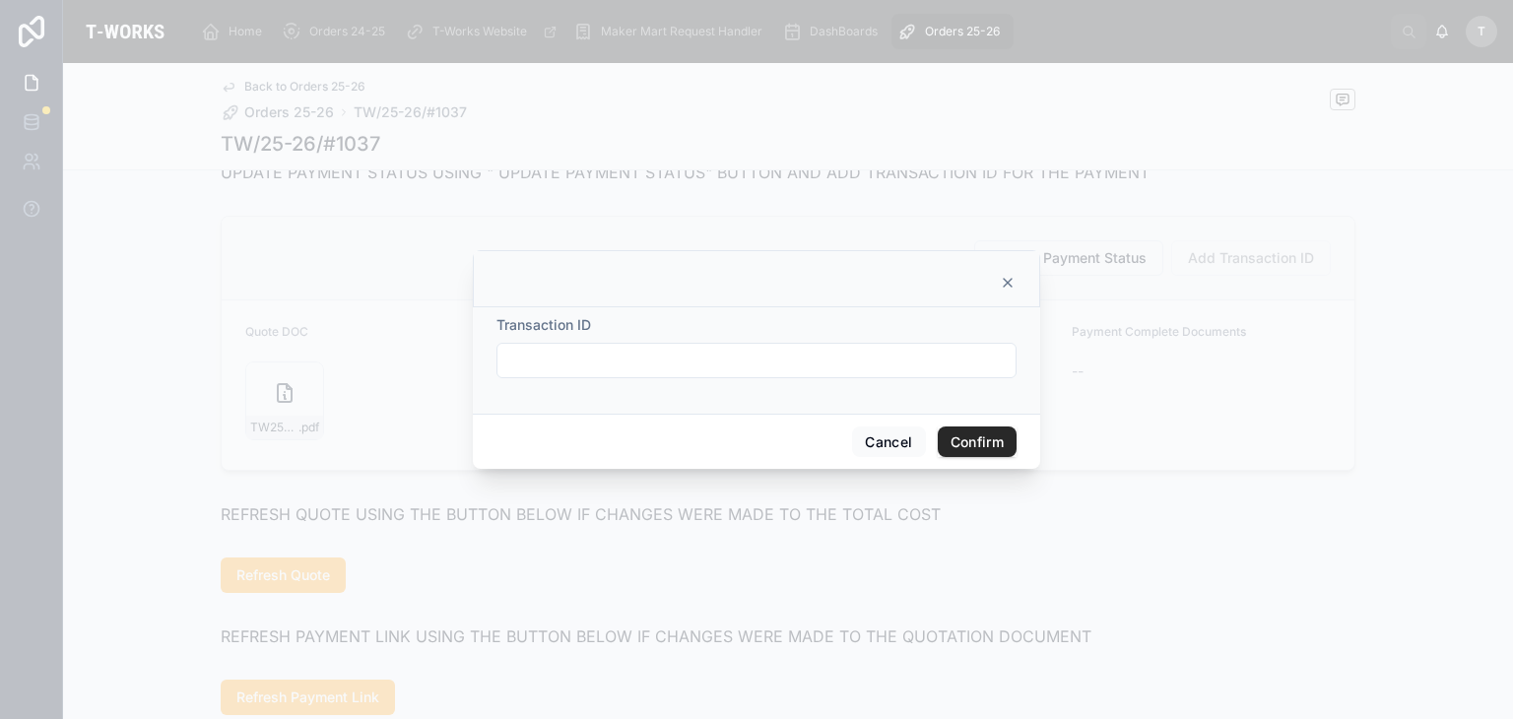
click at [713, 359] on input "text" at bounding box center [756, 361] width 518 height 28
click at [899, 444] on button "Cancel" at bounding box center [888, 442] width 73 height 32
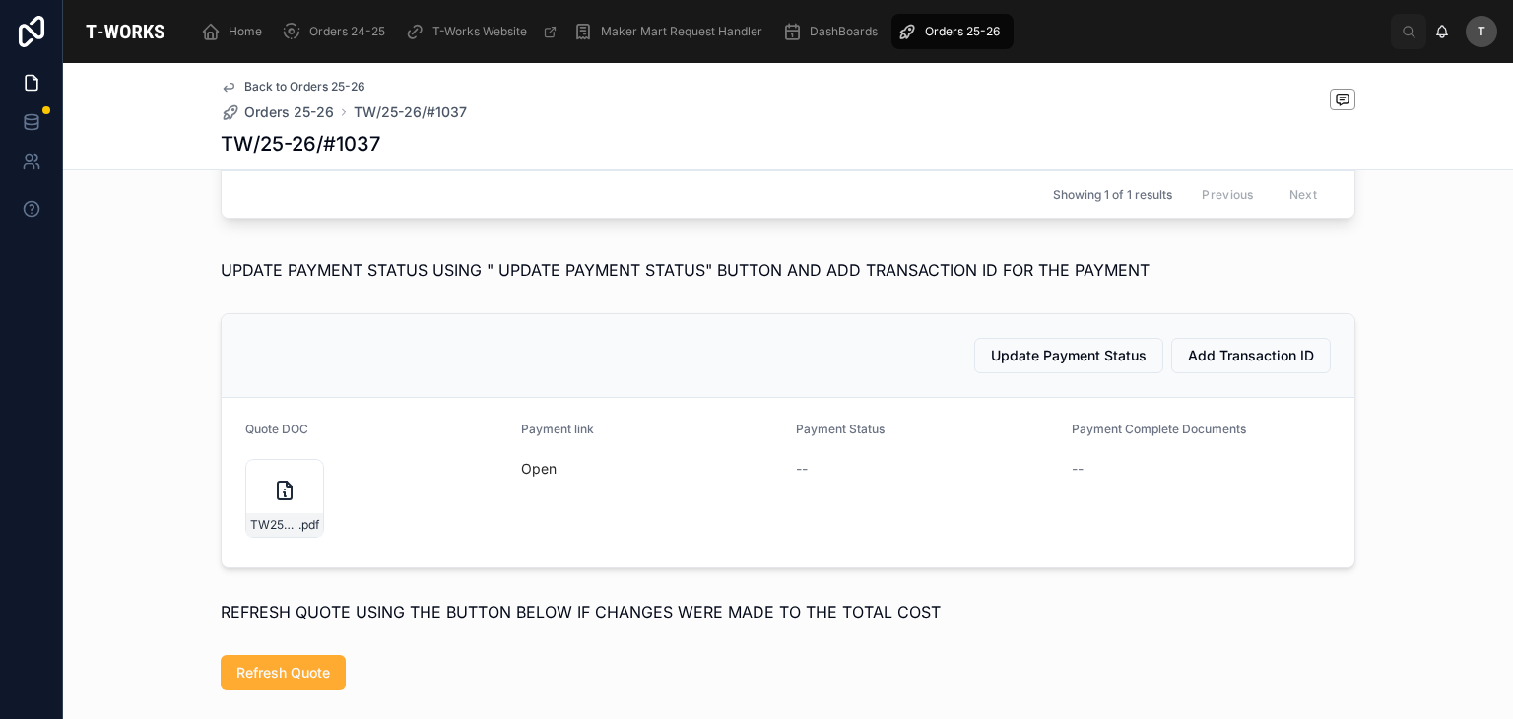
scroll to position [788, 0]
click at [1063, 497] on form "Quote DOC TW25-26ENQ#181 .pdf Payment link Open Payment Status -- Payment Compl…" at bounding box center [788, 483] width 1132 height 169
click at [769, 480] on span "Open" at bounding box center [651, 470] width 260 height 20
click at [1017, 366] on span "Update Payment Status" at bounding box center [1069, 357] width 156 height 20
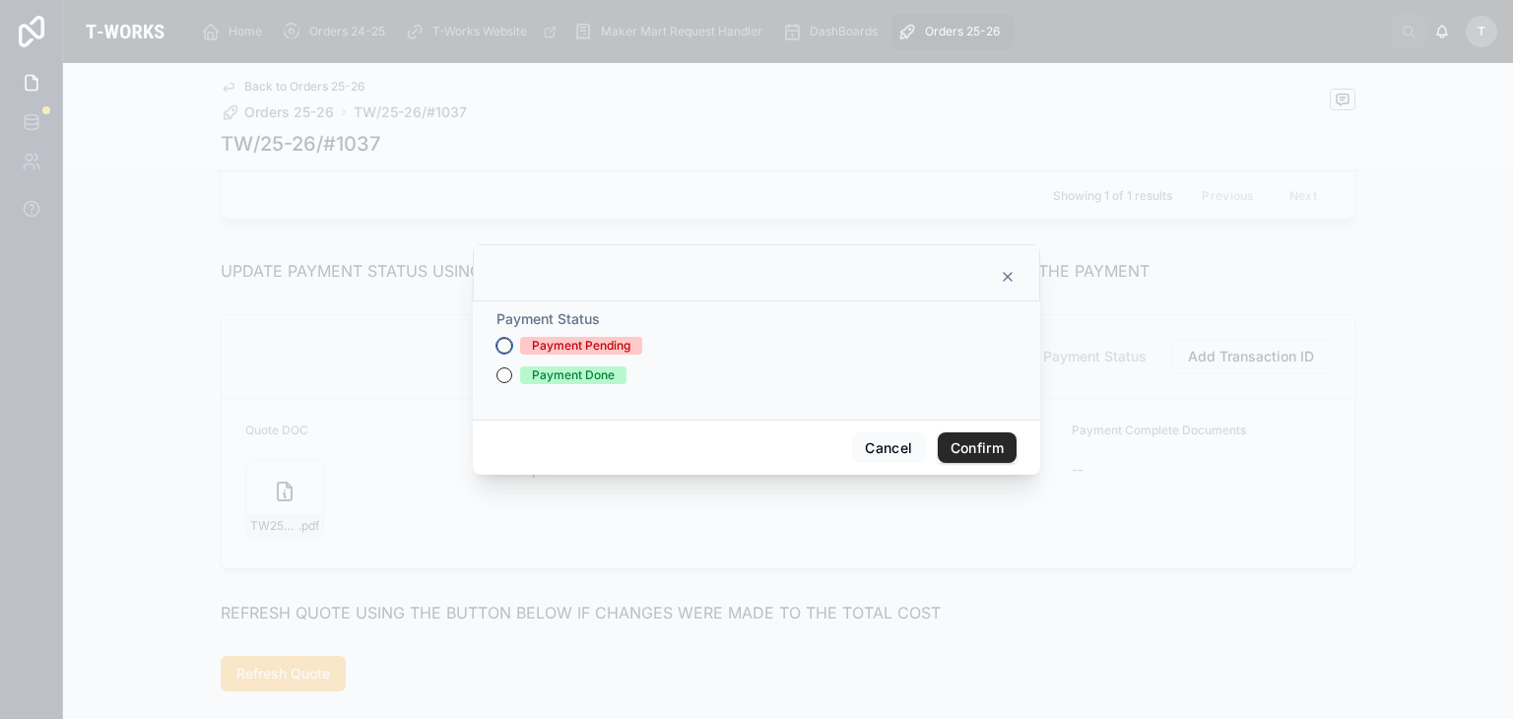
click at [505, 345] on button "Payment Pending" at bounding box center [504, 346] width 16 height 16
click at [883, 447] on button "Cancel" at bounding box center [888, 448] width 73 height 32
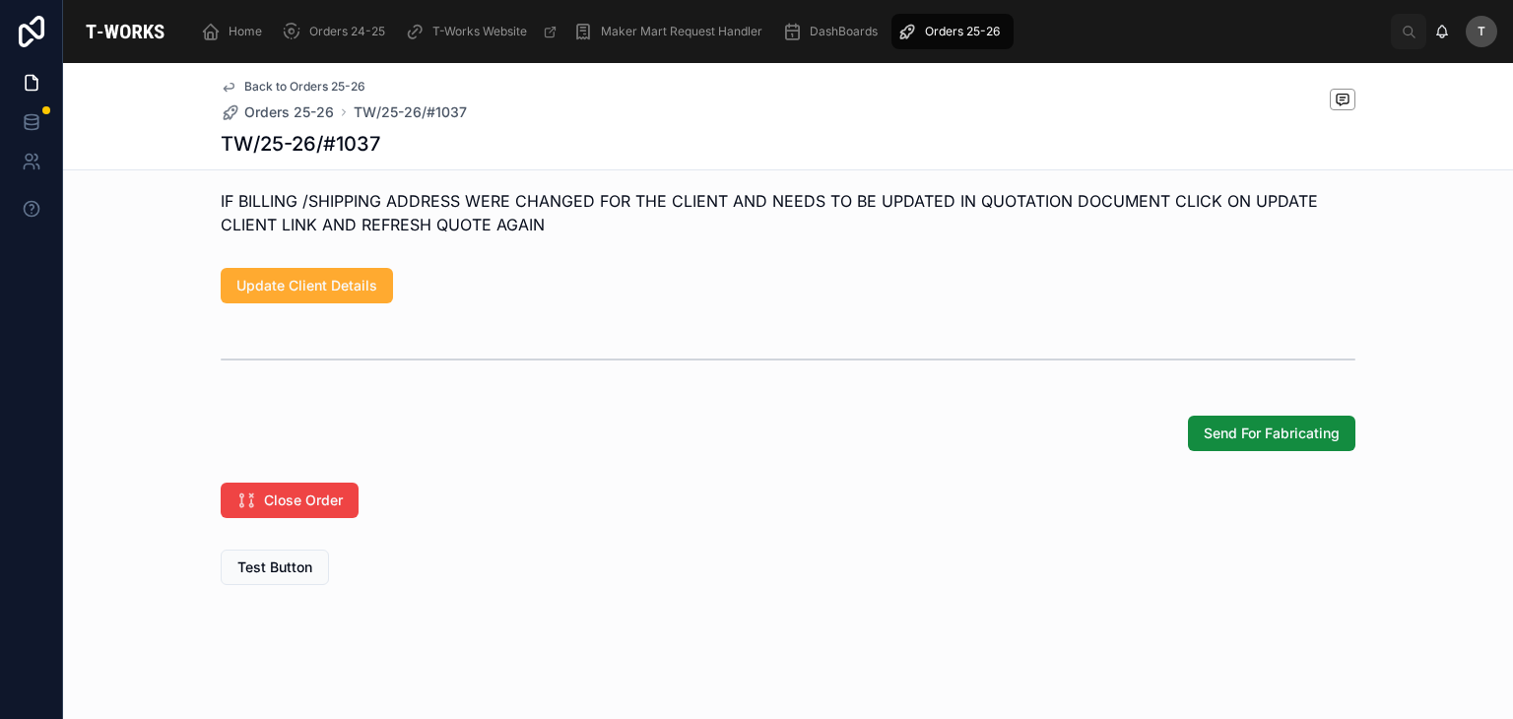
scroll to position [1469, 0]
click at [1268, 434] on span "Send For Fabricating" at bounding box center [1271, 433] width 136 height 20
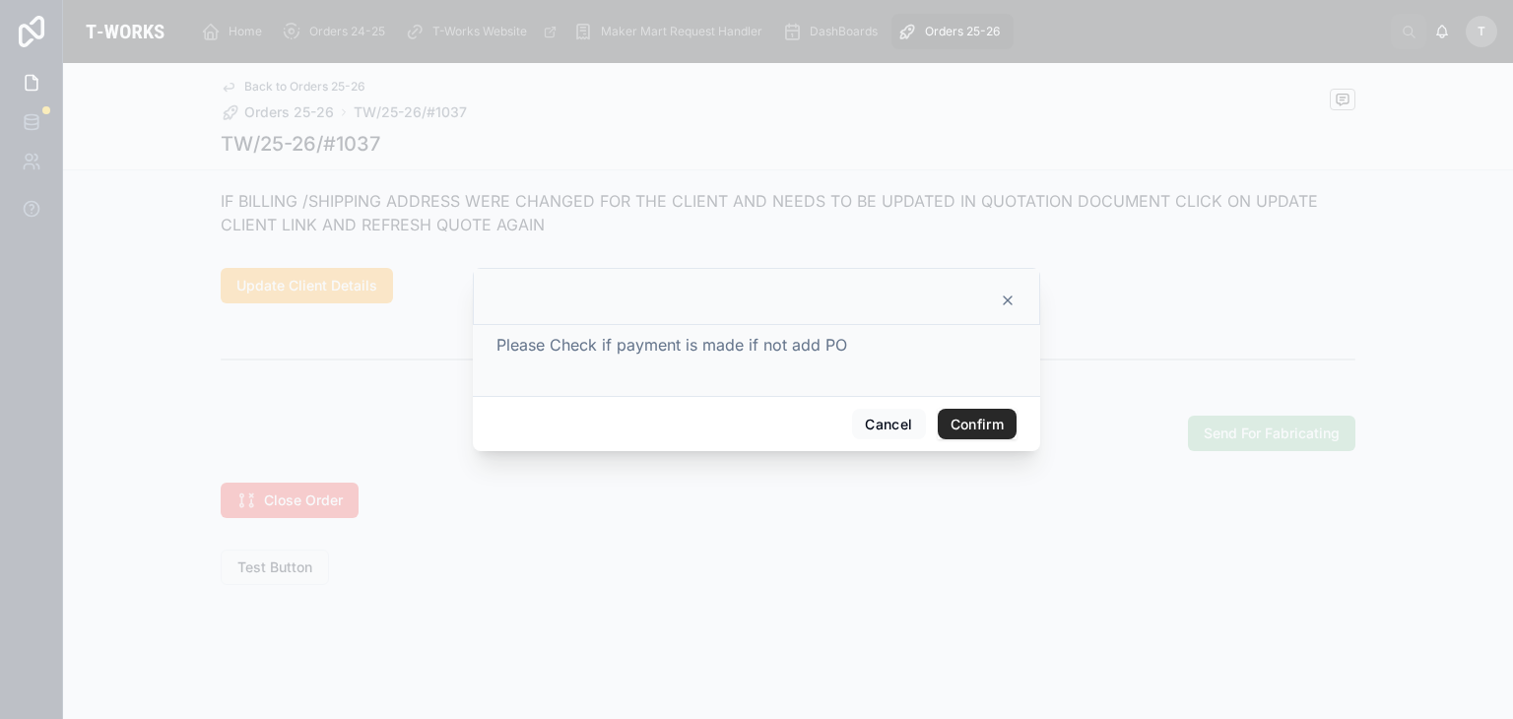
click at [977, 415] on button "Confirm" at bounding box center [977, 425] width 79 height 32
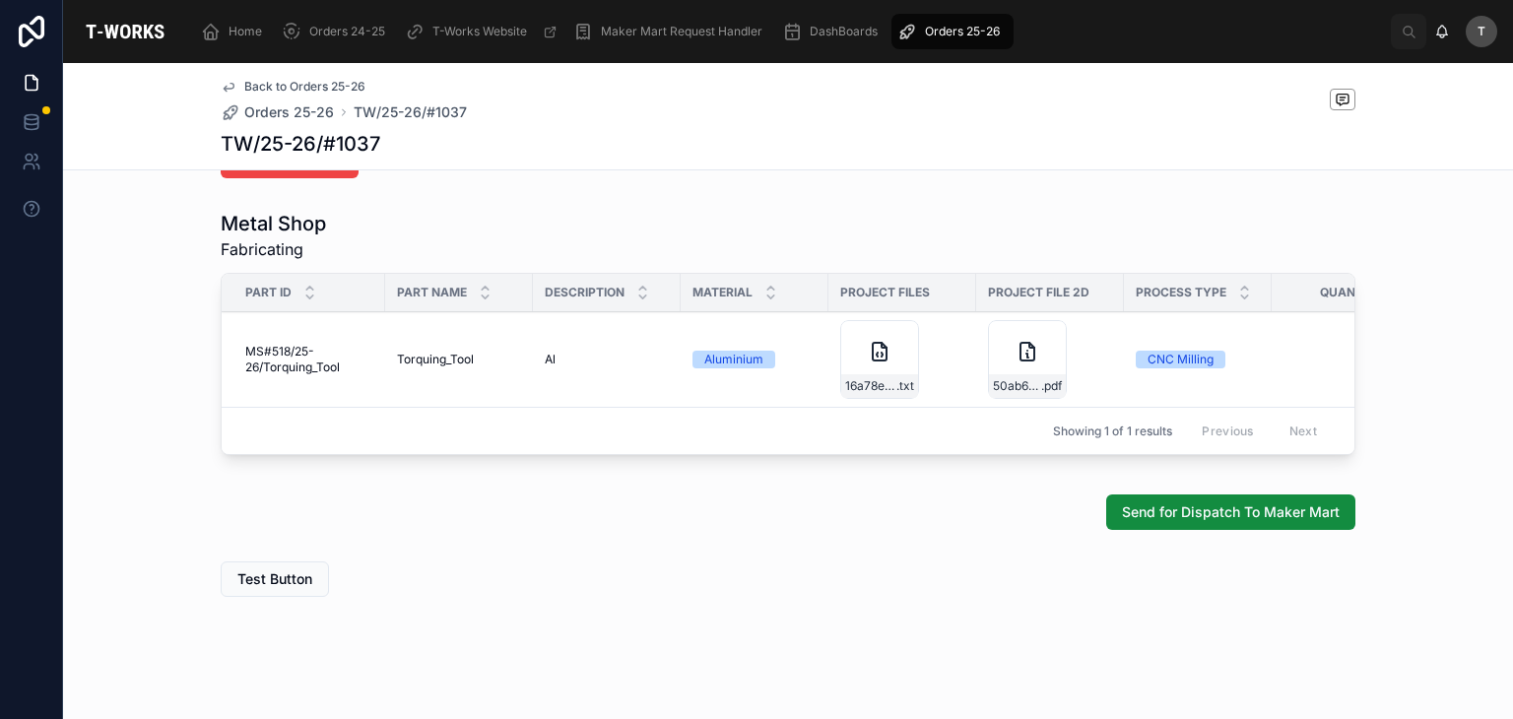
scroll to position [1148, 0]
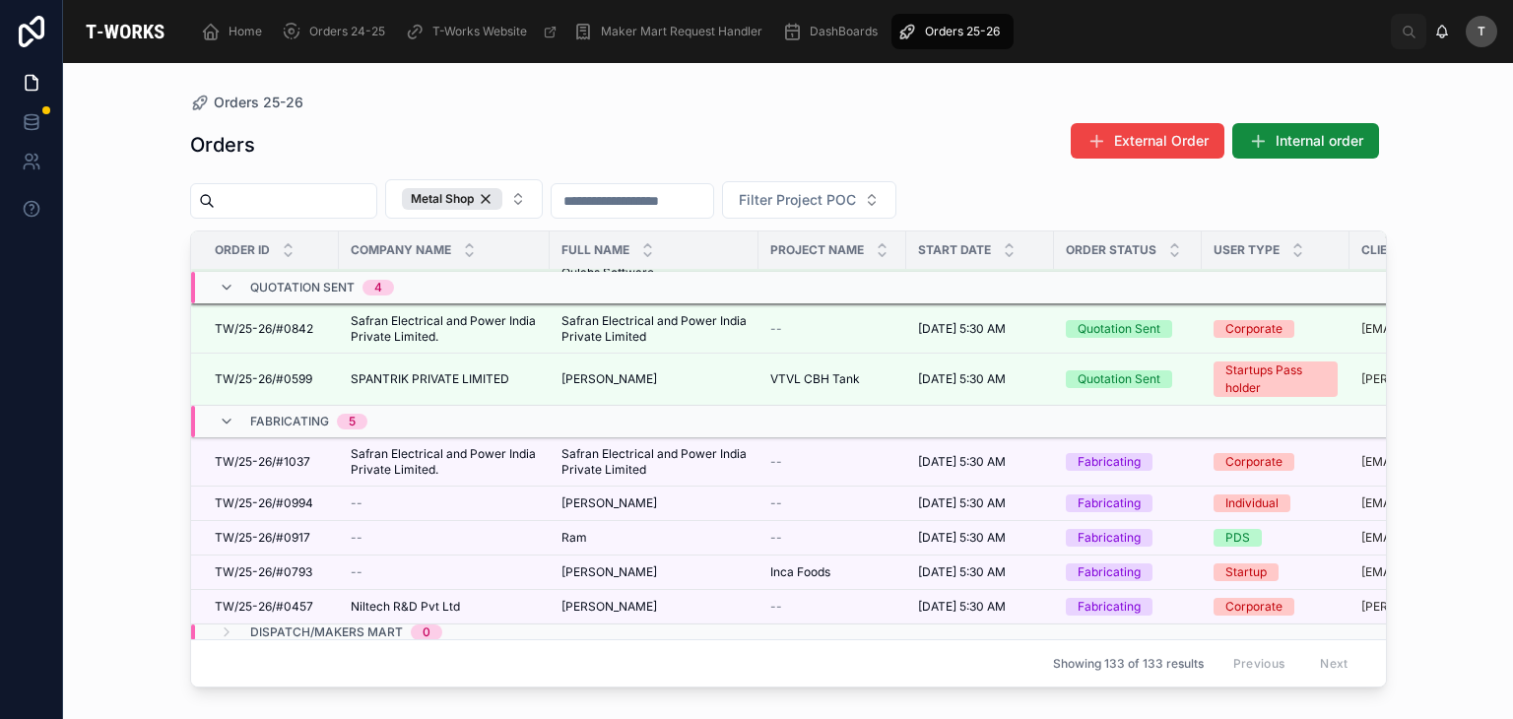
scroll to position [192, 0]
